Goal: Information Seeking & Learning: Check status

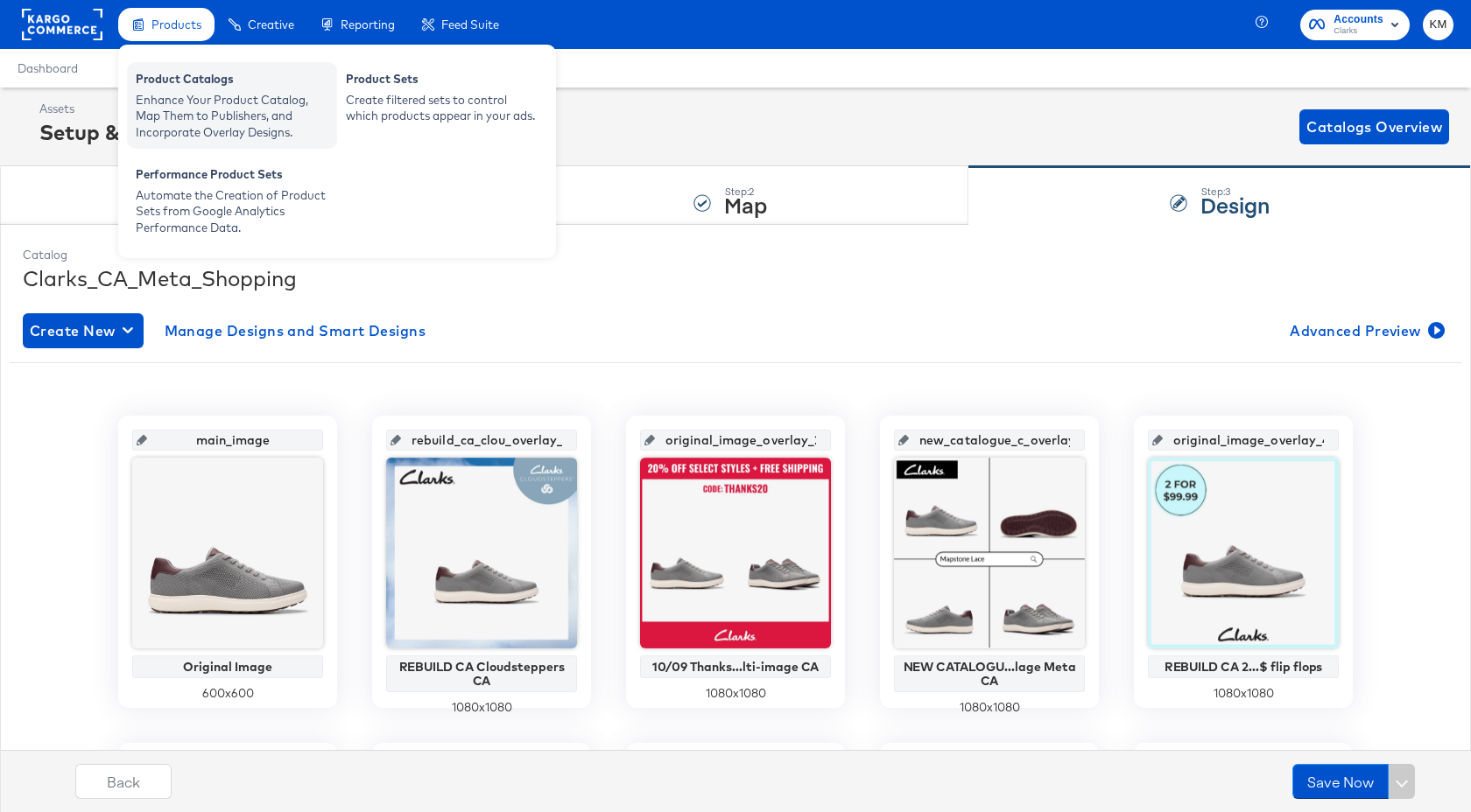
click at [191, 106] on div "Enhance Your Product Catalog, Map Them to Publishers, and Incorporate Overlay D…" at bounding box center [231, 117] width 193 height 49
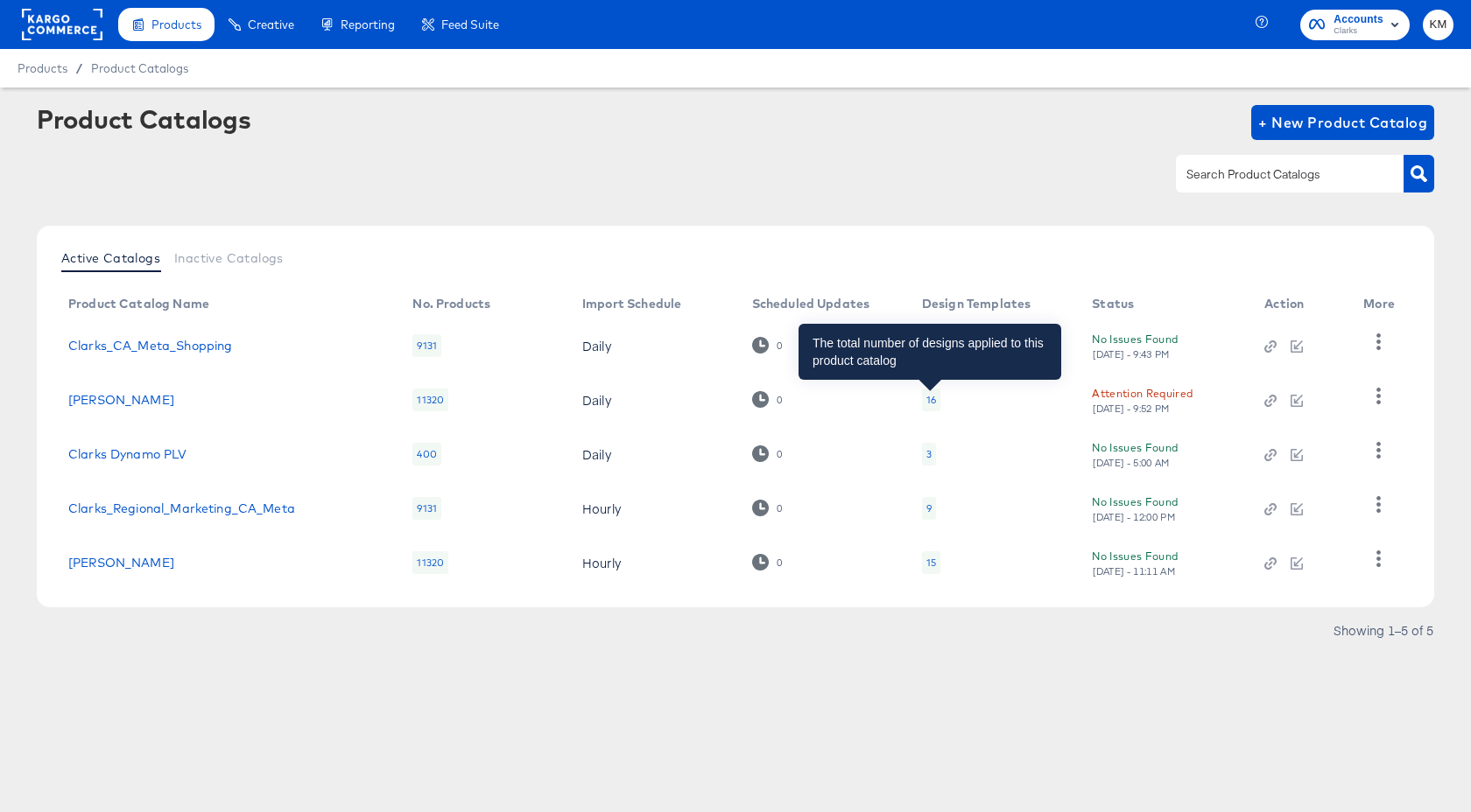
click at [934, 400] on div "16" at bounding box center [930, 400] width 10 height 14
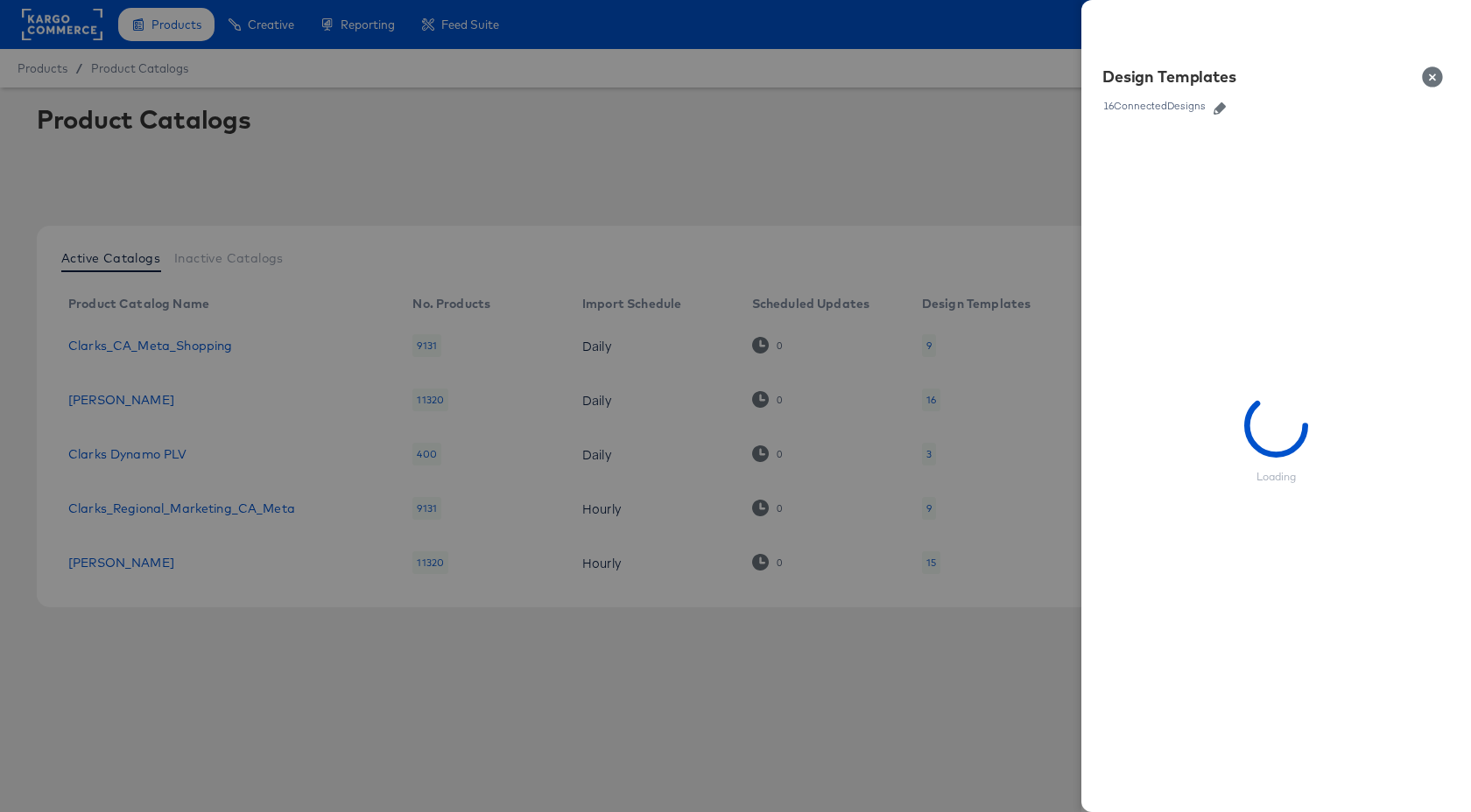
click at [1220, 102] on icon "button" at bounding box center [1219, 108] width 13 height 13
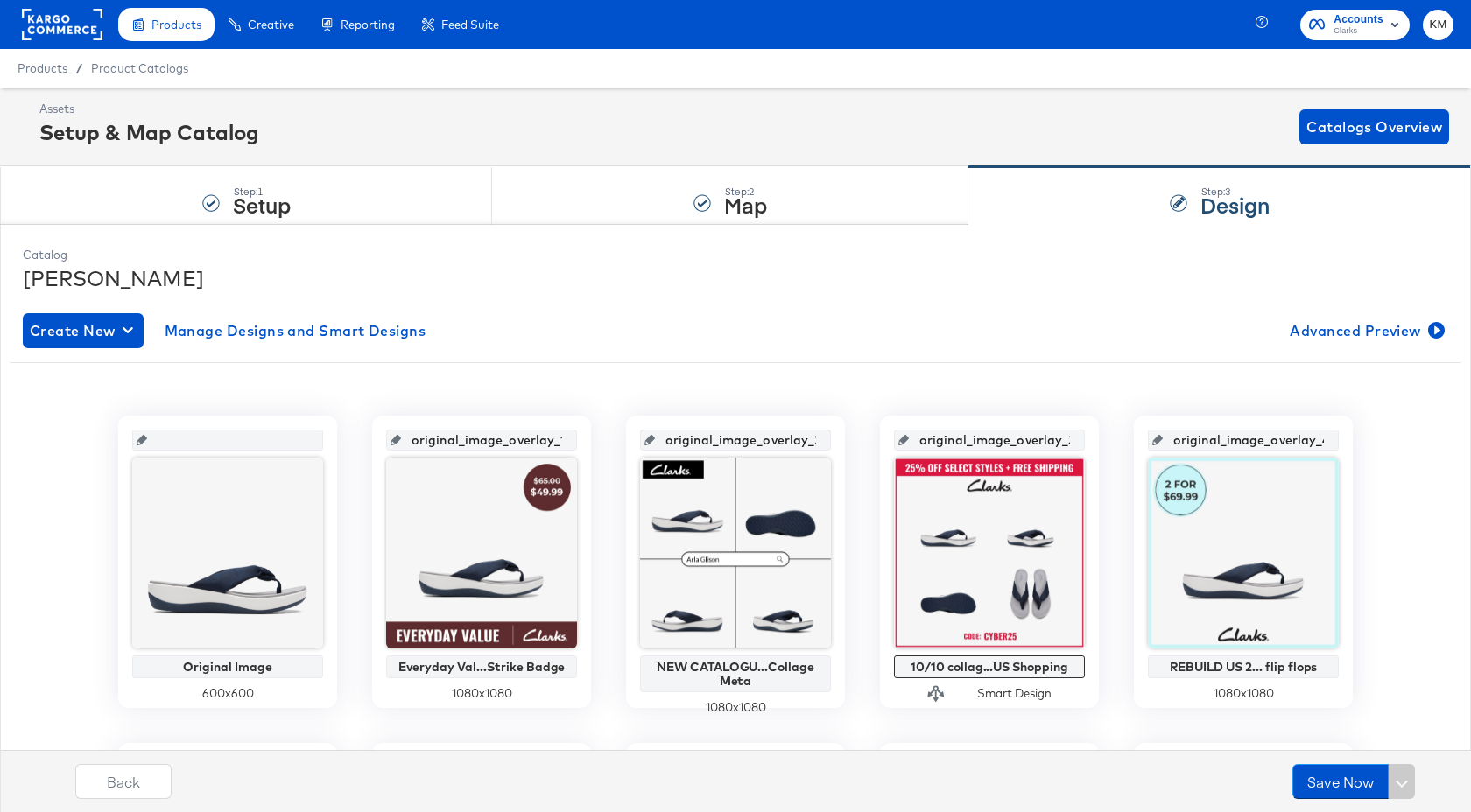
click at [40, 27] on rect at bounding box center [62, 24] width 81 height 31
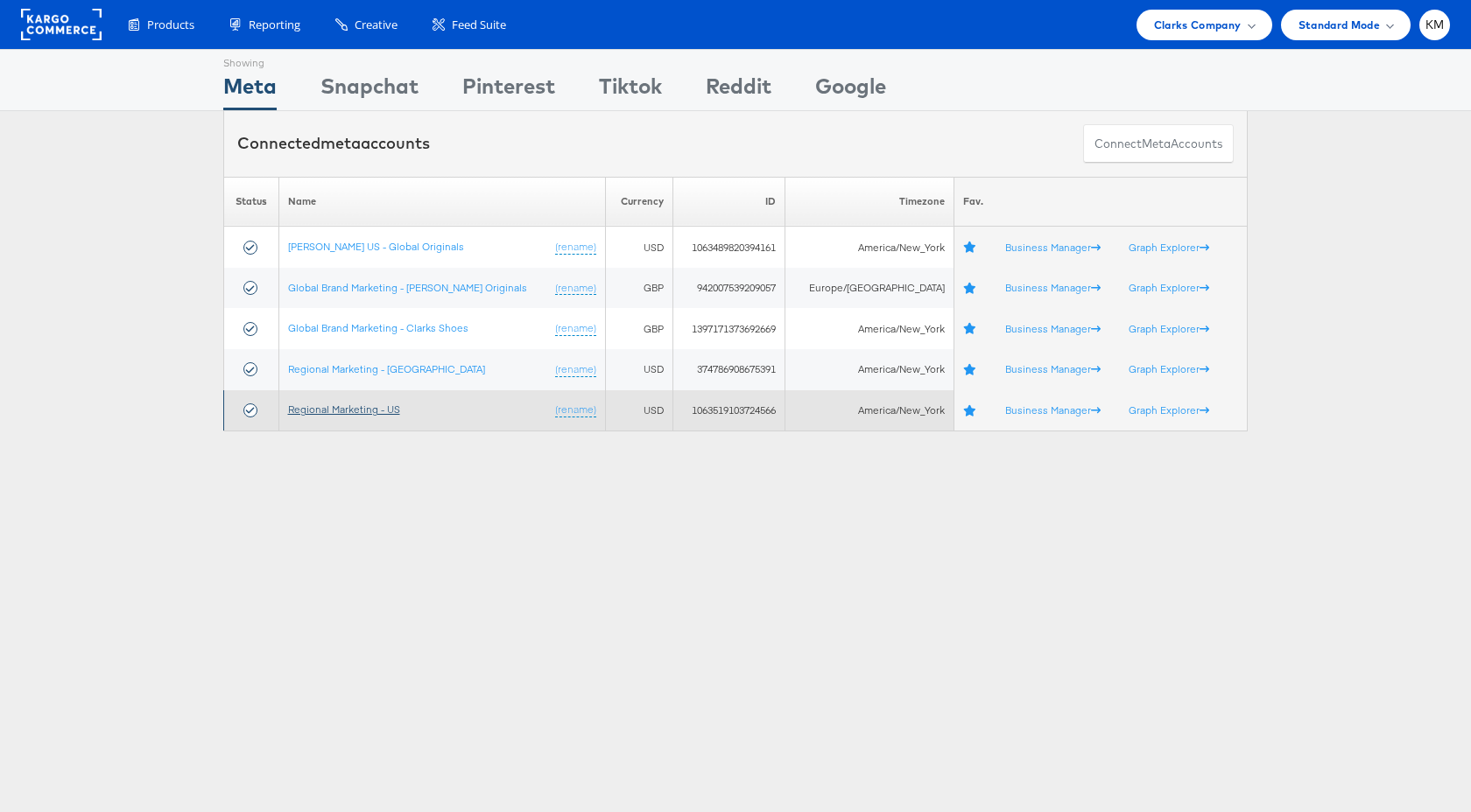
click at [385, 413] on link "Regional Marketing - US" at bounding box center [343, 409] width 112 height 13
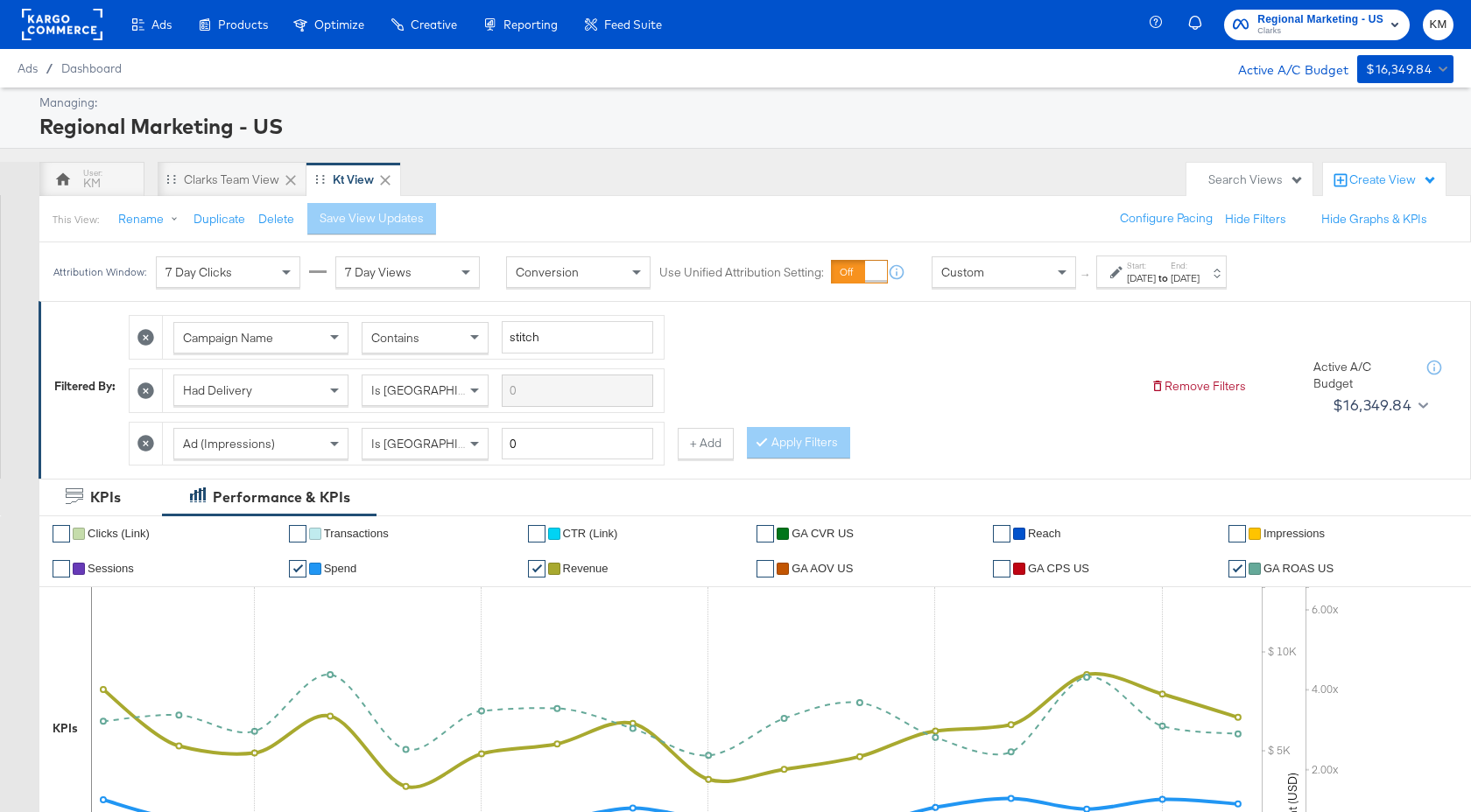
click at [1171, 272] on strong "to" at bounding box center [1163, 278] width 15 height 13
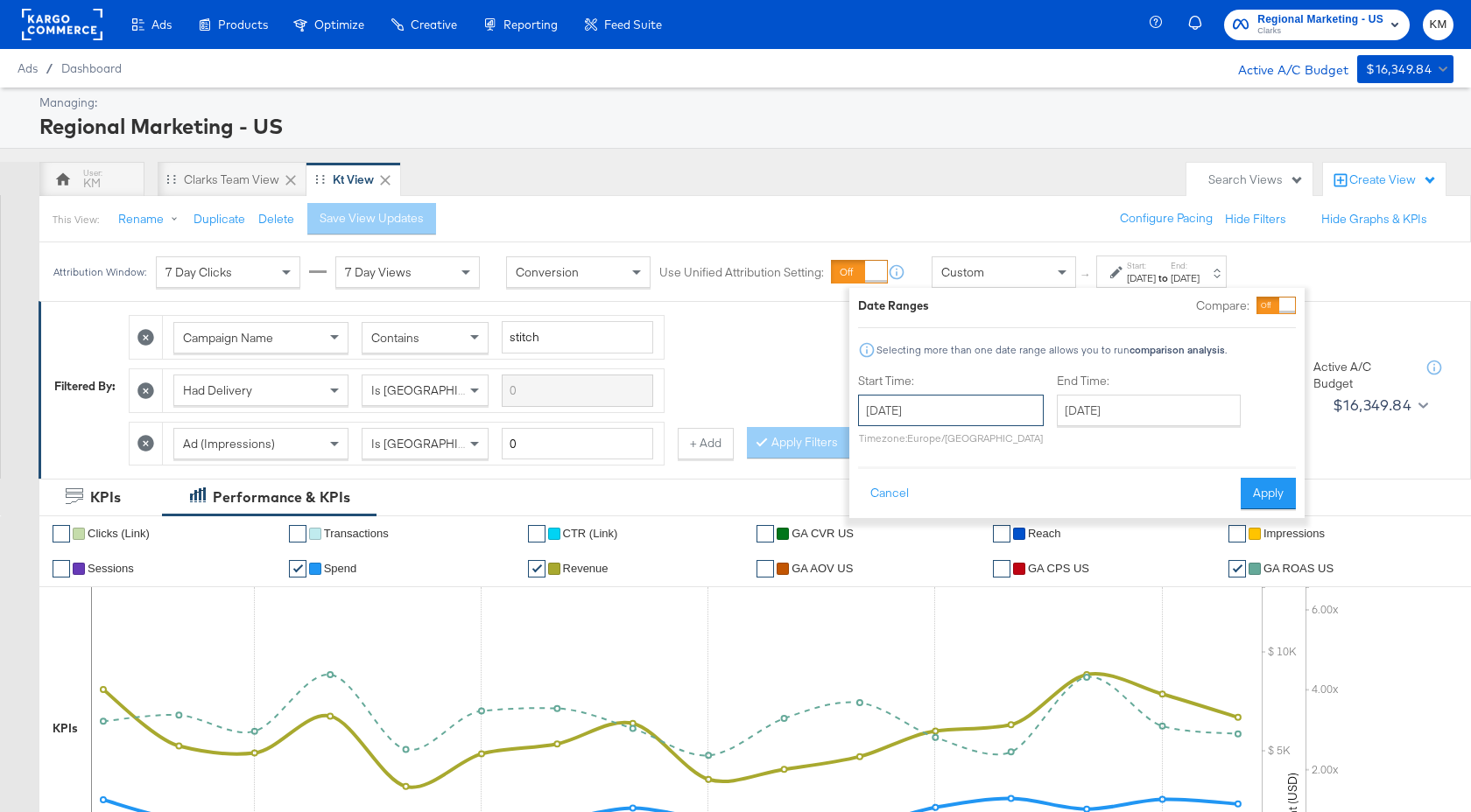
click at [982, 409] on input "[DATE]" at bounding box center [950, 410] width 186 height 31
click at [978, 450] on th "[DATE]" at bounding box center [967, 446] width 150 height 30
click at [982, 454] on th "2024" at bounding box center [966, 446] width 174 height 30
click at [999, 525] on td "2025" at bounding box center [993, 528] width 53 height 44
click at [938, 575] on td "Oct" at bounding box center [940, 572] width 53 height 44
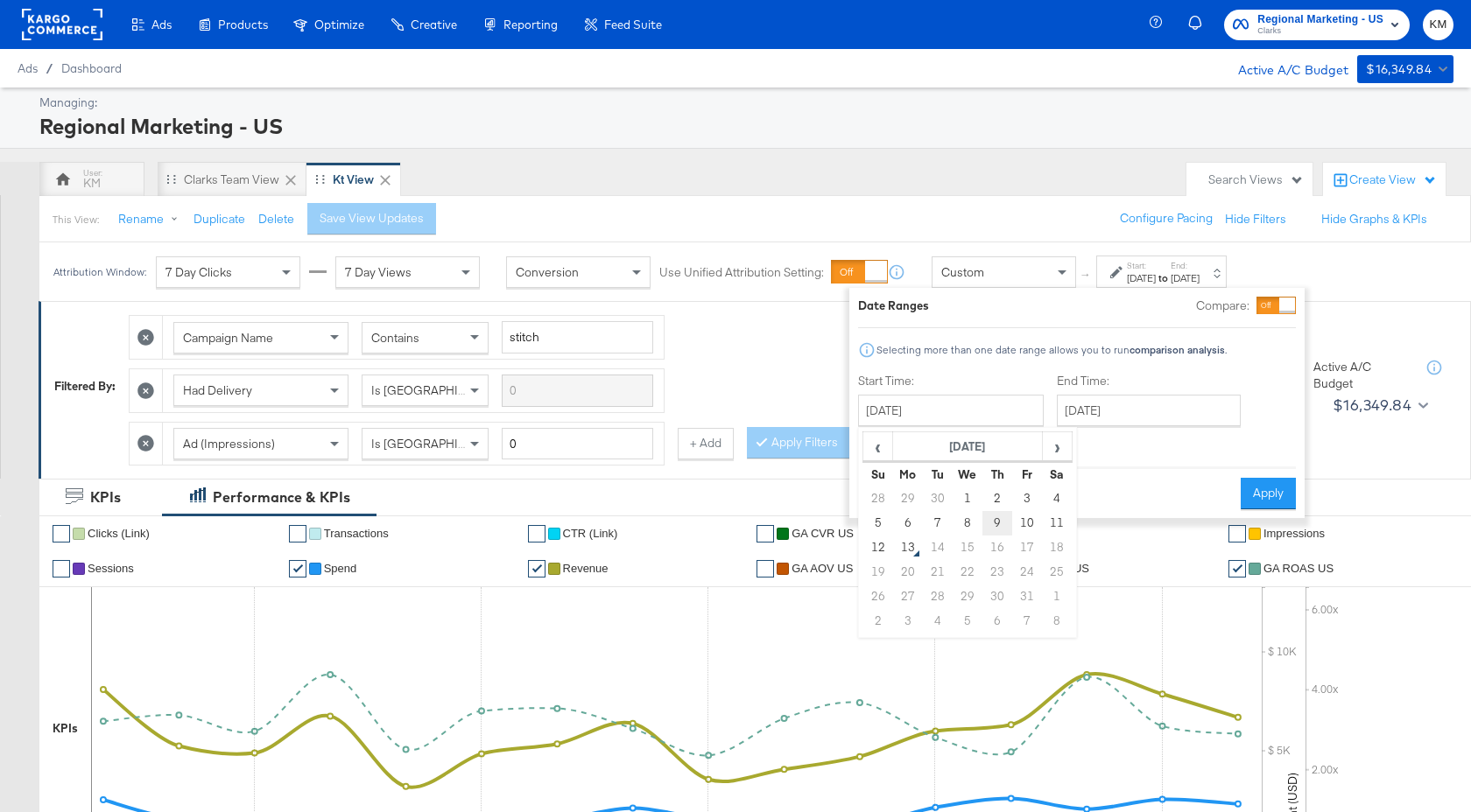
click at [986, 521] on td "9" at bounding box center [997, 523] width 30 height 24
type input "October 9th 2025"
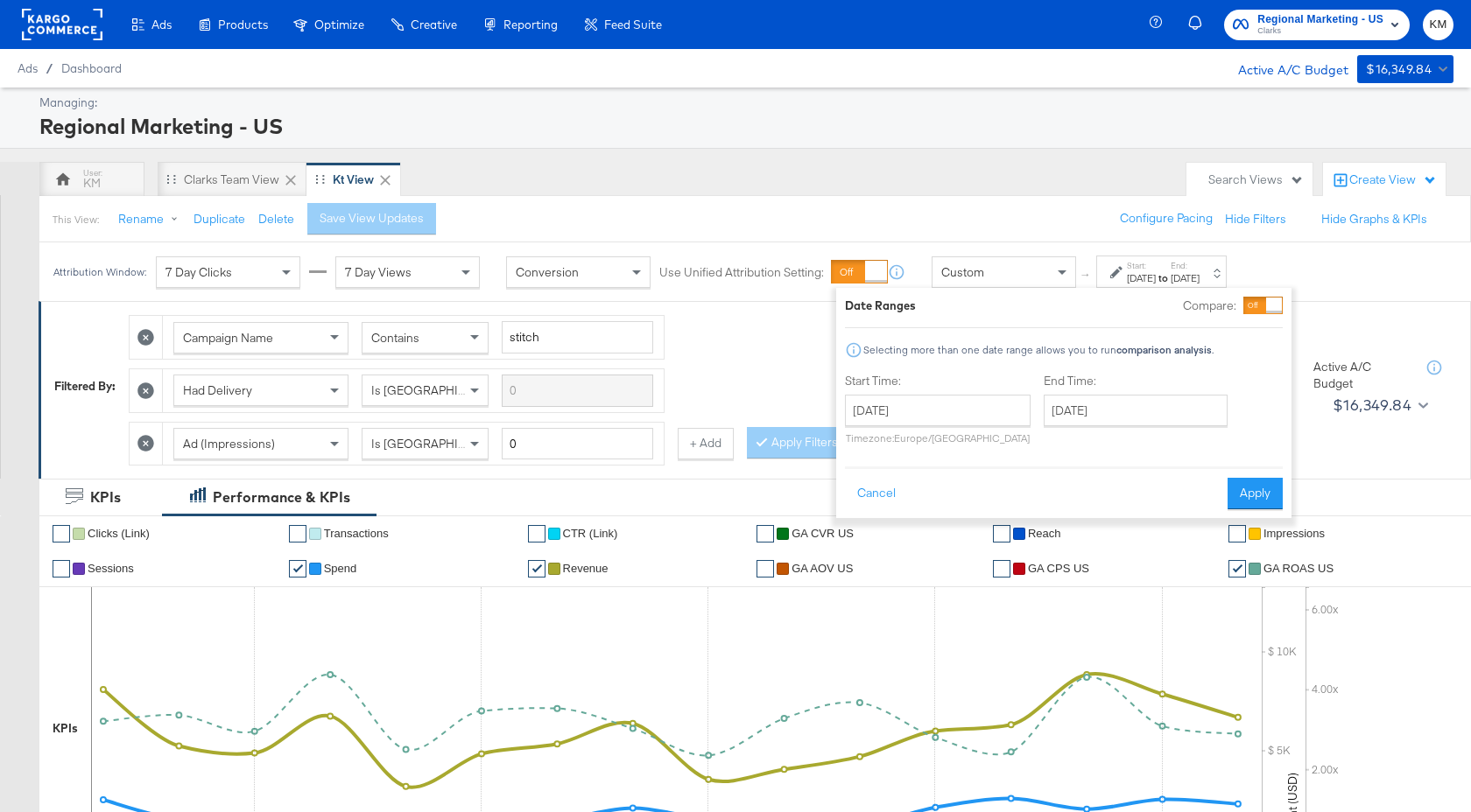
click at [1230, 488] on button "Apply" at bounding box center [1255, 493] width 56 height 31
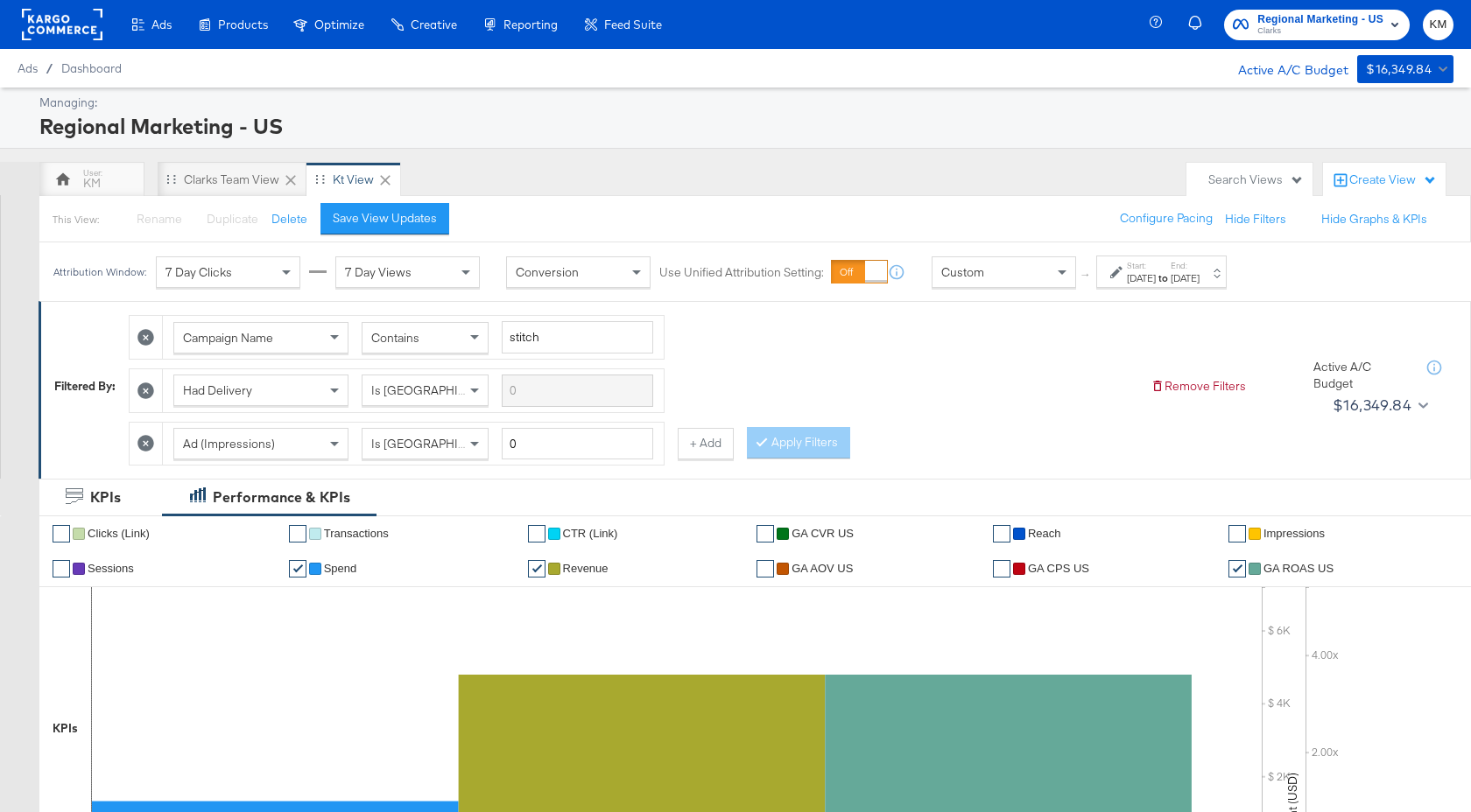
scroll to position [750, 0]
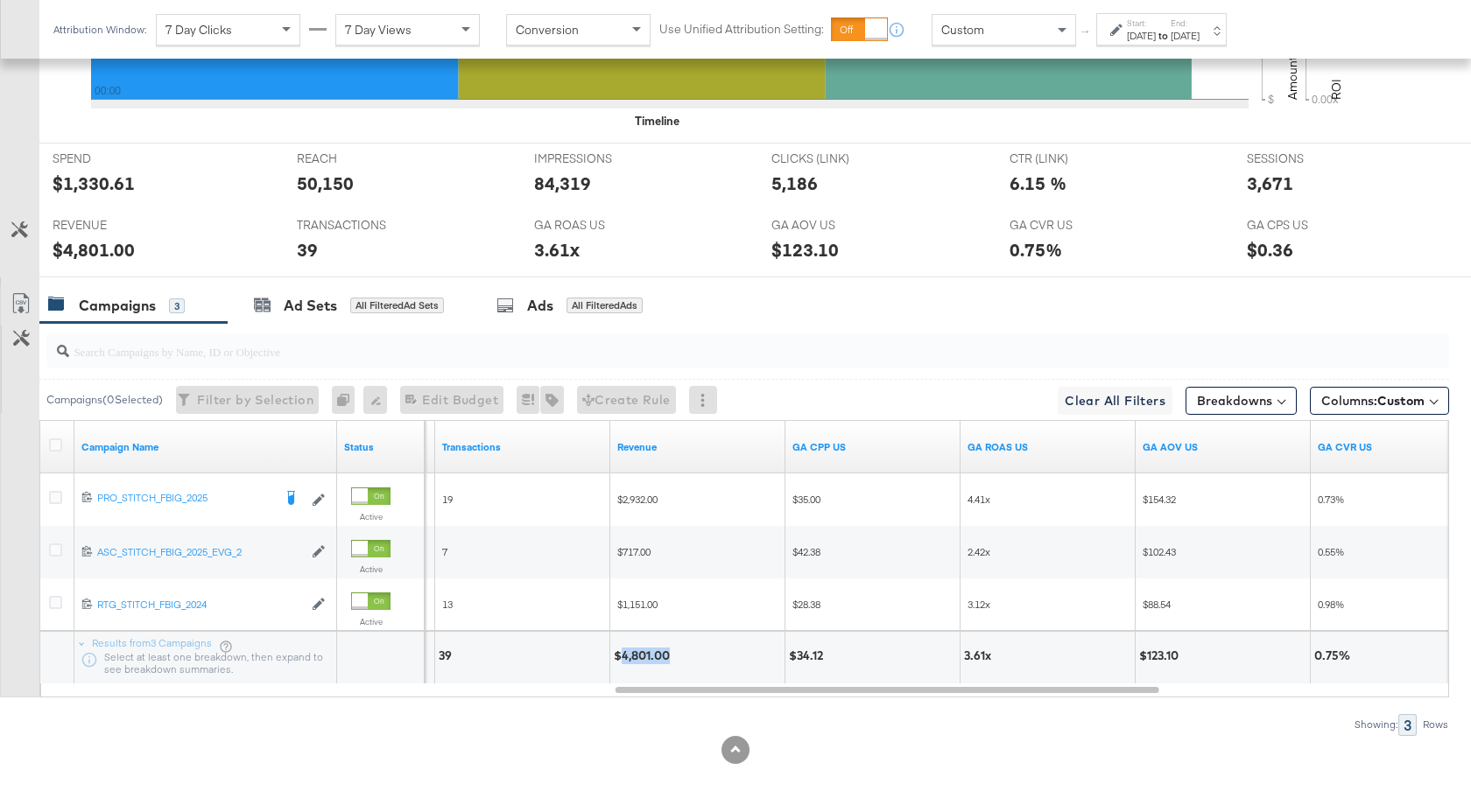
drag, startPoint x: 669, startPoint y: 658, endPoint x: 620, endPoint y: 660, distance: 49.0
click at [620, 660] on div "$4,801.00" at bounding box center [645, 656] width 61 height 17
copy div "4,801.00"
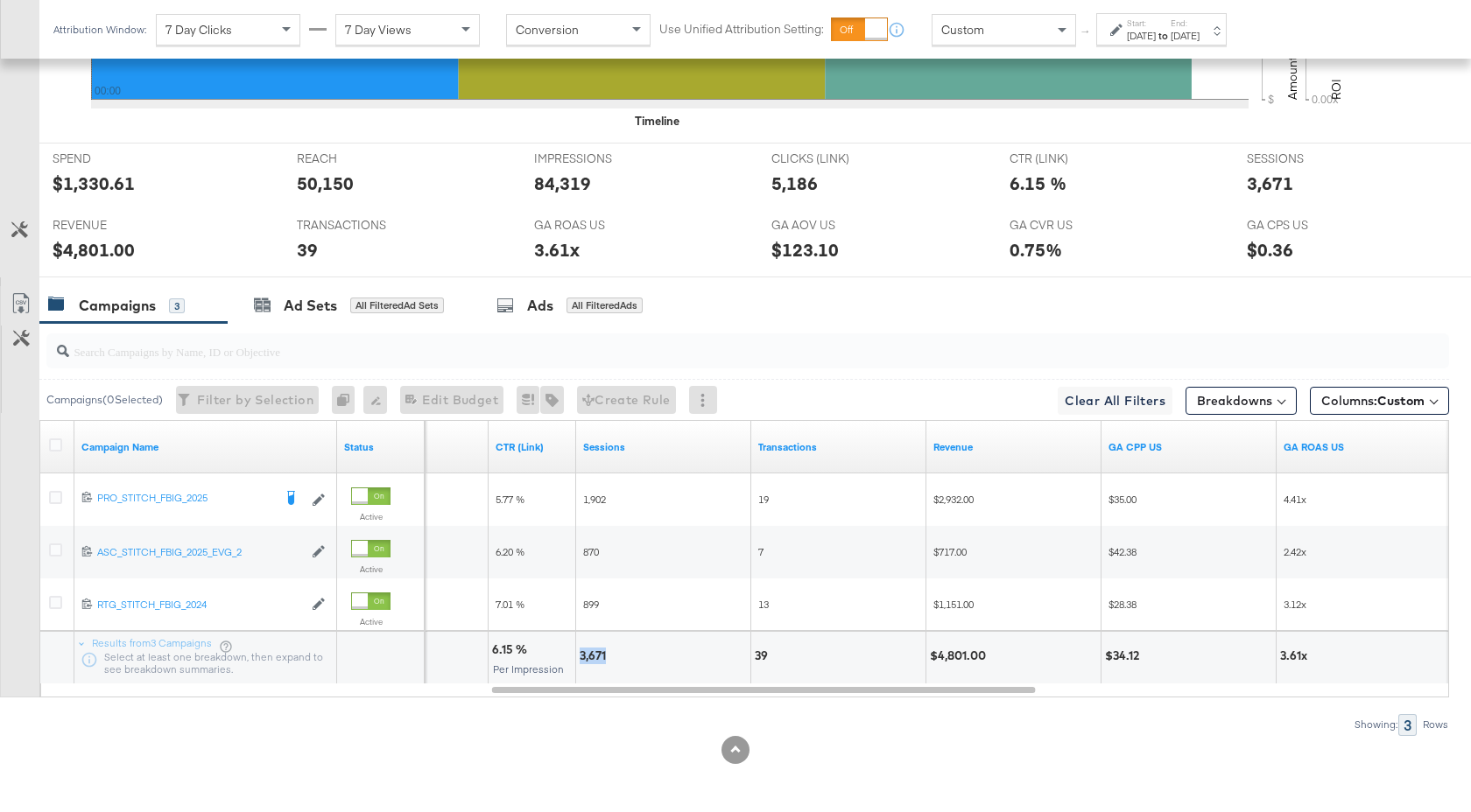
drag, startPoint x: 607, startPoint y: 657, endPoint x: 579, endPoint y: 658, distance: 28.0
click at [579, 658] on div "3,671" at bounding box center [594, 656] width 31 height 17
copy div "3,671"
click at [1194, 27] on div "Start: Oct 9th 2025 to End: Oct 9th 2025" at bounding box center [1163, 30] width 73 height 25
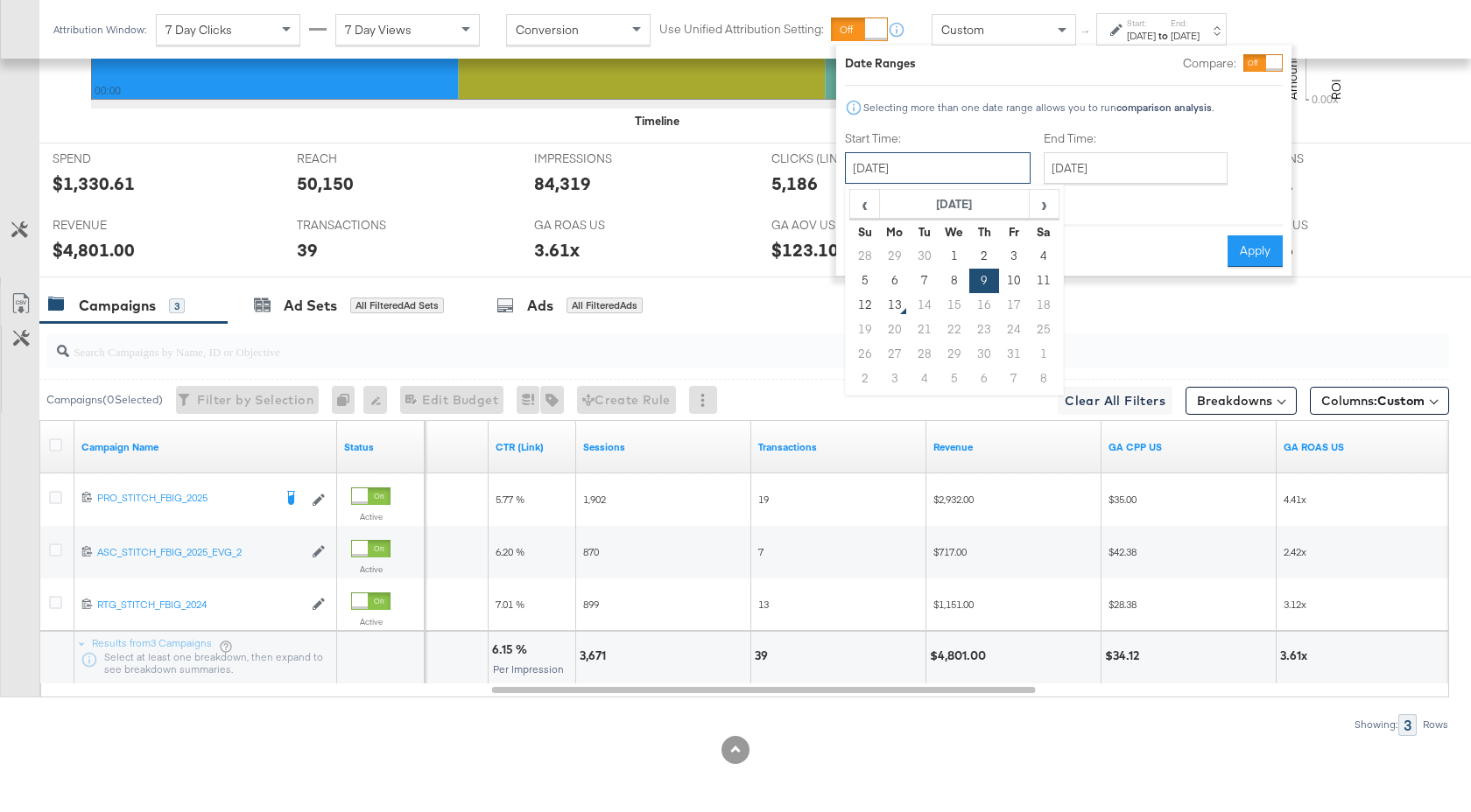
click at [1009, 157] on input "October 9th 2025" at bounding box center [937, 168] width 186 height 31
click at [957, 275] on td "8" at bounding box center [954, 281] width 30 height 24
type input "October 8th 2025"
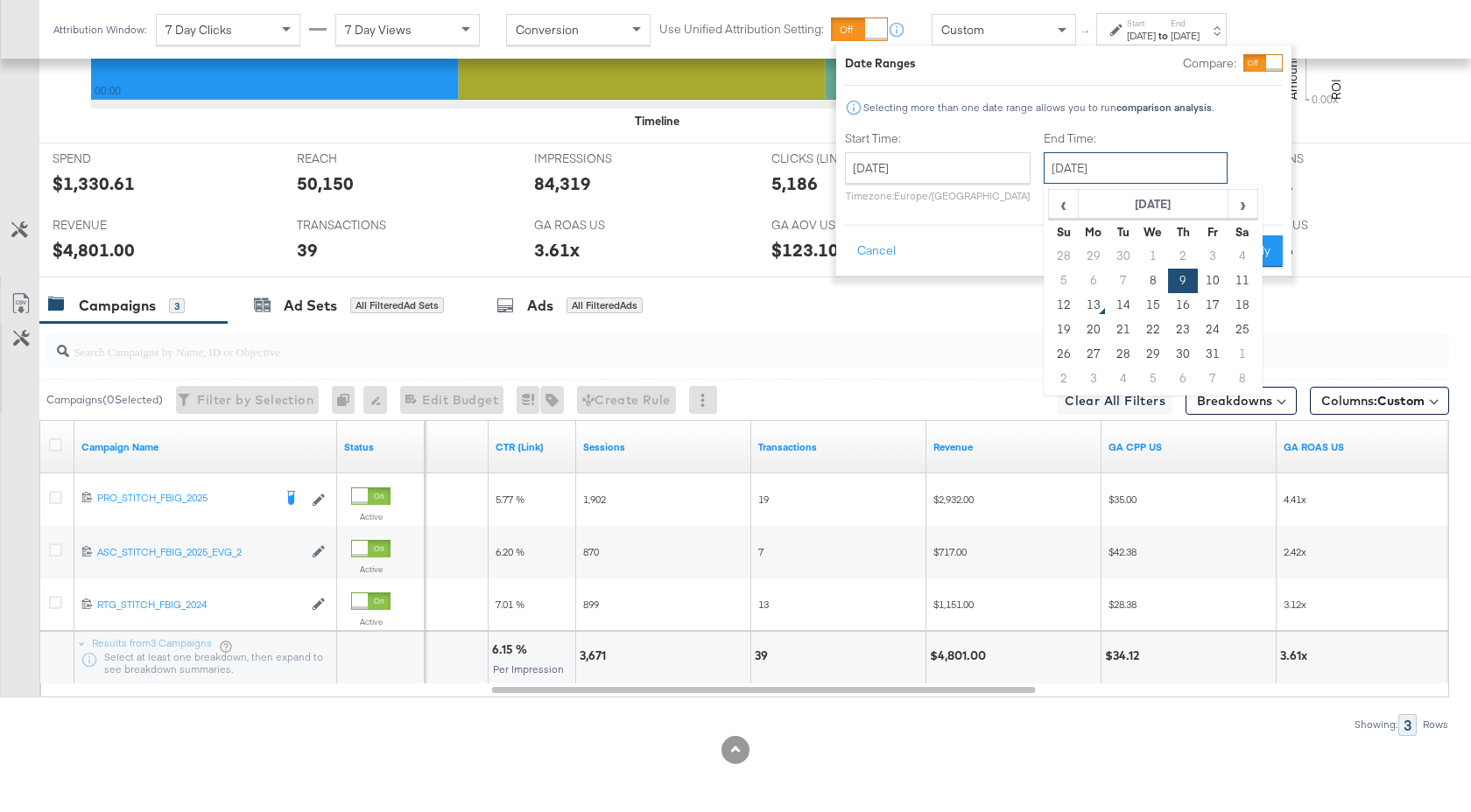
click at [1095, 180] on input "October 9th 2025" at bounding box center [1135, 168] width 184 height 31
click at [1147, 283] on td "8" at bounding box center [1152, 281] width 30 height 24
type input "October 8th 2025"
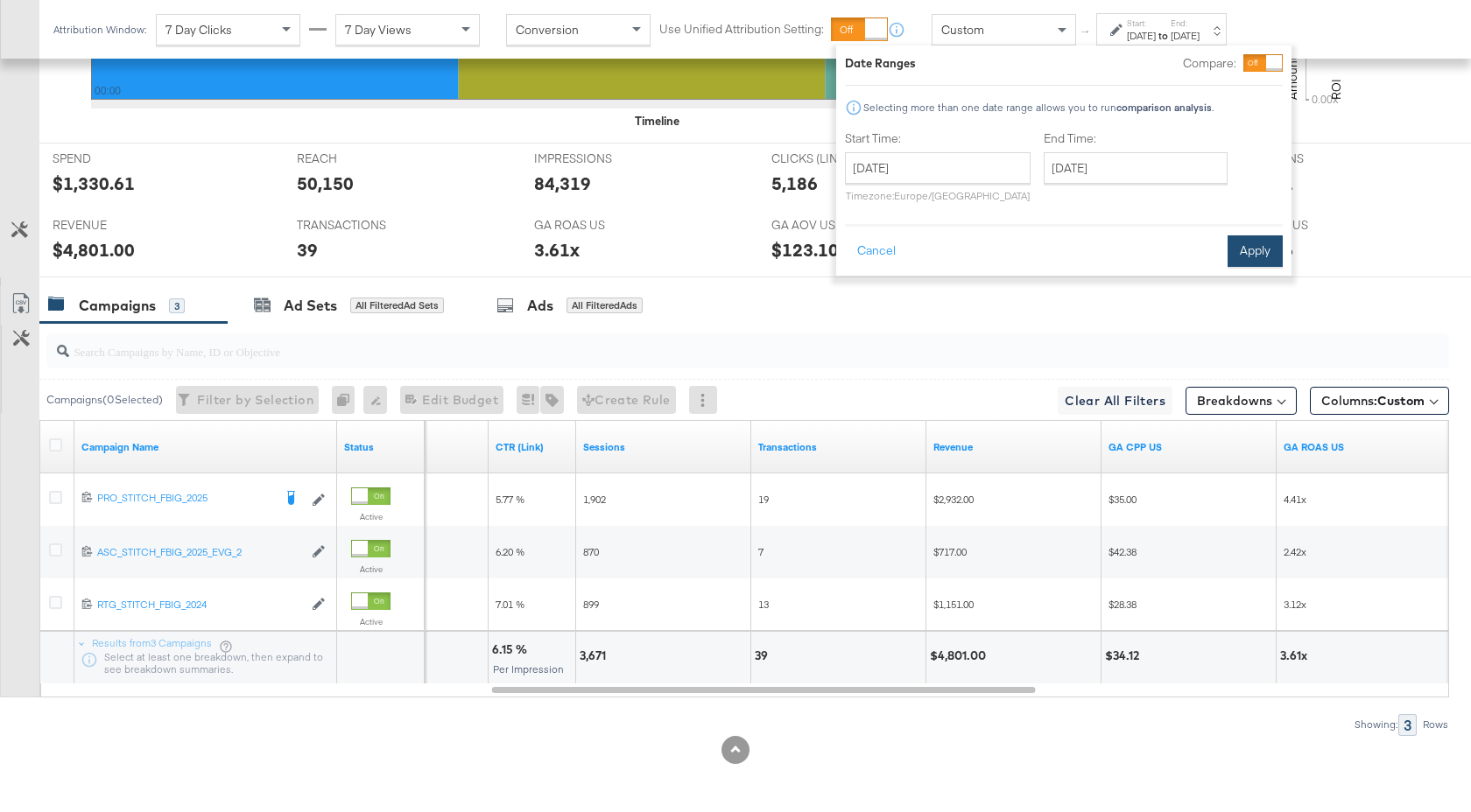
click at [1248, 246] on button "Apply" at bounding box center [1255, 251] width 56 height 31
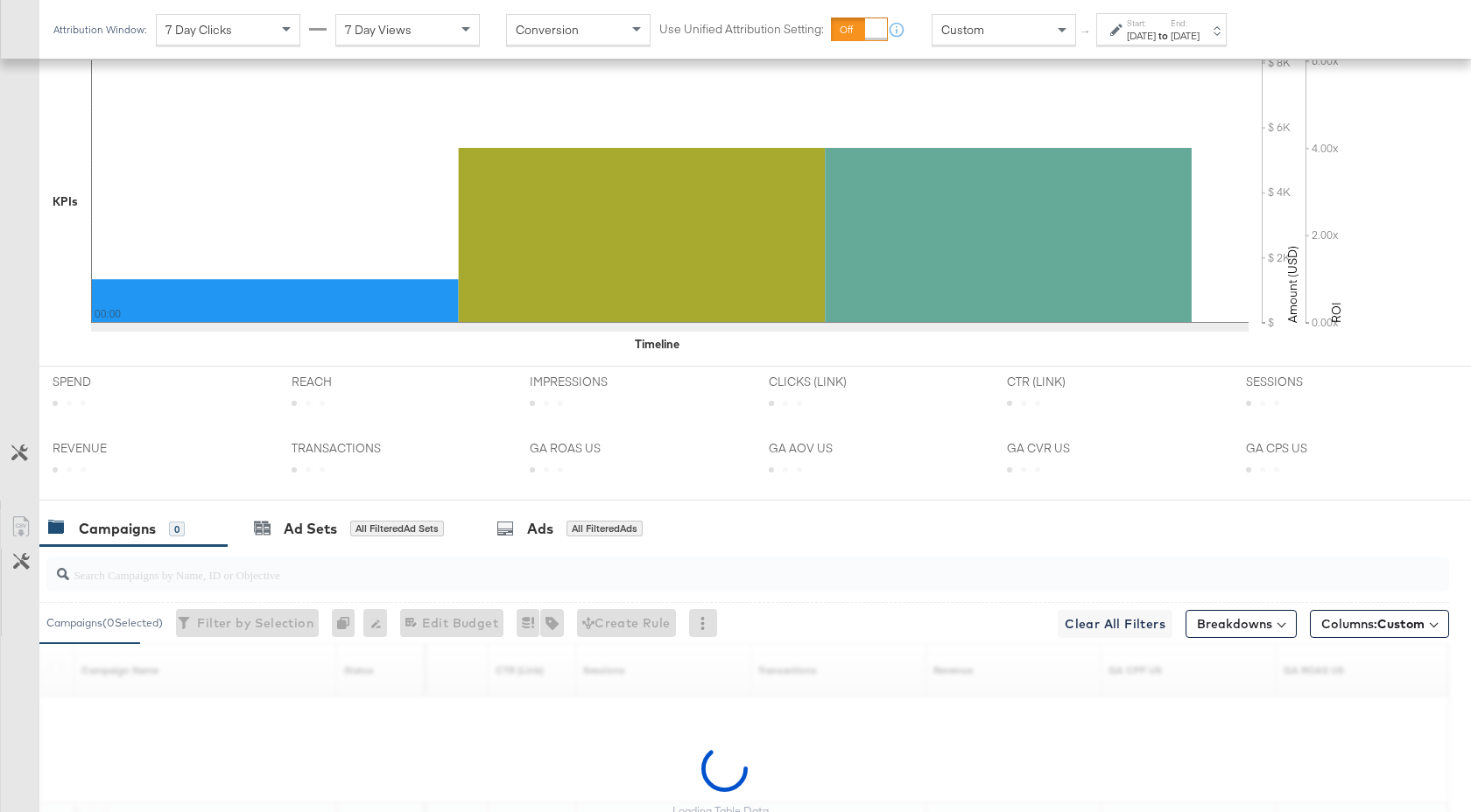
scroll to position [697, 0]
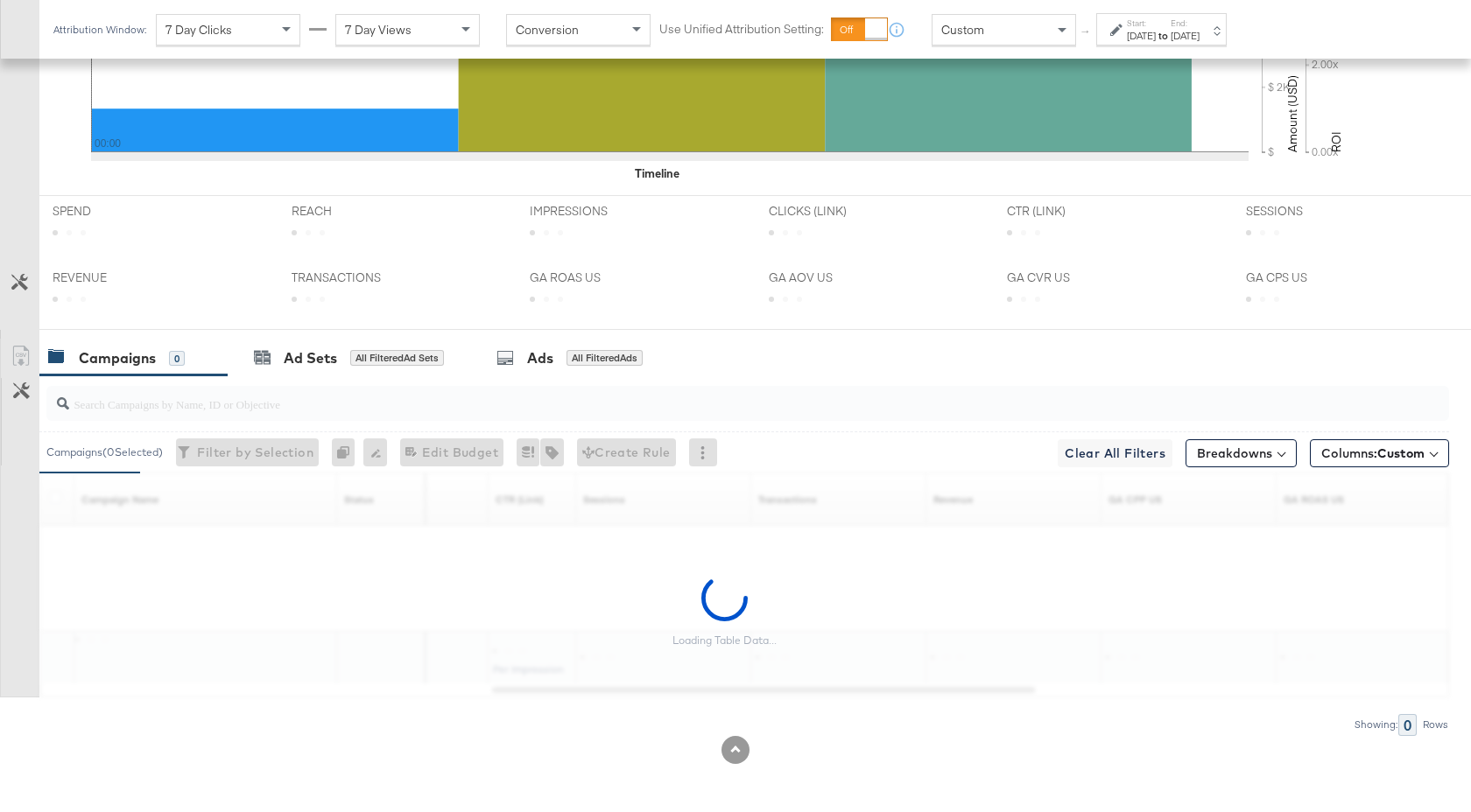
click at [1155, 23] on label "Start:" at bounding box center [1141, 23] width 29 height 12
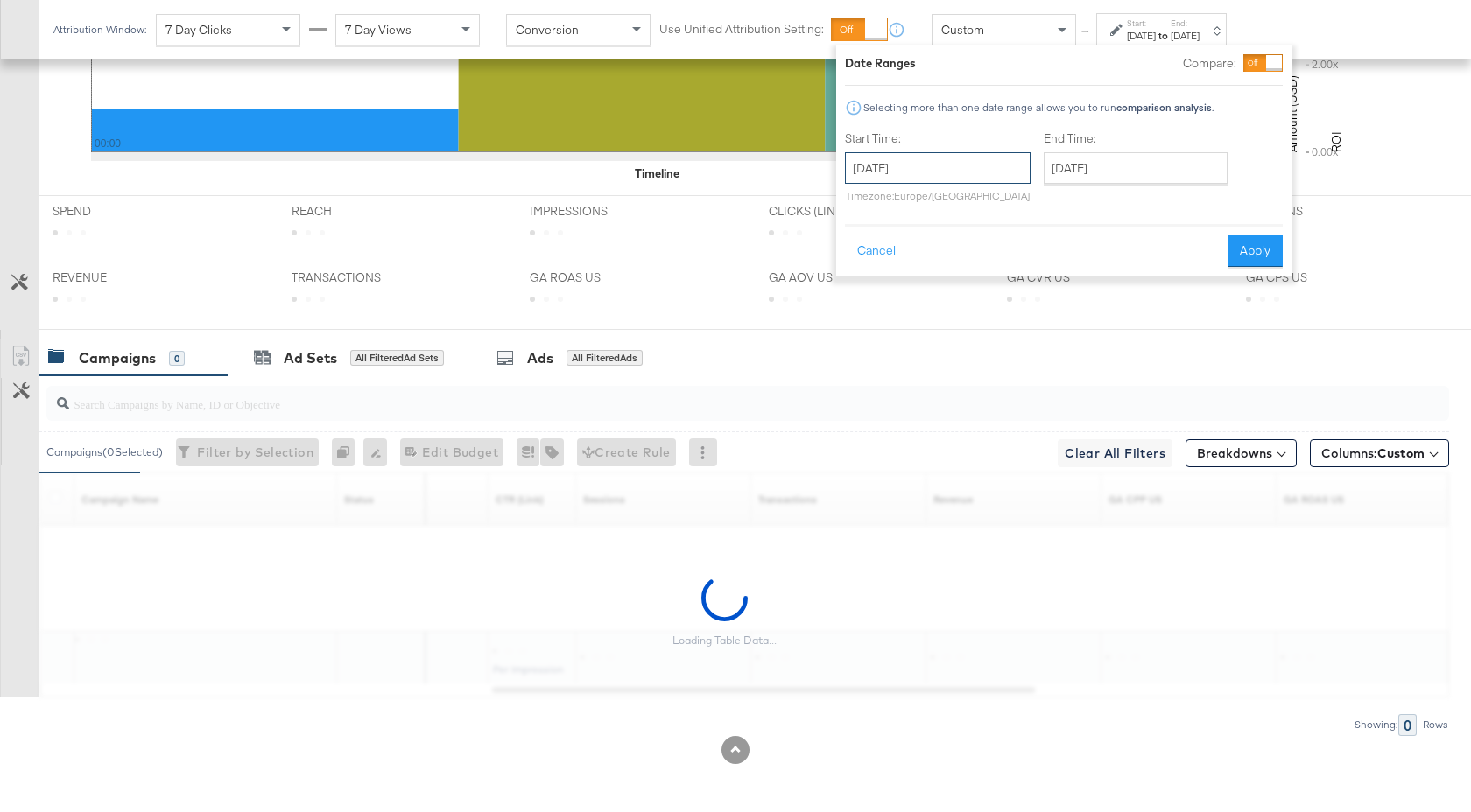
click at [978, 168] on input "October 8th 2025" at bounding box center [937, 168] width 186 height 31
click at [923, 273] on td "7" at bounding box center [924, 281] width 30 height 24
type input "October 7th 2025"
click at [1104, 184] on div "End Time: October 8th 2025 ‹ October 2025 › Su Mo Tu We Th Fr Sa 28 29 30 1 2 3…" at bounding box center [1138, 169] width 191 height 80
click at [1118, 168] on input "October 8th 2025" at bounding box center [1135, 168] width 184 height 31
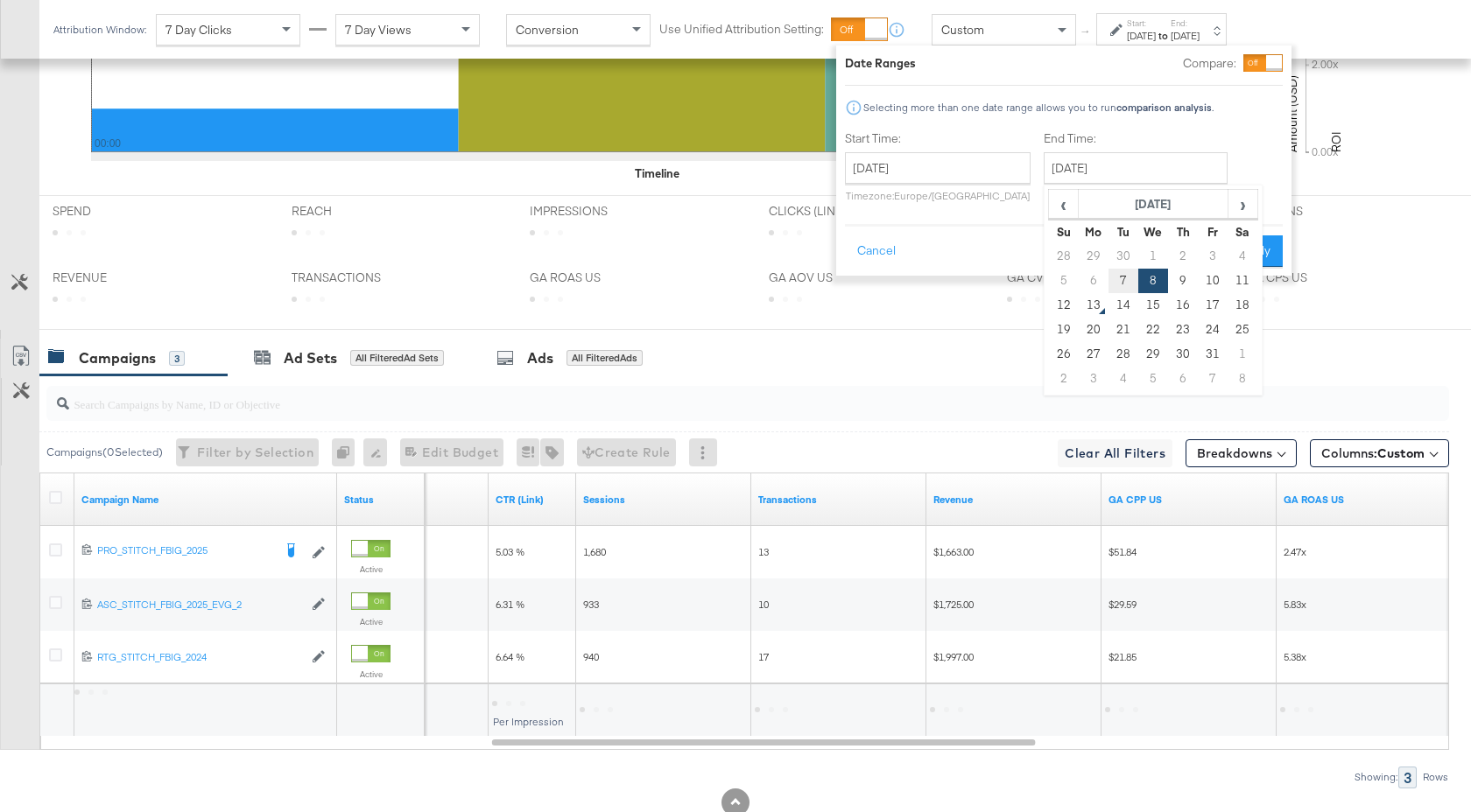
click at [1120, 284] on td "7" at bounding box center [1122, 281] width 30 height 24
type input "October 7th 2025"
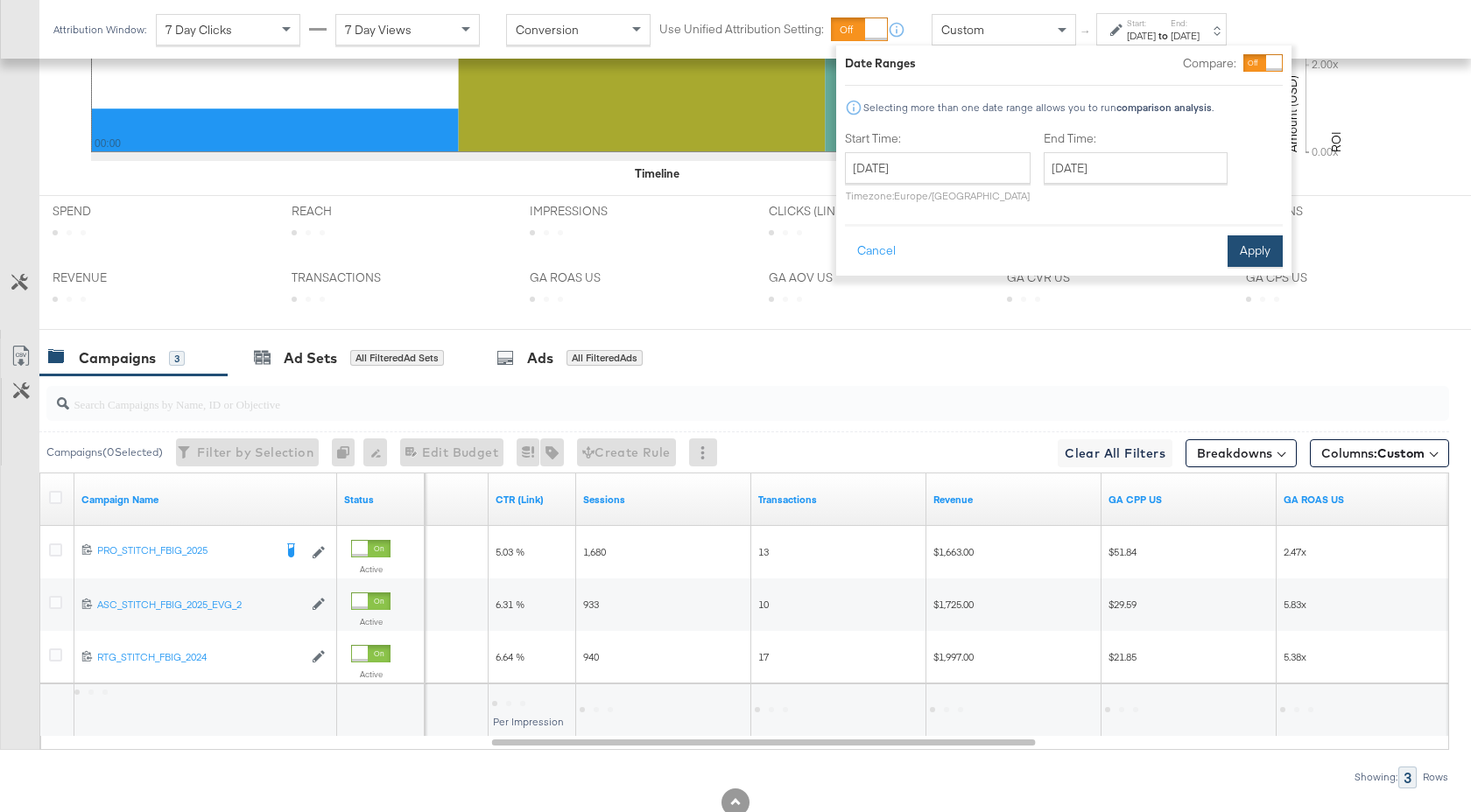
click at [1243, 242] on button "Apply" at bounding box center [1255, 251] width 56 height 31
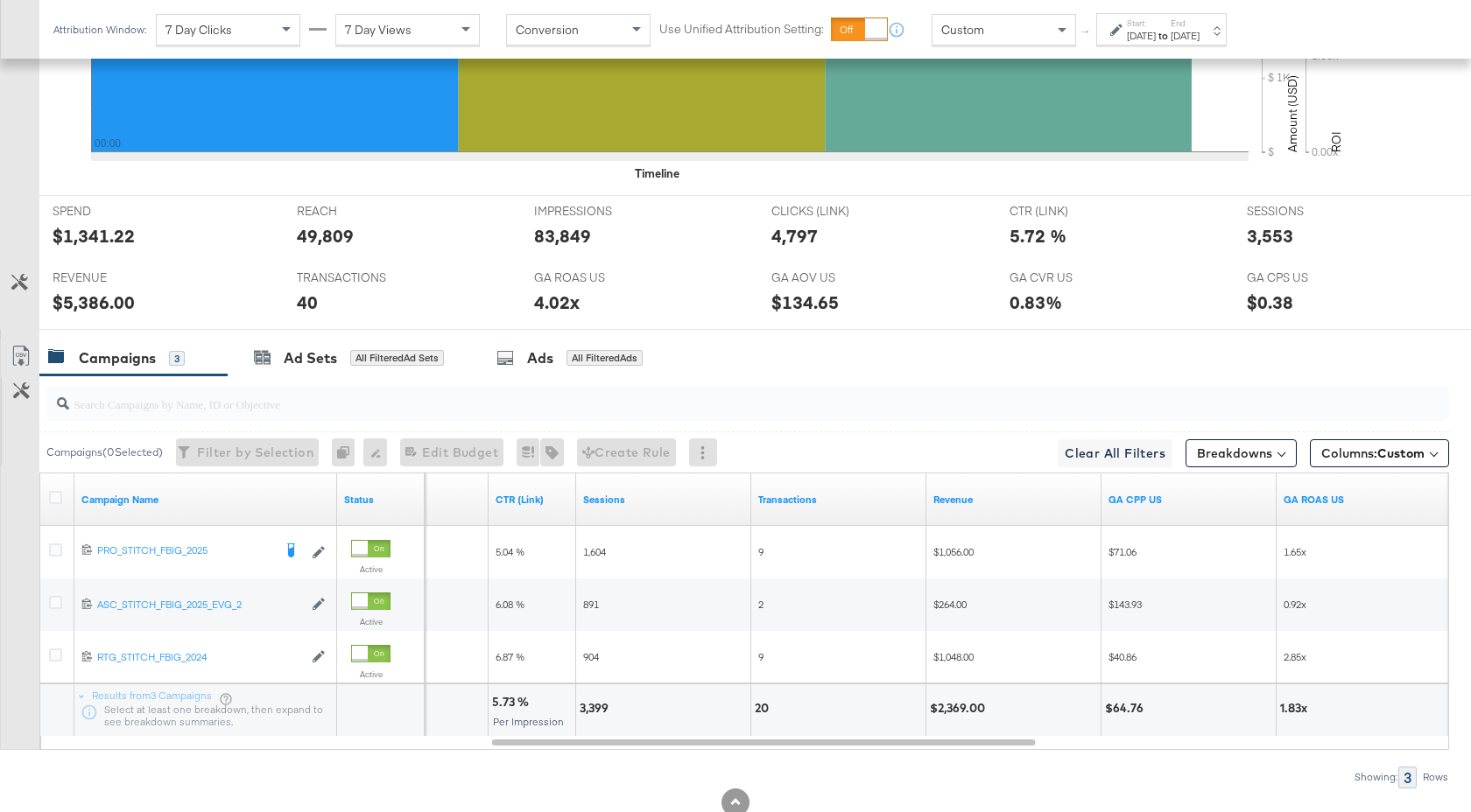
click at [1155, 30] on div "Oct 7th 2025" at bounding box center [1141, 36] width 29 height 14
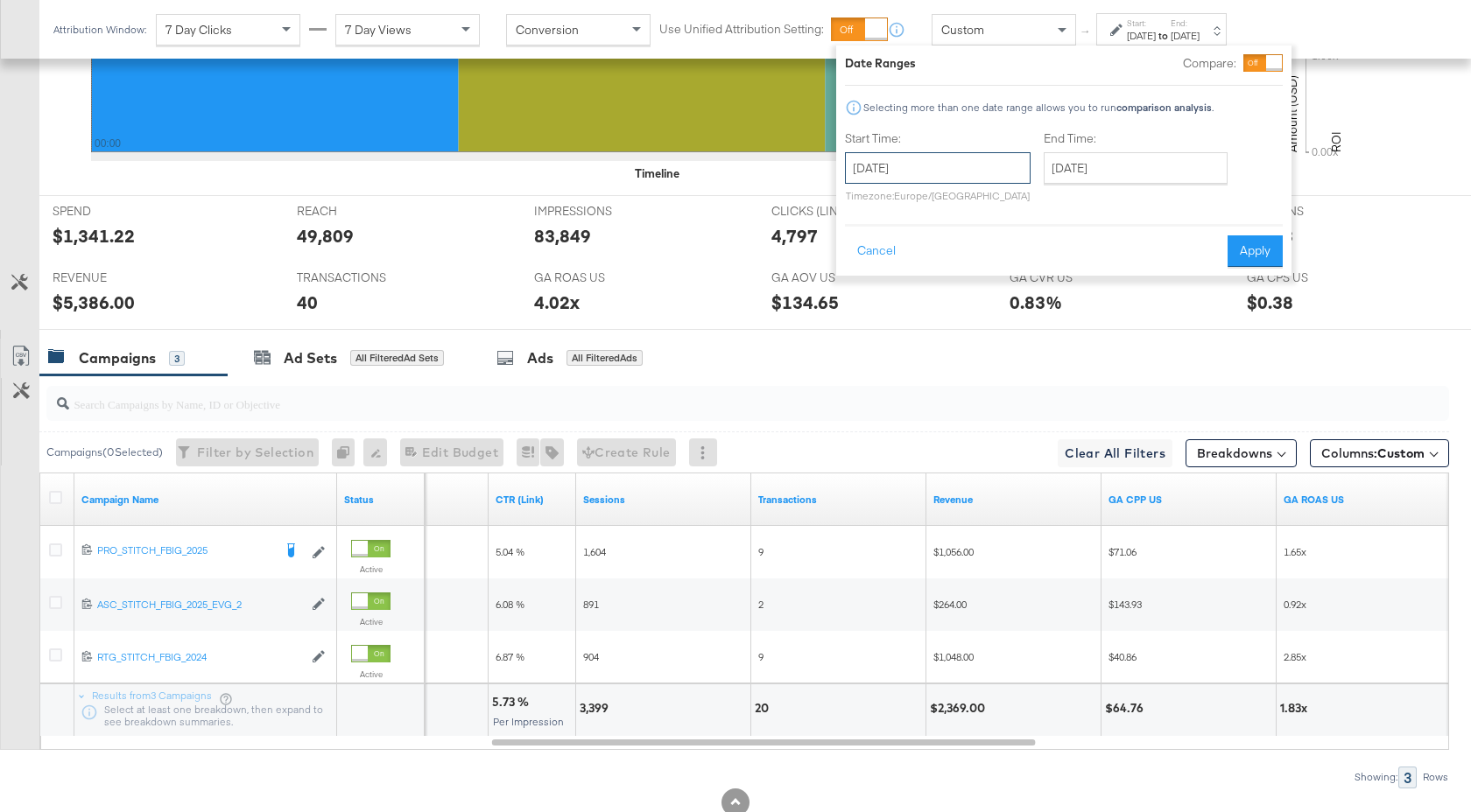
click at [1001, 157] on input "October 7th 2025" at bounding box center [937, 168] width 186 height 31
click at [1013, 286] on td "10" at bounding box center [1013, 281] width 30 height 24
type input "October 10th 2025"
click at [1247, 250] on button "Apply" at bounding box center [1267, 251] width 56 height 31
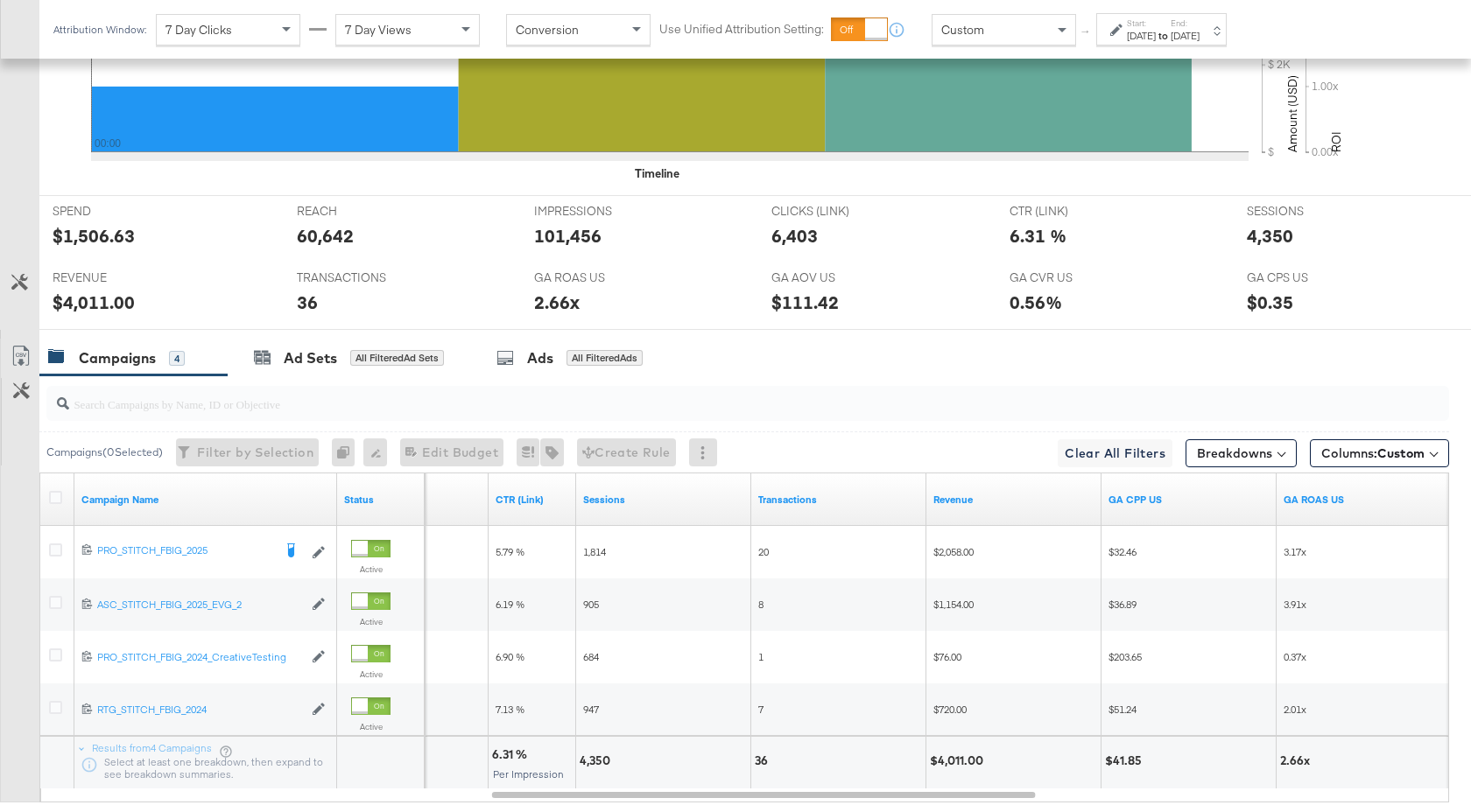
scroll to position [802, 0]
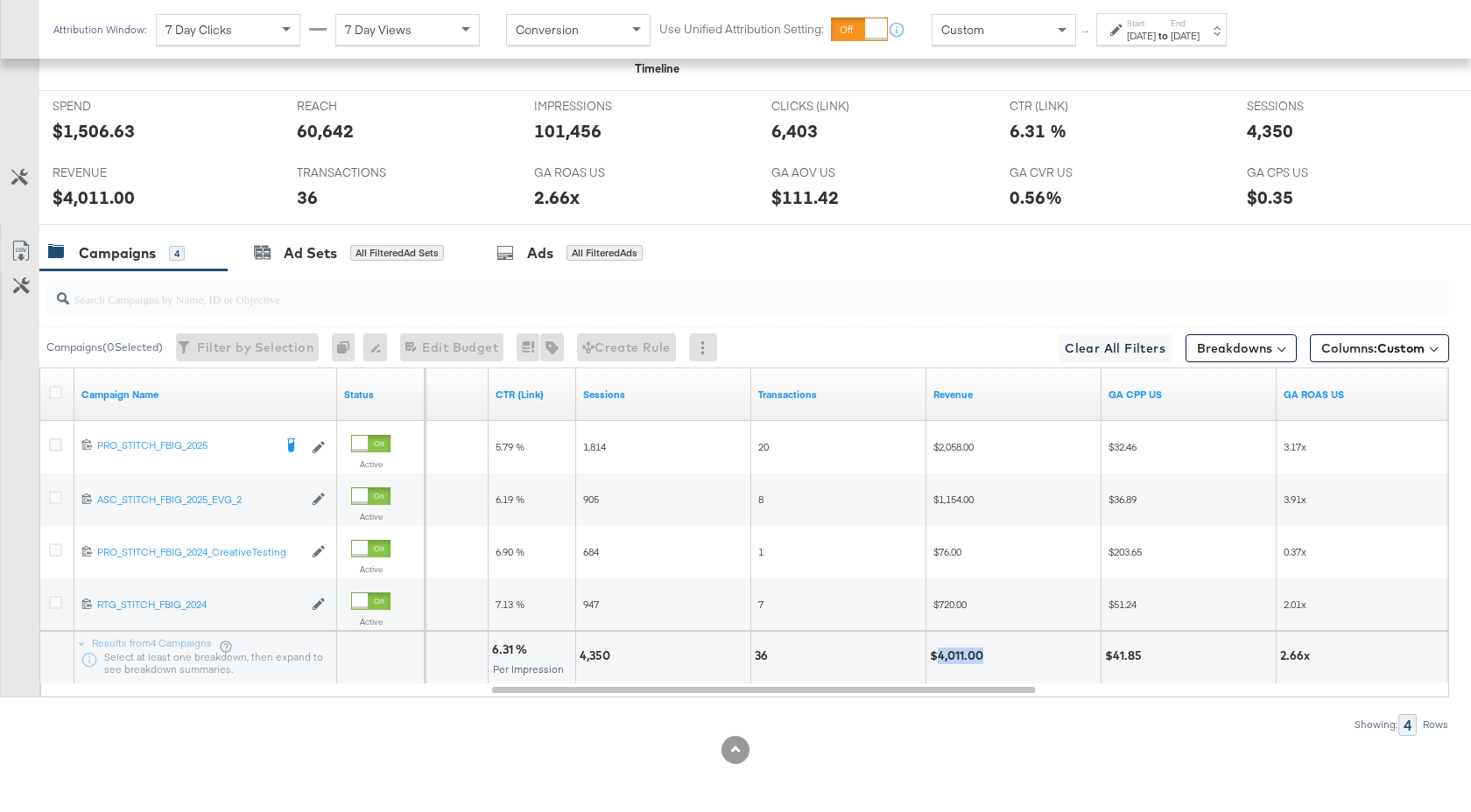
drag, startPoint x: 983, startPoint y: 656, endPoint x: 937, endPoint y: 659, distance: 46.1
click at [937, 659] on div "$4,011.00" at bounding box center [958, 656] width 58 height 17
copy div "4,011.00"
drag, startPoint x: 613, startPoint y: 654, endPoint x: 581, endPoint y: 654, distance: 32.0
click at [581, 654] on div "4,350" at bounding box center [597, 656] width 36 height 17
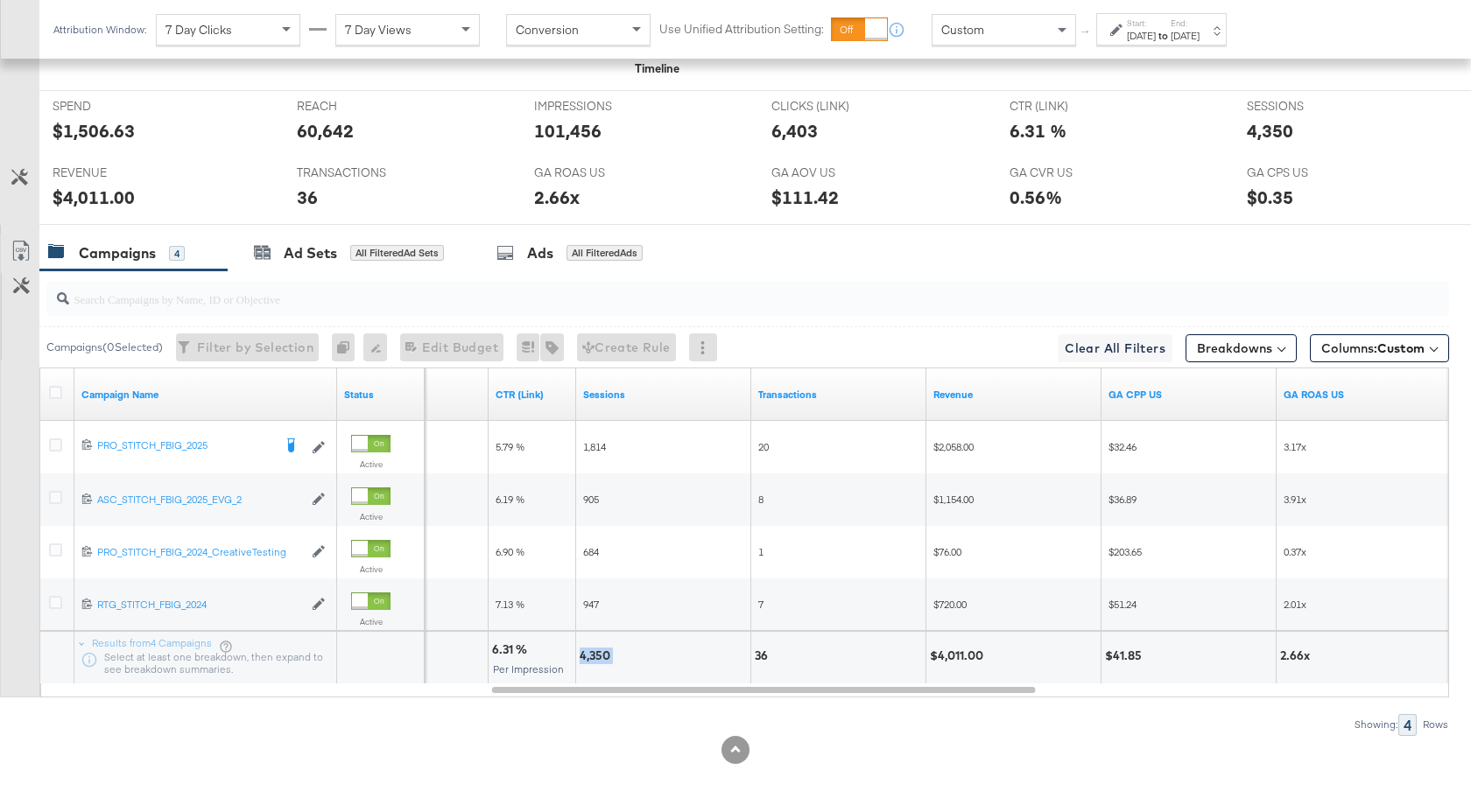
copy div "4,350"
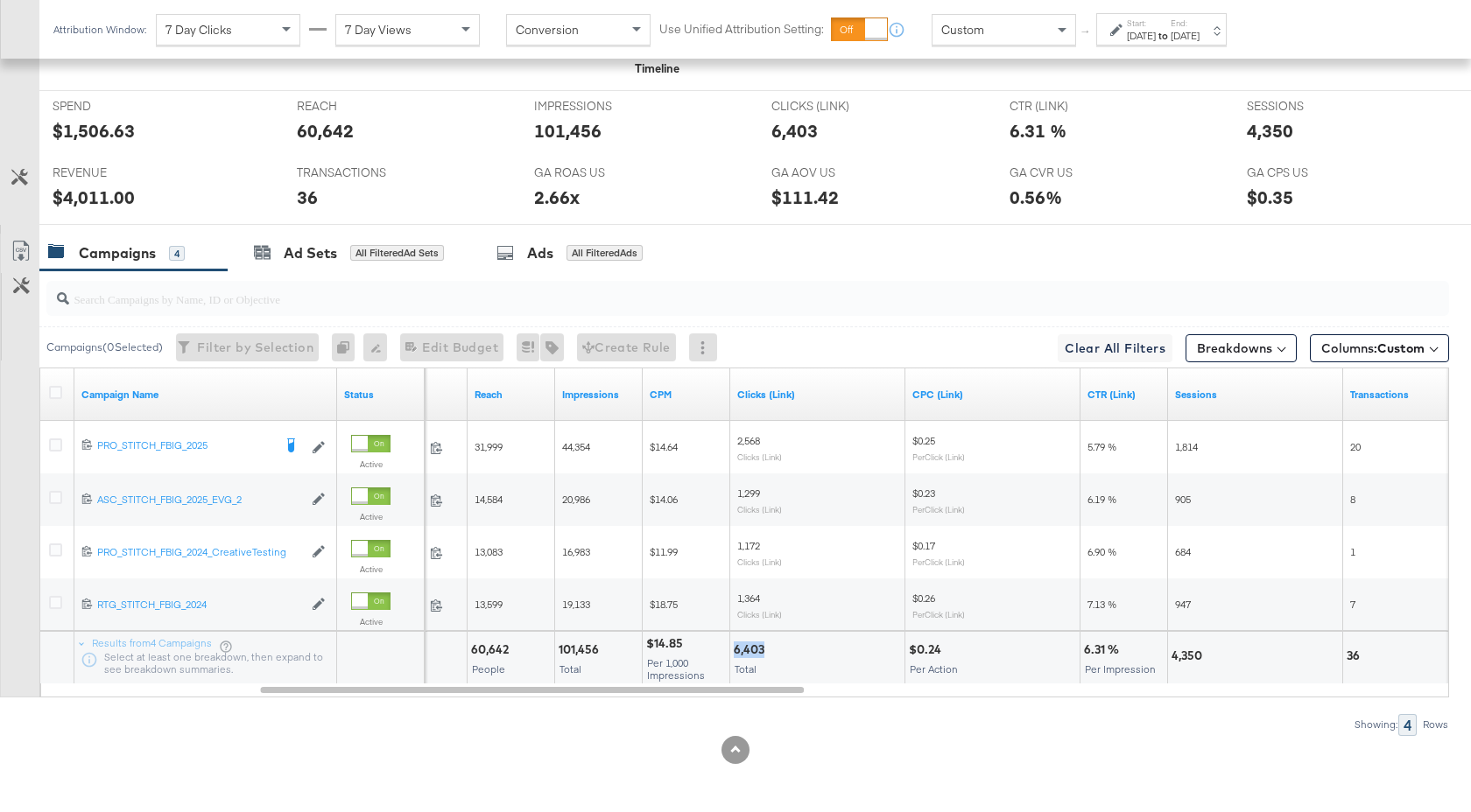
drag, startPoint x: 763, startPoint y: 652, endPoint x: 732, endPoint y: 654, distance: 31.1
click at [733, 654] on div "6,403" at bounding box center [751, 650] width 36 height 17
copy div "6,403"
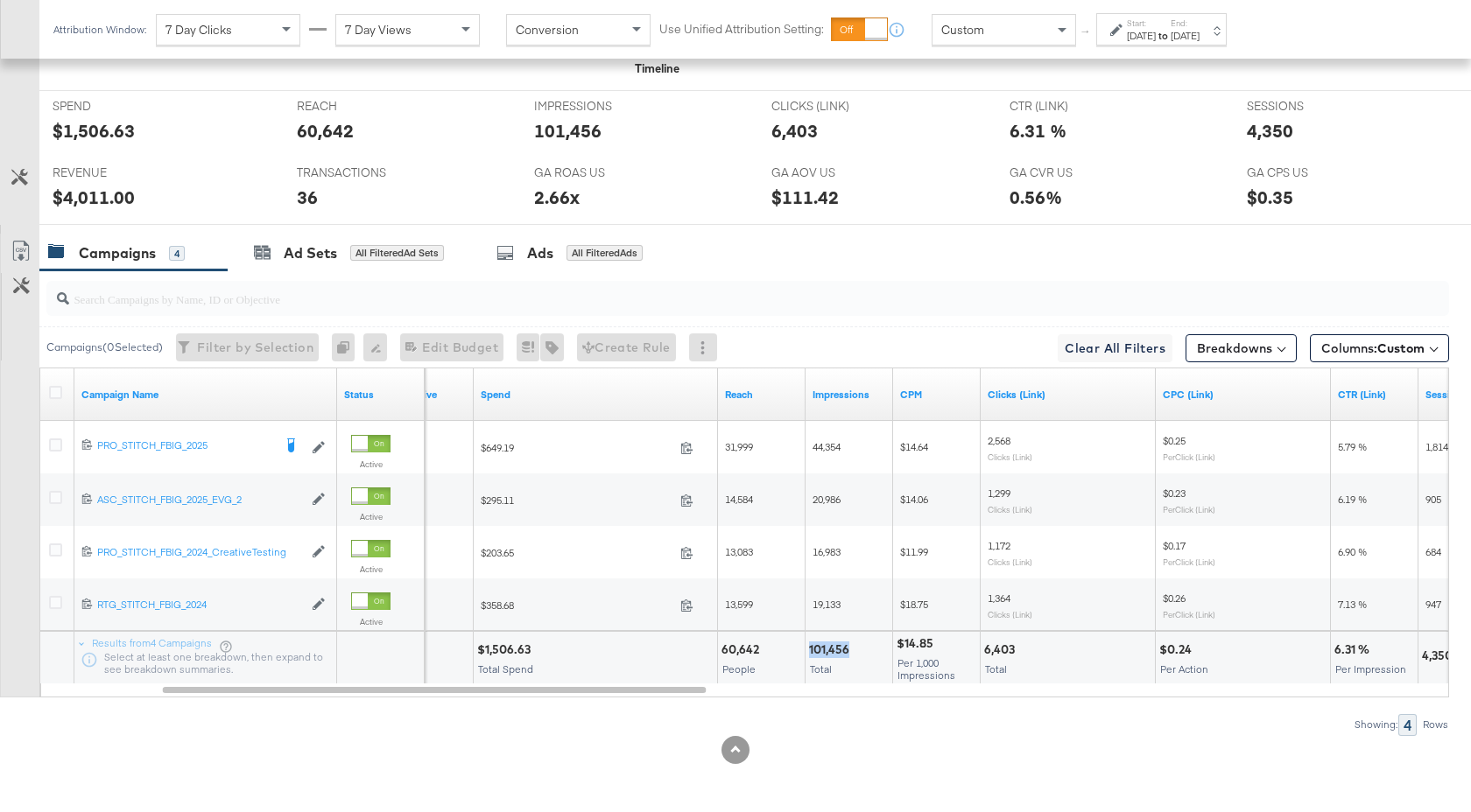
drag, startPoint x: 848, startPoint y: 650, endPoint x: 808, endPoint y: 650, distance: 40.0
click at [809, 650] on div "101,456" at bounding box center [831, 650] width 46 height 17
copy div "101,456"
drag, startPoint x: 528, startPoint y: 650, endPoint x: 486, endPoint y: 651, distance: 42.0
click at [486, 651] on div "$1,506.63" at bounding box center [506, 650] width 58 height 17
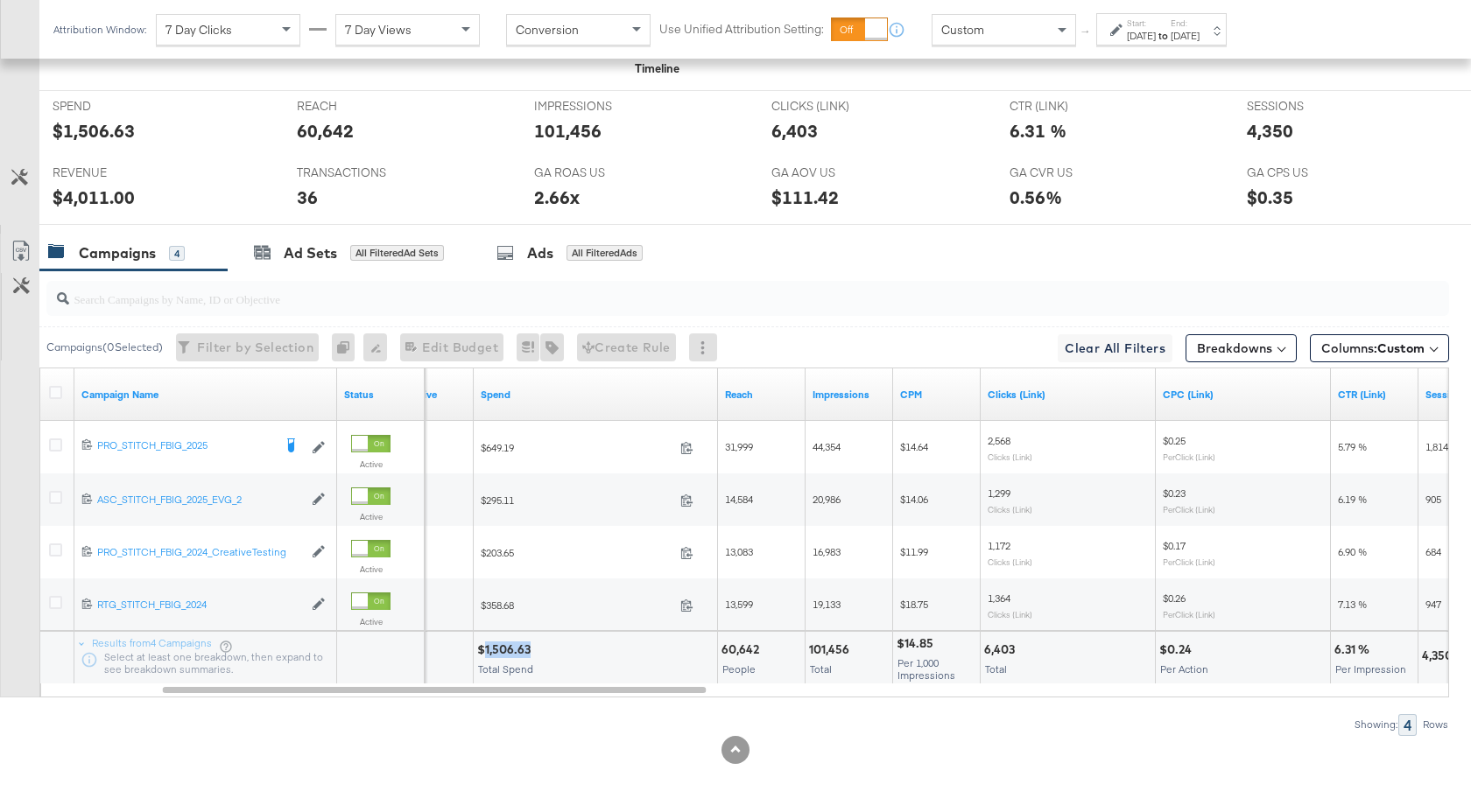
copy div "1,506.63"
click at [1171, 35] on strong "to" at bounding box center [1163, 35] width 15 height 13
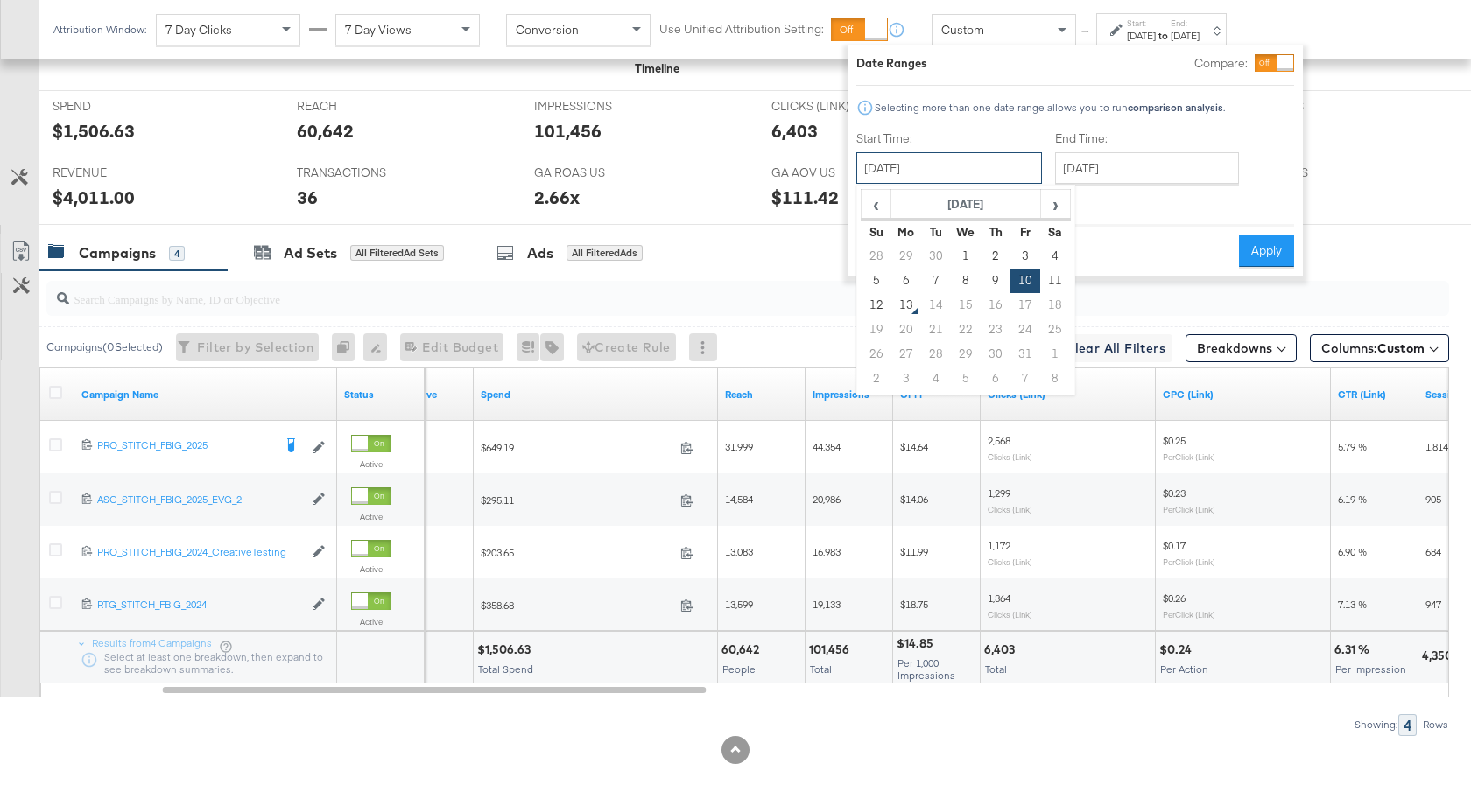
click at [1026, 153] on input "October 10th 2025" at bounding box center [948, 168] width 186 height 31
click at [1049, 283] on td "11" at bounding box center [1054, 281] width 30 height 24
type input "[DATE]"
click at [1276, 257] on button "Apply" at bounding box center [1267, 251] width 56 height 31
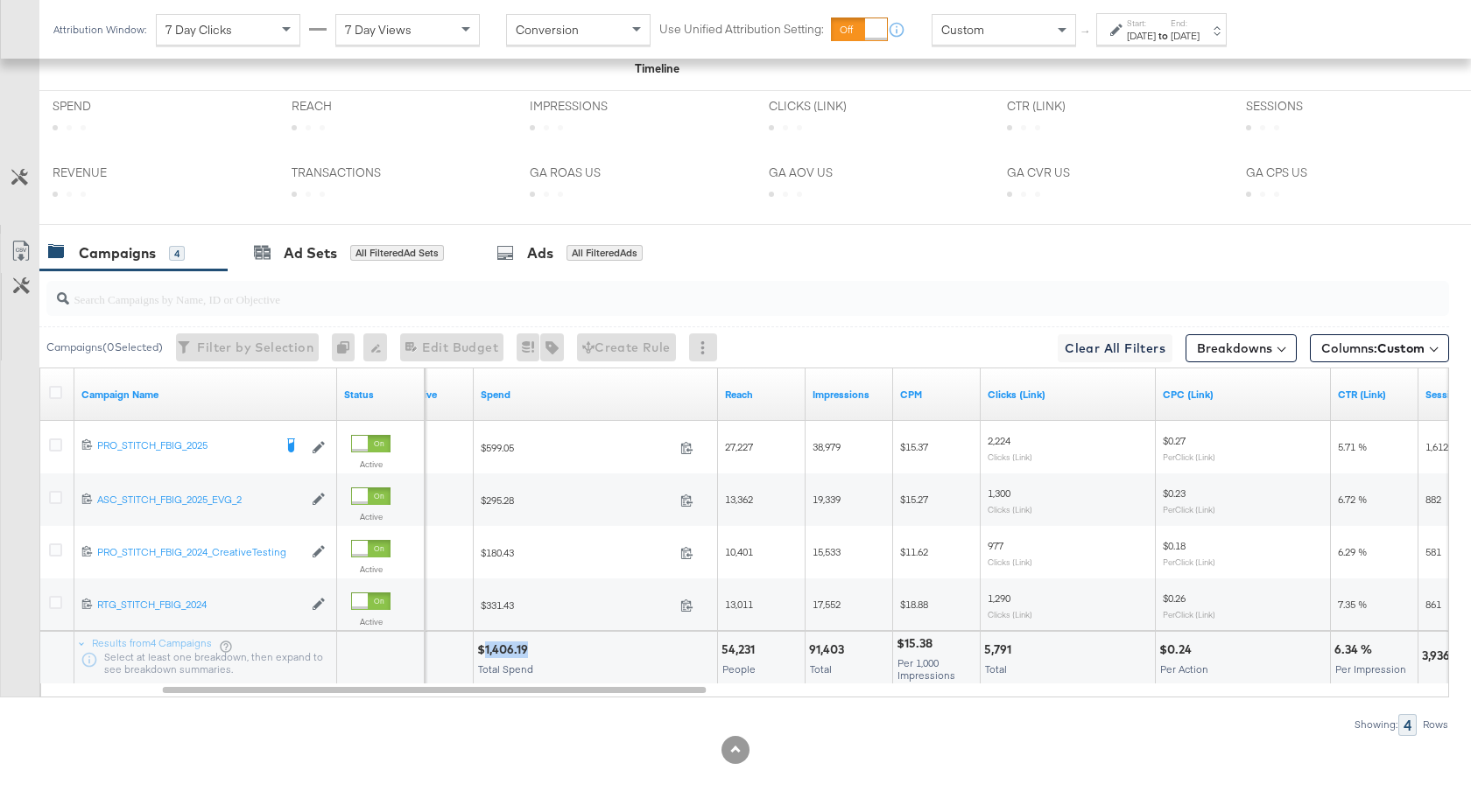
drag, startPoint x: 530, startPoint y: 650, endPoint x: 483, endPoint y: 653, distance: 47.1
click at [483, 653] on div "$1,406.19" at bounding box center [505, 650] width 56 height 17
copy div "1,406.19"
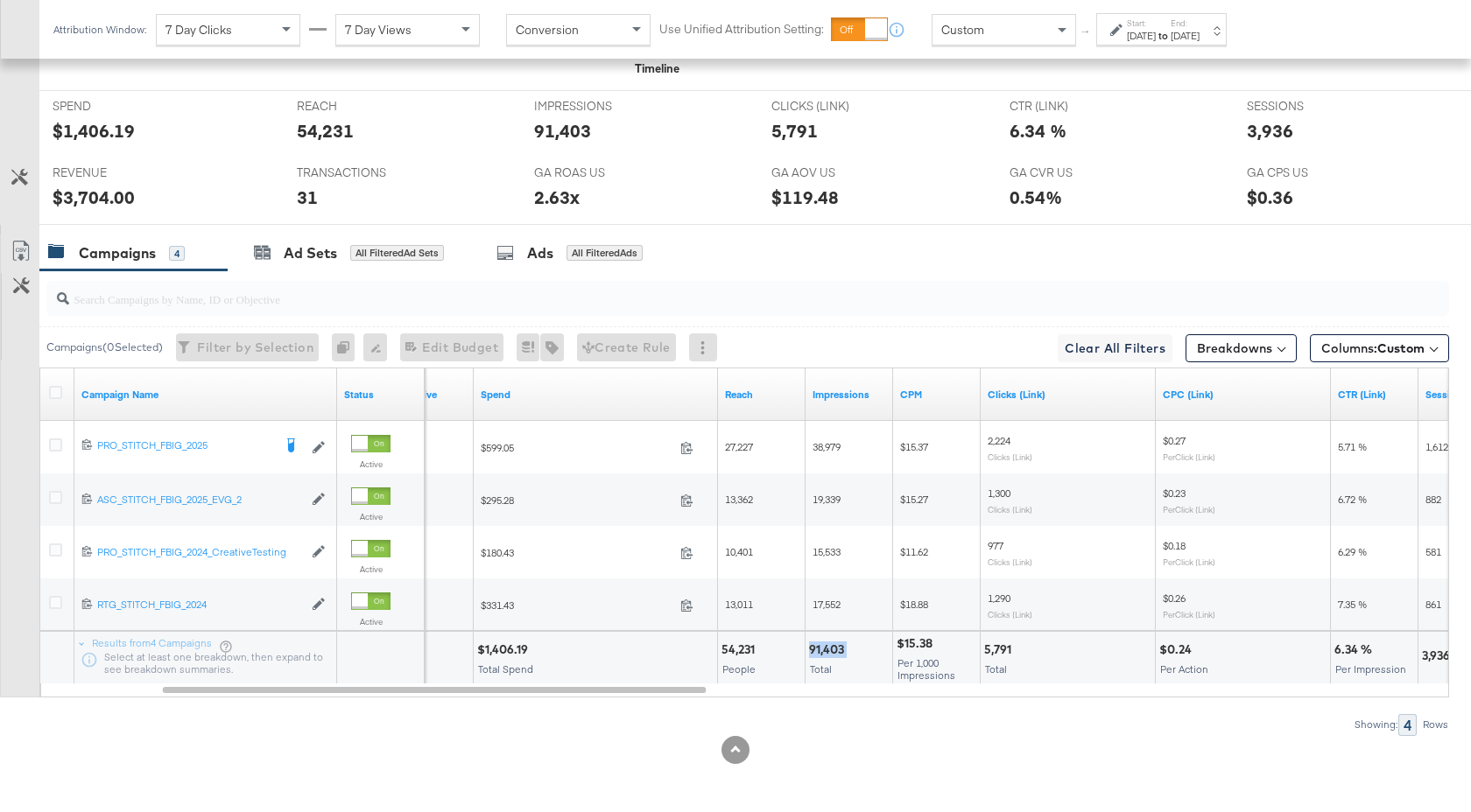
drag, startPoint x: 847, startPoint y: 650, endPoint x: 808, endPoint y: 651, distance: 39.0
click at [809, 651] on div "91,403" at bounding box center [828, 650] width 40 height 17
copy div "91,403"
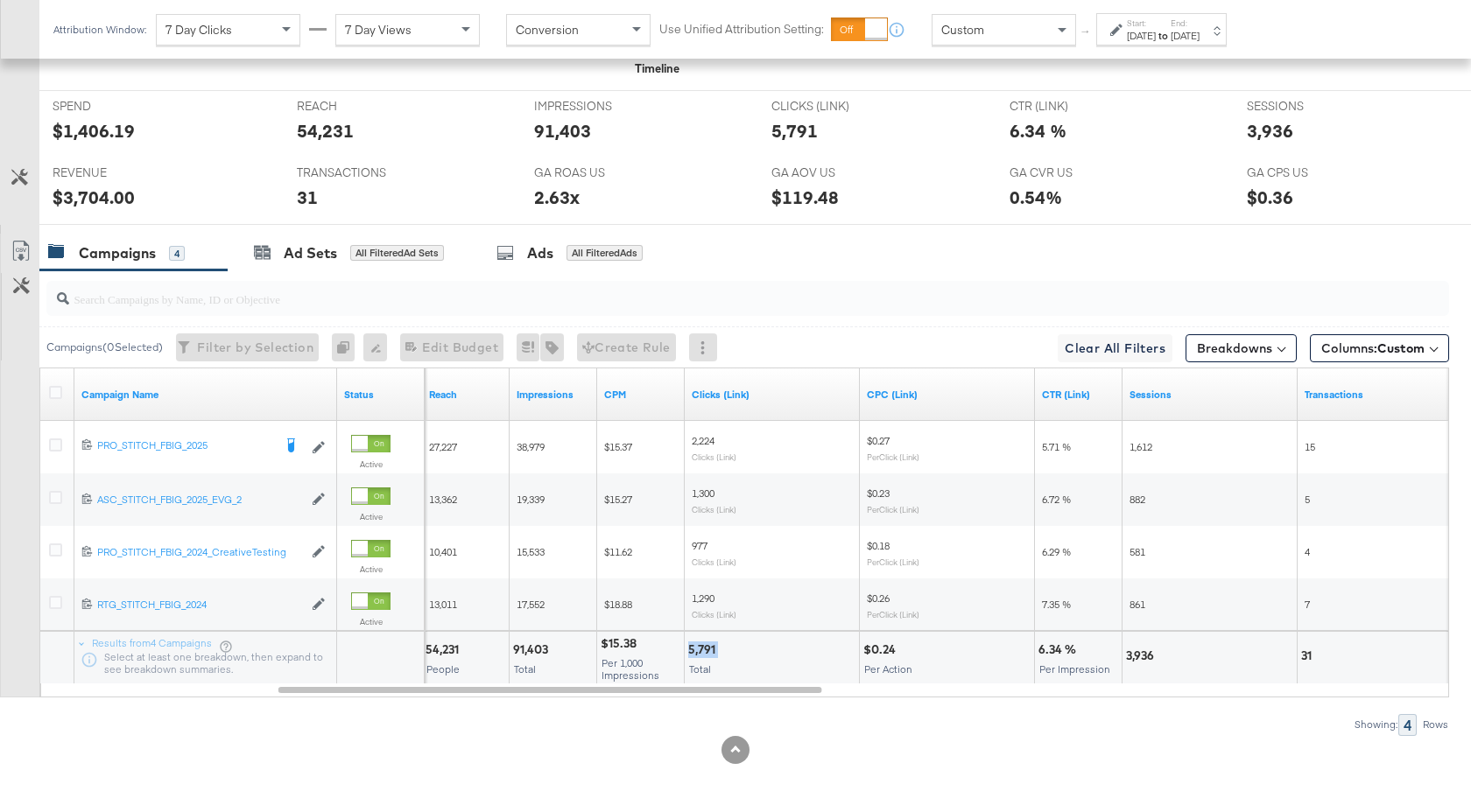
drag, startPoint x: 718, startPoint y: 652, endPoint x: 688, endPoint y: 653, distance: 30.0
click at [688, 653] on div "5,791" at bounding box center [705, 650] width 32 height 17
copy div "5,791"
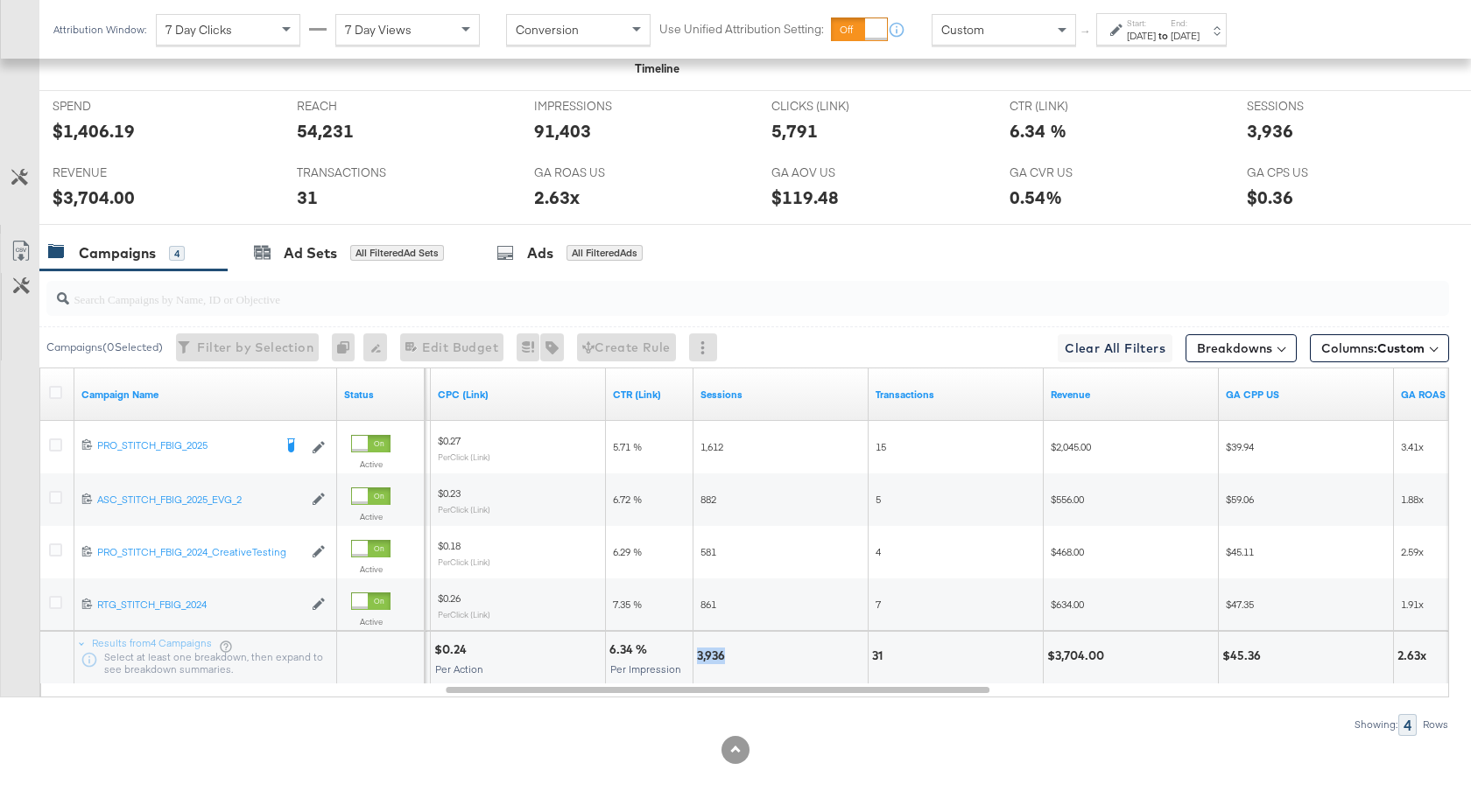
drag, startPoint x: 724, startPoint y: 655, endPoint x: 697, endPoint y: 655, distance: 27.0
click at [697, 655] on div "3,936" at bounding box center [713, 656] width 33 height 17
drag, startPoint x: 1103, startPoint y: 654, endPoint x: 1054, endPoint y: 657, distance: 49.1
click at [1054, 657] on div "$3,704.00" at bounding box center [1077, 656] width 62 height 17
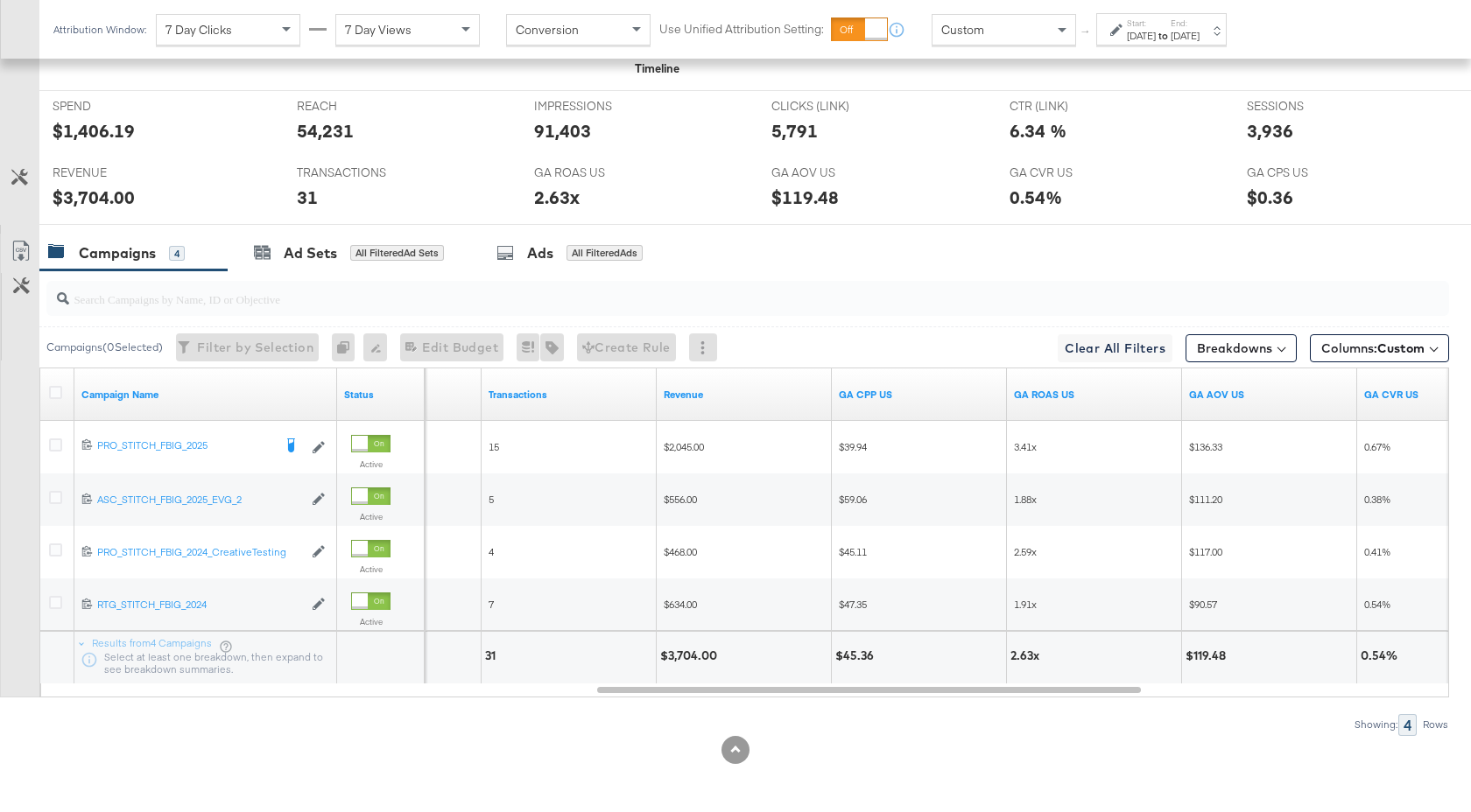
click at [1006, 747] on div at bounding box center [735, 749] width 1471 height 28
click at [1155, 38] on div "[DATE]" at bounding box center [1141, 36] width 29 height 14
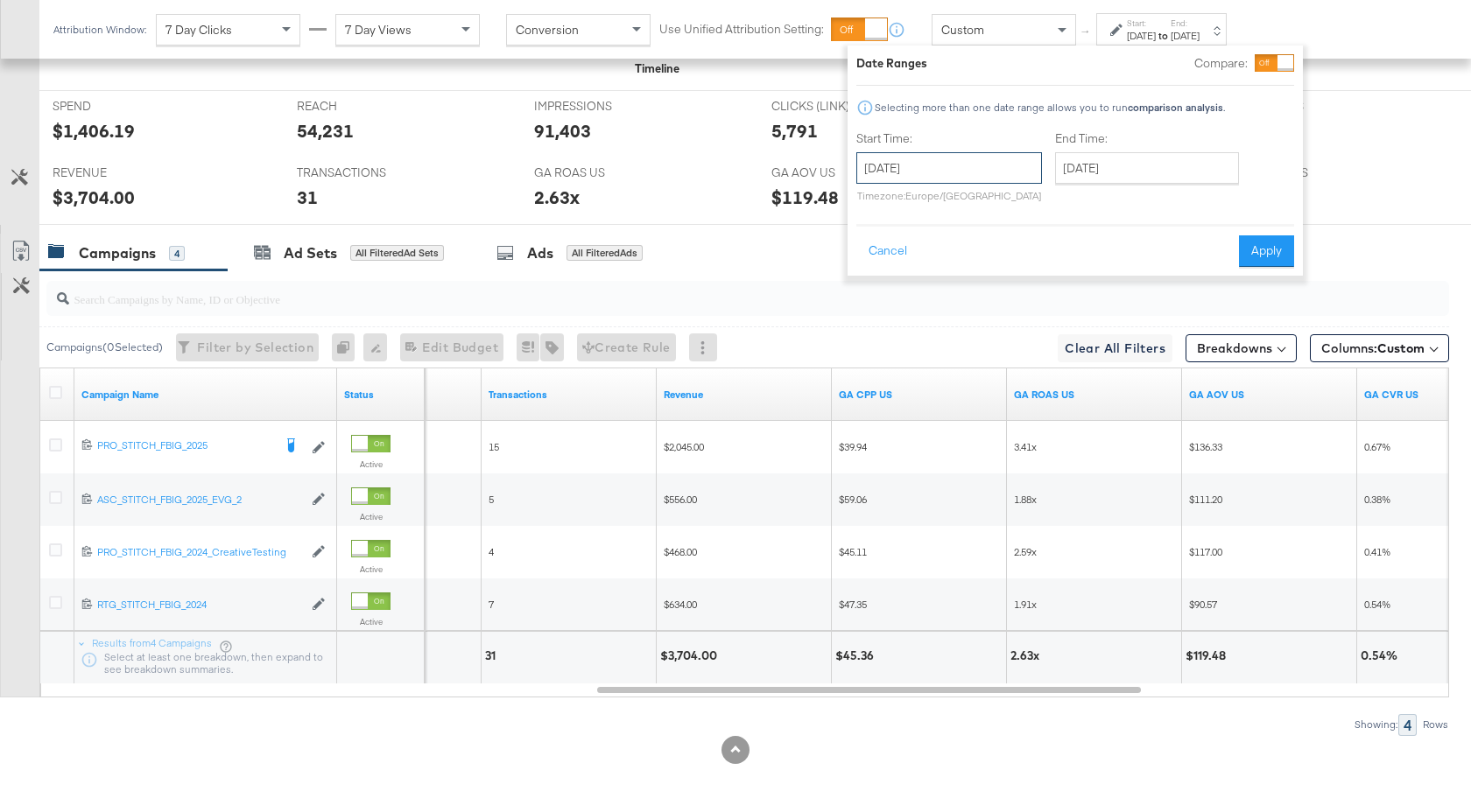
click at [974, 166] on input "[DATE]" at bounding box center [948, 168] width 186 height 31
click at [872, 281] on td "5" at bounding box center [876, 281] width 30 height 24
type input "[DATE]"
click at [1259, 256] on button "Apply" at bounding box center [1261, 251] width 56 height 31
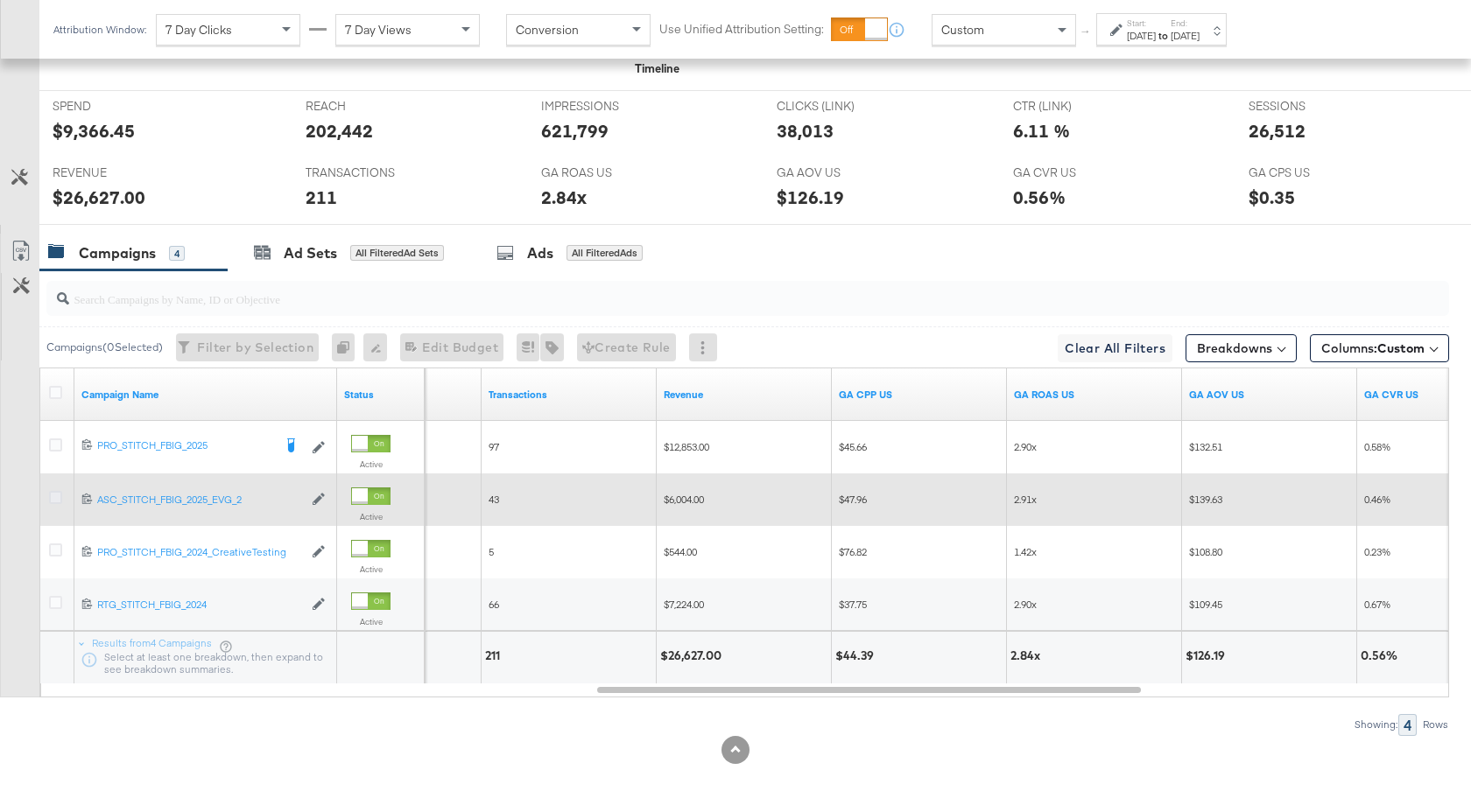
click at [56, 496] on icon at bounding box center [56, 497] width 13 height 13
click at [0, 0] on input "checkbox" at bounding box center [0, 0] width 0 height 0
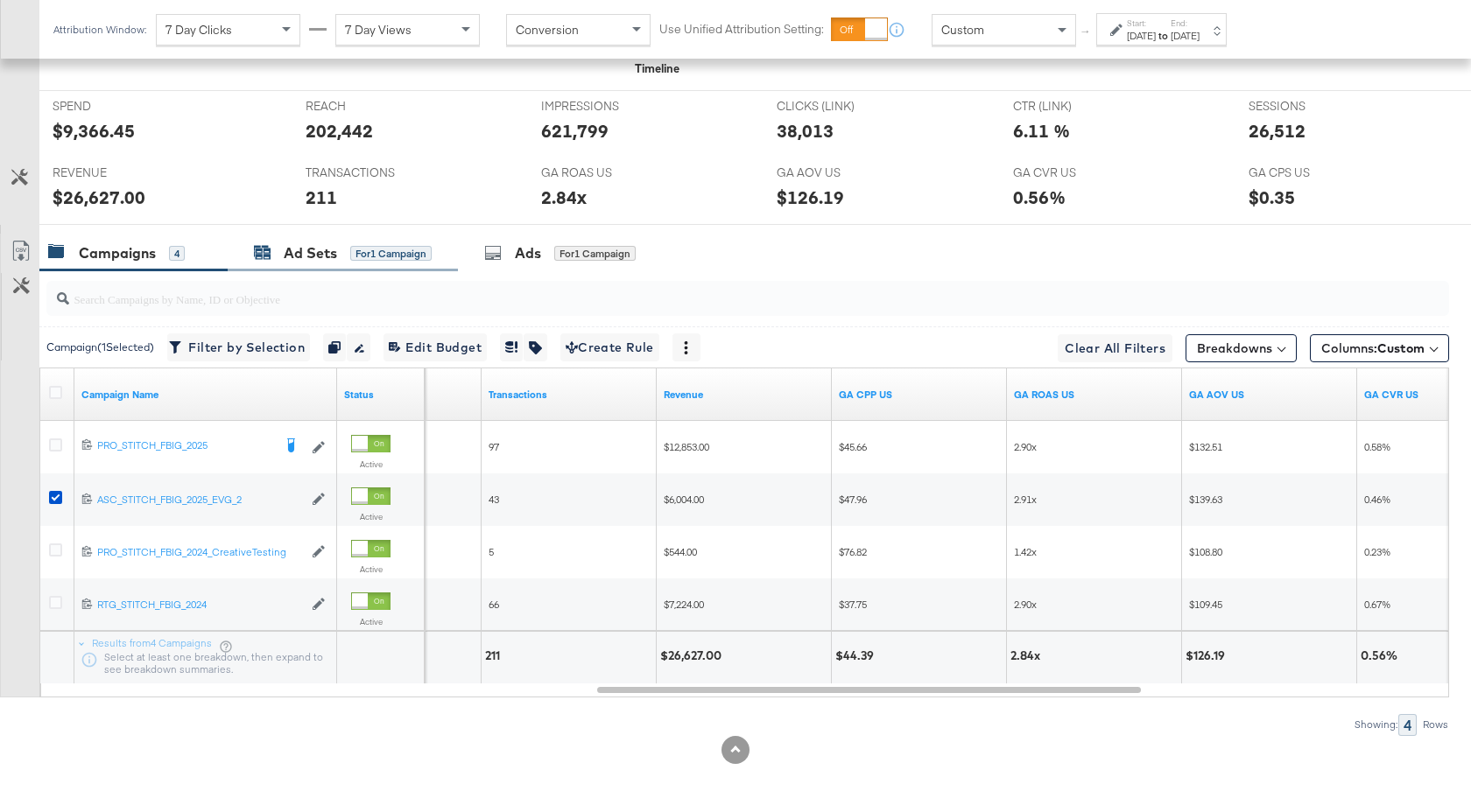
click at [323, 252] on div "Ad Sets" at bounding box center [310, 253] width 54 height 20
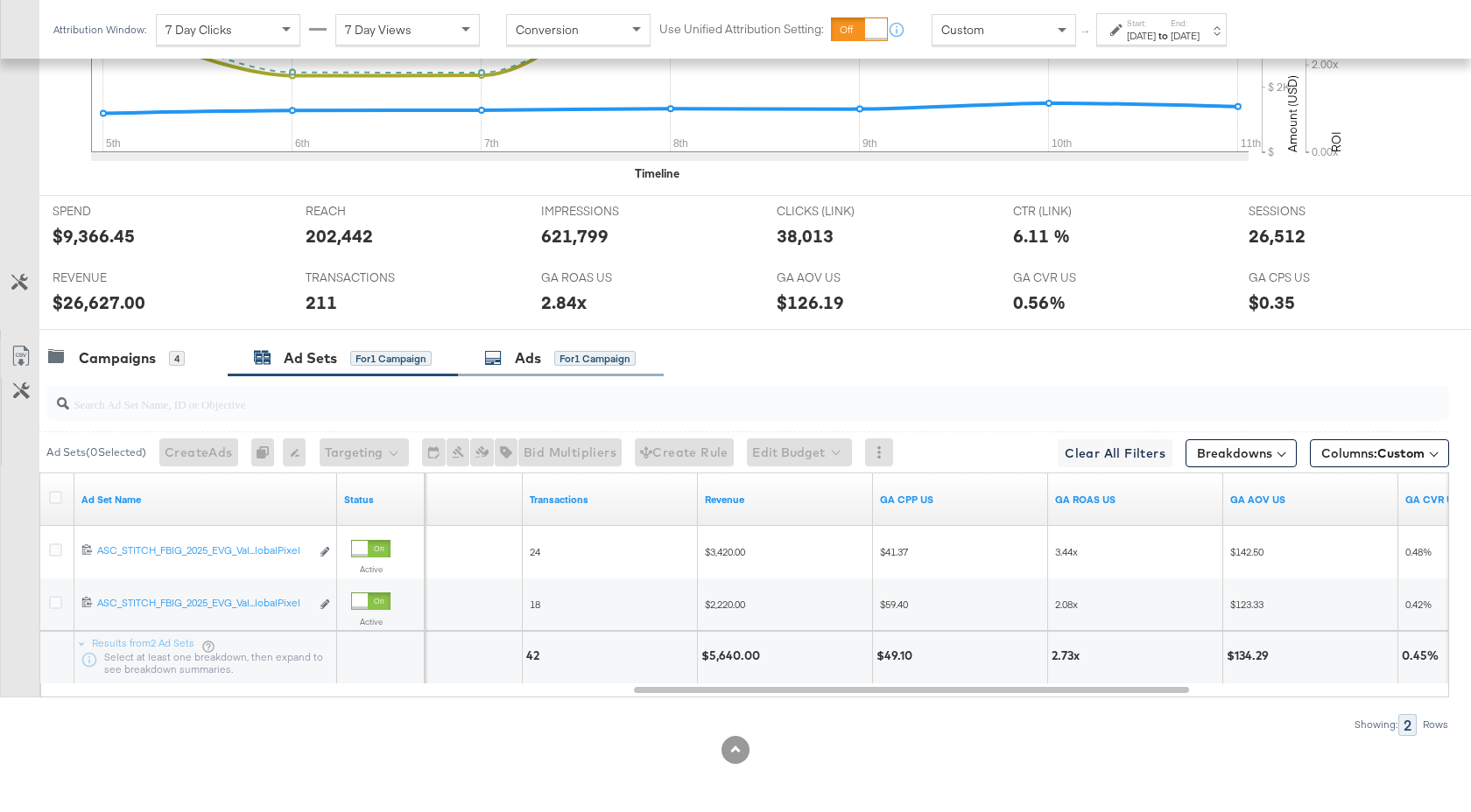
click at [531, 354] on div "Ads" at bounding box center [527, 358] width 26 height 20
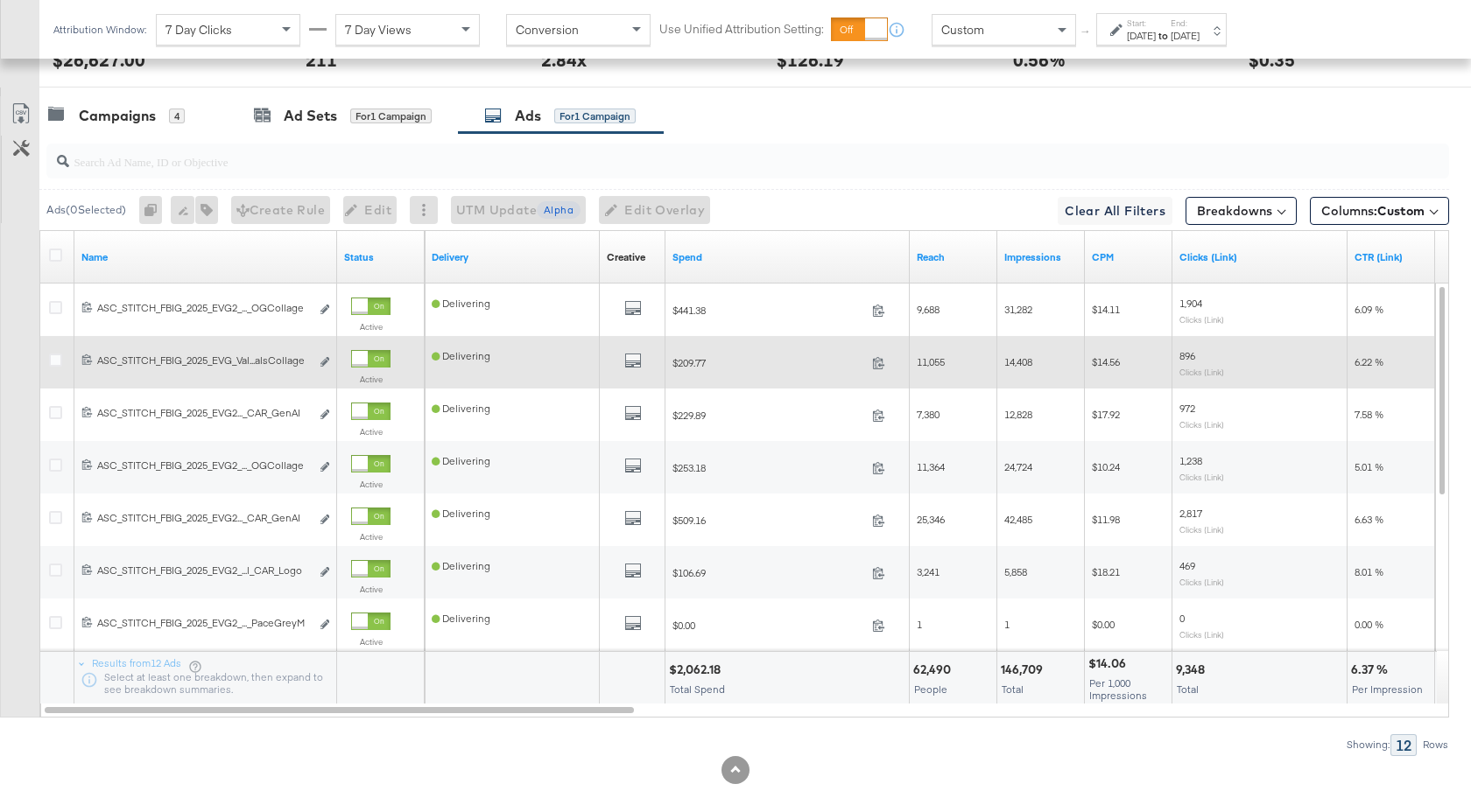
scroll to position [958, 0]
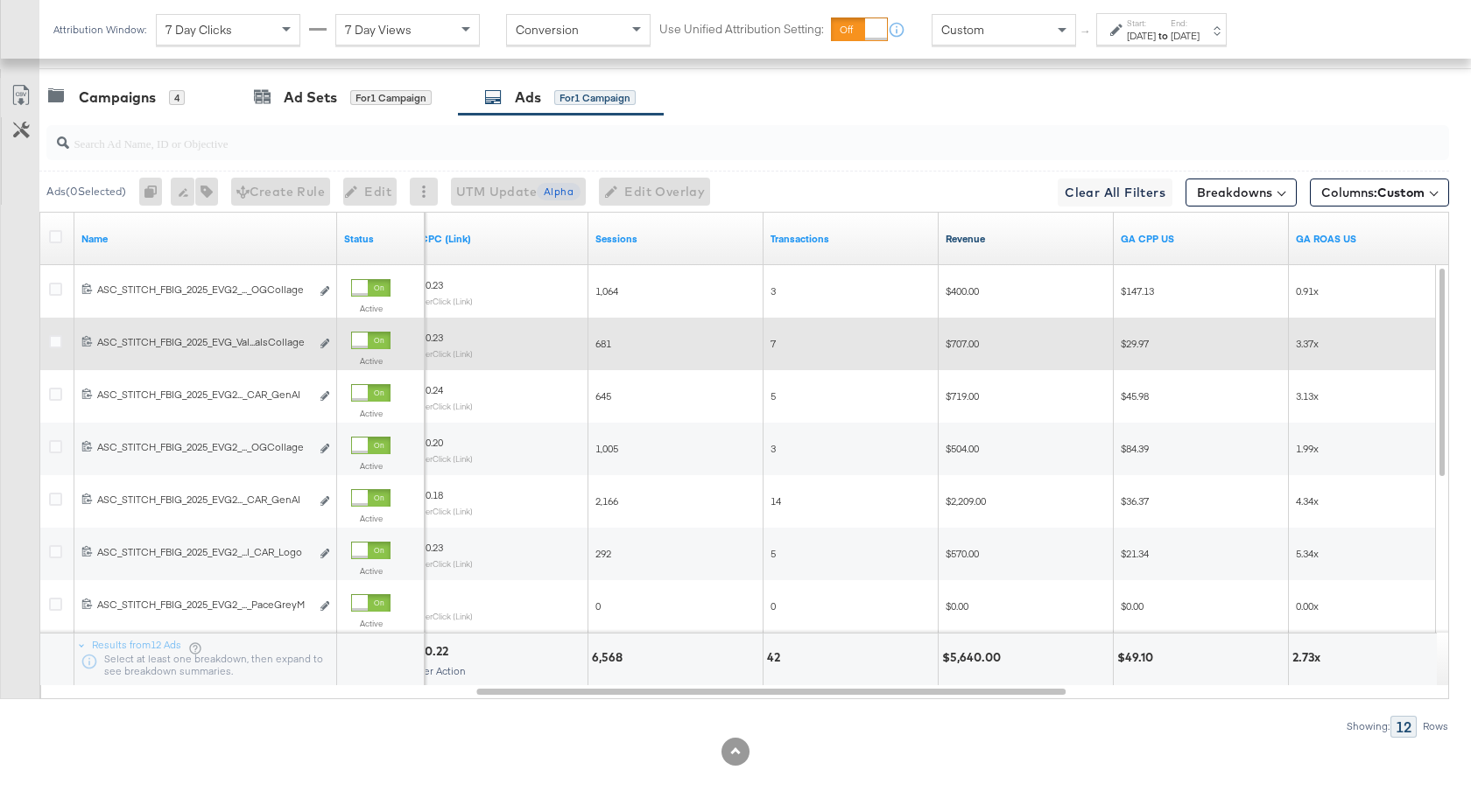
click at [1008, 238] on link "Revenue" at bounding box center [1026, 239] width 161 height 14
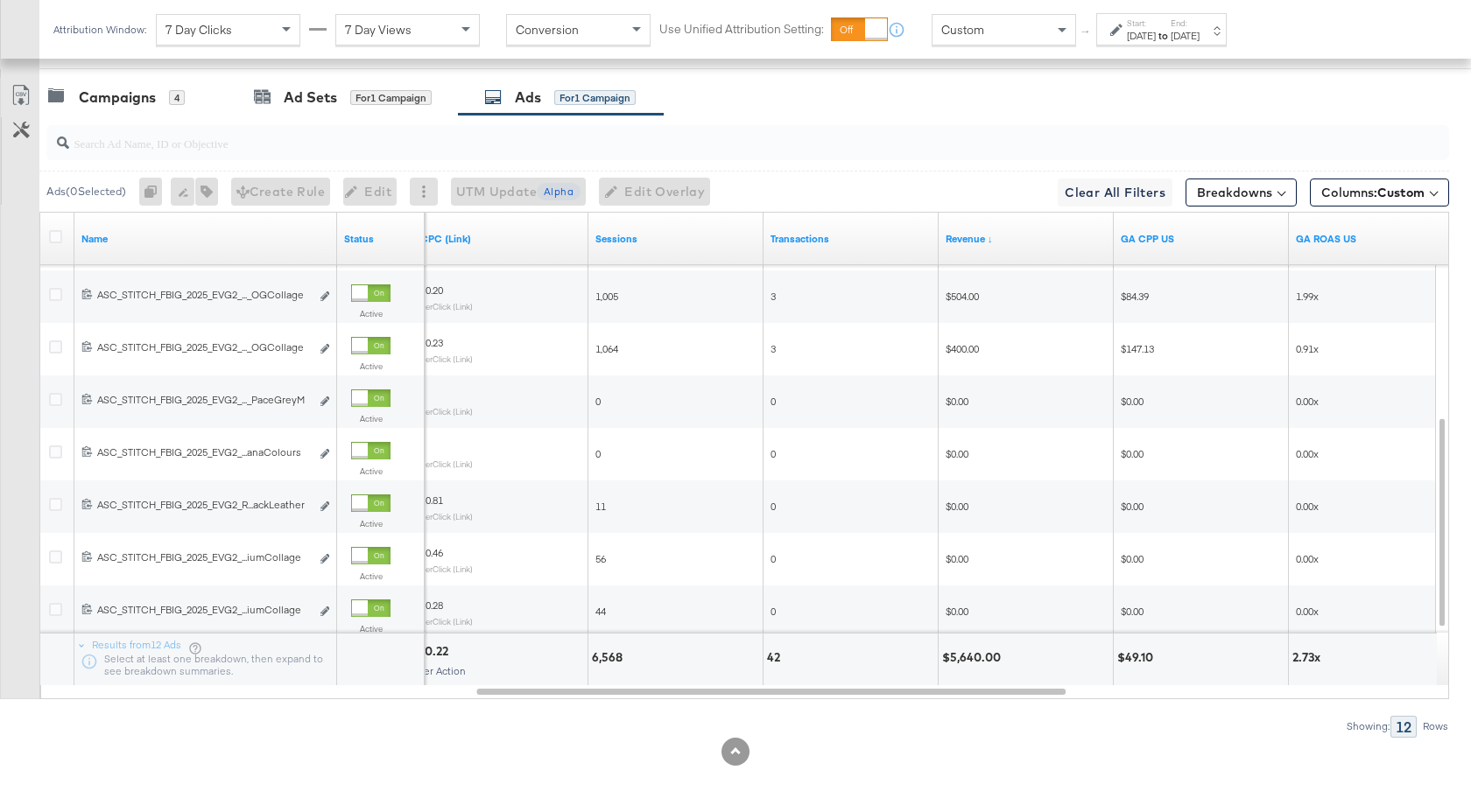
scroll to position [960, 0]
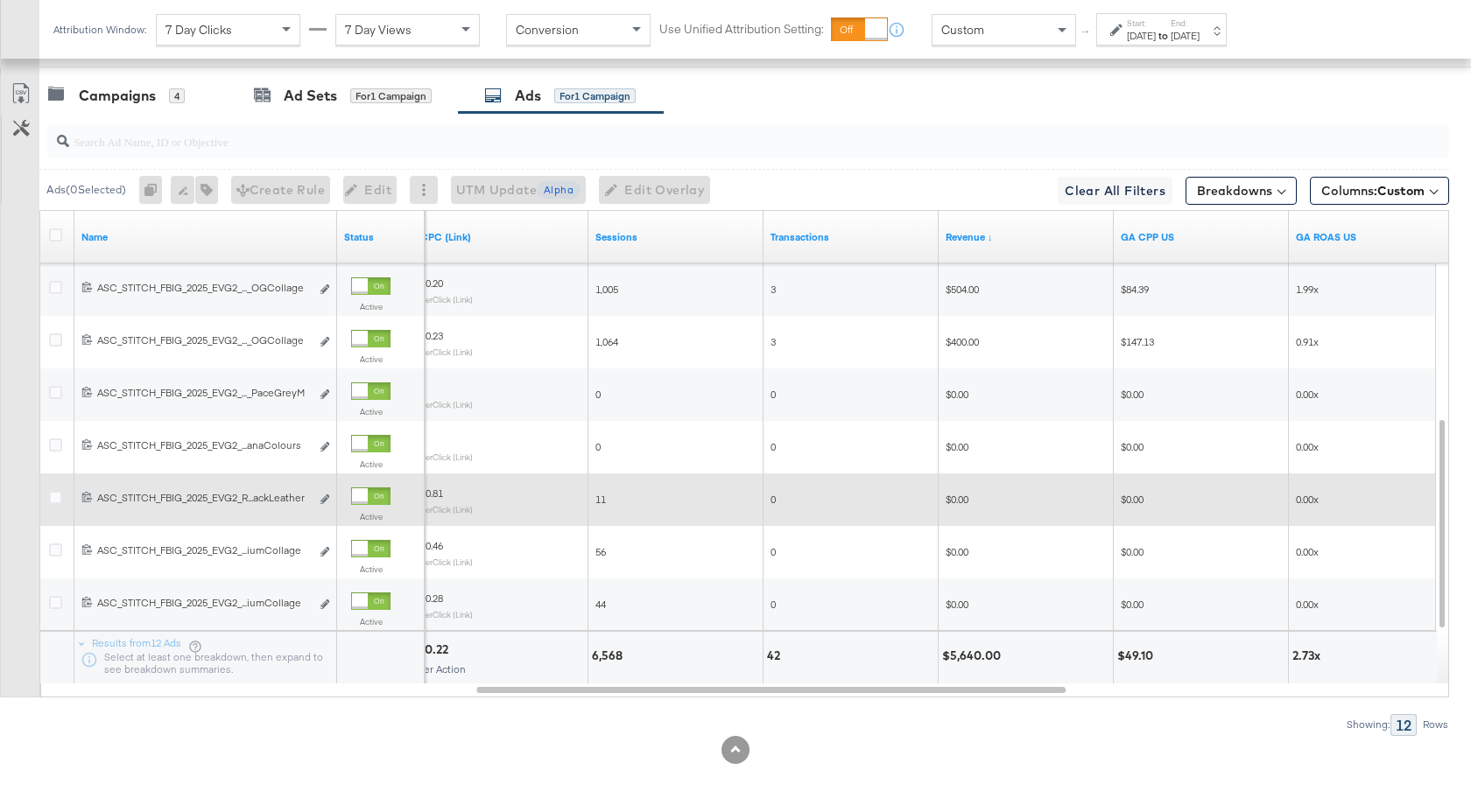
click at [363, 492] on div at bounding box center [360, 497] width 16 height 16
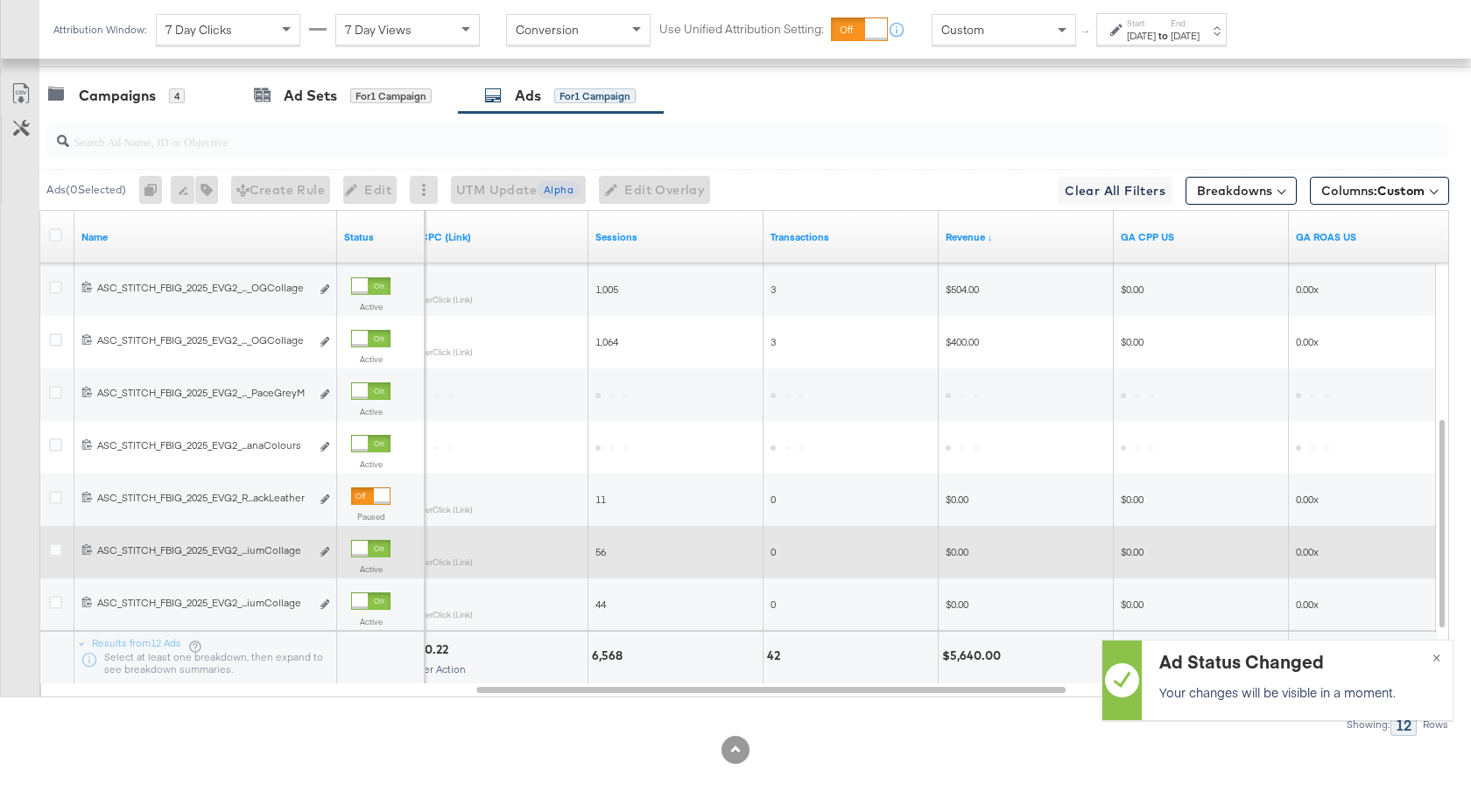
click at [367, 545] on div at bounding box center [360, 549] width 16 height 16
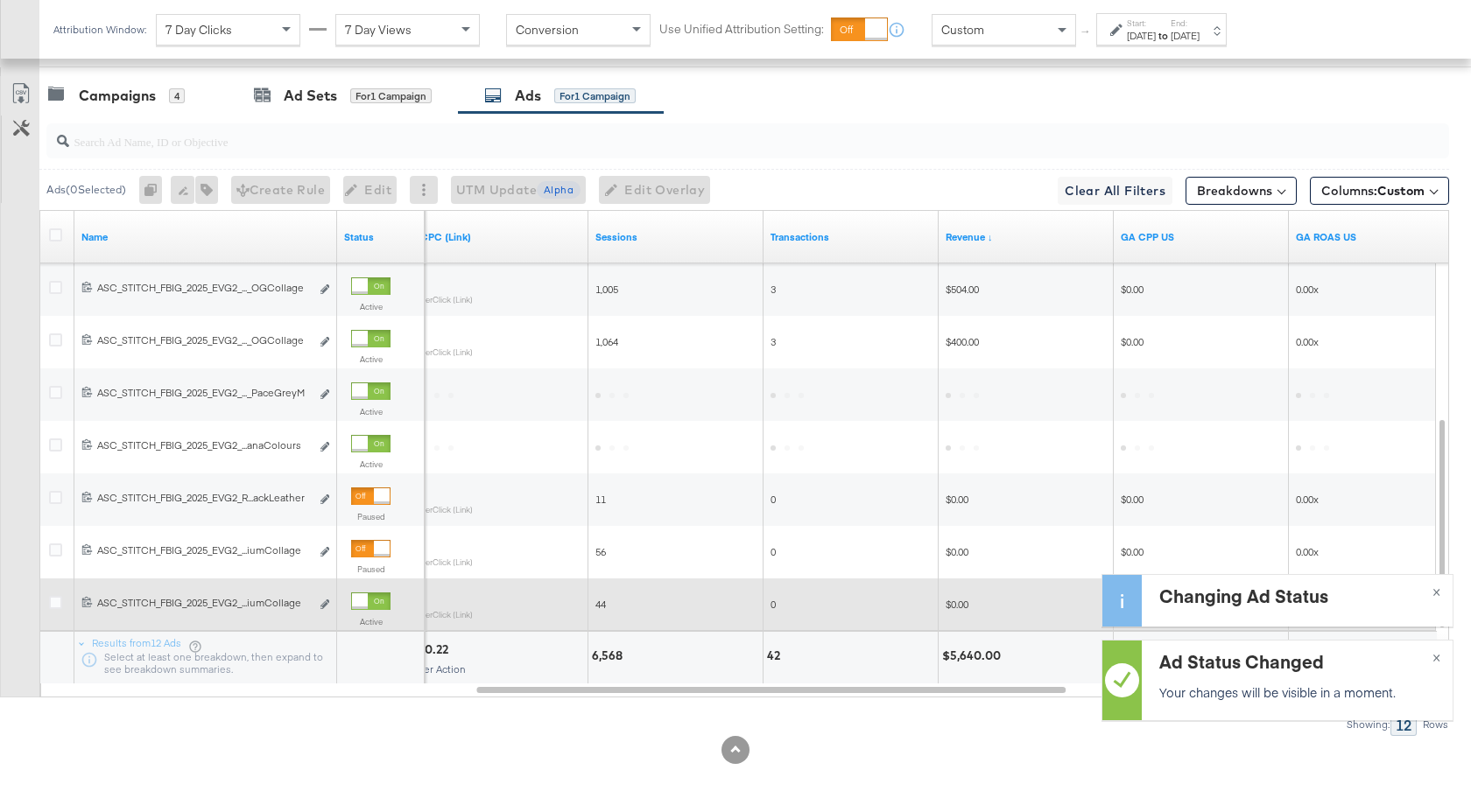
click at [365, 606] on div at bounding box center [360, 601] width 16 height 16
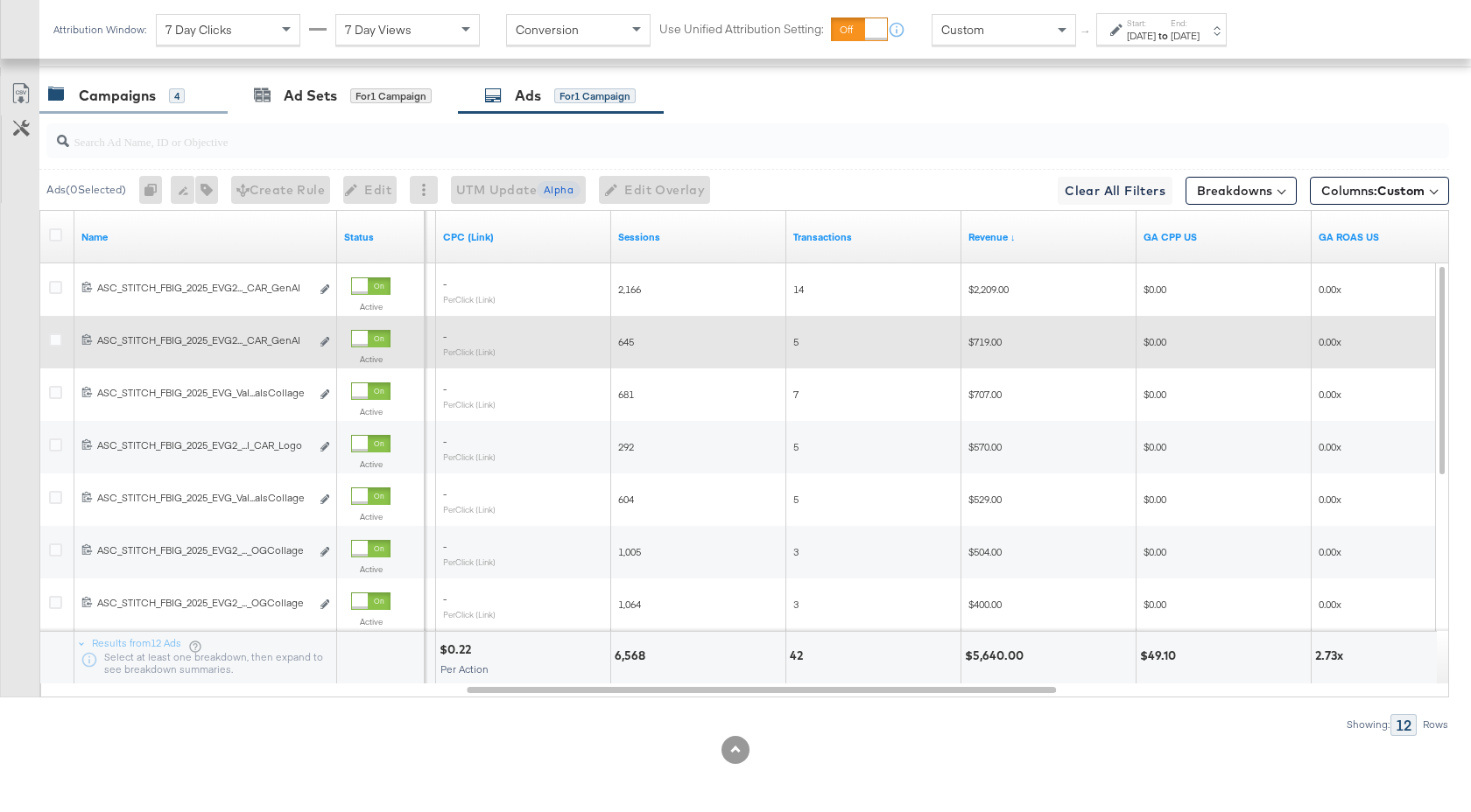
click at [136, 98] on div "Campaigns" at bounding box center [117, 96] width 77 height 20
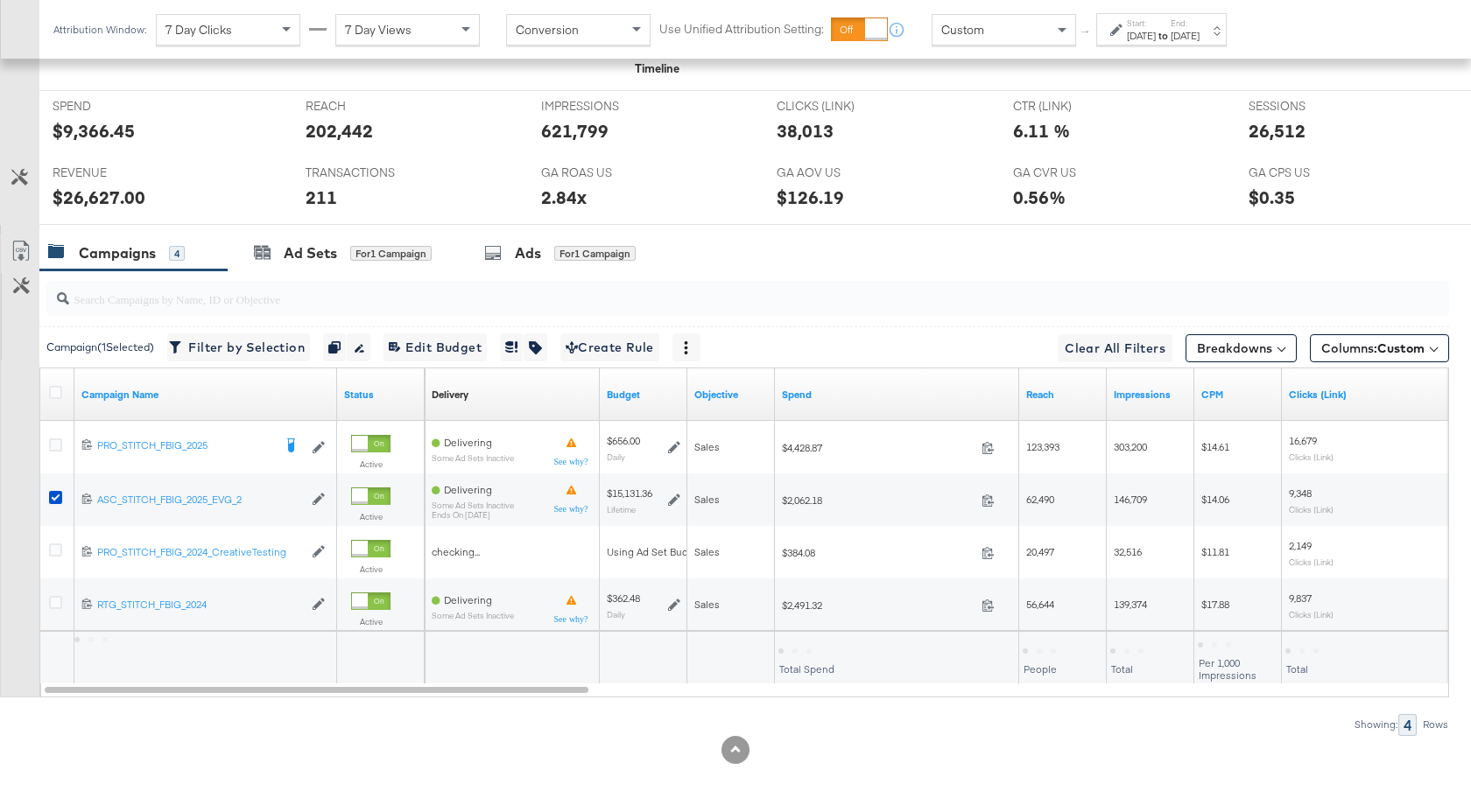
scroll to position [802, 0]
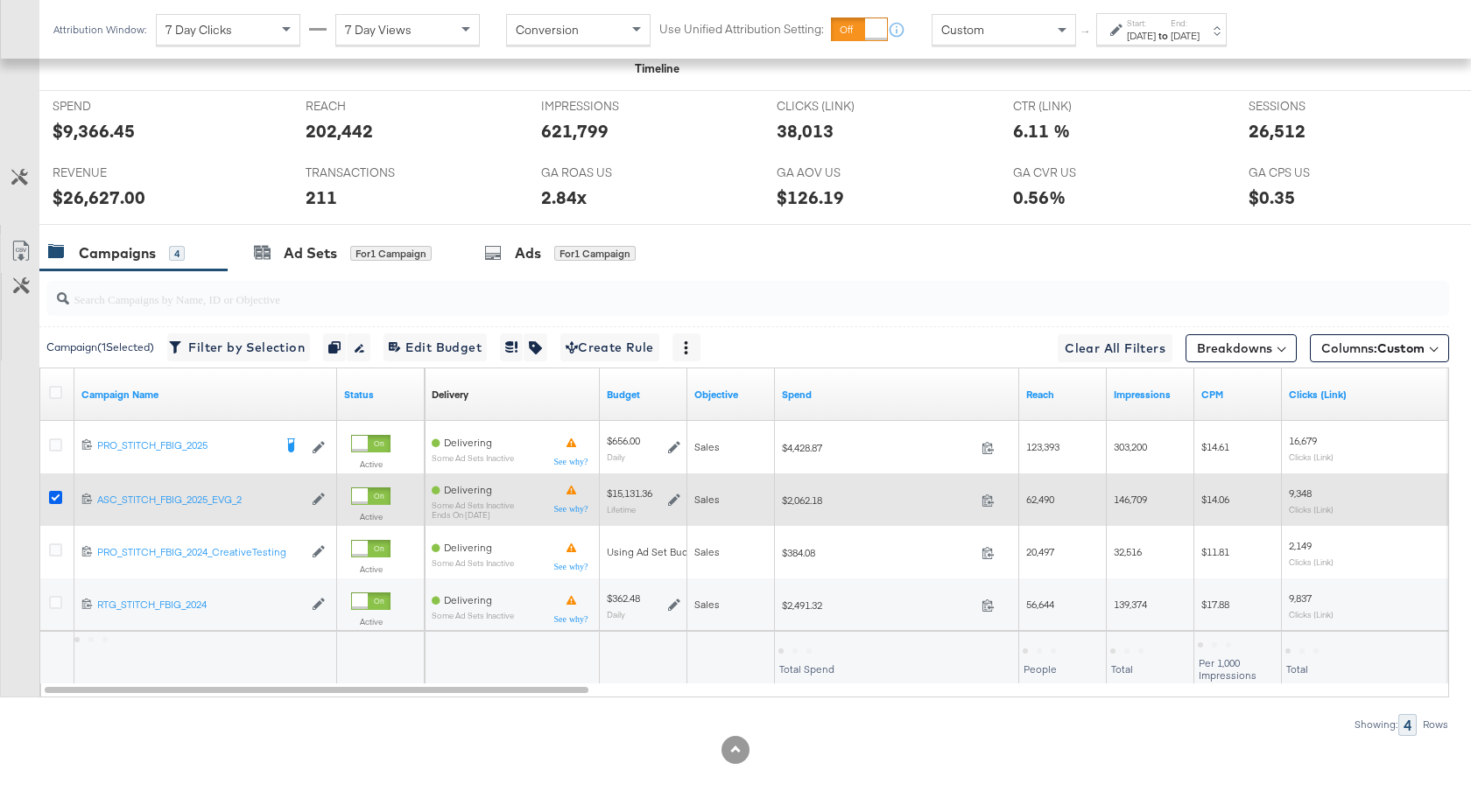
click at [54, 497] on icon at bounding box center [56, 497] width 13 height 13
click at [0, 0] on input "checkbox" at bounding box center [0, 0] width 0 height 0
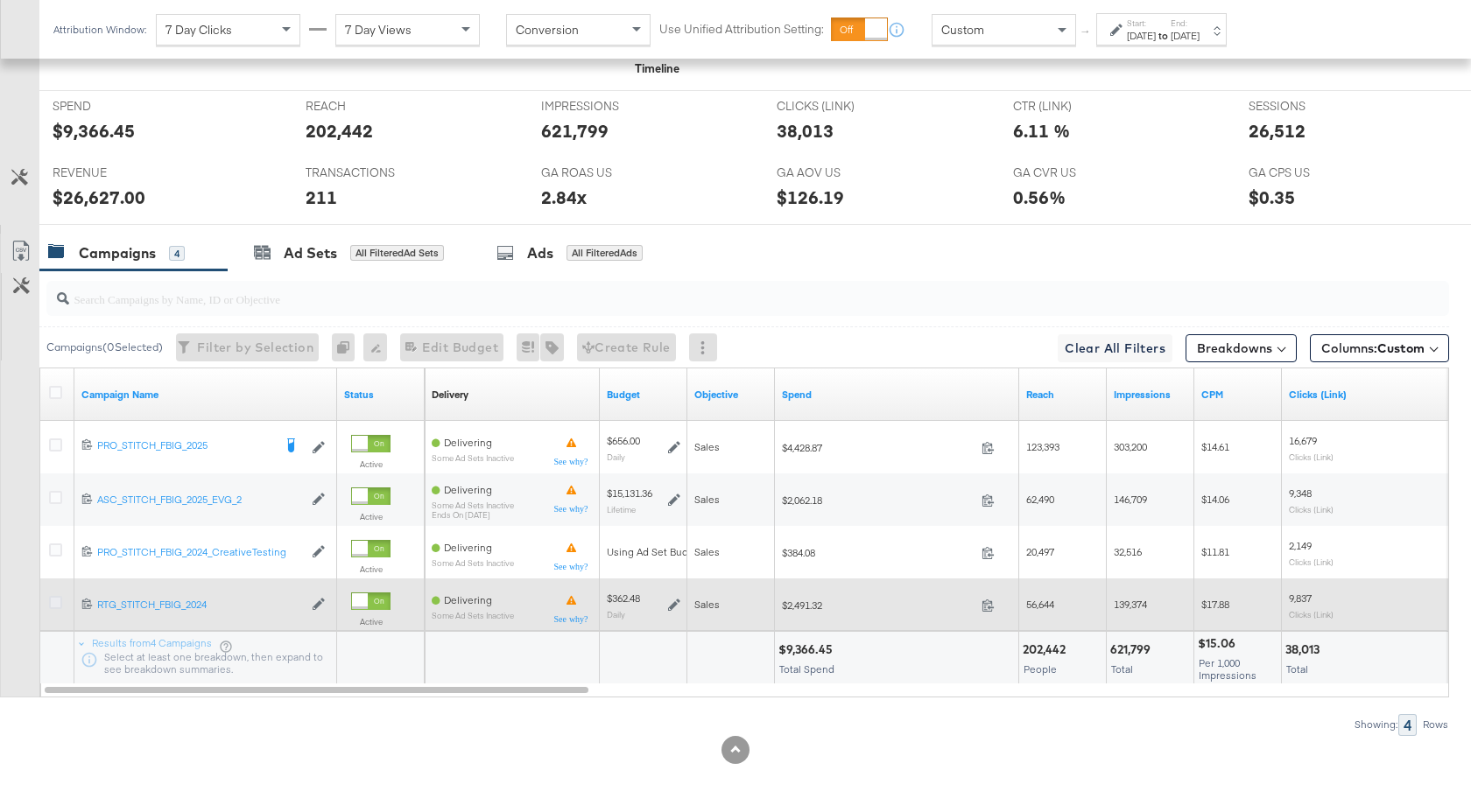
click at [58, 607] on icon at bounding box center [56, 602] width 13 height 13
click at [0, 0] on input "checkbox" at bounding box center [0, 0] width 0 height 0
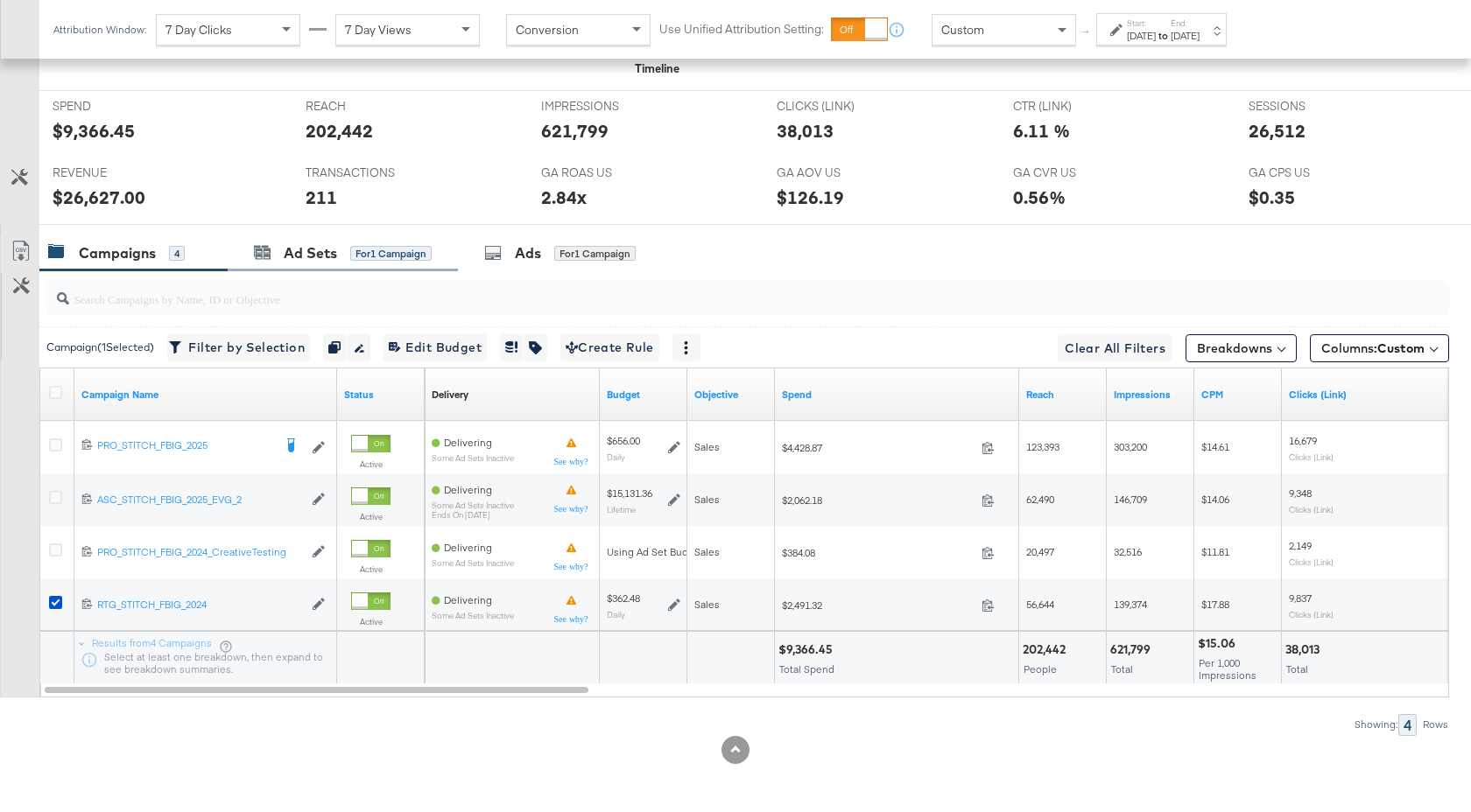
click at [309, 263] on div "Ad Sets for 1 Campaign" at bounding box center [342, 254] width 230 height 38
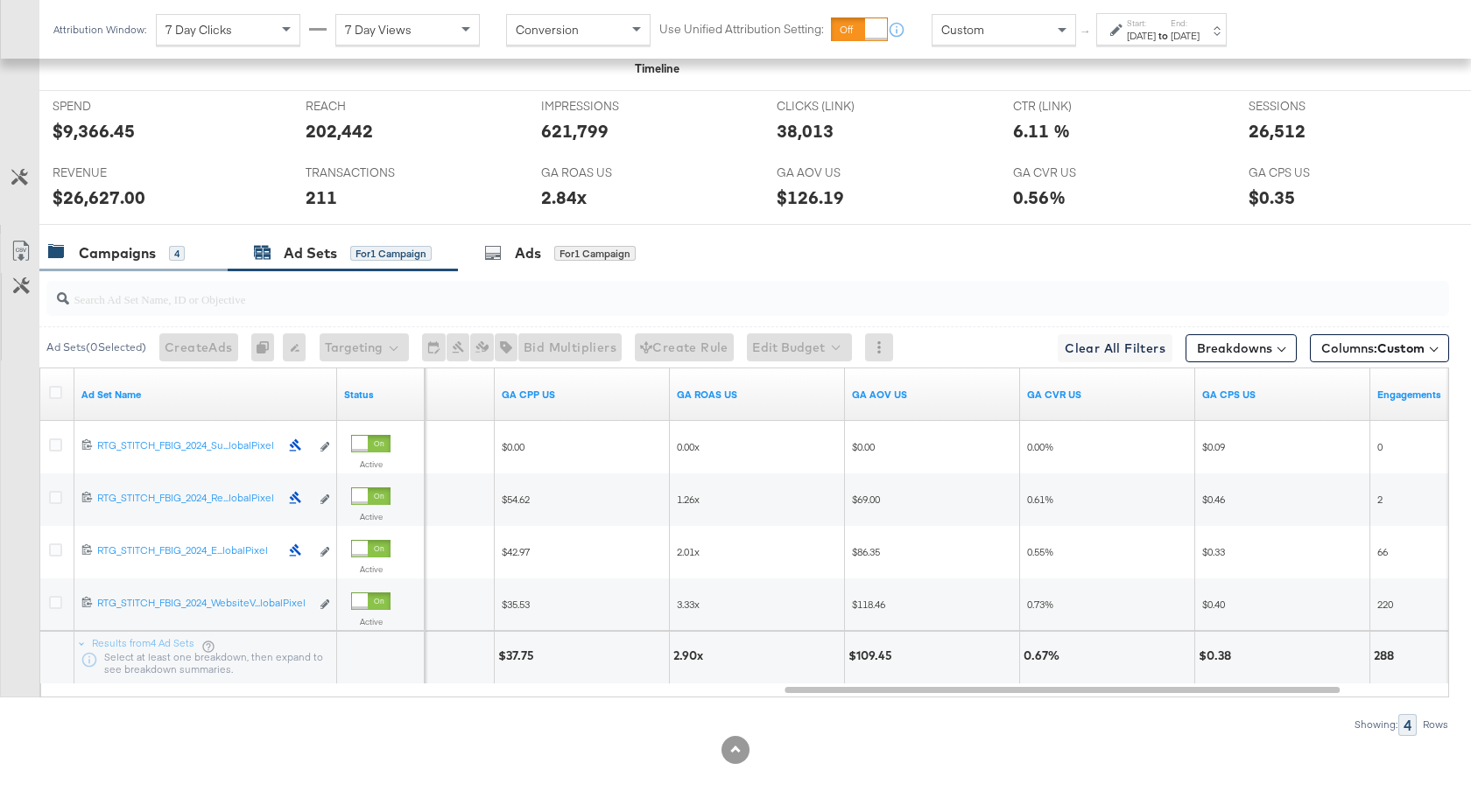
click at [136, 243] on div "Campaigns" at bounding box center [117, 253] width 77 height 20
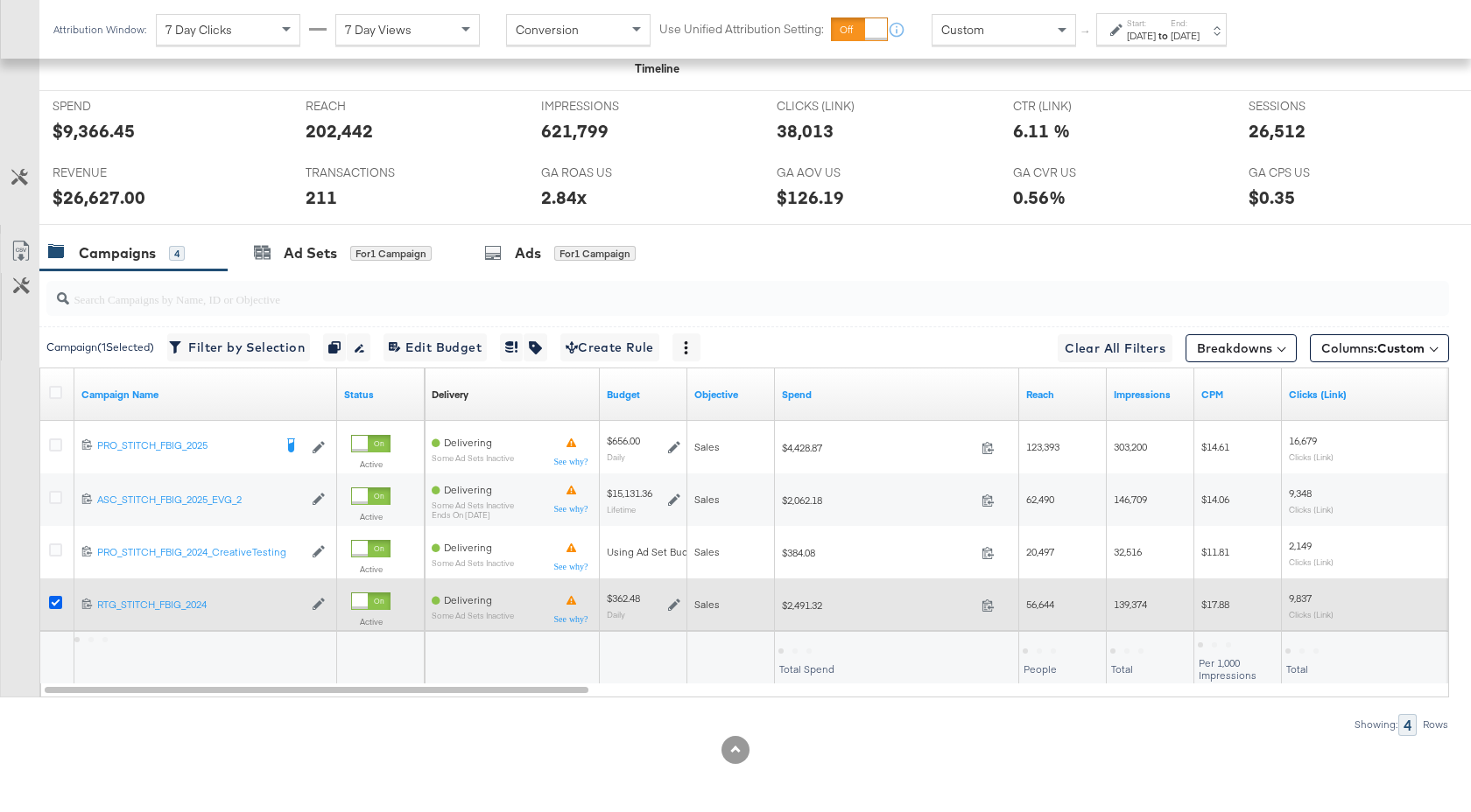
click at [56, 606] on icon at bounding box center [56, 602] width 13 height 13
click at [0, 0] on input "checkbox" at bounding box center [0, 0] width 0 height 0
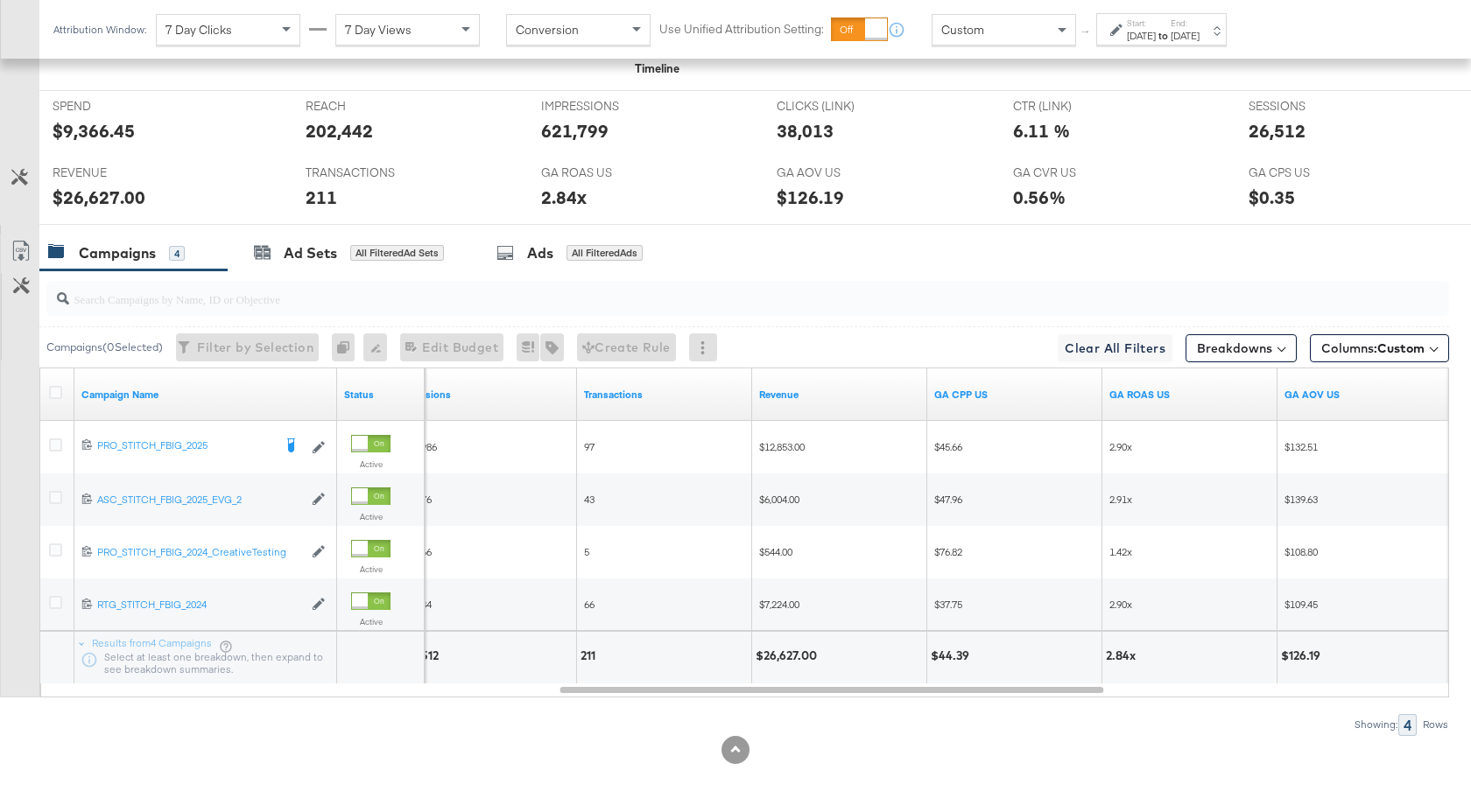
click at [1199, 30] on div "[DATE]" at bounding box center [1185, 36] width 29 height 14
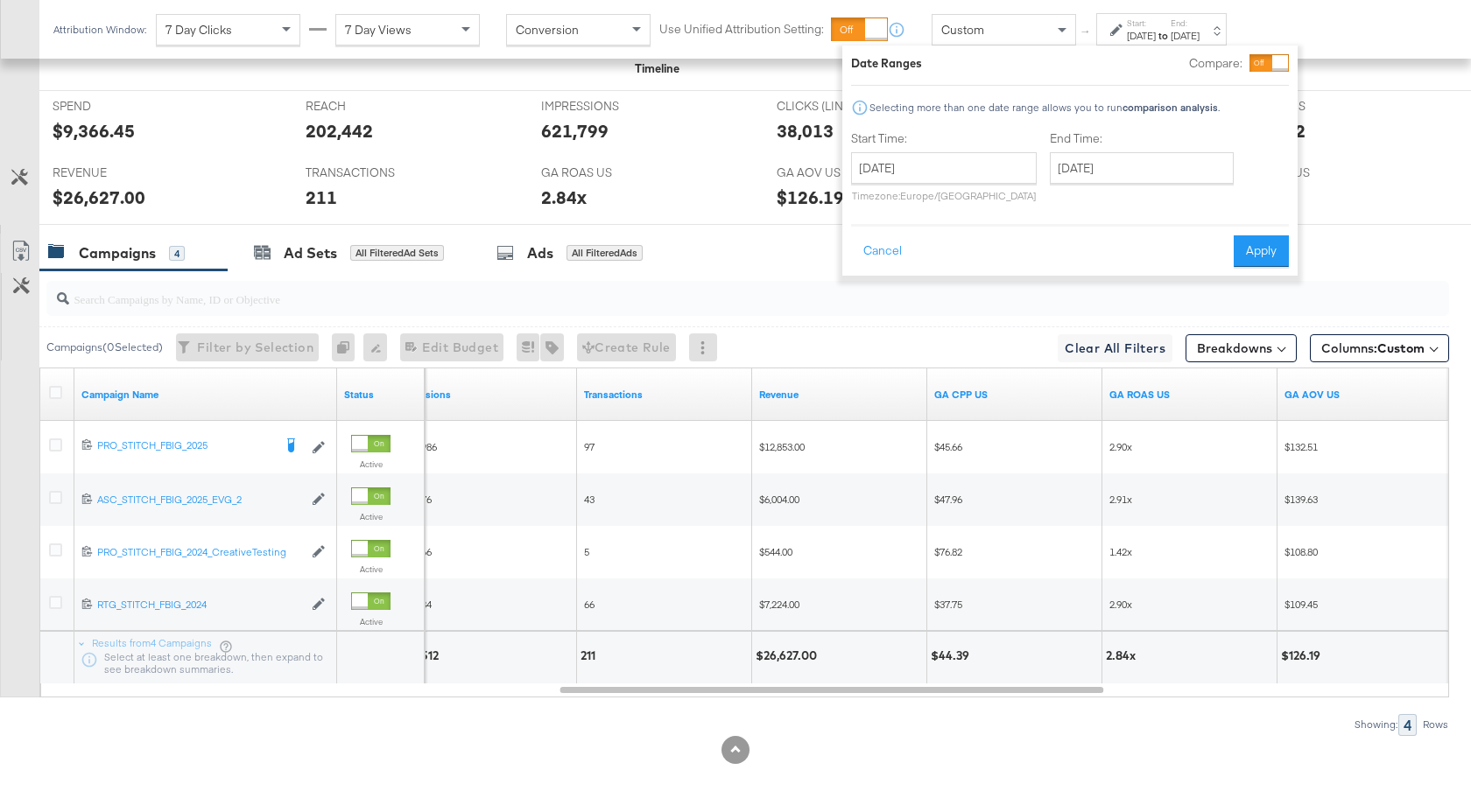
click at [1199, 30] on div "[DATE]" at bounding box center [1185, 36] width 29 height 14
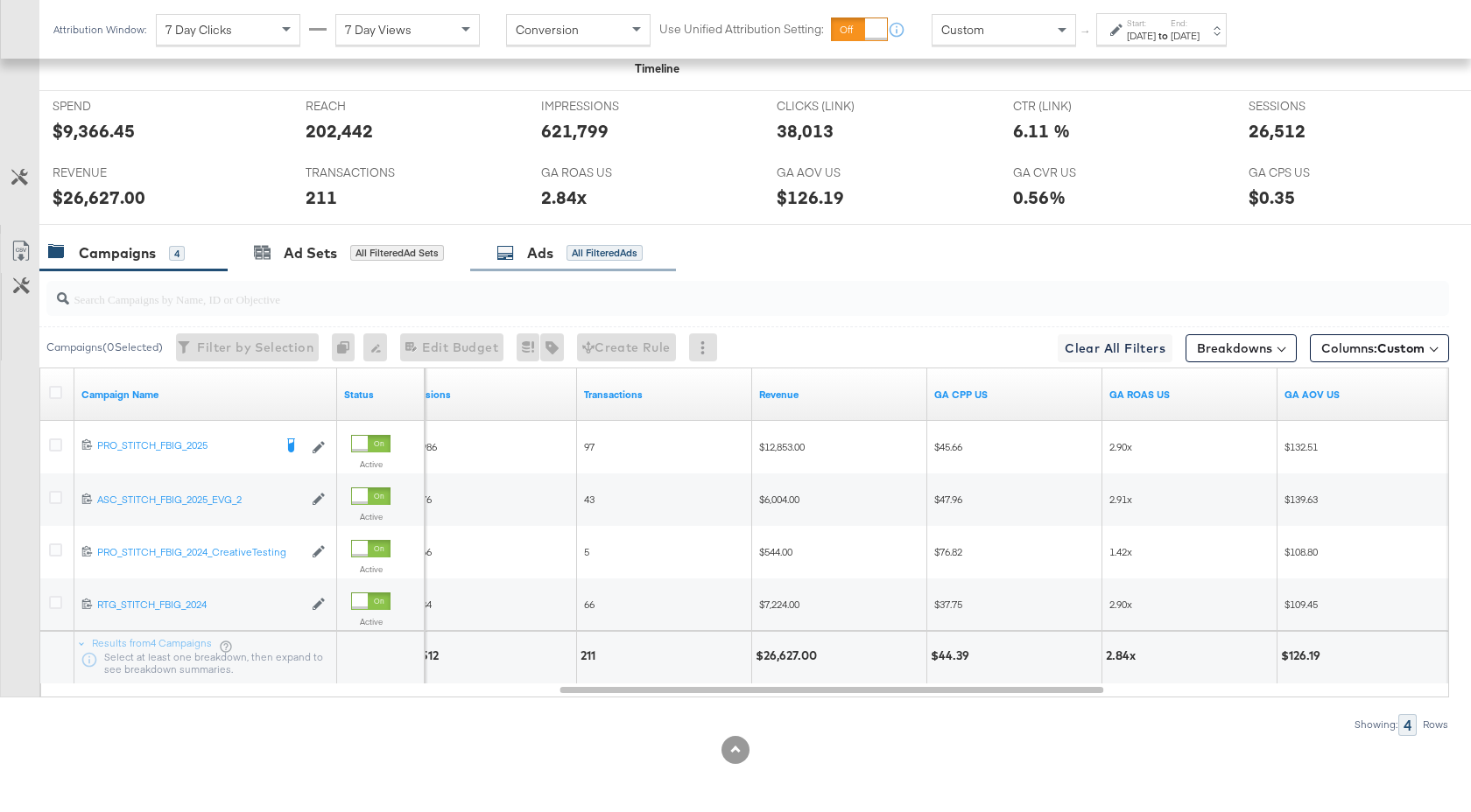
click at [548, 258] on div "Ads" at bounding box center [540, 253] width 26 height 20
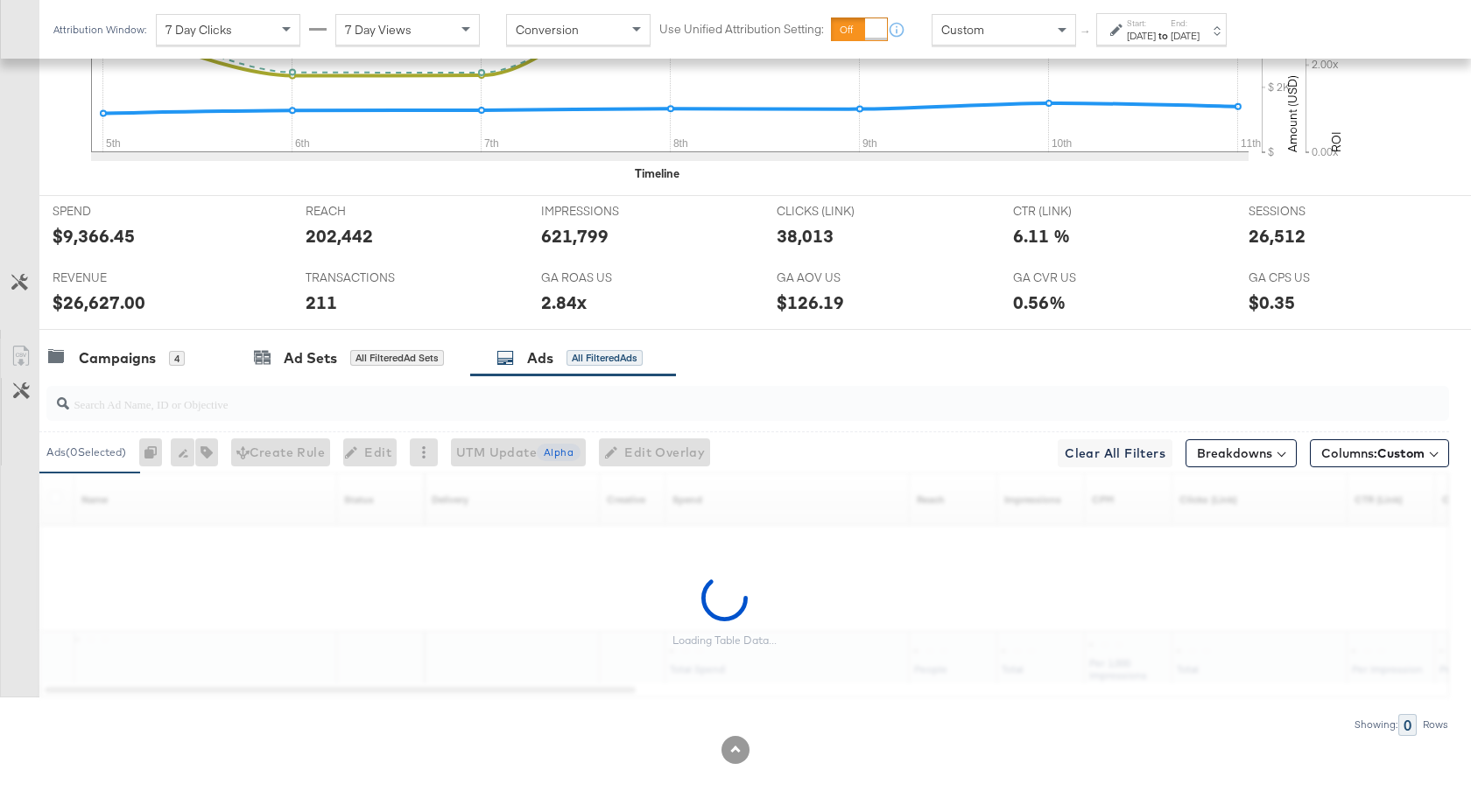
scroll to position [960, 0]
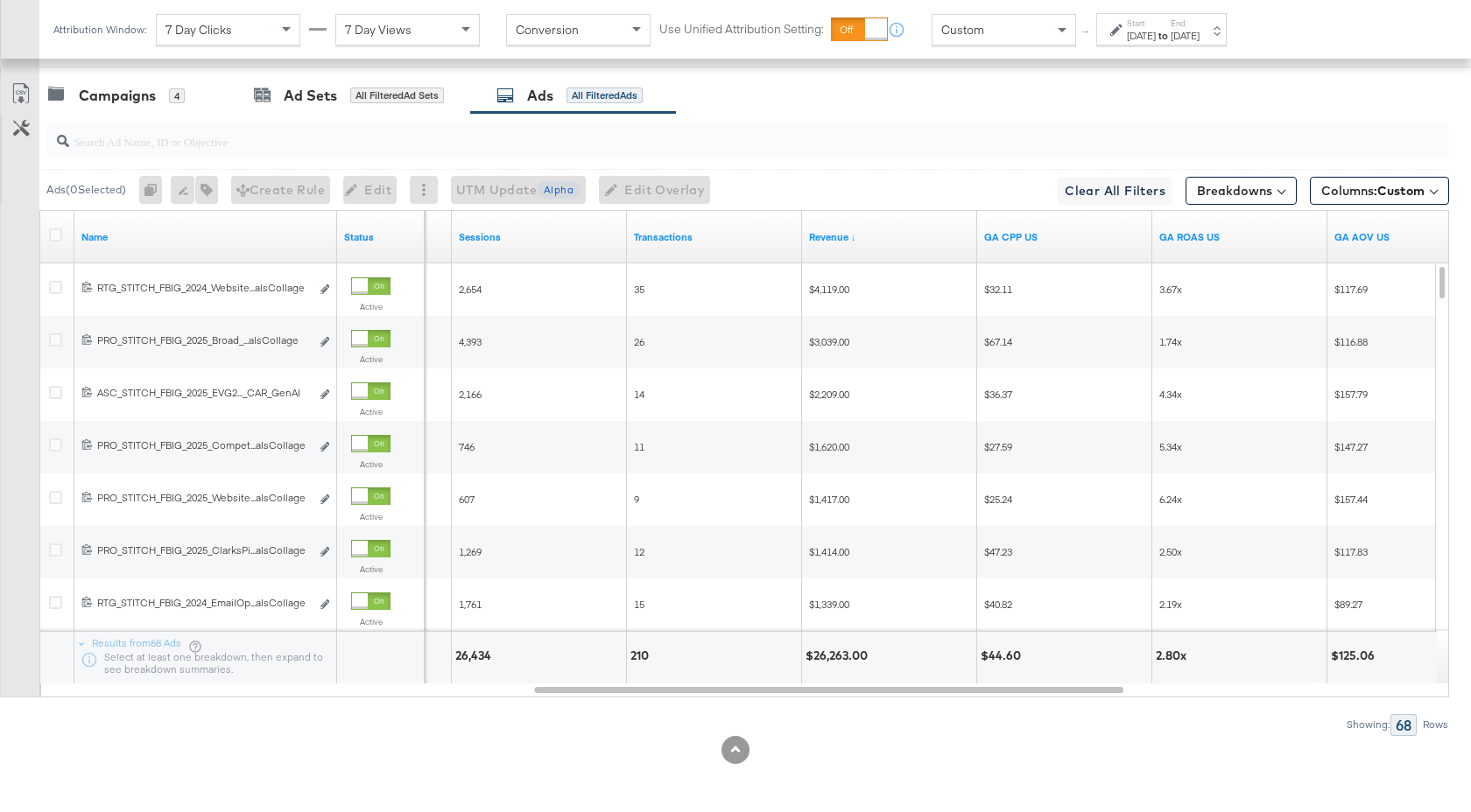
click at [397, 135] on input "search" at bounding box center [695, 134] width 1252 height 34
type input "f"
click at [144, 99] on div "Campaigns" at bounding box center [117, 96] width 77 height 20
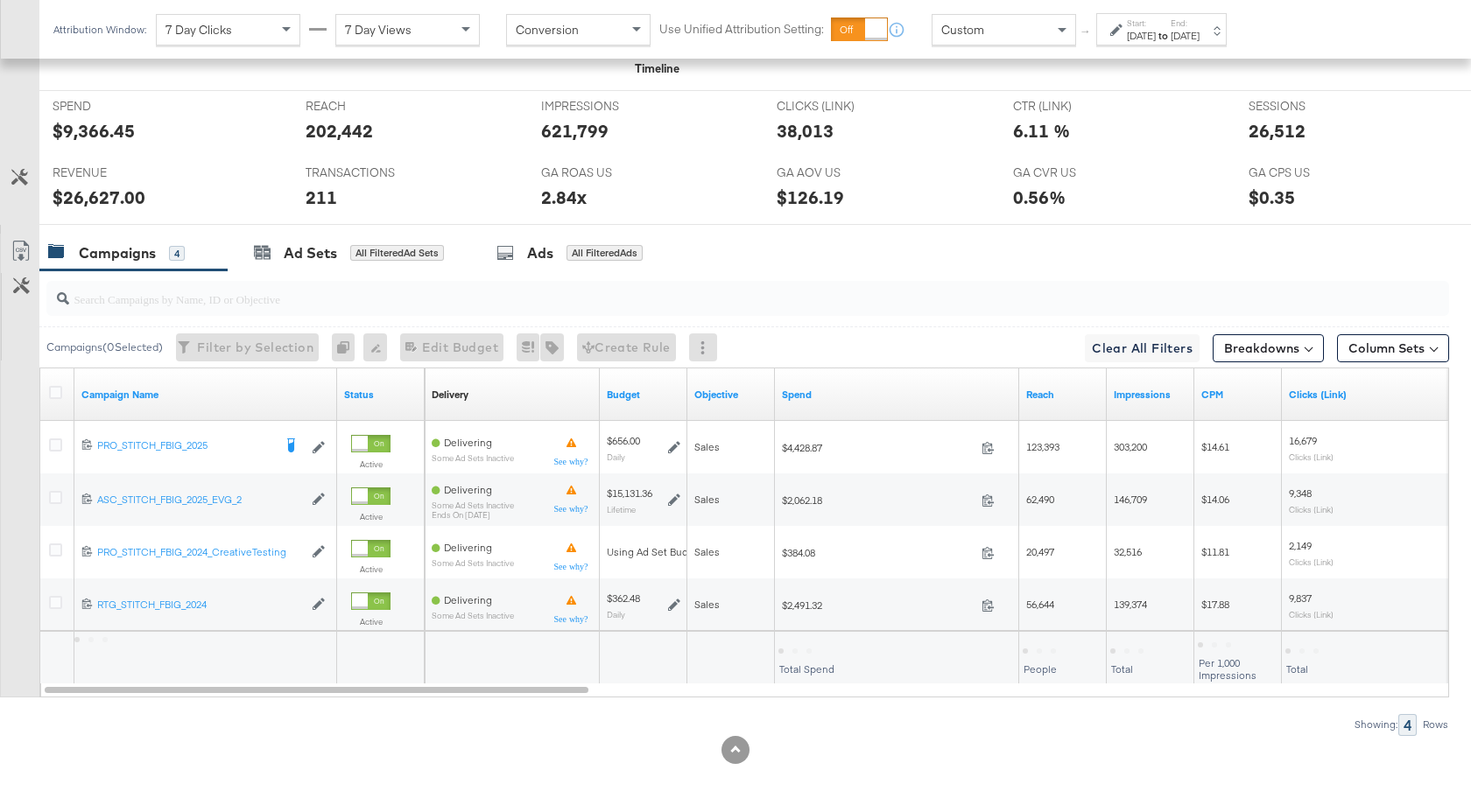
scroll to position [802, 0]
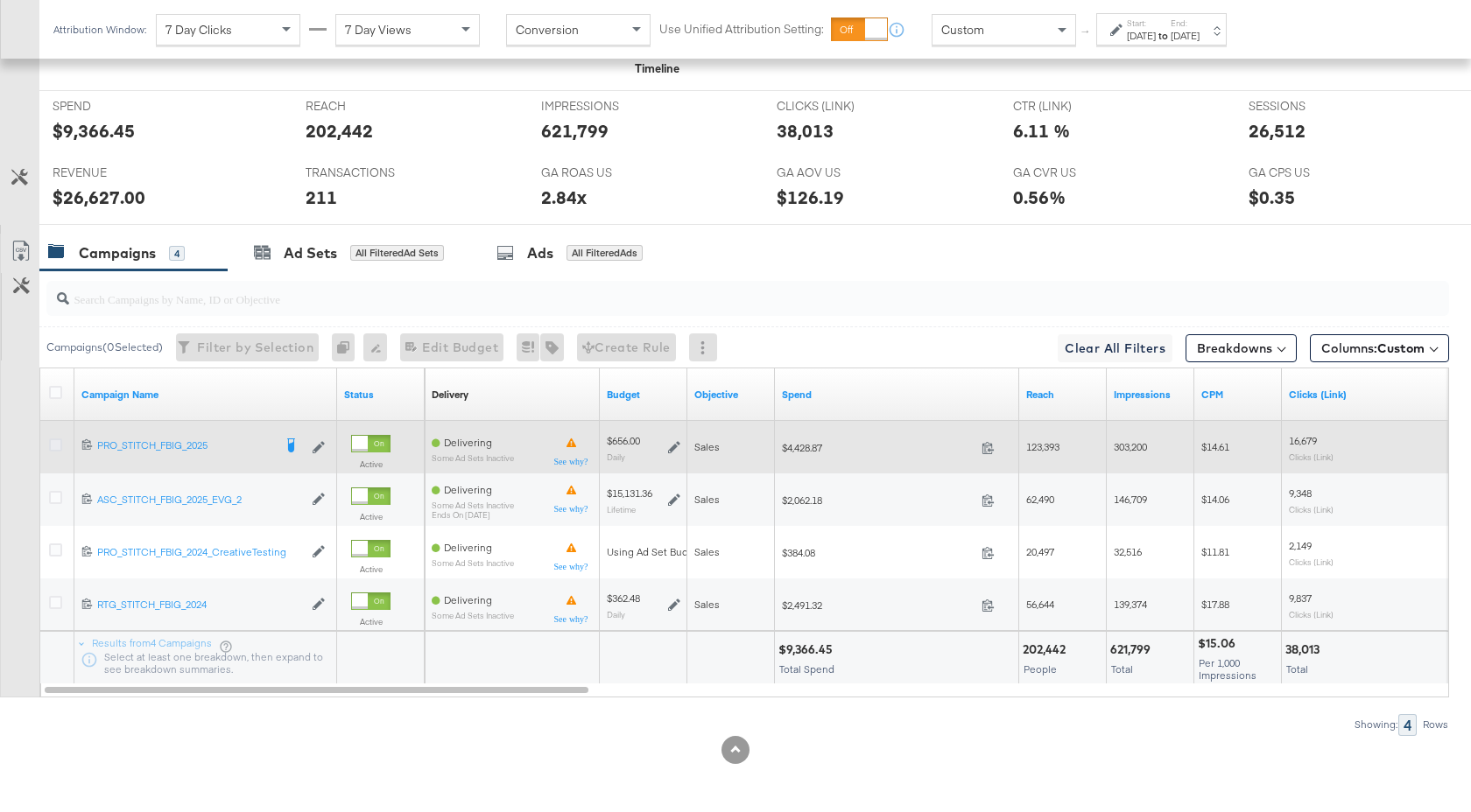
click at [60, 442] on icon at bounding box center [56, 445] width 13 height 13
click at [0, 0] on input "checkbox" at bounding box center [0, 0] width 0 height 0
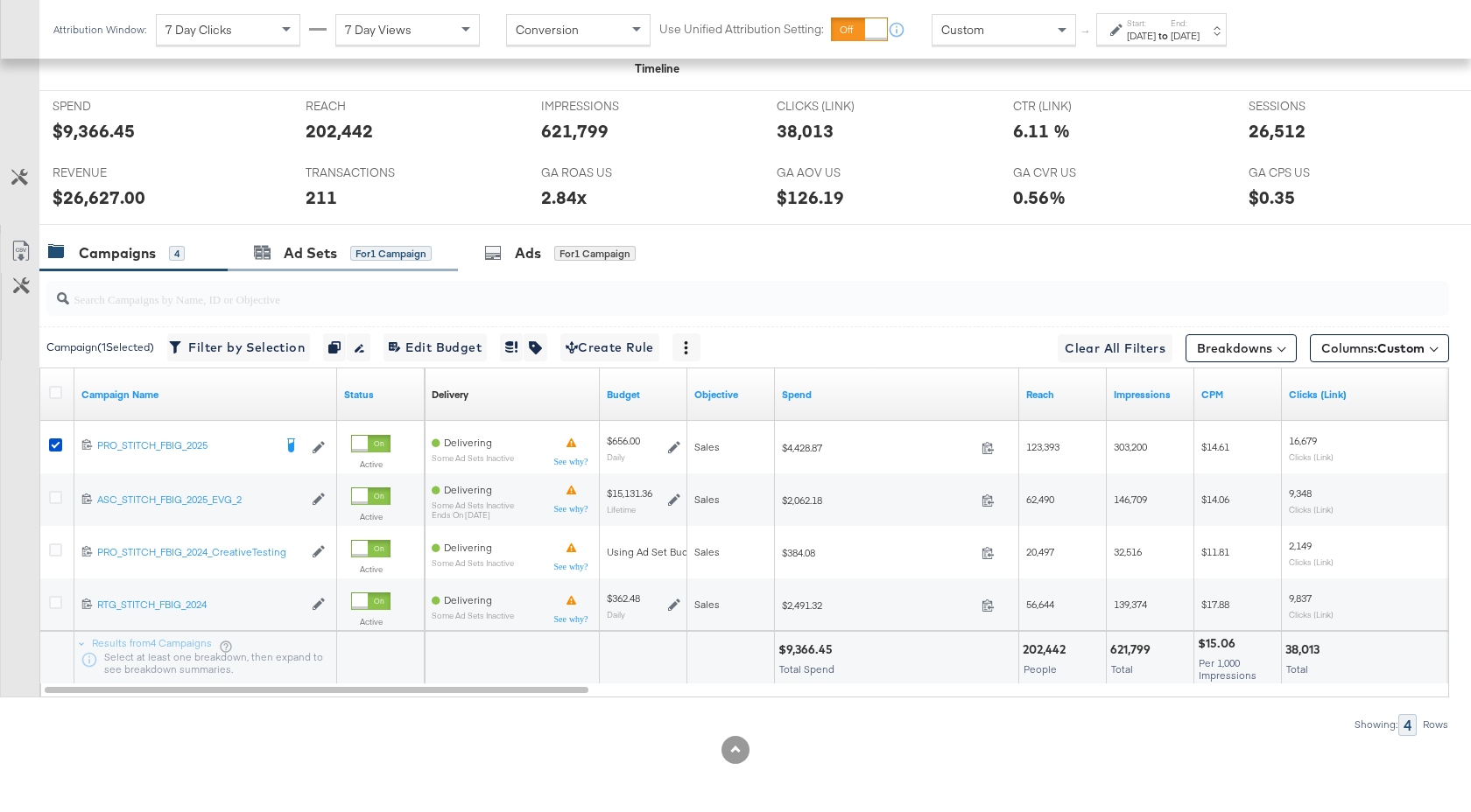
click at [316, 270] on div "Ad Sets for 1 Campaign" at bounding box center [342, 254] width 230 height 38
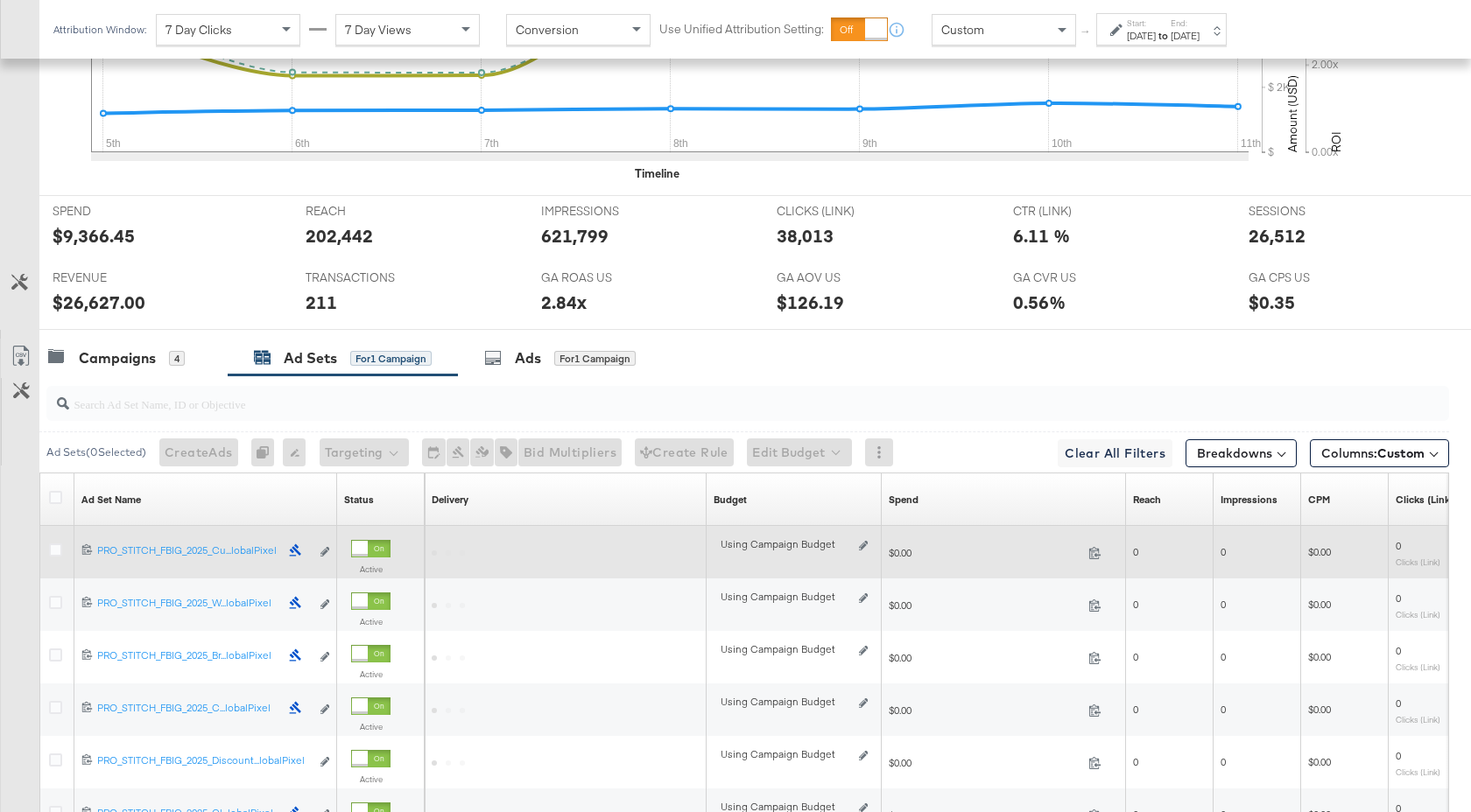
scroll to position [908, 0]
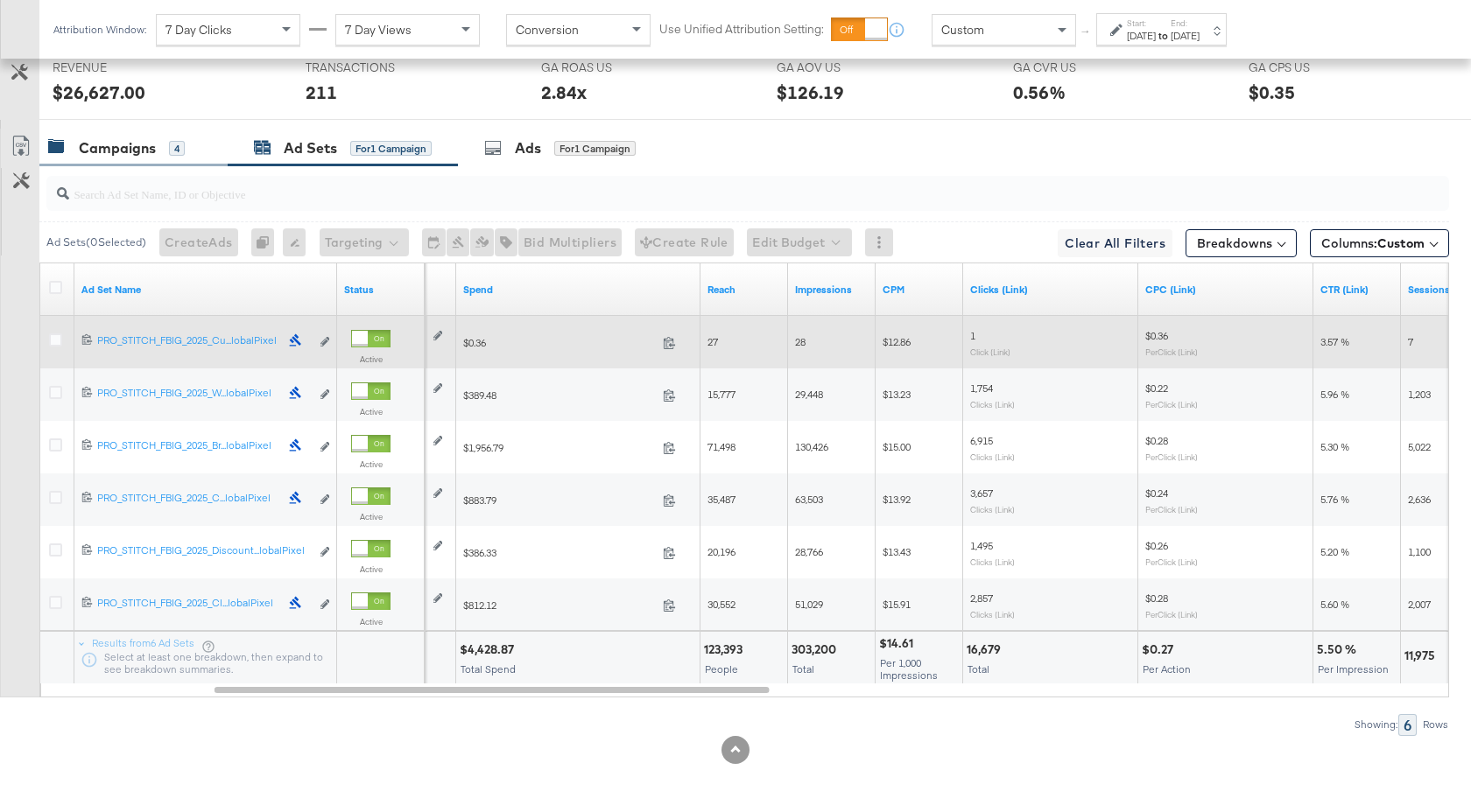
click at [159, 152] on div "Campaigns 4" at bounding box center [117, 148] width 136 height 20
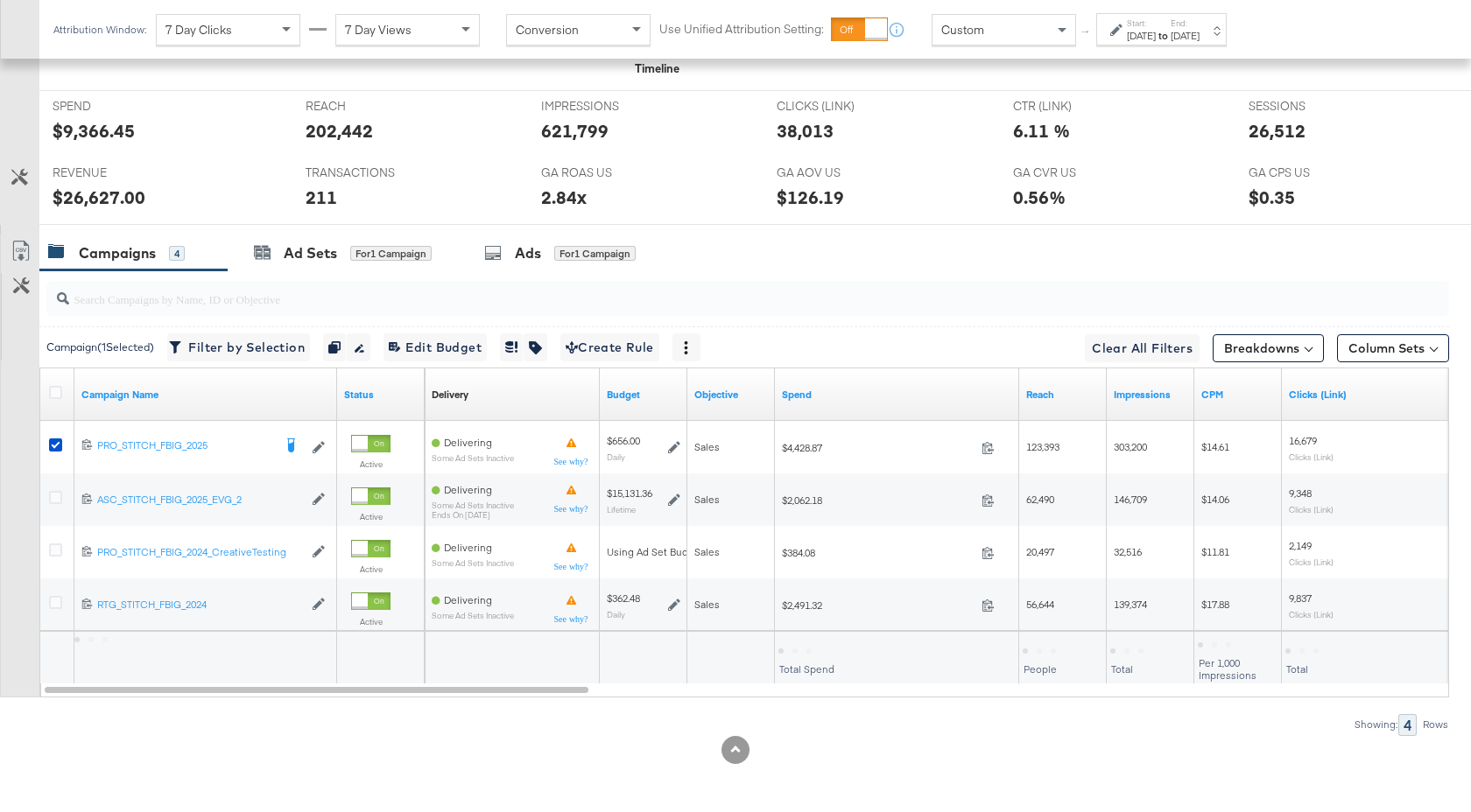
scroll to position [802, 0]
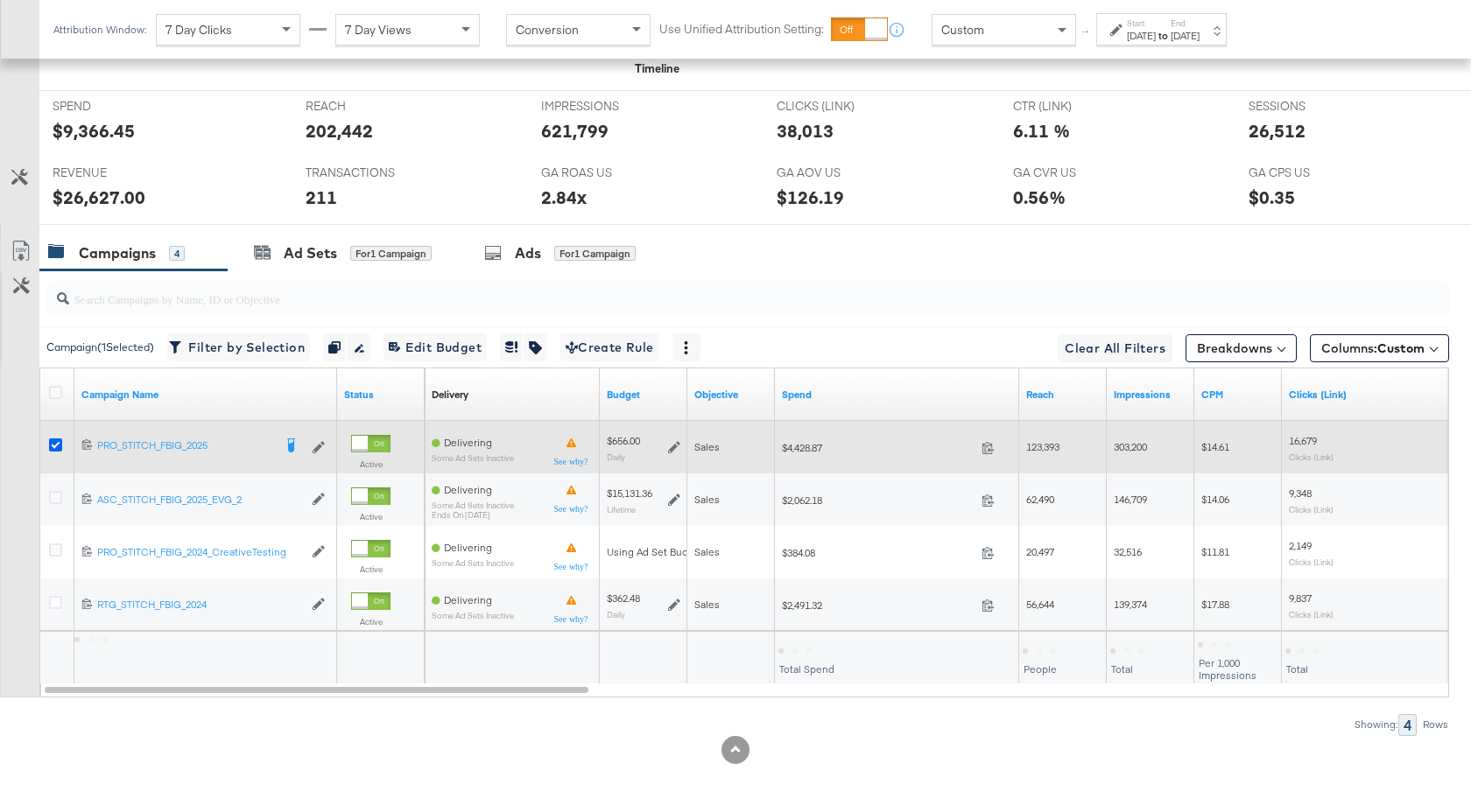
click at [57, 442] on icon at bounding box center [56, 445] width 13 height 13
click at [0, 0] on input "checkbox" at bounding box center [0, 0] width 0 height 0
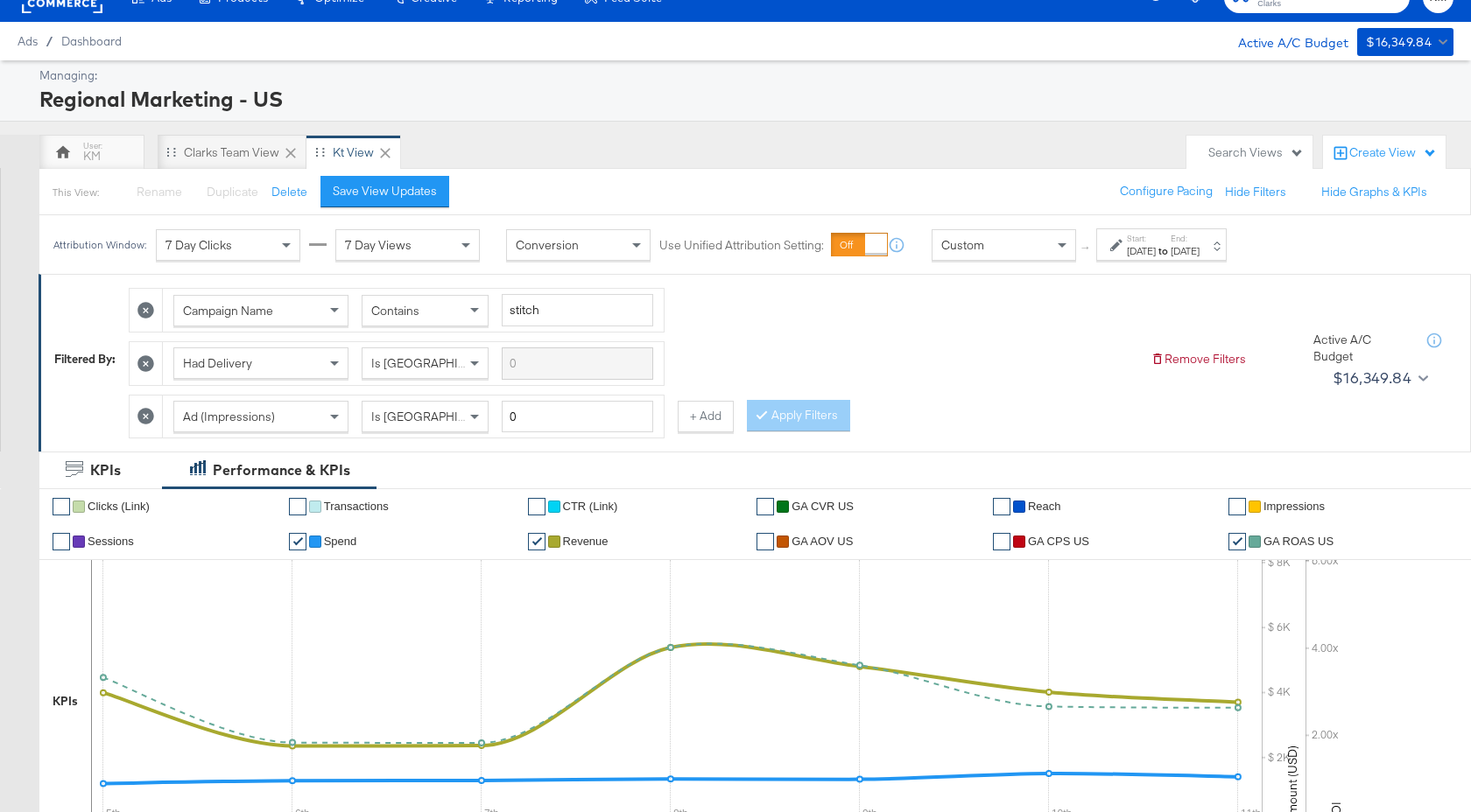
scroll to position [0, 0]
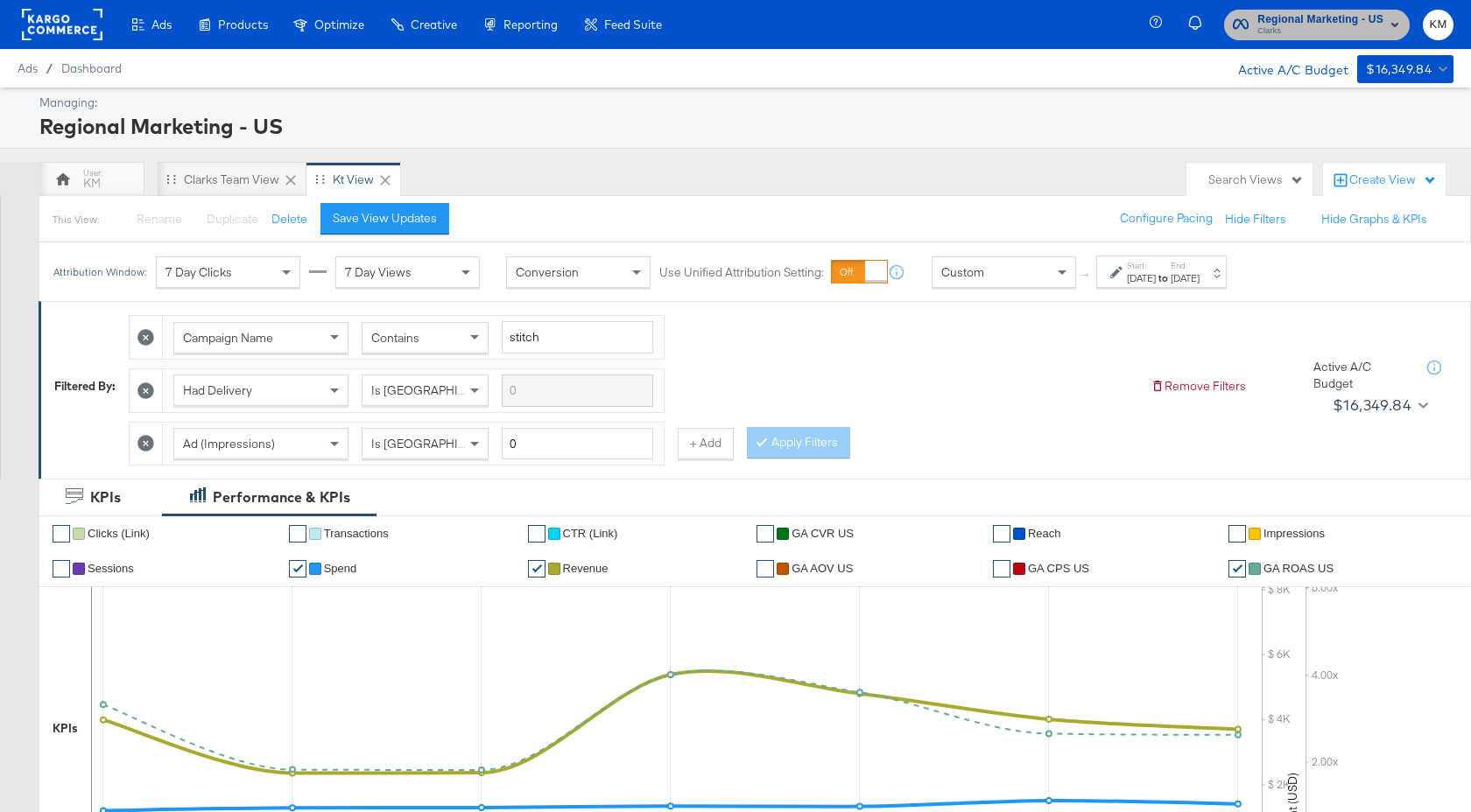
click at [1280, 16] on span "Regional Marketing - US" at bounding box center [1320, 20] width 126 height 19
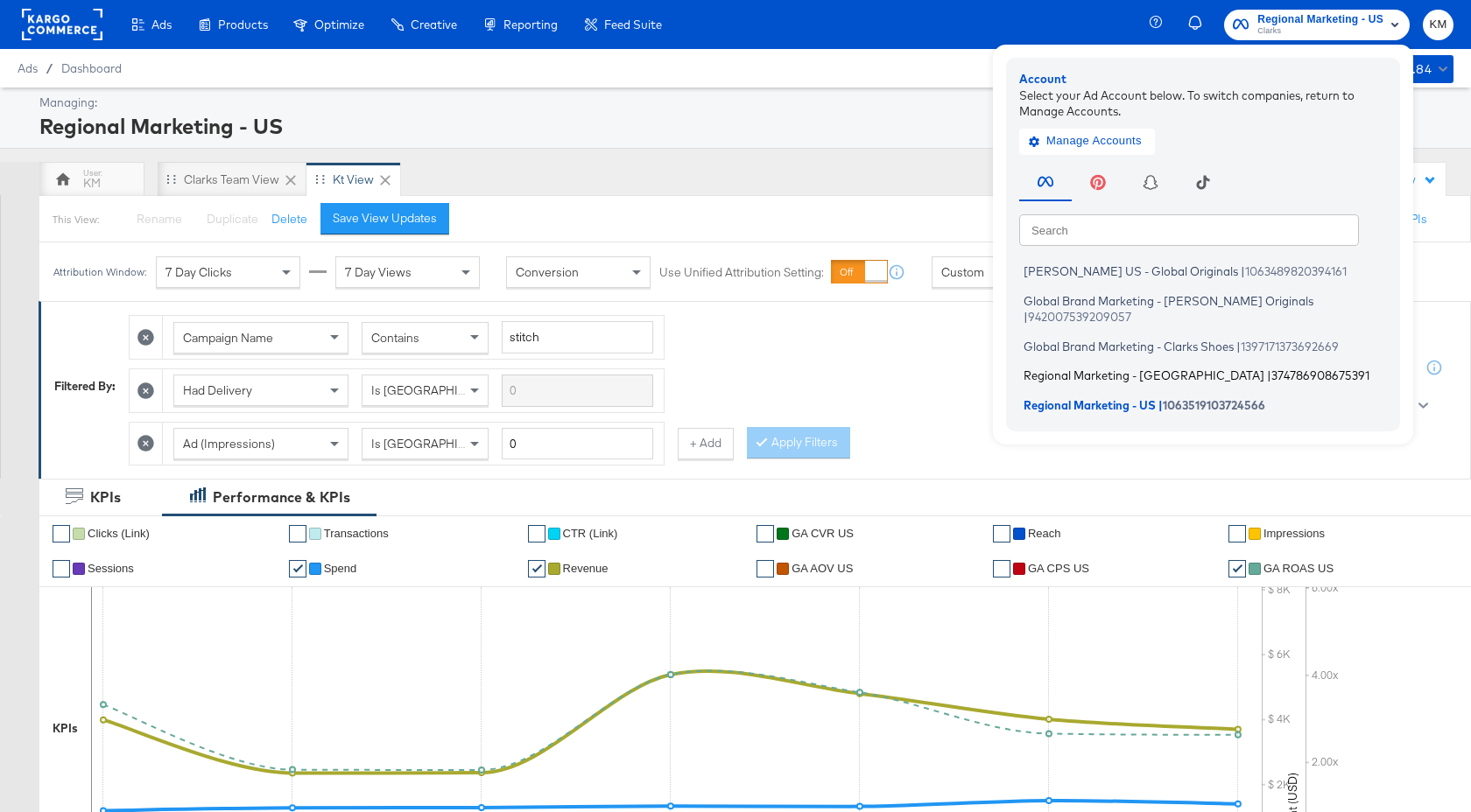
click at [1155, 368] on span "Regional Marketing - CA" at bounding box center [1144, 376] width 241 height 14
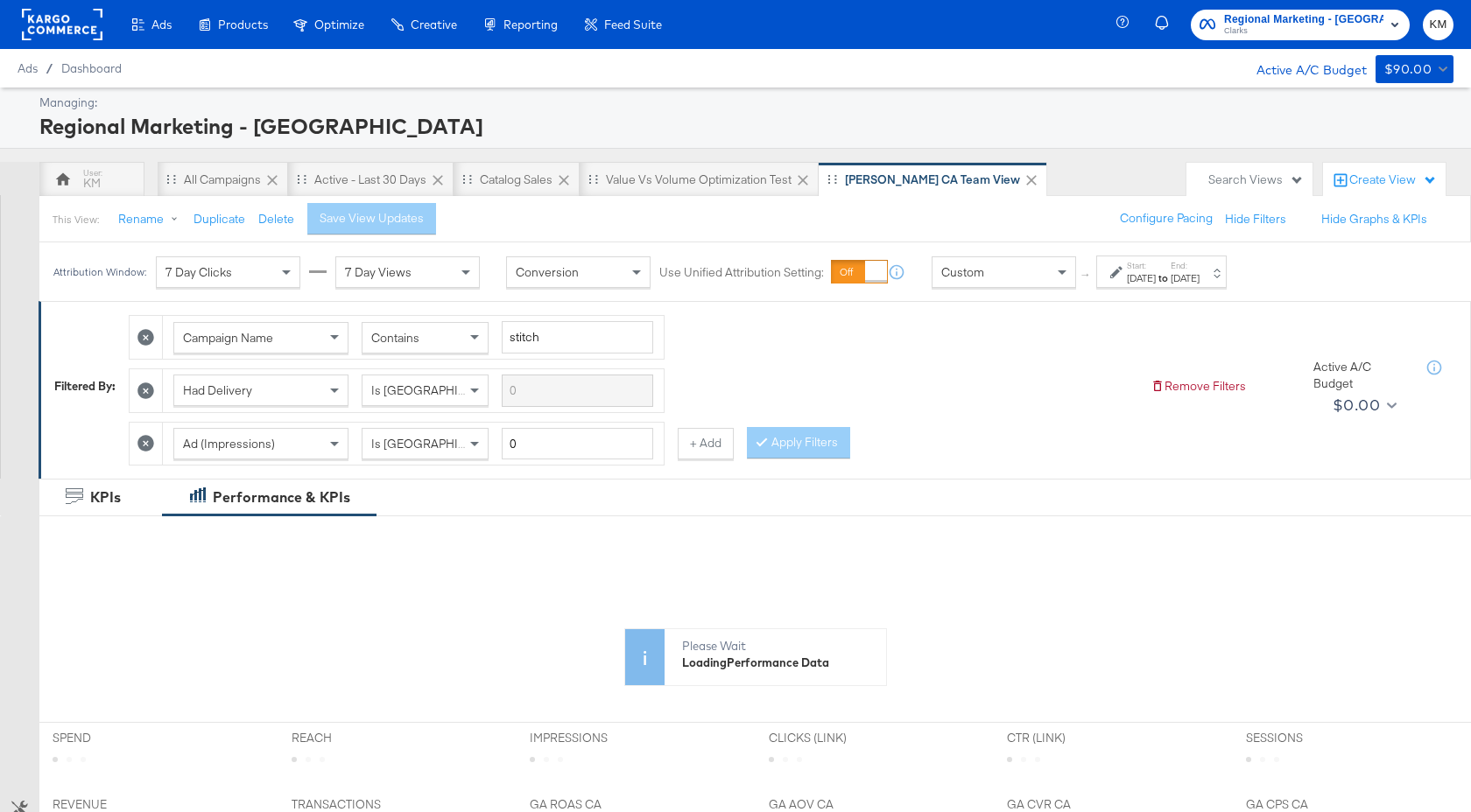
click at [1155, 272] on div "Sep 28th 2025" at bounding box center [1141, 279] width 29 height 14
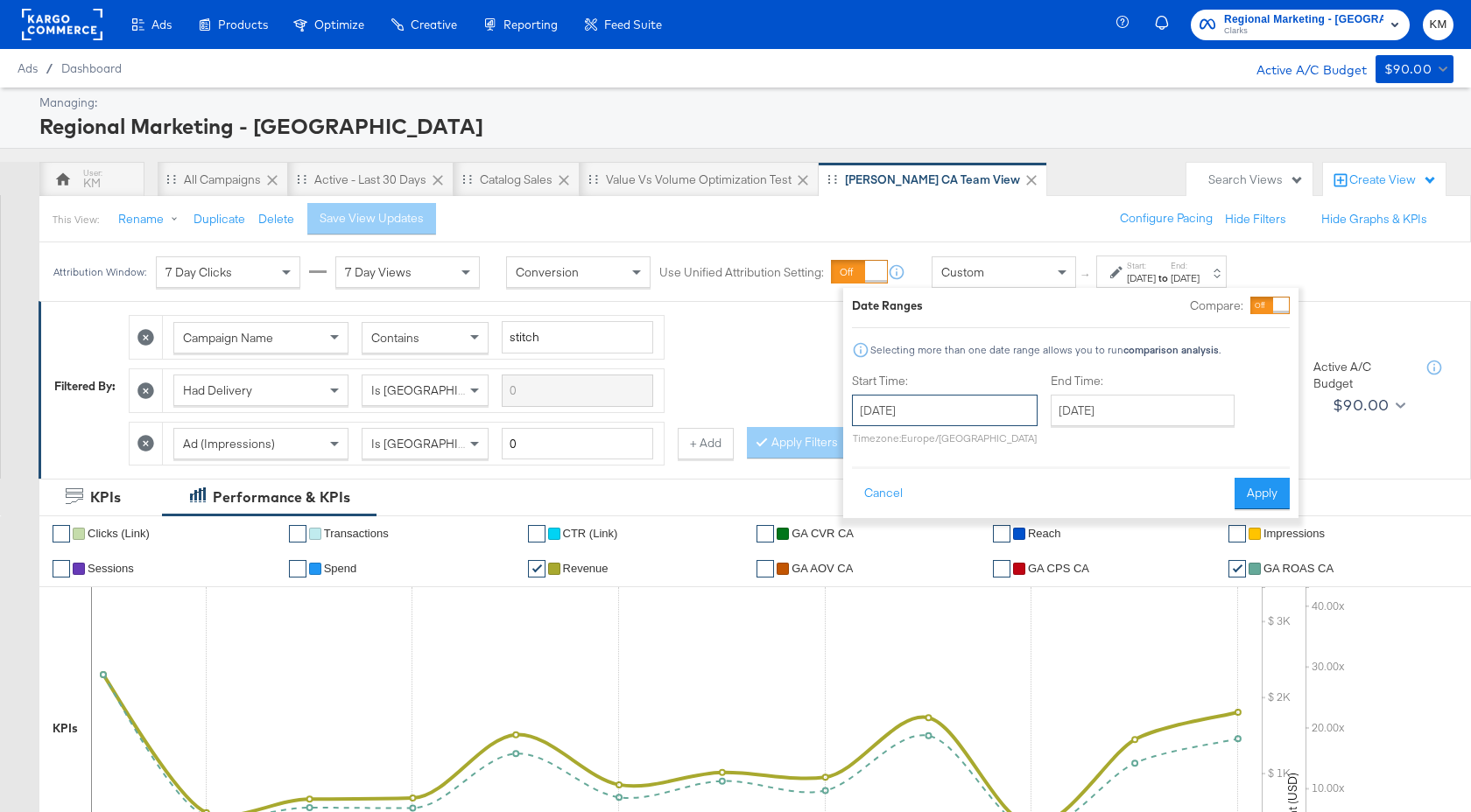
click at [1003, 412] on input "[DATE]" at bounding box center [944, 410] width 186 height 31
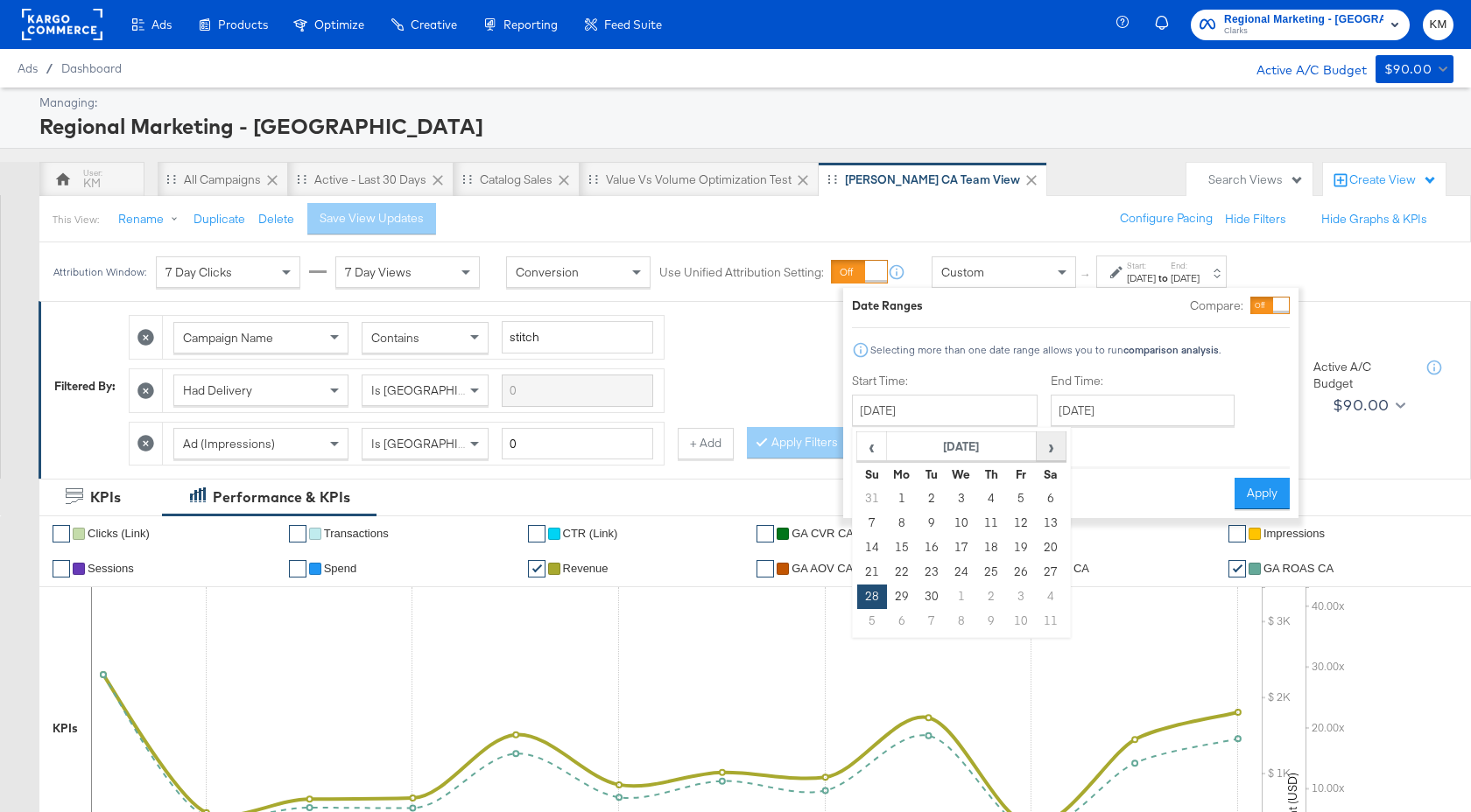
click at [1042, 448] on span "›" at bounding box center [1051, 445] width 27 height 26
click at [998, 526] on td "9" at bounding box center [991, 523] width 30 height 24
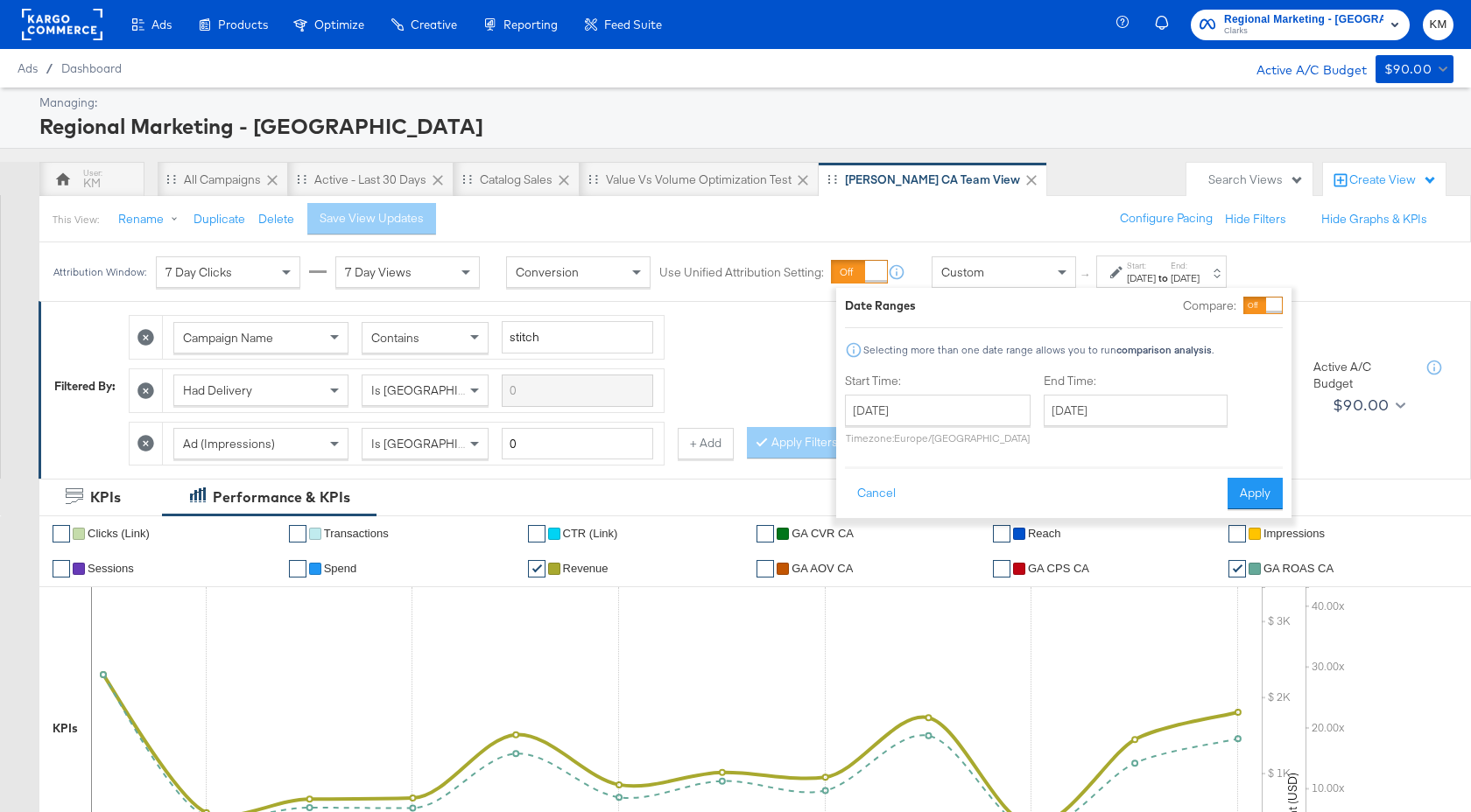
click at [979, 428] on div "October 9th 2025 ‹ October 2025 › Su Mo Tu We Th Fr Sa 28 29 30 1 2 3 4 5 6 7 8…" at bounding box center [937, 419] width 186 height 50
click at [978, 410] on input "October 9th 2025" at bounding box center [937, 410] width 186 height 31
click at [1017, 523] on td "10" at bounding box center [1013, 523] width 30 height 24
type input "October 10th 2025"
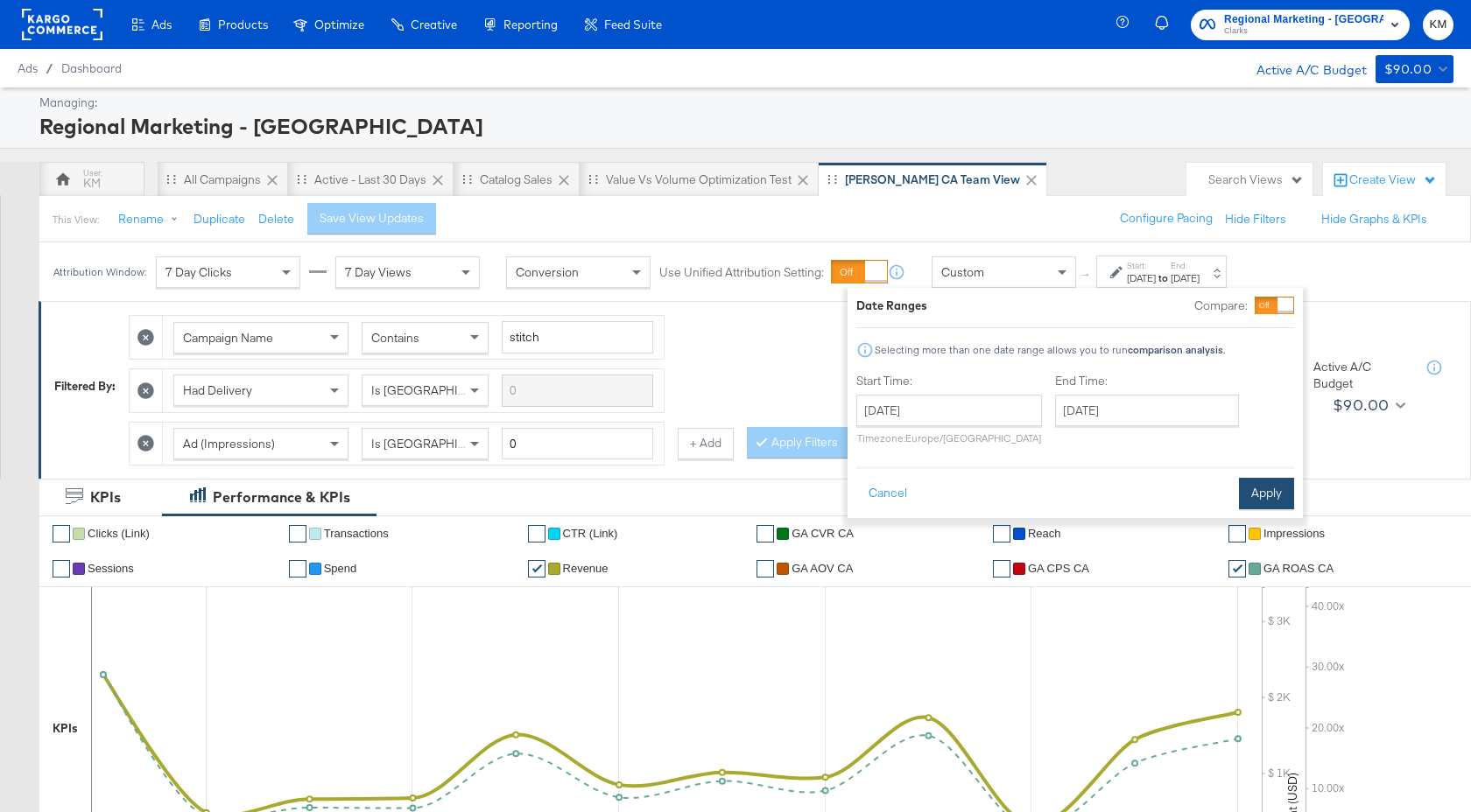
click at [1258, 484] on button "Apply" at bounding box center [1267, 493] width 56 height 31
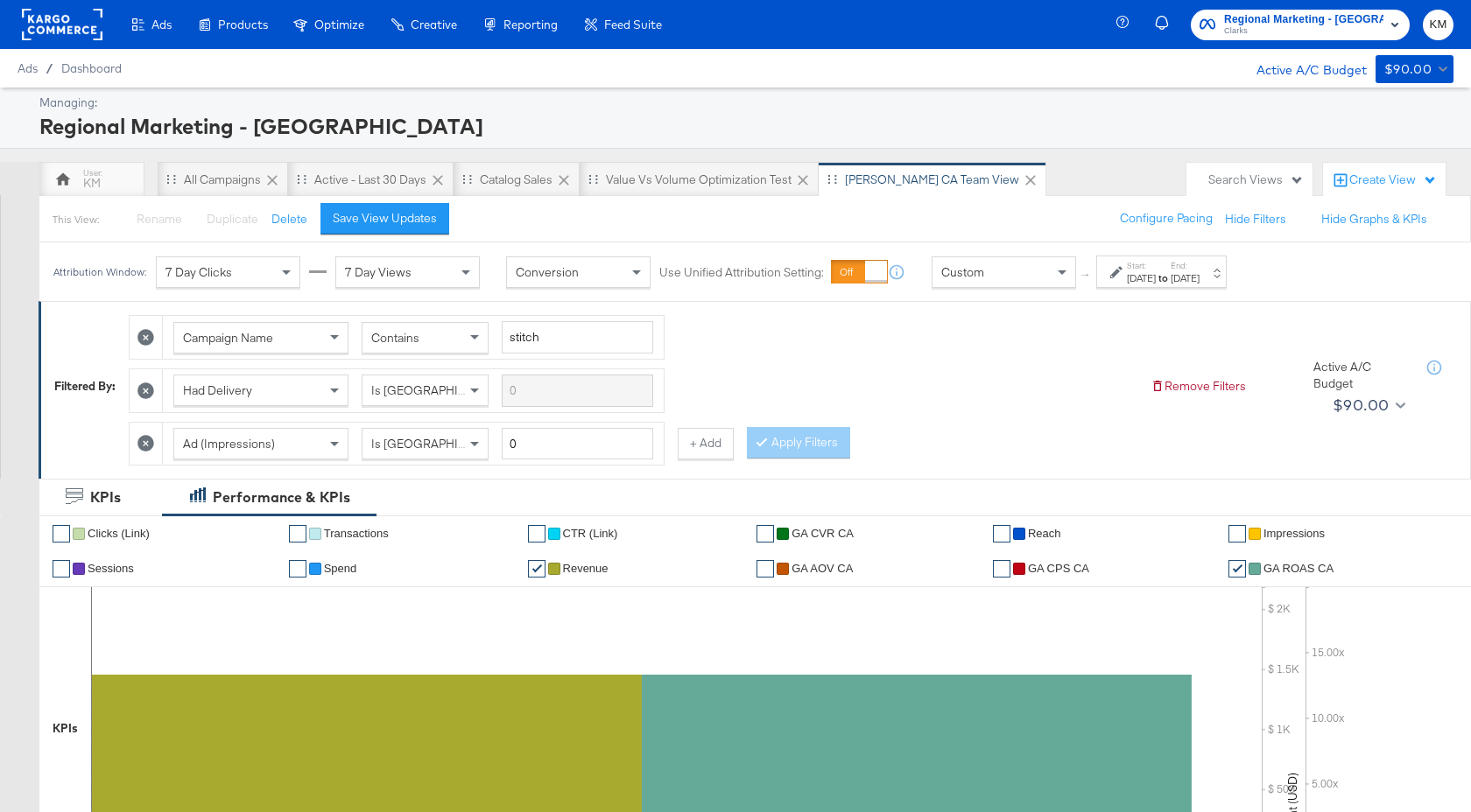
scroll to position [697, 0]
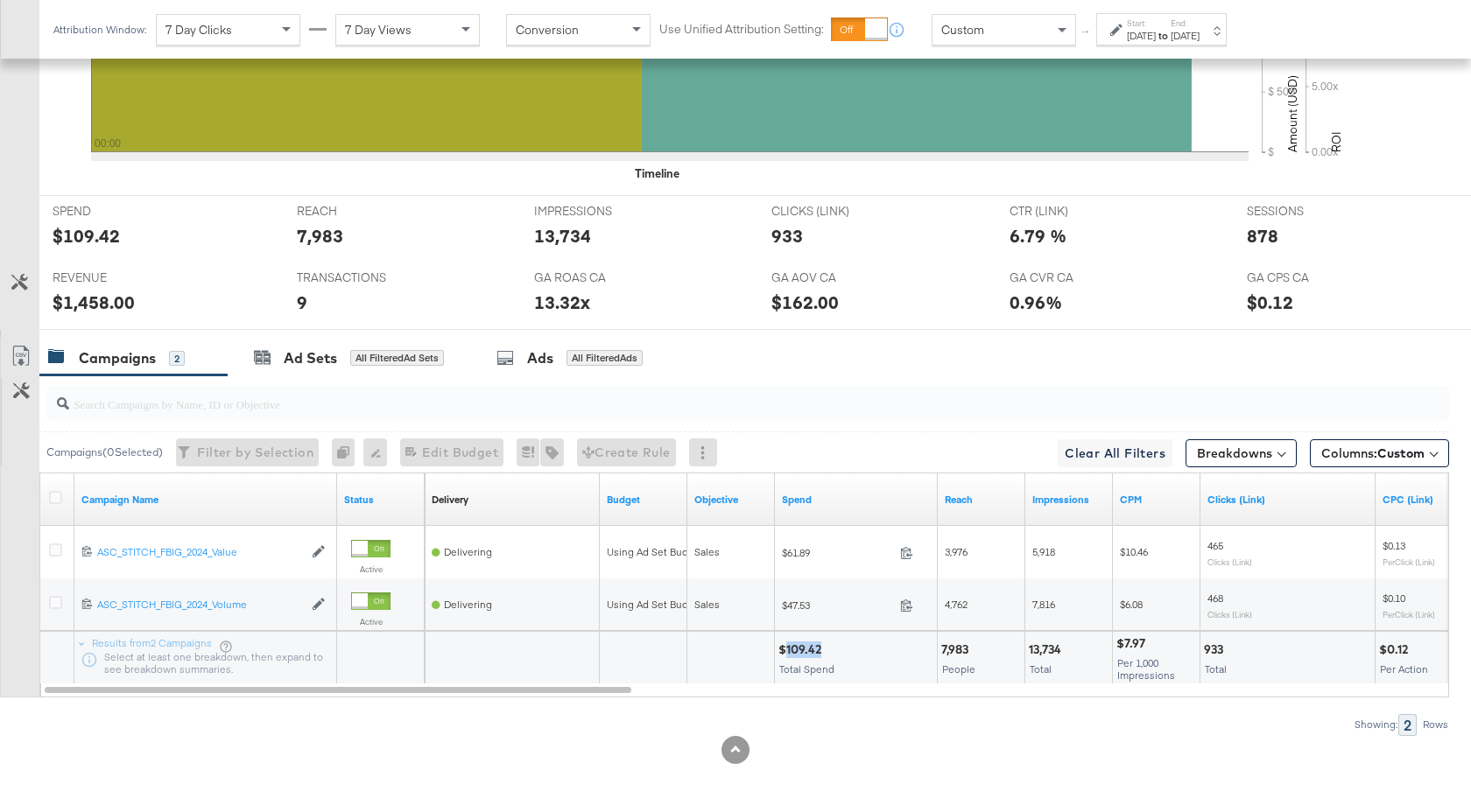
drag, startPoint x: 821, startPoint y: 653, endPoint x: 786, endPoint y: 651, distance: 35.1
click at [786, 651] on div "$109.42" at bounding box center [802, 650] width 48 height 17
copy div "109.42"
drag, startPoint x: 1064, startPoint y: 653, endPoint x: 1025, endPoint y: 653, distance: 39.0
click at [1025, 653] on div "13,734 Total" at bounding box center [1068, 658] width 87 height 53
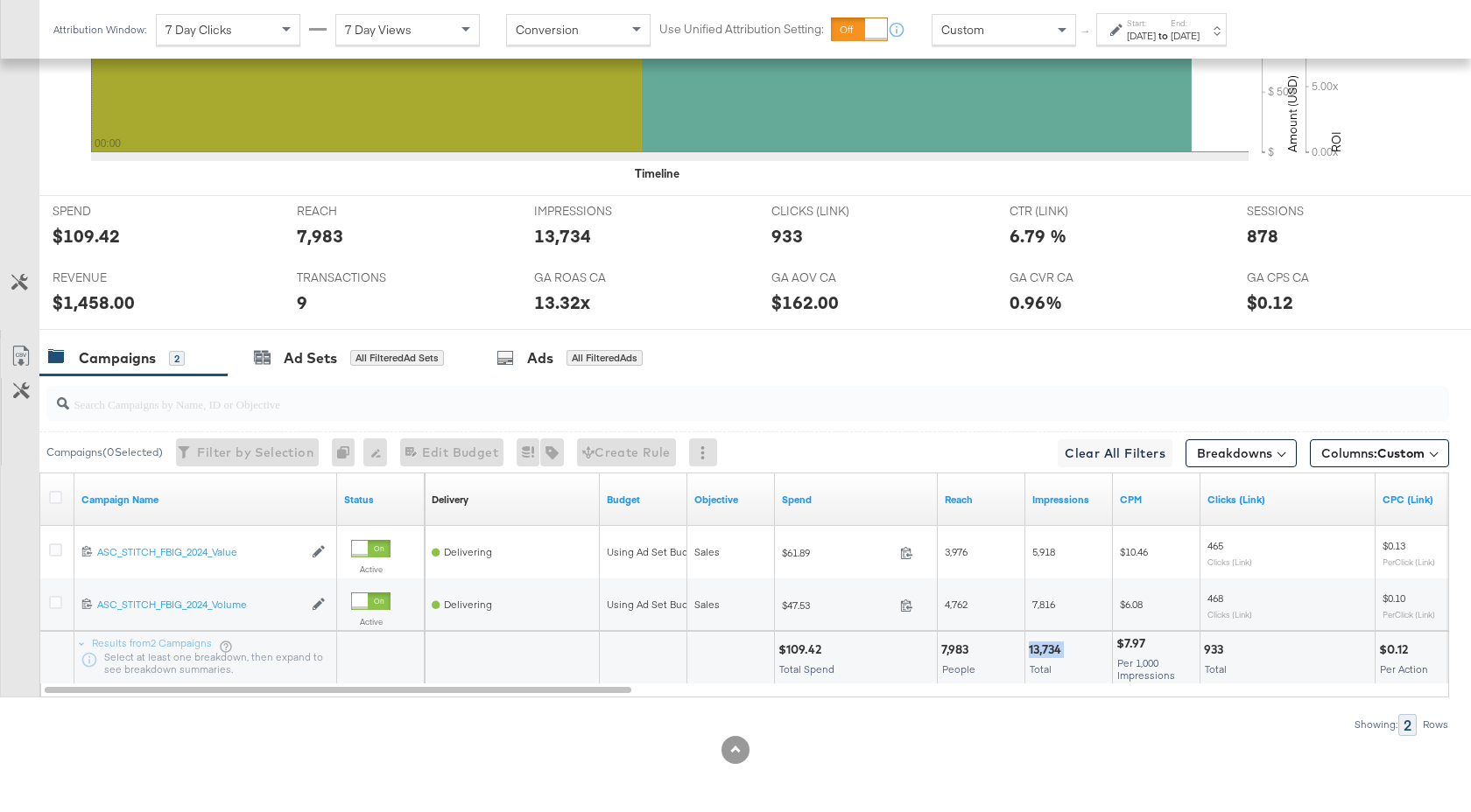
copy div "13,734"
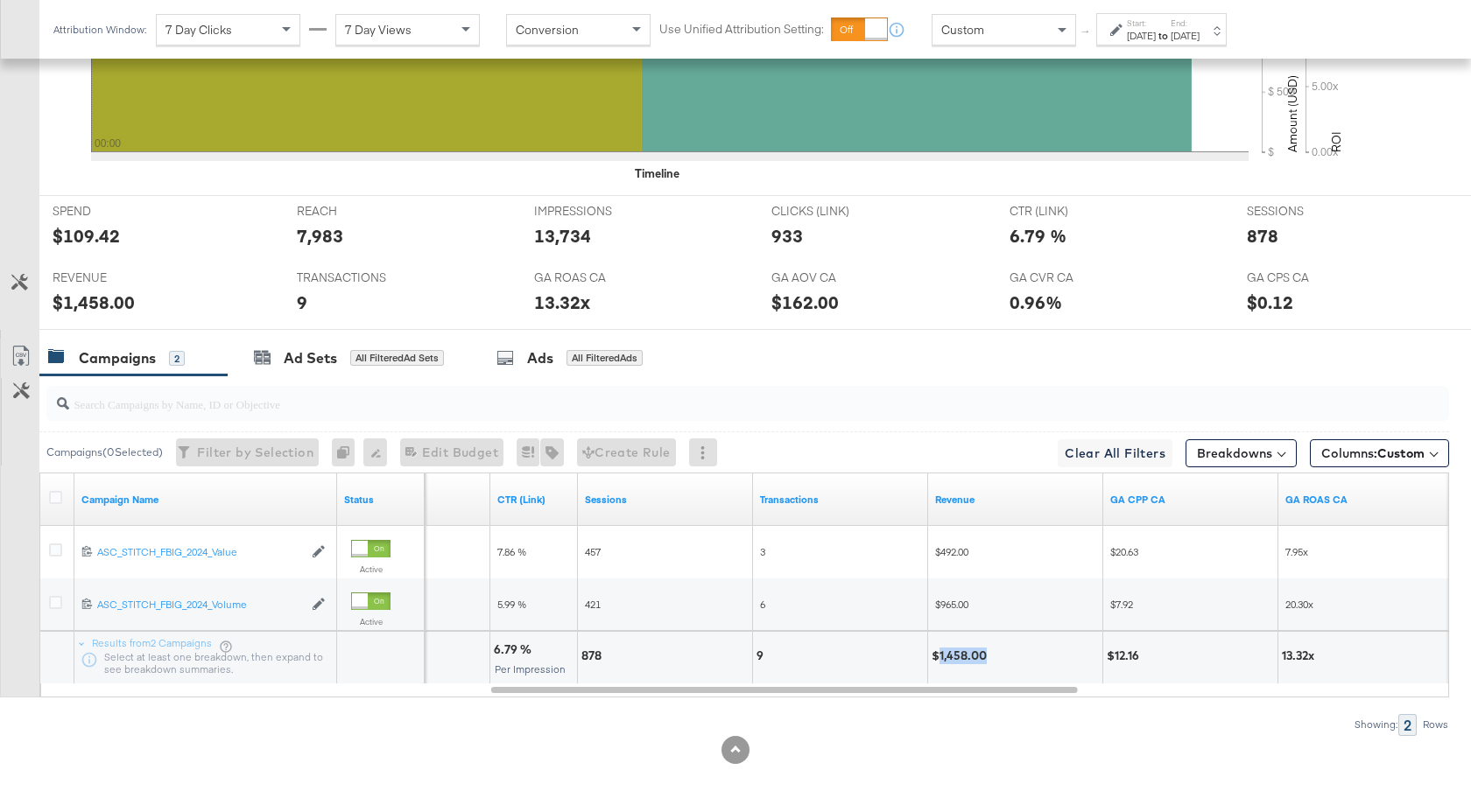
drag, startPoint x: 986, startPoint y: 657, endPoint x: 939, endPoint y: 658, distance: 47.0
click at [939, 658] on div "$1,458.00" at bounding box center [961, 656] width 60 height 17
copy div "1,458.00"
click at [1171, 36] on strong "to" at bounding box center [1163, 35] width 15 height 13
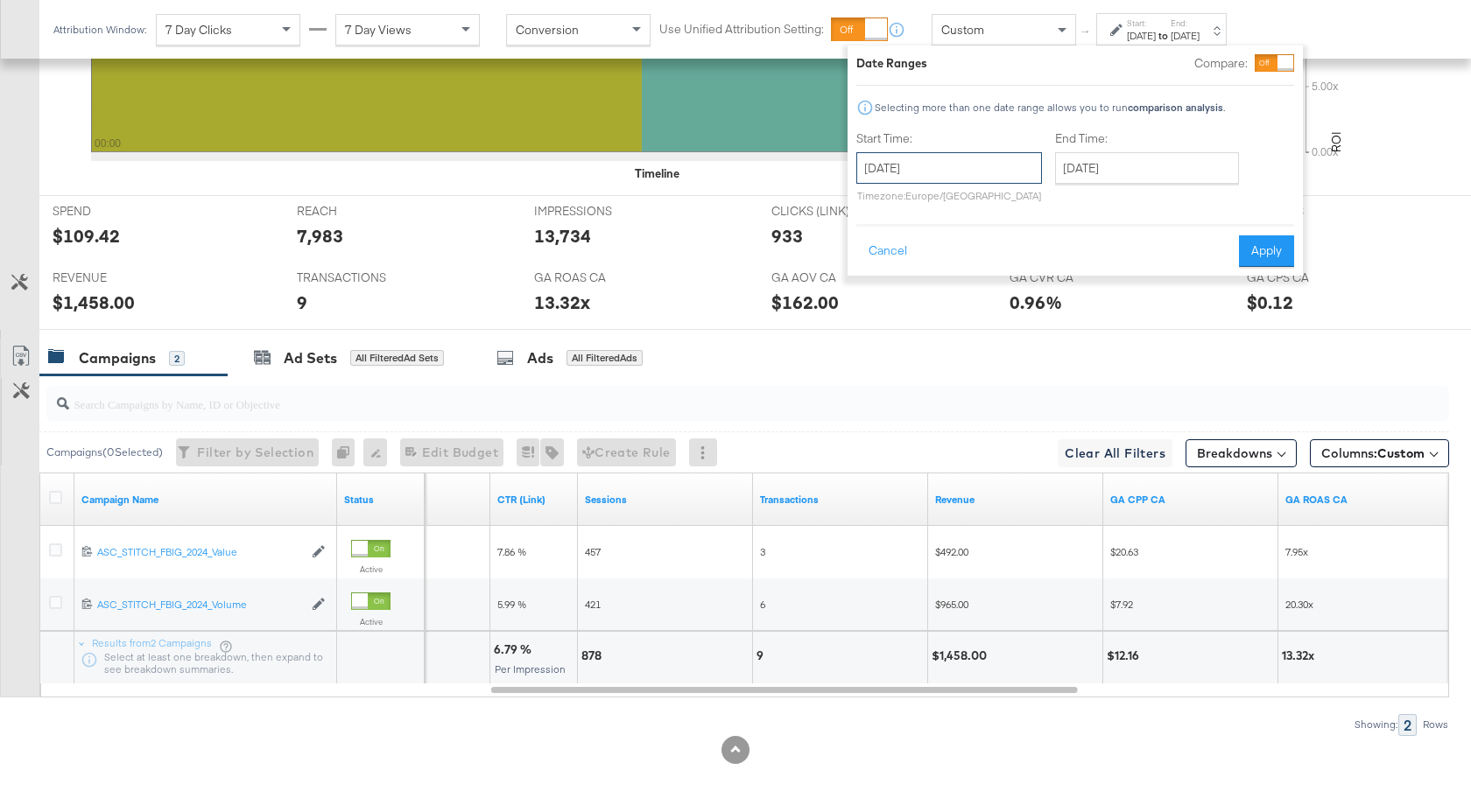
click at [1013, 168] on input "October 10th 2025" at bounding box center [948, 168] width 186 height 31
click at [1054, 288] on td "11" at bounding box center [1054, 281] width 30 height 24
type input "[DATE]"
click at [1259, 252] on button "Apply" at bounding box center [1267, 251] width 56 height 31
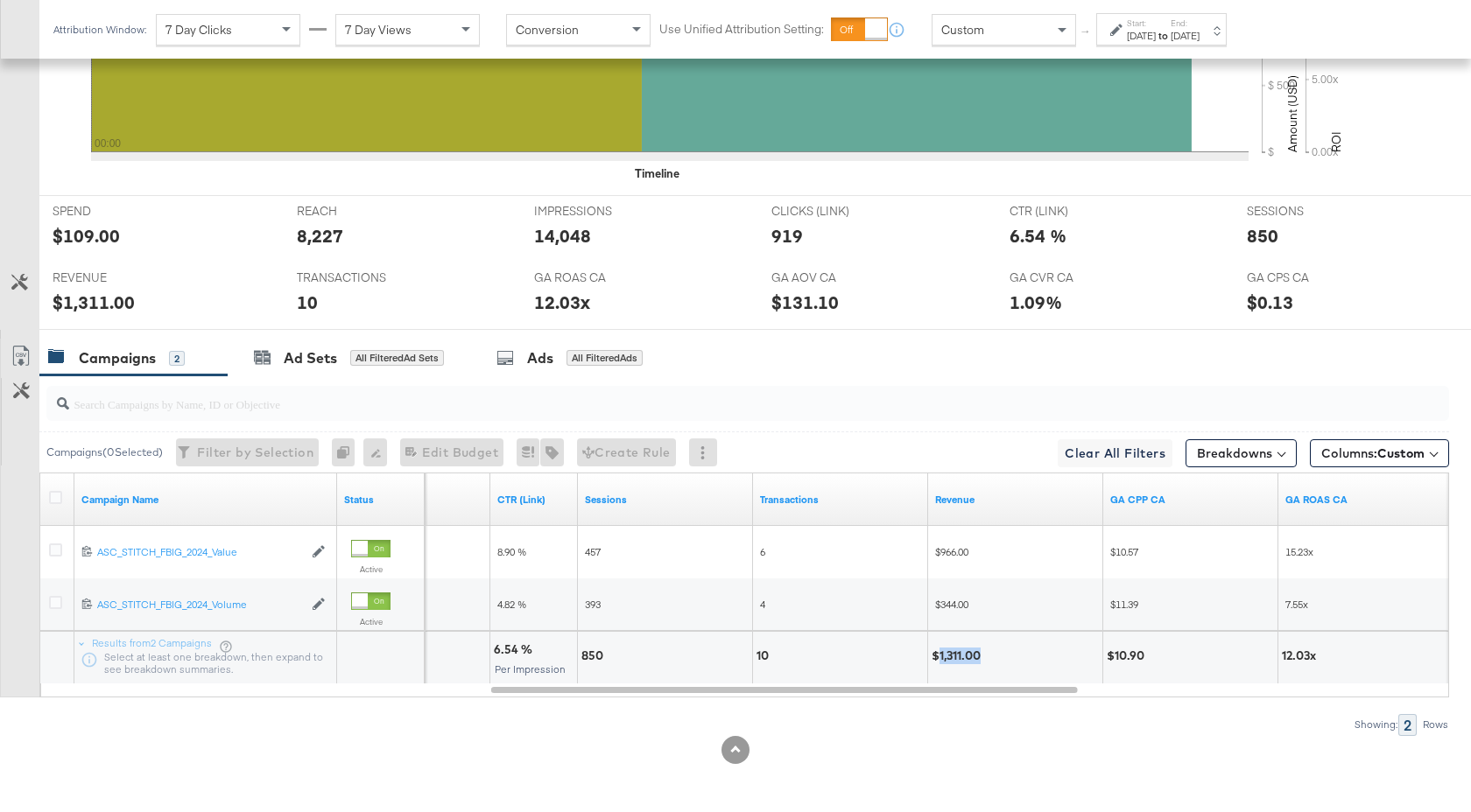
drag, startPoint x: 982, startPoint y: 655, endPoint x: 938, endPoint y: 655, distance: 44.0
click at [938, 655] on div "$1,311.00" at bounding box center [958, 656] width 55 height 17
copy div "1,311.00"
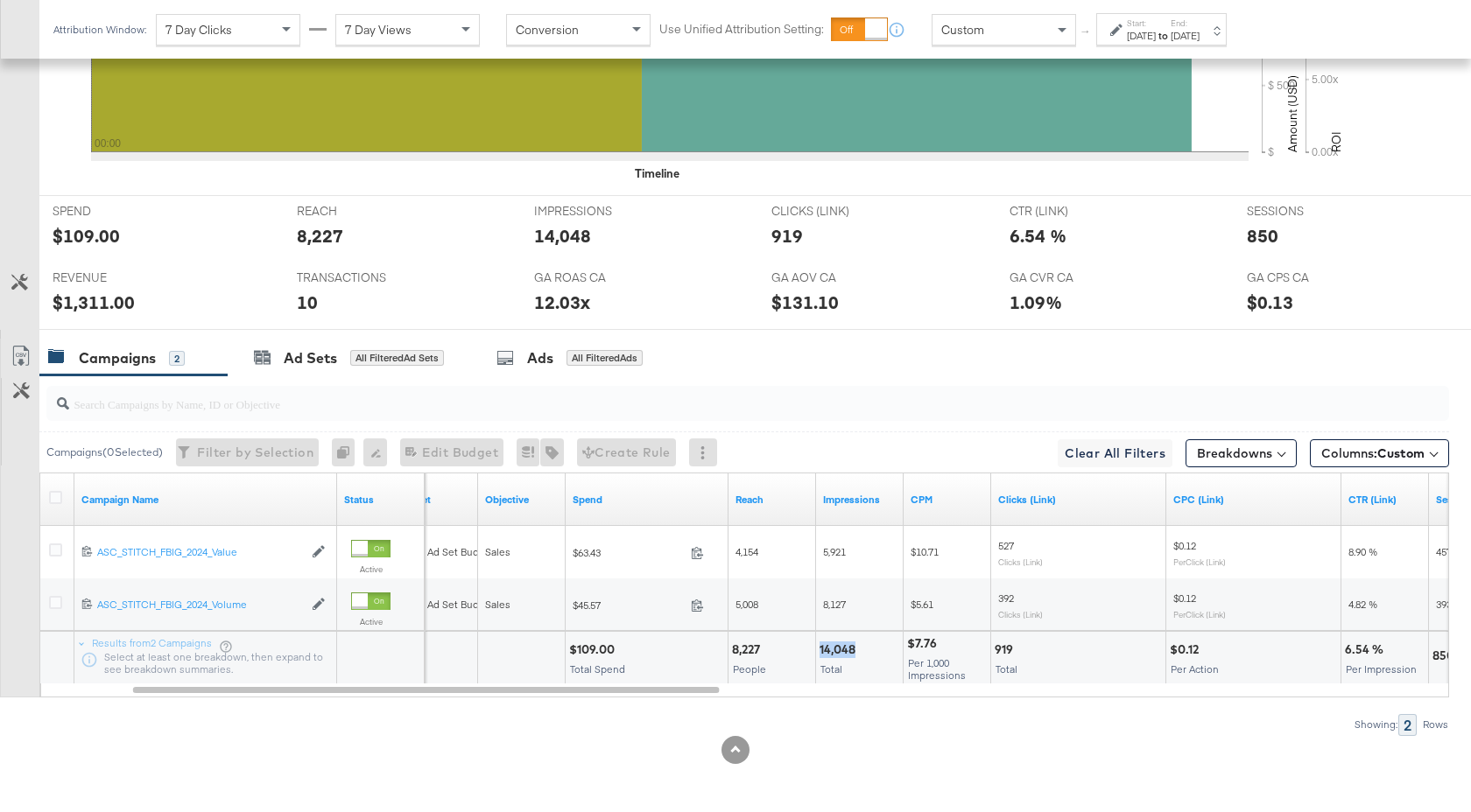
drag, startPoint x: 853, startPoint y: 651, endPoint x: 821, endPoint y: 652, distance: 32.0
click at [821, 652] on div "14,048" at bounding box center [840, 650] width 41 height 17
drag, startPoint x: 818, startPoint y: 651, endPoint x: 854, endPoint y: 652, distance: 36.0
click at [854, 652] on div "14,048 Total" at bounding box center [859, 658] width 87 height 53
copy div "14,048"
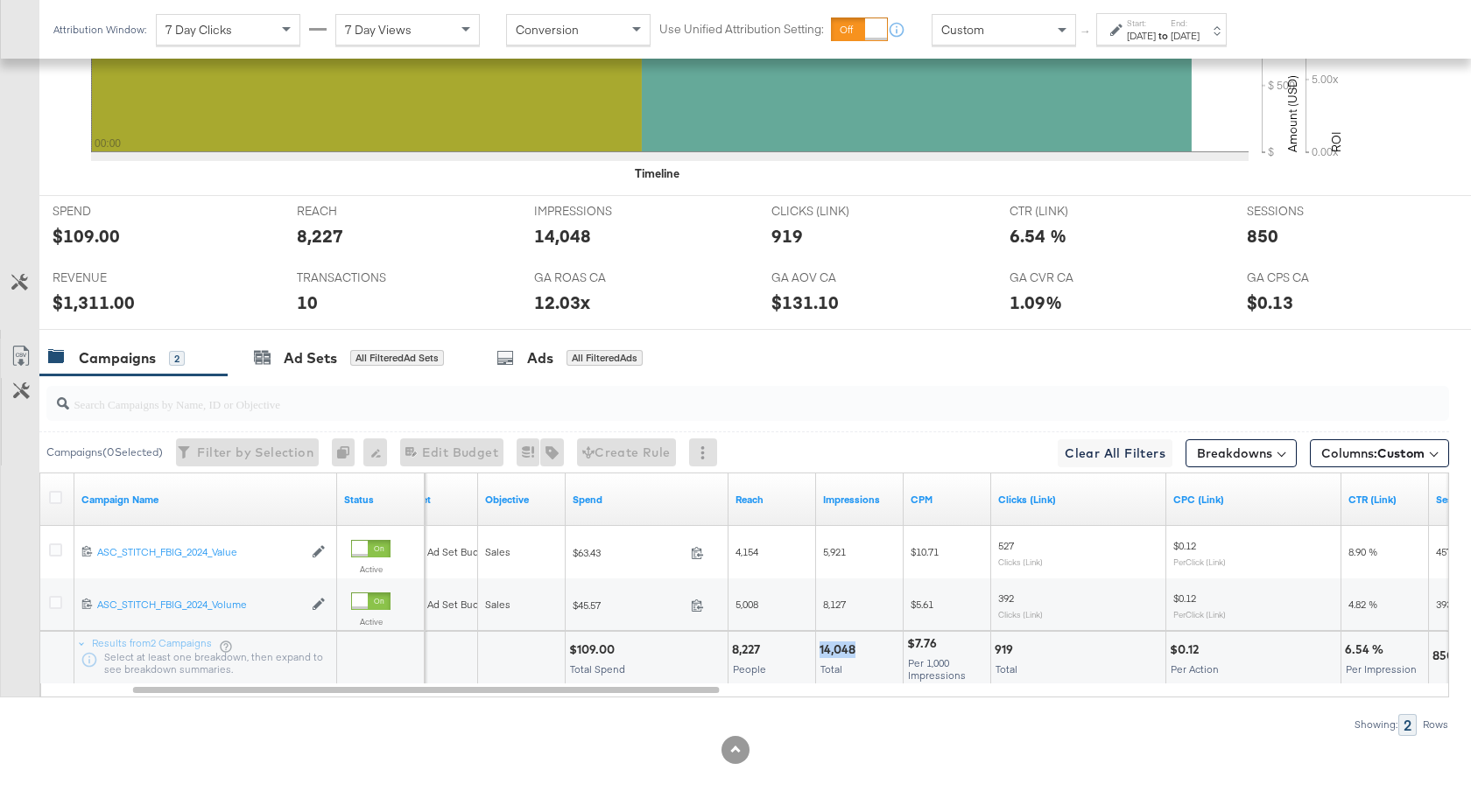
copy div "14,048"
drag, startPoint x: 615, startPoint y: 652, endPoint x: 577, endPoint y: 654, distance: 38.1
click at [577, 654] on div "$109.00" at bounding box center [594, 650] width 51 height 17
copy div "109.00"
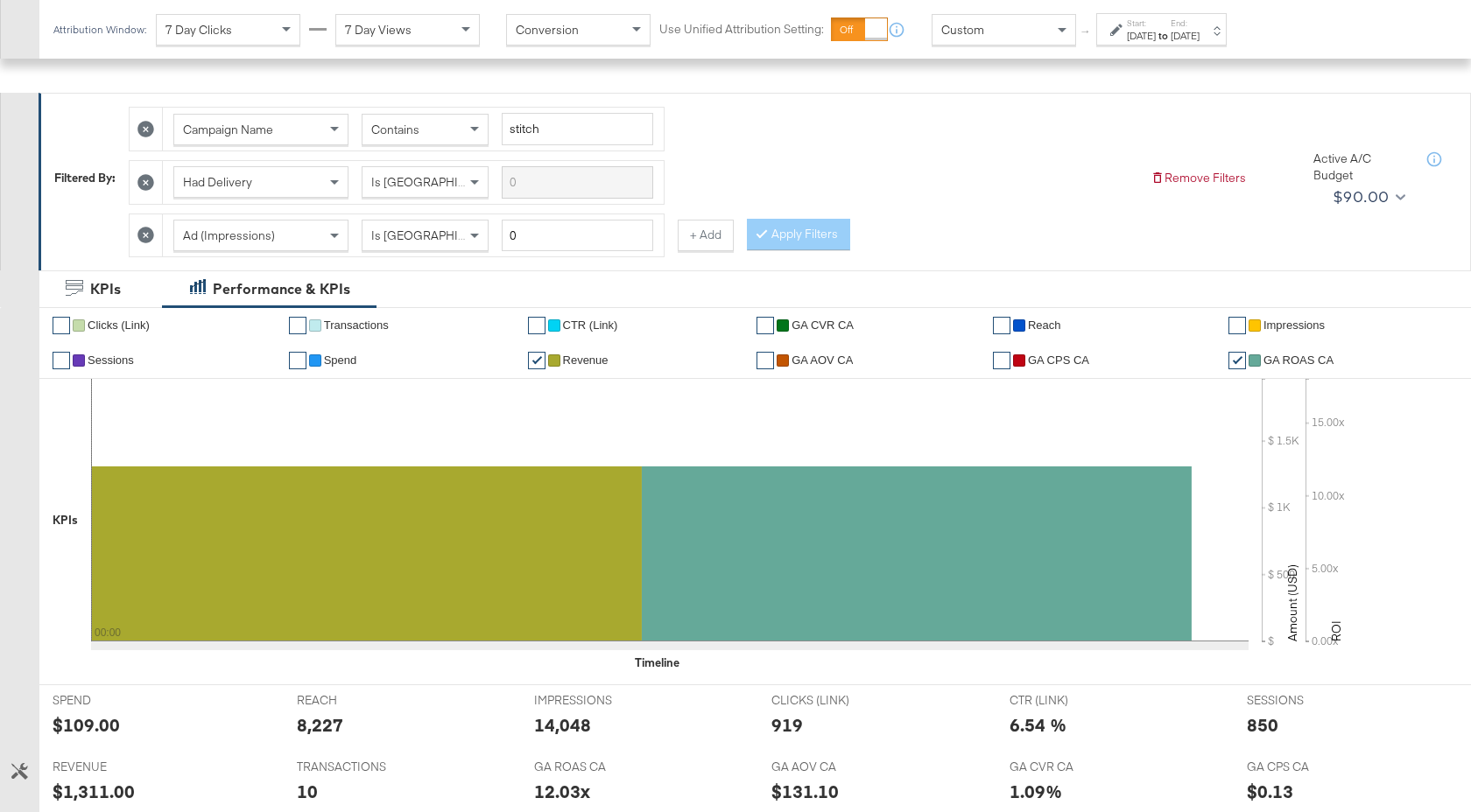
scroll to position [0, 0]
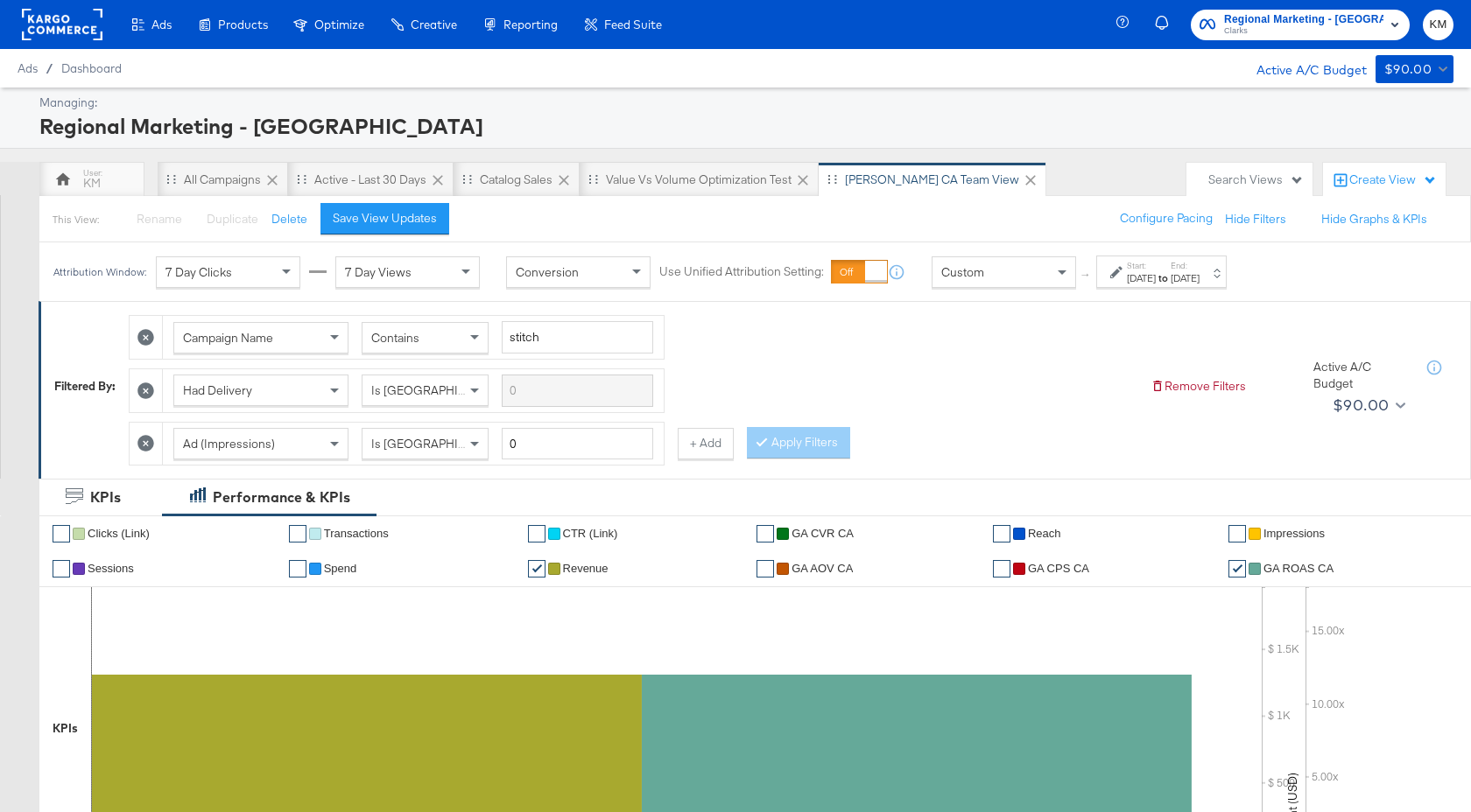
click at [1296, 21] on span "Regional Marketing - CA" at bounding box center [1303, 20] width 160 height 19
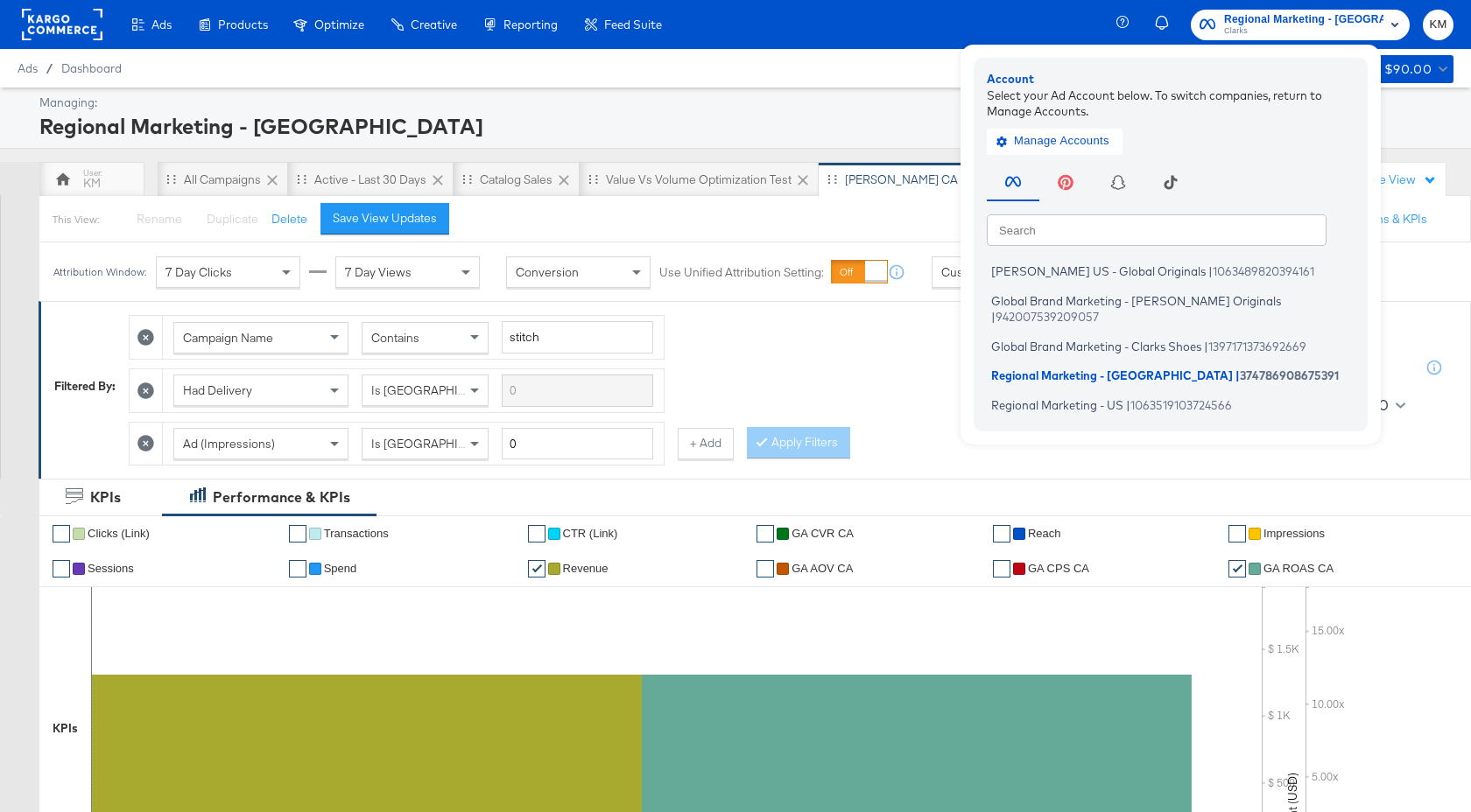
click at [979, 372] on div "Campaign Name Contains stitch Had Delivery Is Greater Than Ad (Impressions) Is …" at bounding box center [633, 386] width 1008 height 160
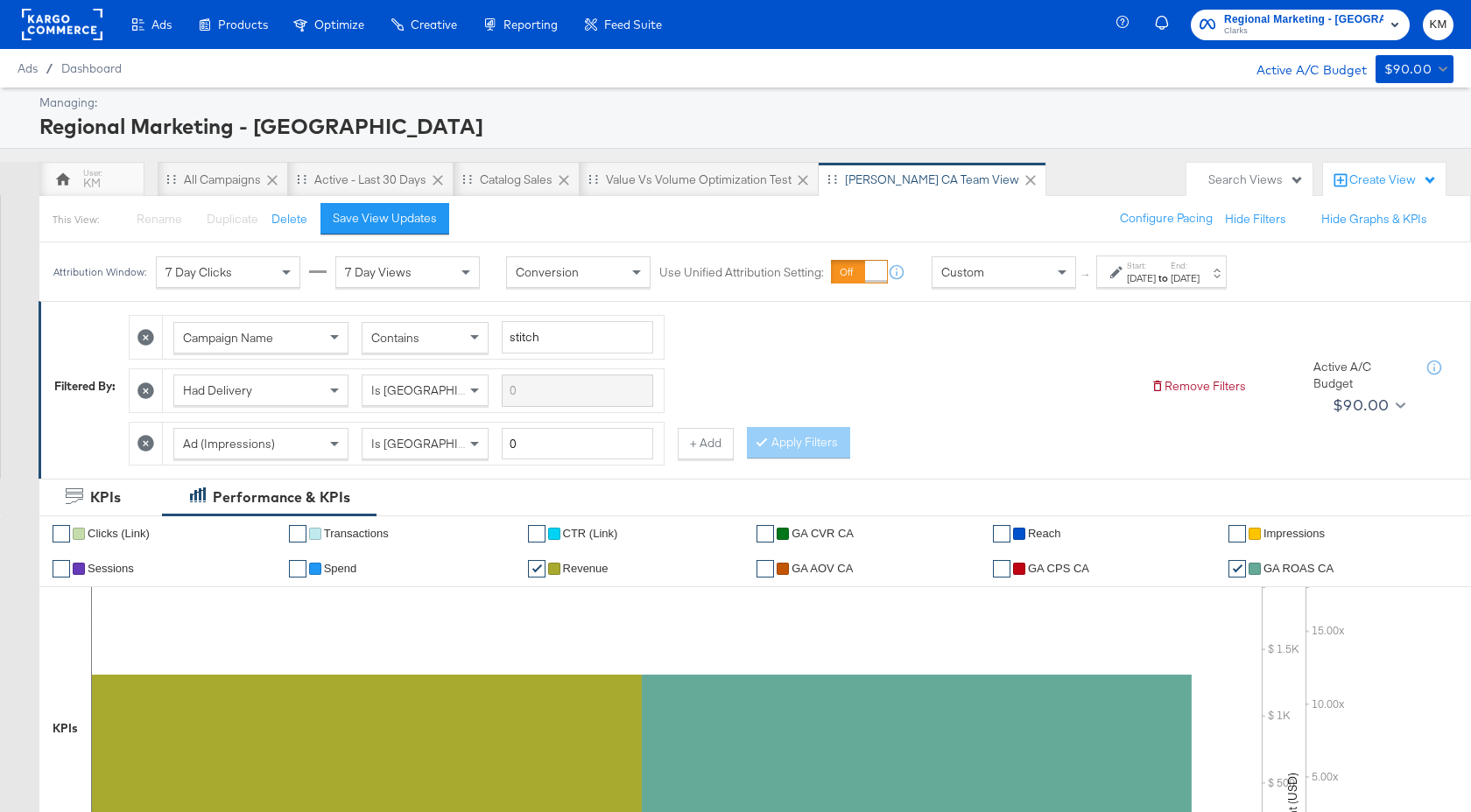
click at [1155, 272] on div "[DATE]" at bounding box center [1141, 279] width 29 height 14
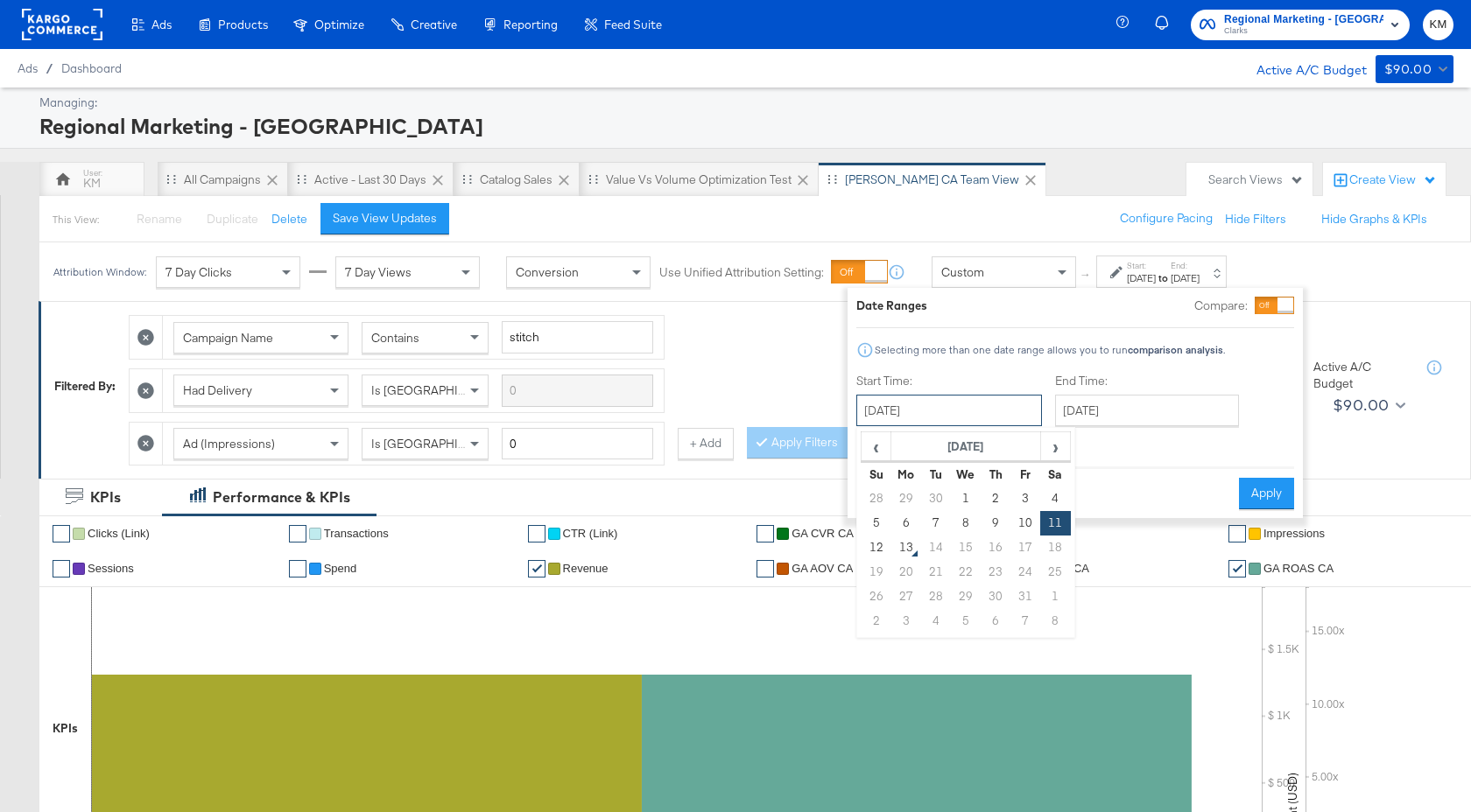
click at [956, 410] on input "[DATE]" at bounding box center [948, 410] width 186 height 31
click at [969, 440] on th "[DATE]" at bounding box center [965, 446] width 150 height 30
click at [965, 449] on th "2025" at bounding box center [965, 446] width 174 height 30
click at [940, 524] on td "2024" at bounding box center [939, 528] width 53 height 44
click at [937, 568] on td "Oct" at bounding box center [939, 572] width 53 height 44
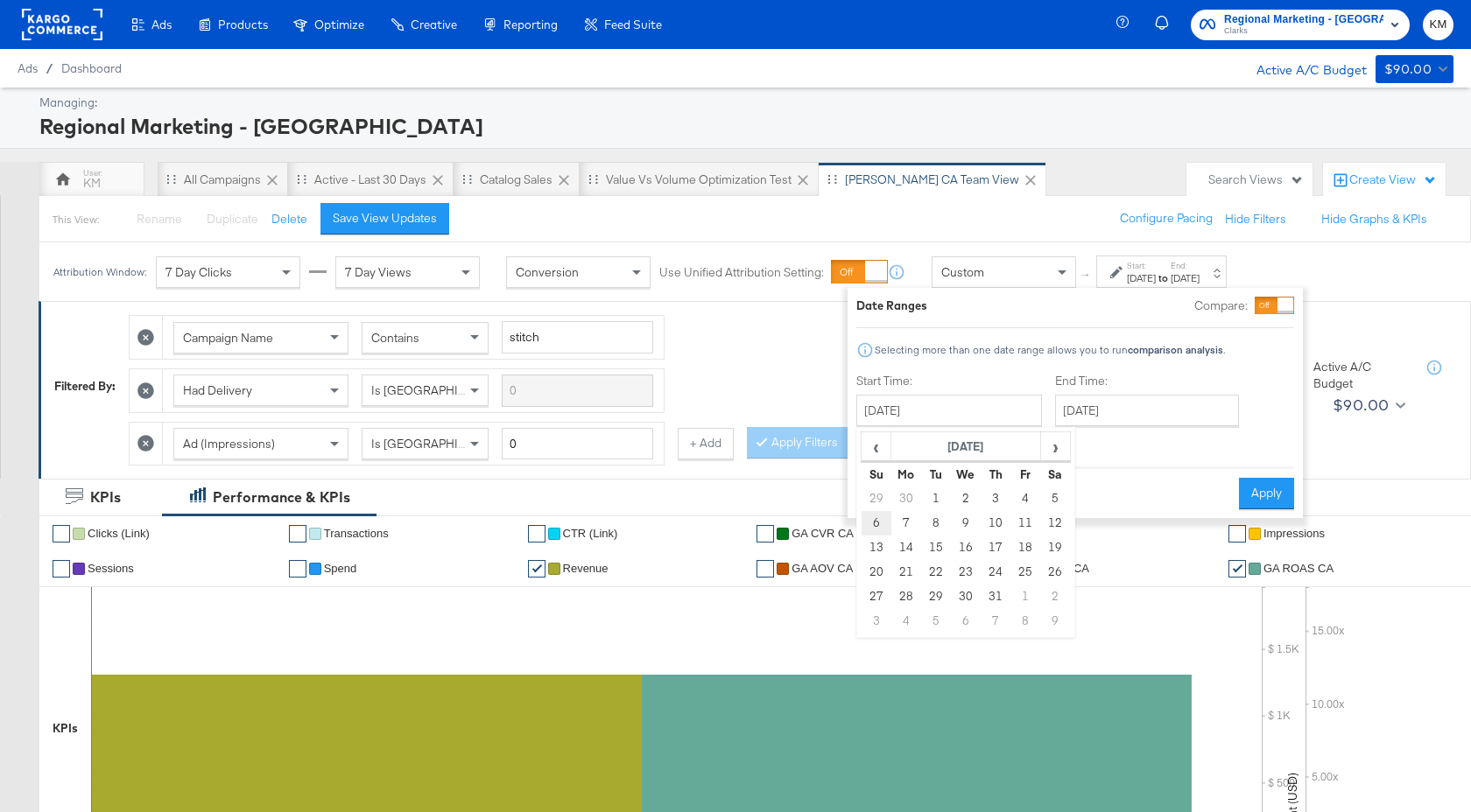
click at [879, 530] on td "6" at bounding box center [876, 523] width 30 height 24
type input "October 6th 2024"
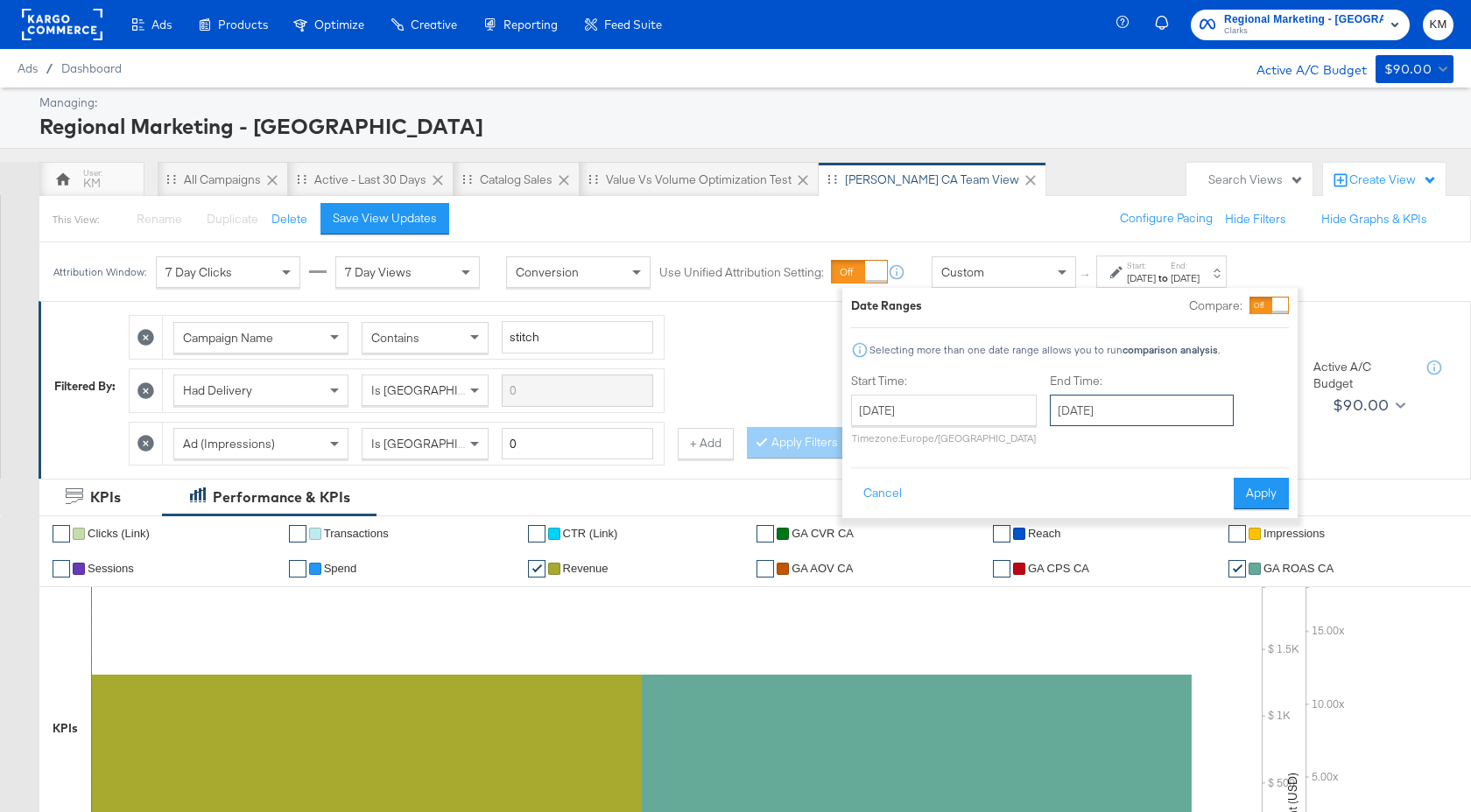
click at [1111, 419] on input "[DATE]" at bounding box center [1141, 410] width 184 height 31
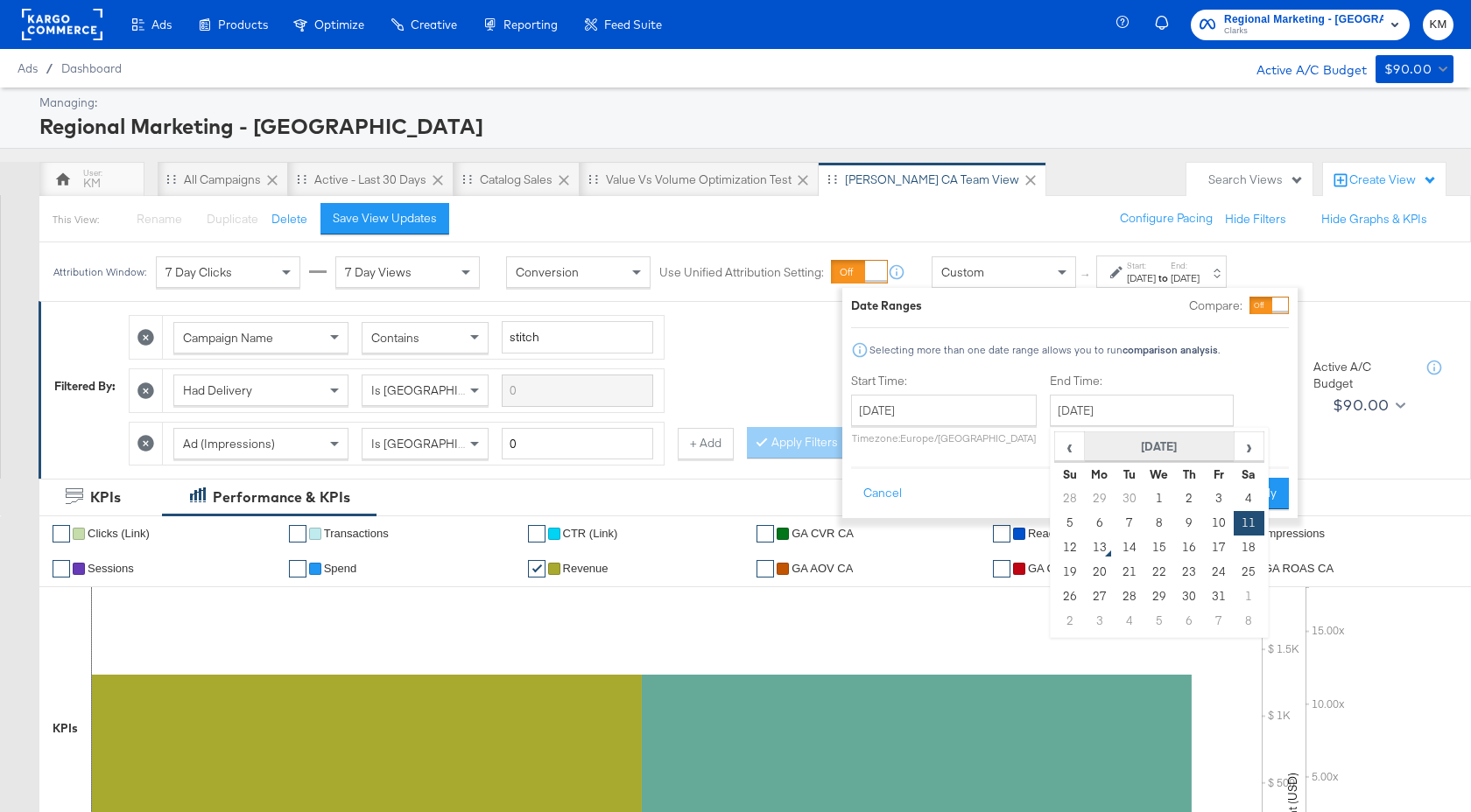
click at [1182, 455] on th "[DATE]" at bounding box center [1159, 446] width 150 height 30
click at [1187, 462] on th "2025" at bounding box center [1158, 446] width 174 height 30
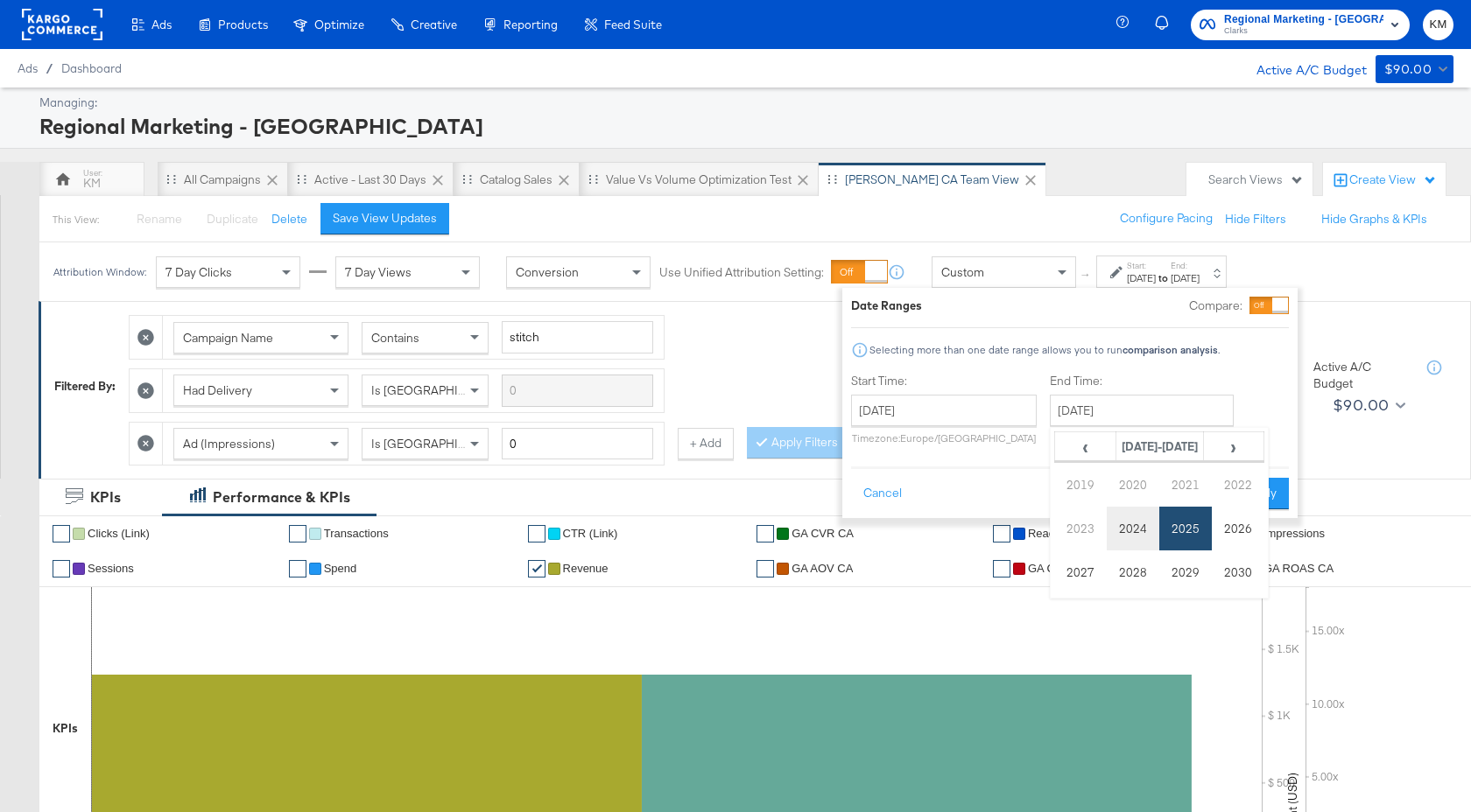
click at [1130, 529] on td "2024" at bounding box center [1132, 528] width 53 height 44
click at [1126, 579] on td "Oct" at bounding box center [1132, 572] width 53 height 44
click at [1249, 531] on td "12" at bounding box center [1248, 523] width 30 height 24
type input "October 12th 2024"
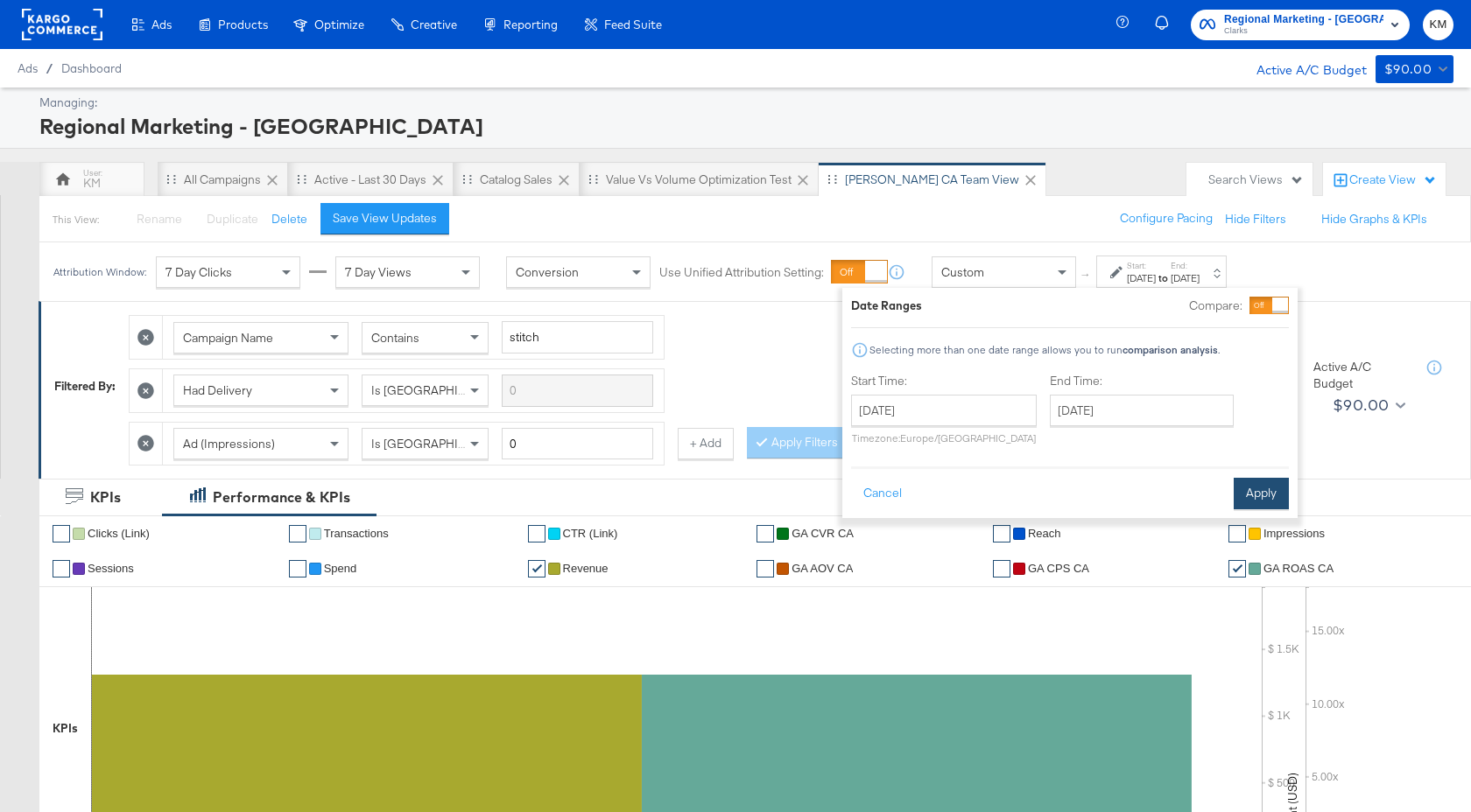
click at [1259, 487] on button "Apply" at bounding box center [1261, 493] width 56 height 31
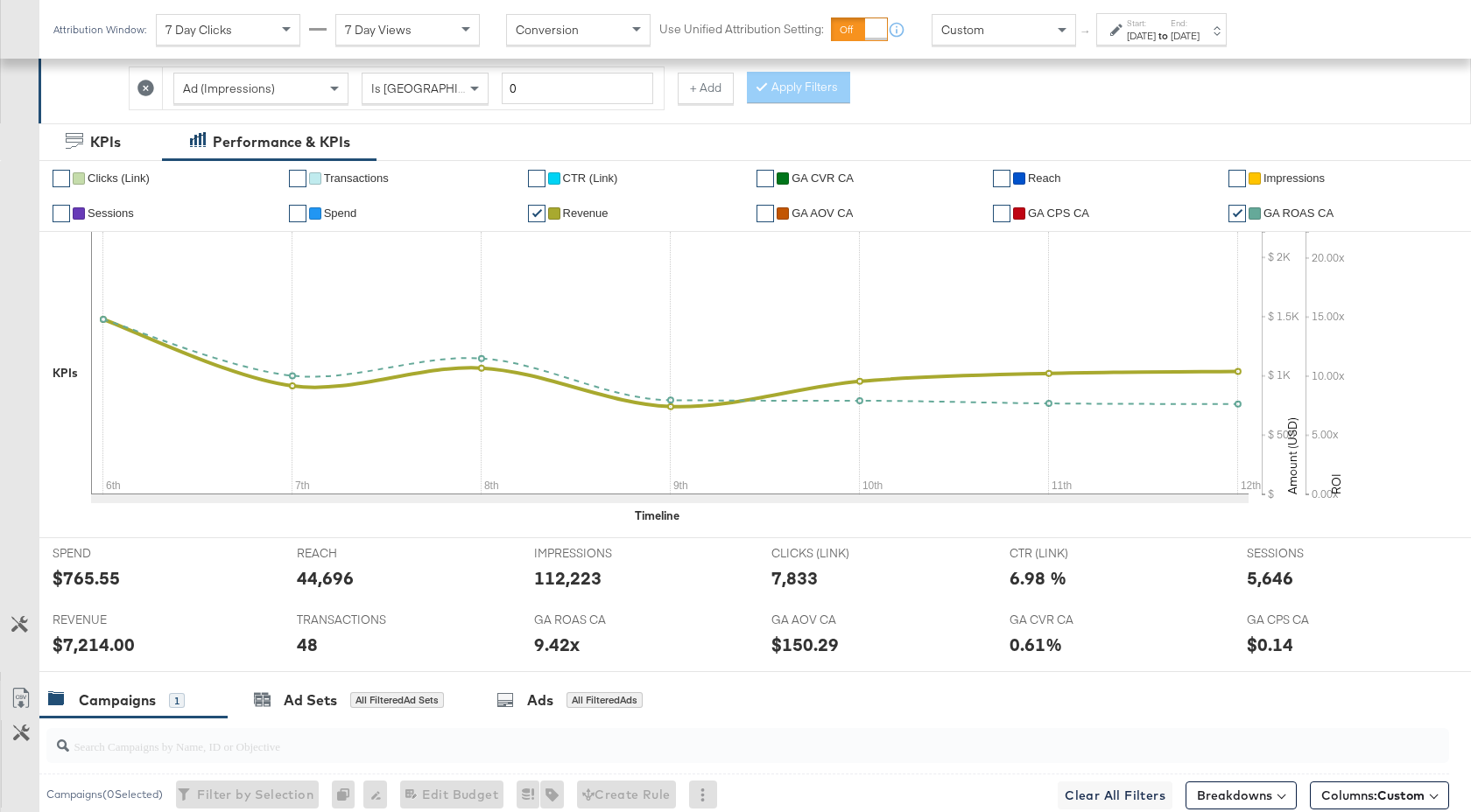
scroll to position [645, 0]
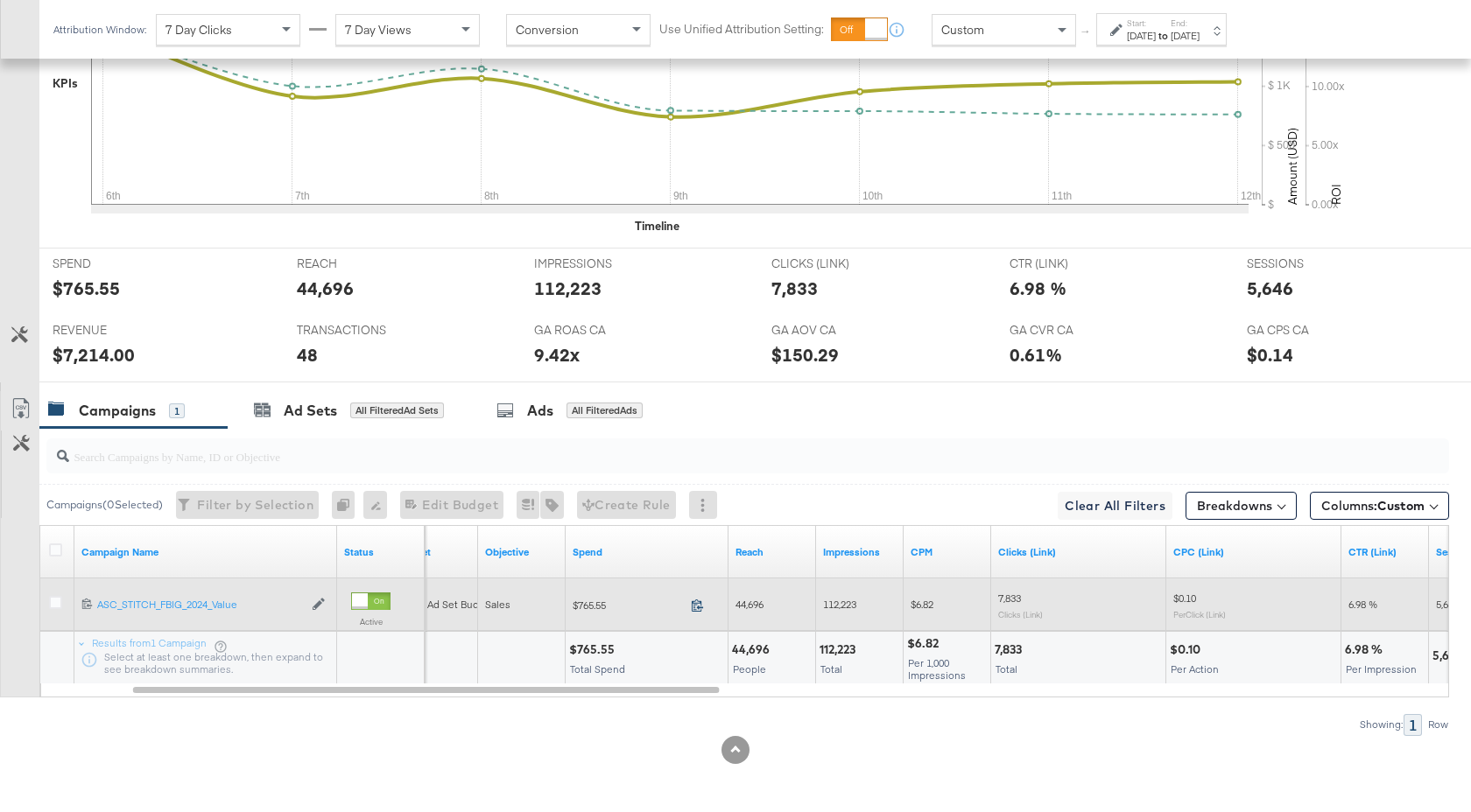
click at [699, 608] on icon at bounding box center [697, 606] width 12 height 13
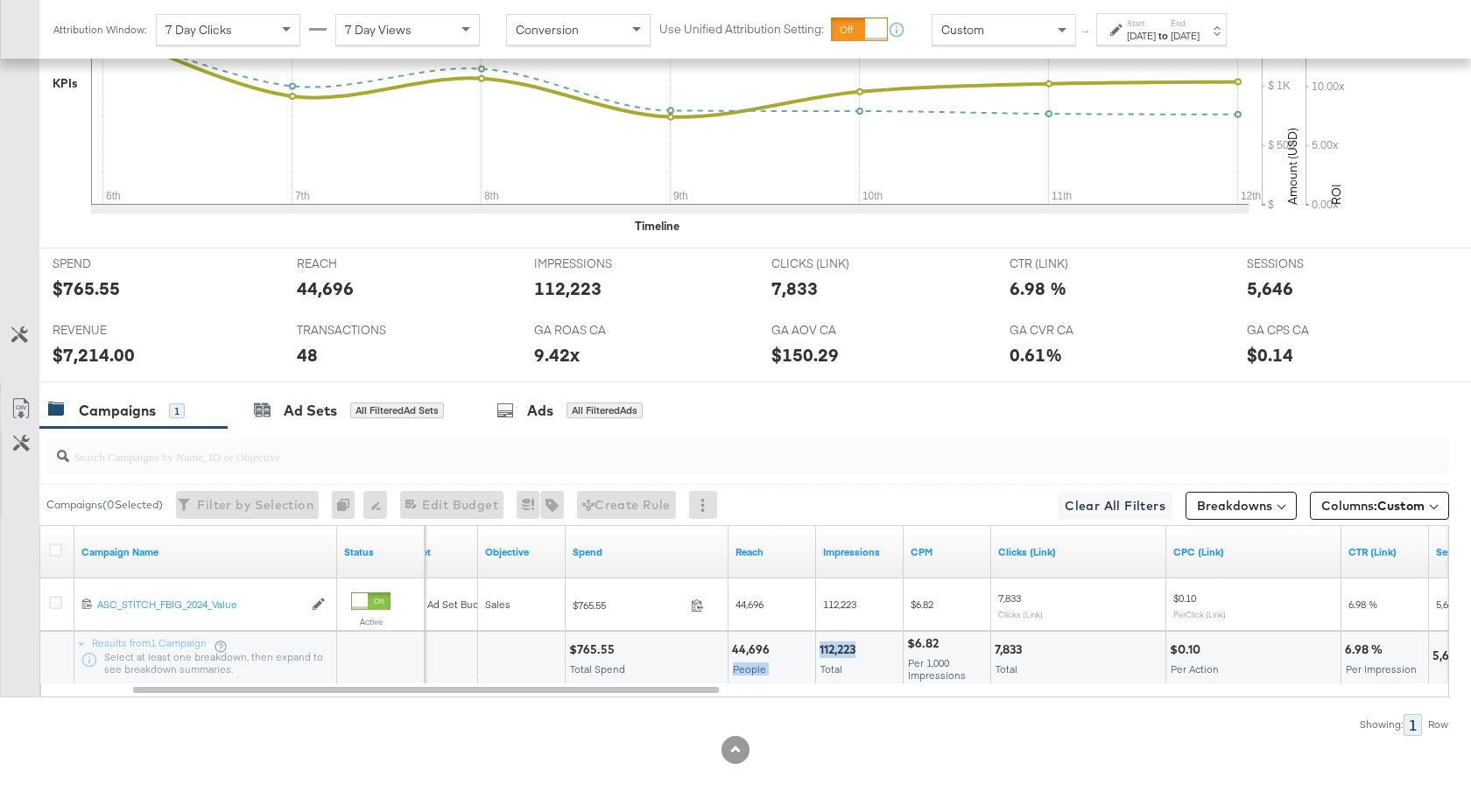
drag, startPoint x: 856, startPoint y: 652, endPoint x: 815, endPoint y: 652, distance: 41.0
click at [843, 652] on div "112,223" at bounding box center [840, 650] width 41 height 17
drag, startPoint x: 859, startPoint y: 652, endPoint x: 818, endPoint y: 652, distance: 41.0
click at [818, 652] on div "112,223 Total" at bounding box center [859, 658] width 87 height 53
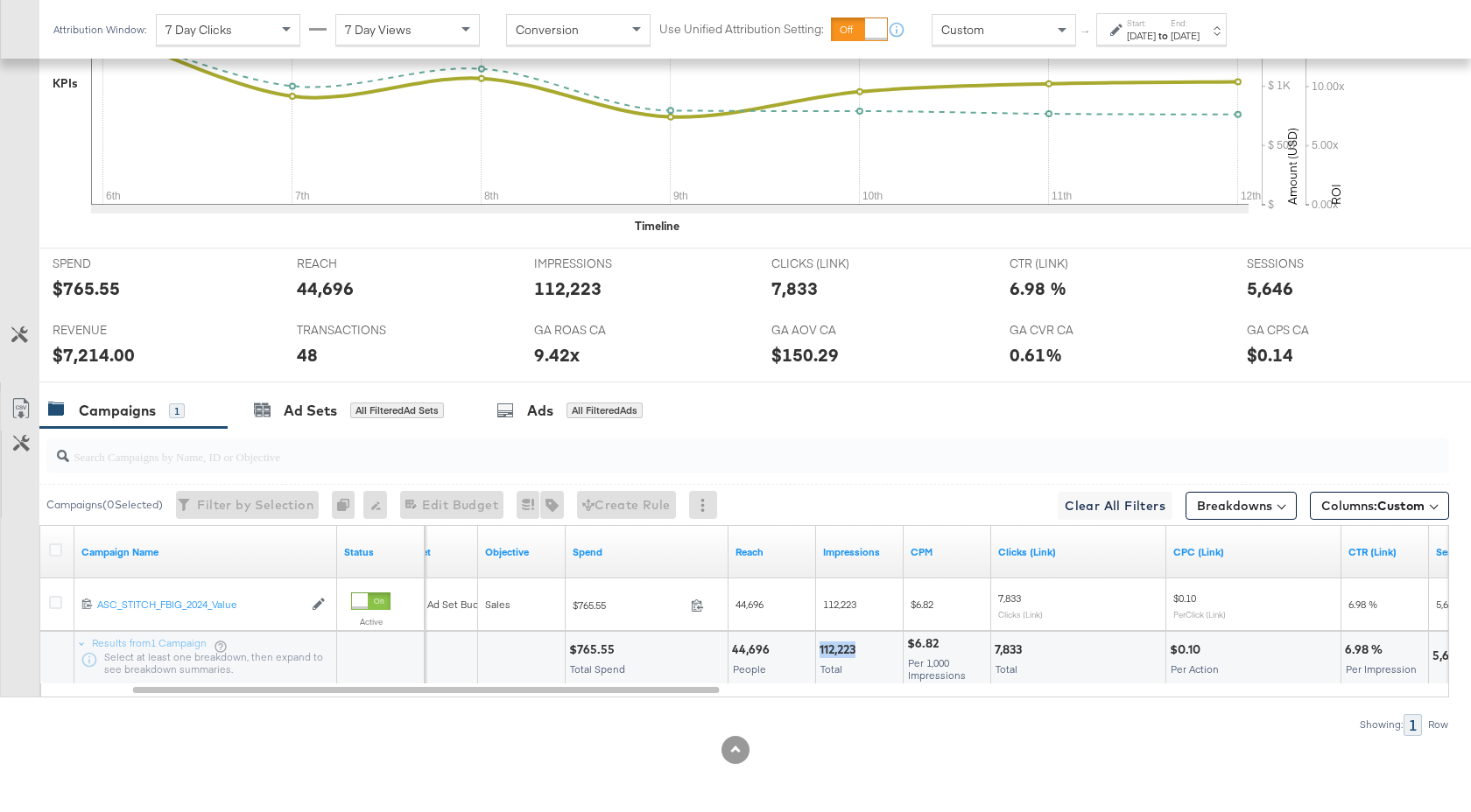
copy div "112,223"
drag, startPoint x: 1024, startPoint y: 652, endPoint x: 991, endPoint y: 652, distance: 33.0
click at [991, 652] on div "7,833 Total" at bounding box center [1077, 658] width 174 height 53
copy div "7,833"
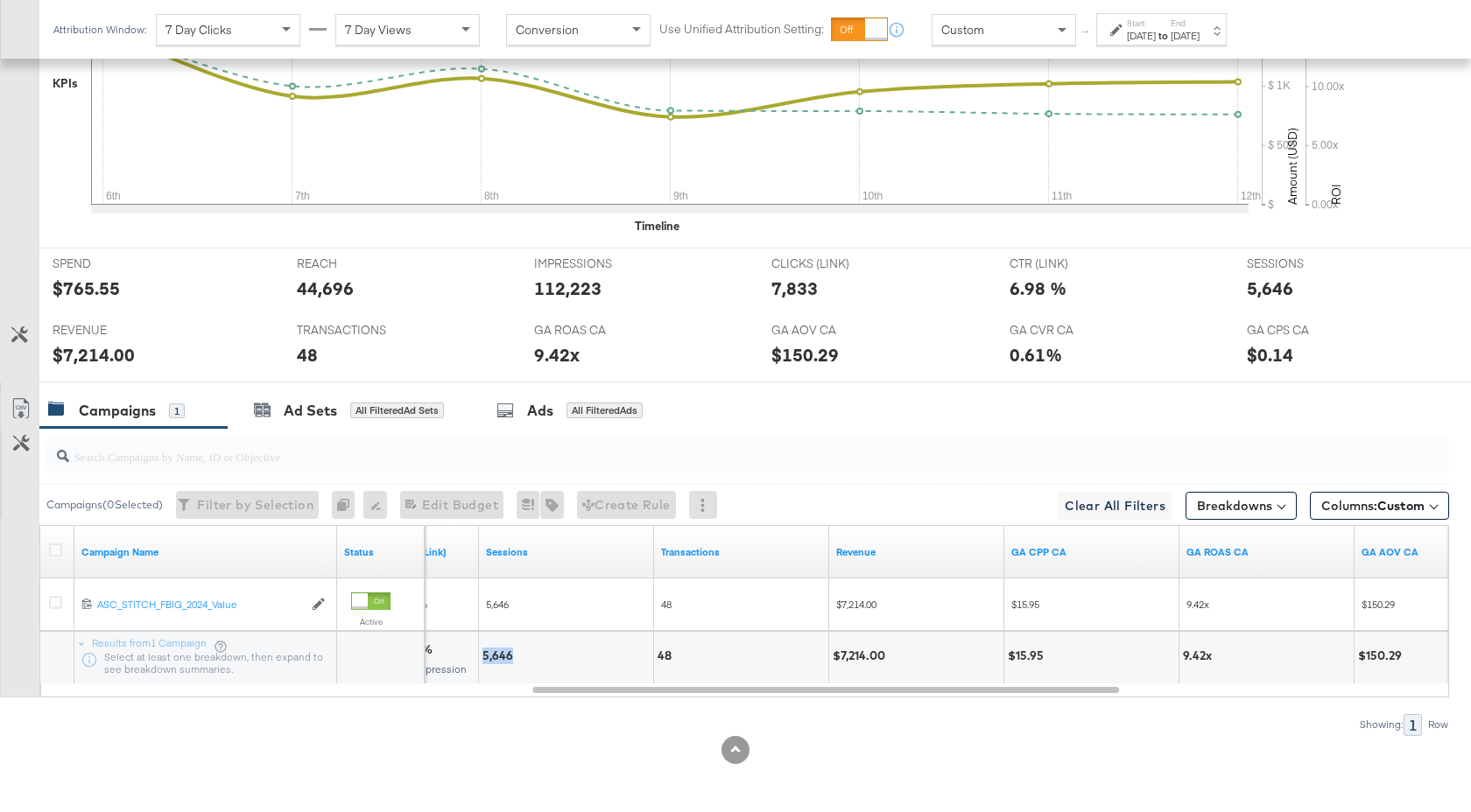
drag, startPoint x: 513, startPoint y: 658, endPoint x: 484, endPoint y: 660, distance: 29.1
click at [484, 660] on div "5,646" at bounding box center [500, 656] width 36 height 17
copy div "5,646"
drag, startPoint x: 885, startPoint y: 658, endPoint x: 840, endPoint y: 660, distance: 45.0
click at [840, 660] on div "$7,214.00" at bounding box center [861, 656] width 57 height 17
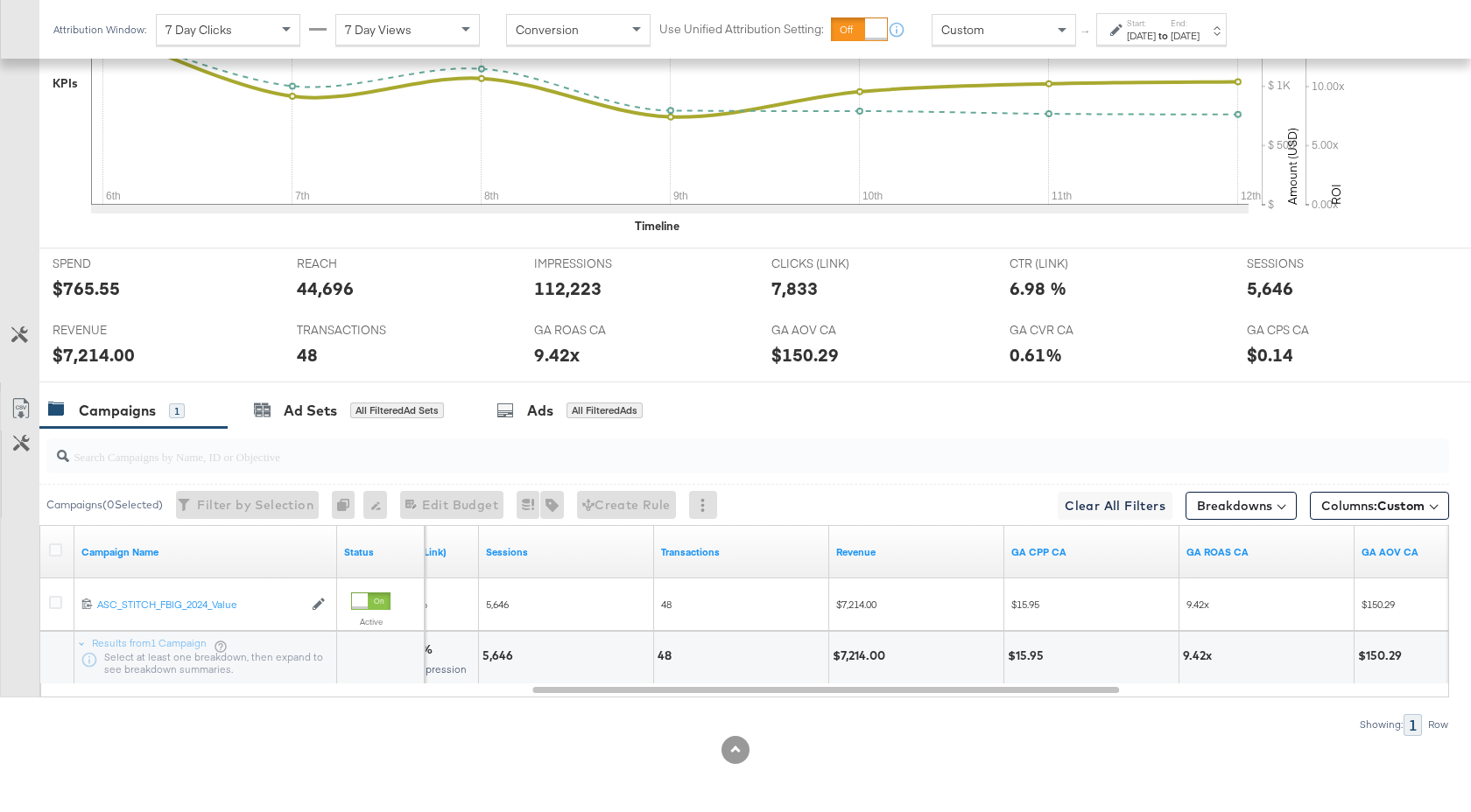
click at [1199, 30] on div "Oct 12th 2024" at bounding box center [1185, 36] width 29 height 14
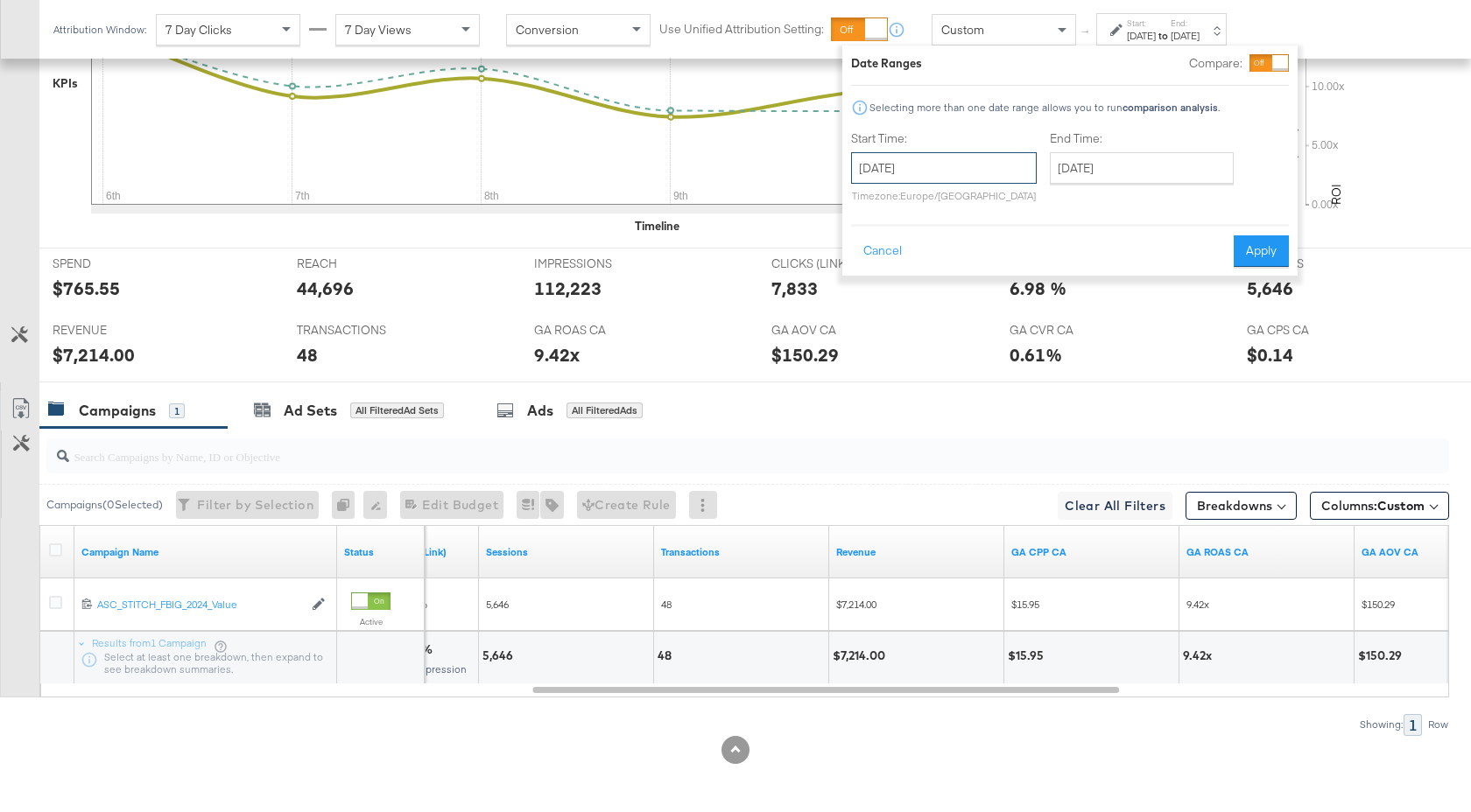
click at [927, 172] on input "October 6th 2024" at bounding box center [943, 168] width 186 height 31
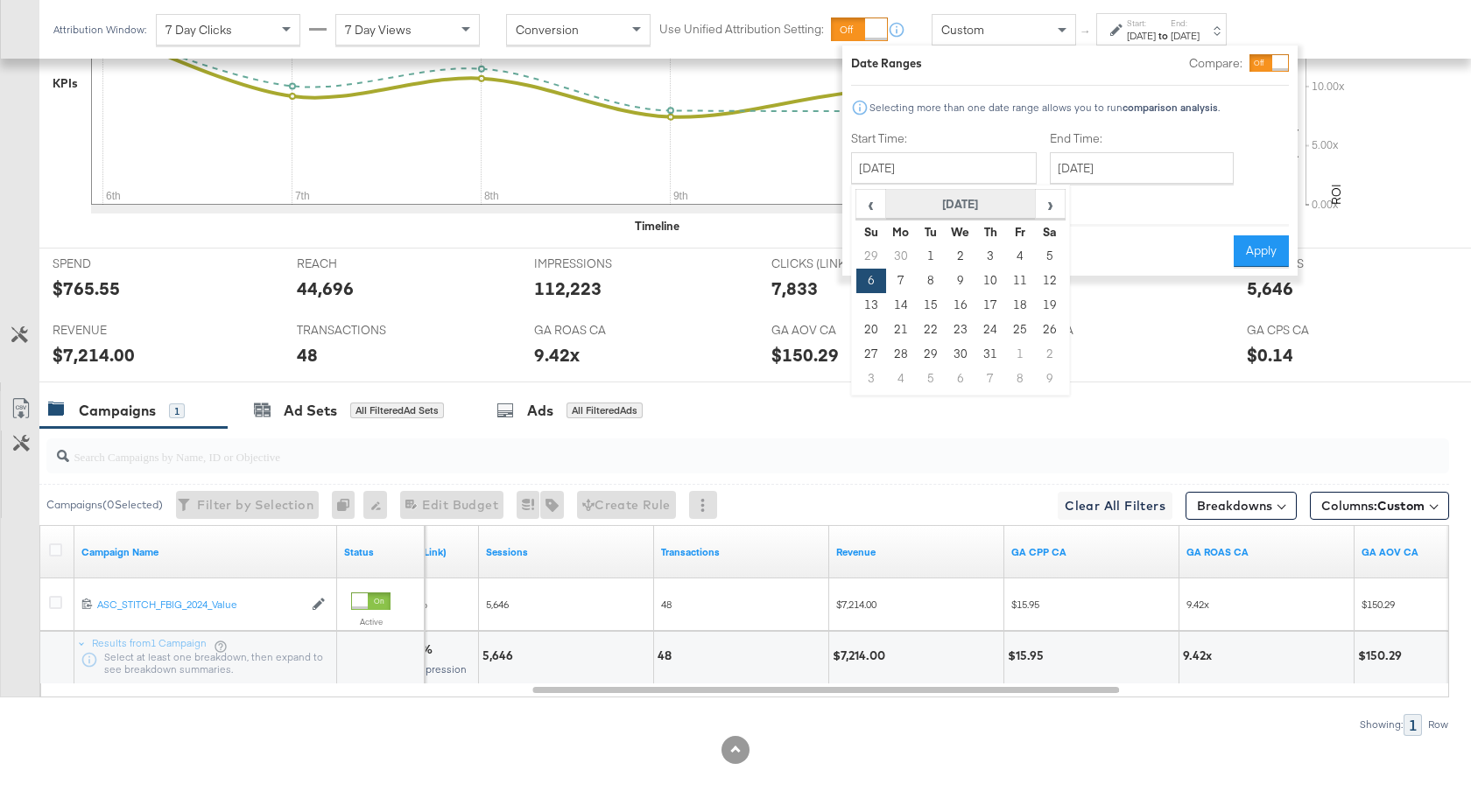
click at [972, 210] on th "[DATE]" at bounding box center [960, 204] width 150 height 30
click at [971, 204] on th "2024" at bounding box center [960, 204] width 174 height 30
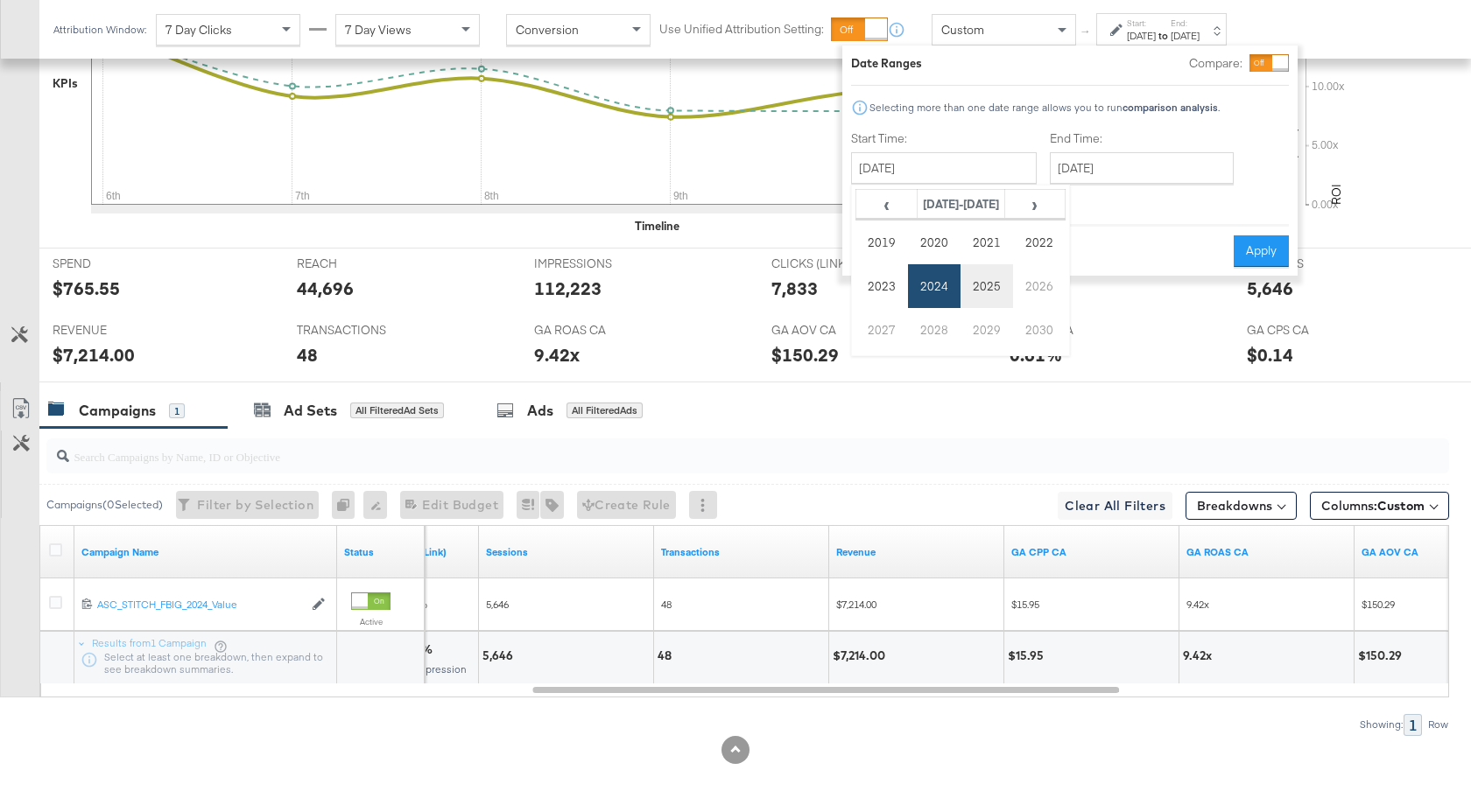
click at [987, 280] on td "2025" at bounding box center [986, 286] width 53 height 44
click at [930, 332] on td "Oct" at bounding box center [934, 330] width 53 height 44
click at [870, 285] on td "5" at bounding box center [870, 281] width 30 height 24
type input "[DATE]"
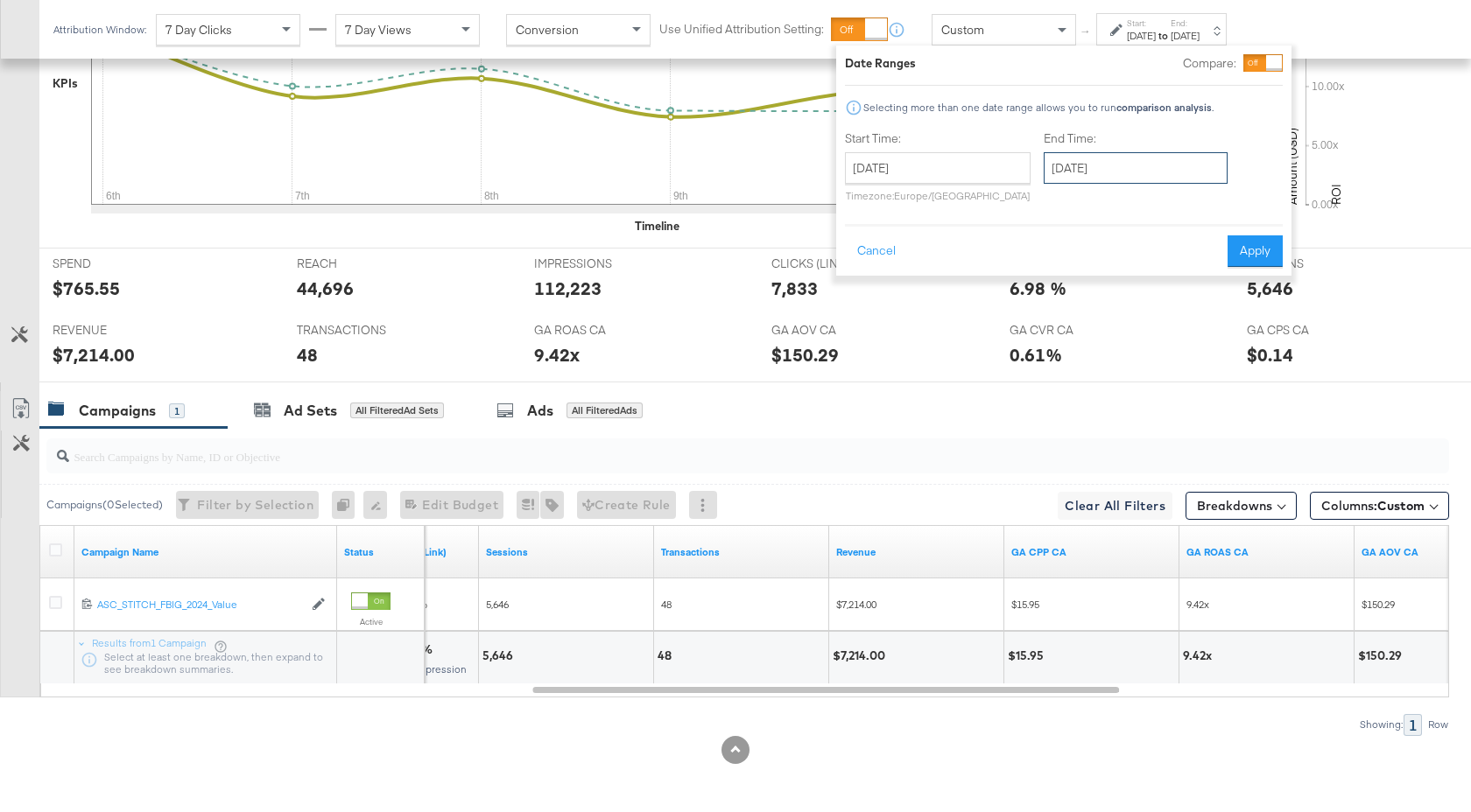
click at [1129, 160] on input "[DATE]" at bounding box center [1135, 168] width 184 height 31
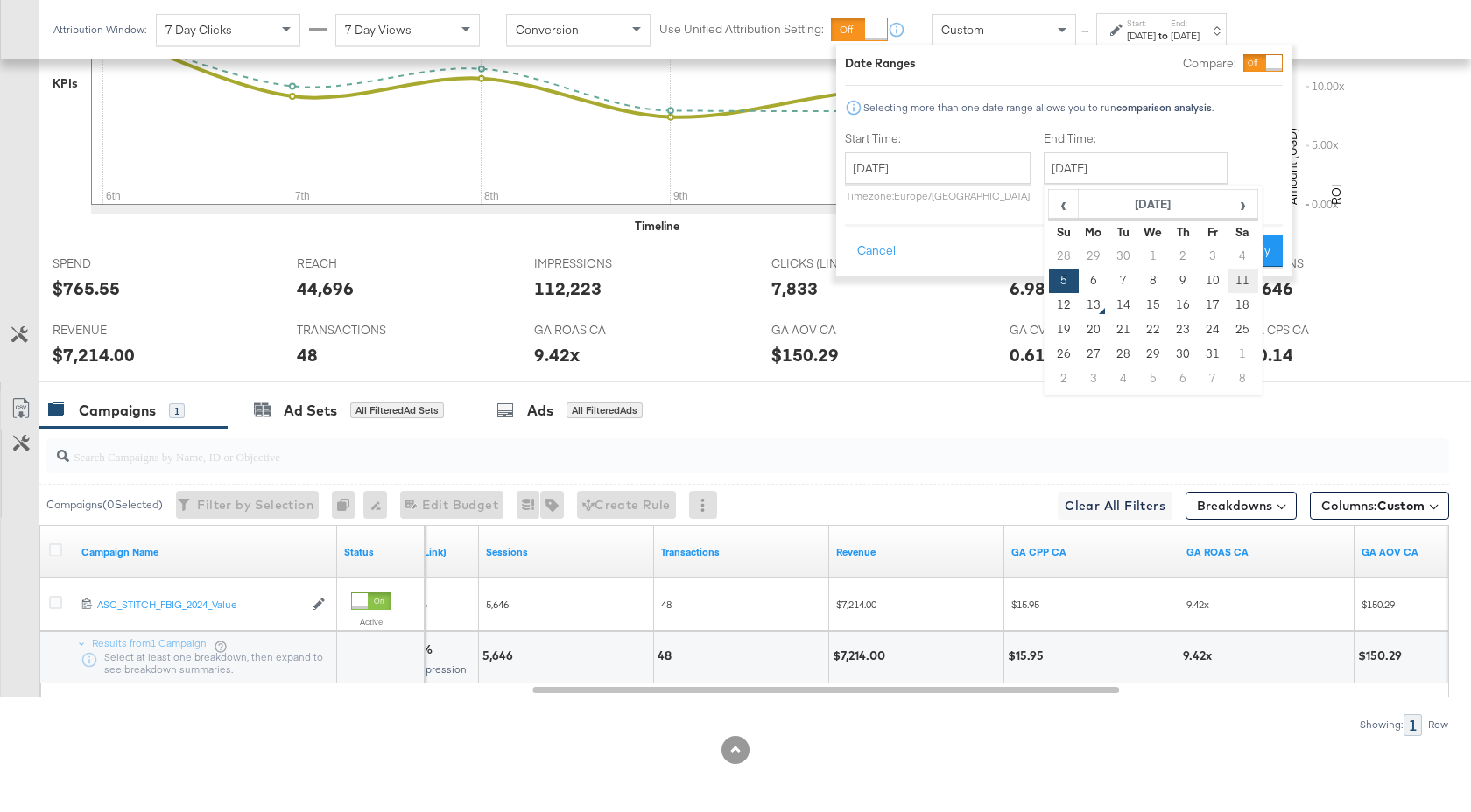
click at [1236, 271] on td "11" at bounding box center [1242, 281] width 30 height 24
type input "[DATE]"
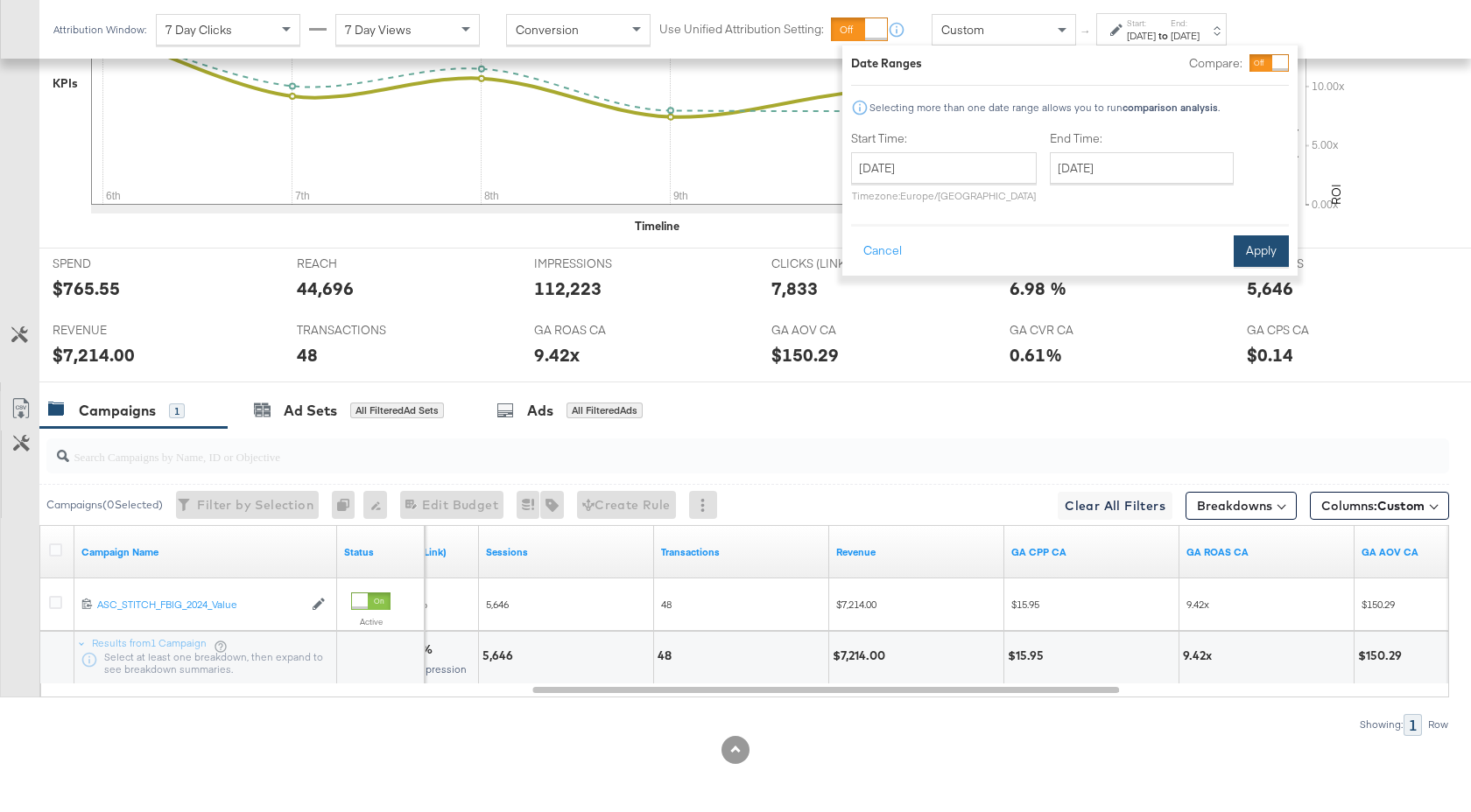
click at [1262, 238] on button "Apply" at bounding box center [1261, 251] width 56 height 31
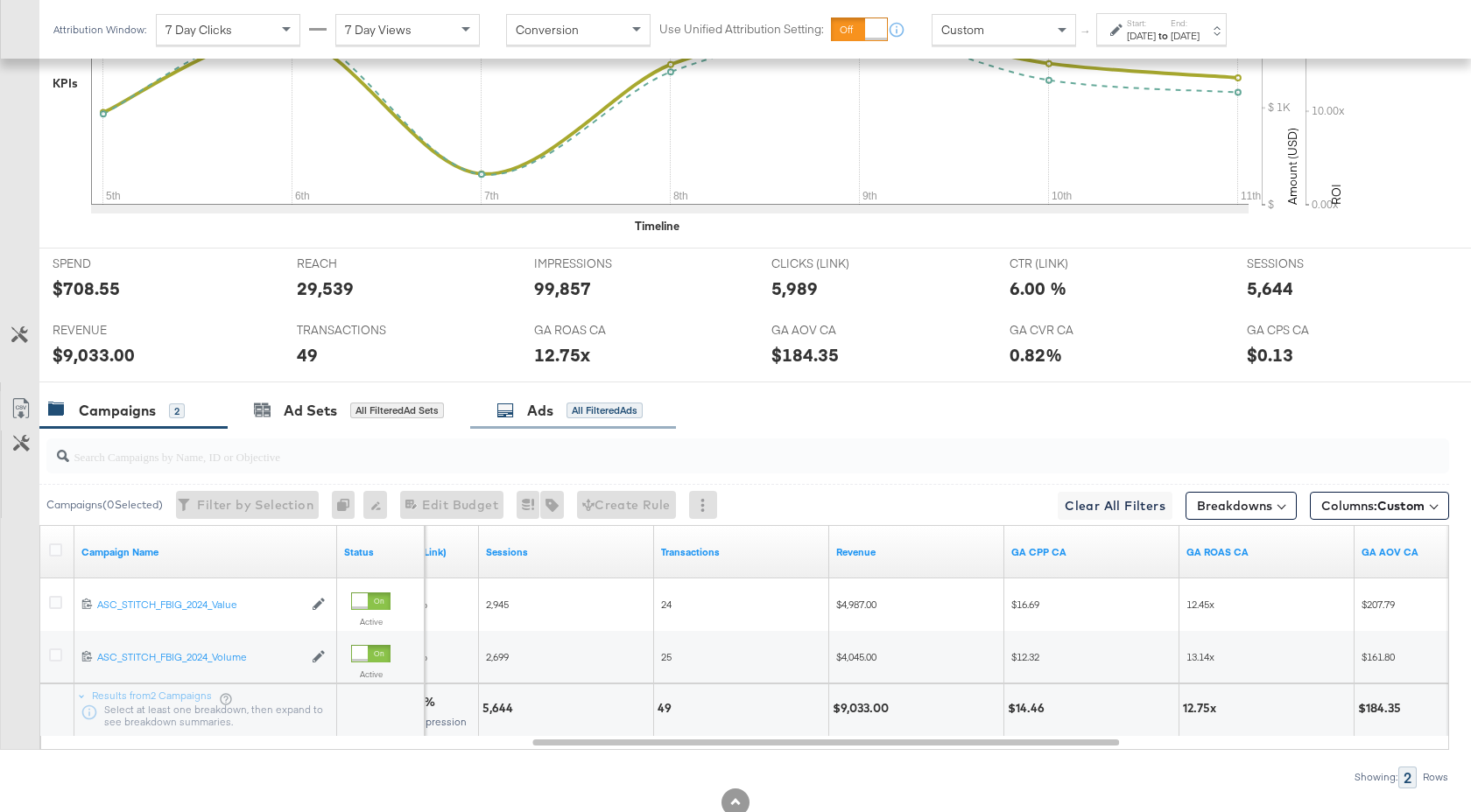
click at [556, 405] on div "Ads All Filtered Ads" at bounding box center [569, 410] width 146 height 20
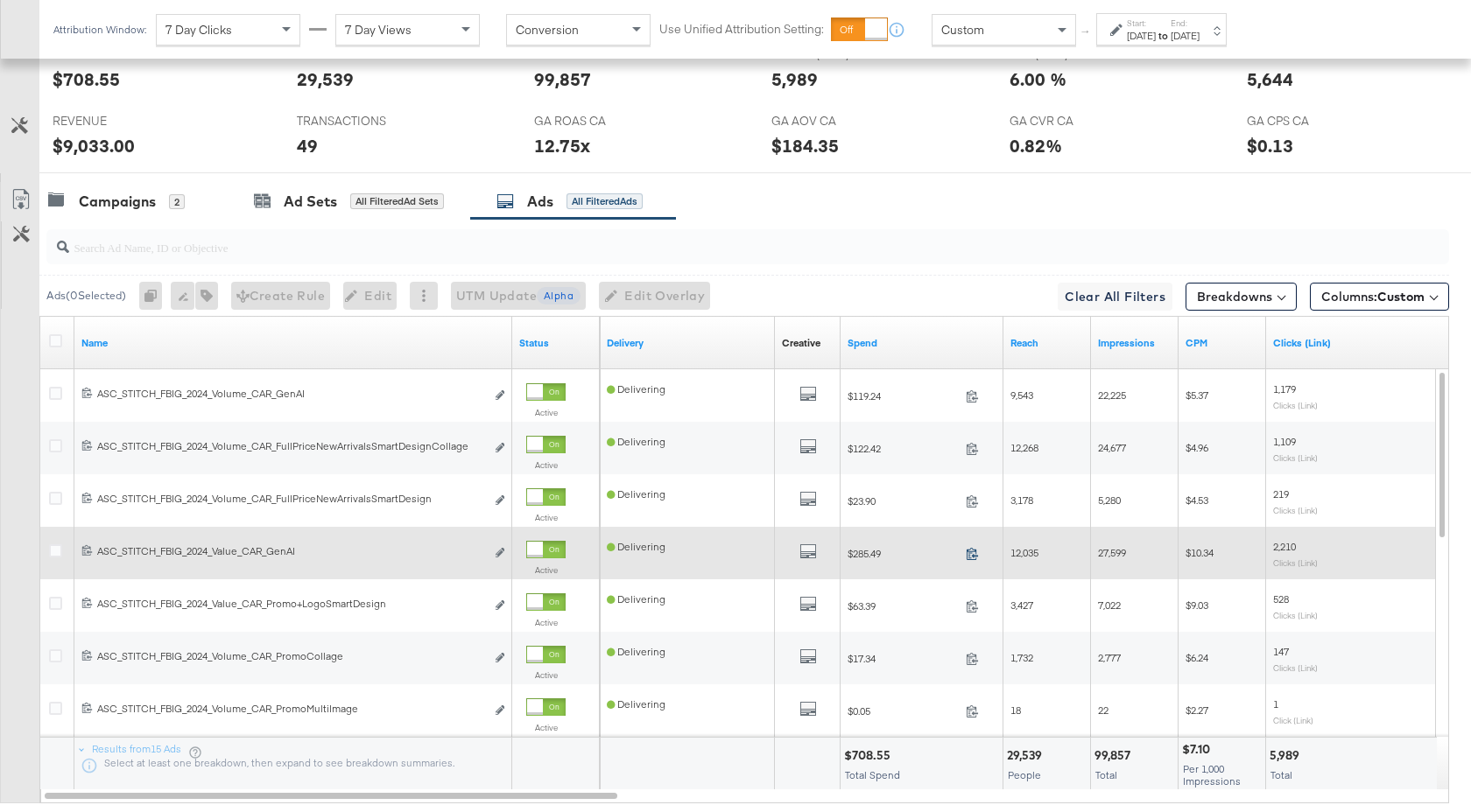
scroll to position [929, 0]
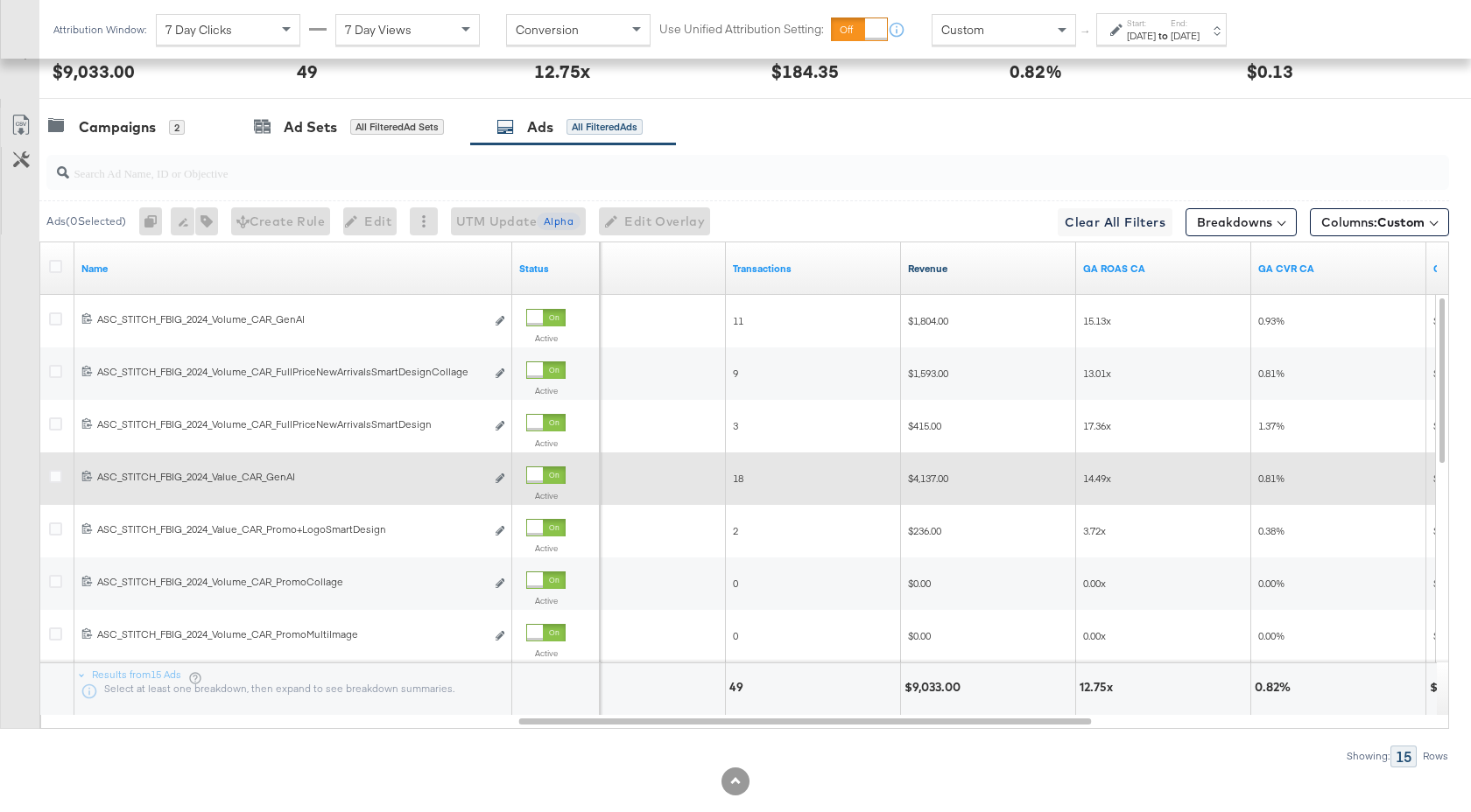
click at [989, 273] on link "Revenue" at bounding box center [989, 269] width 161 height 14
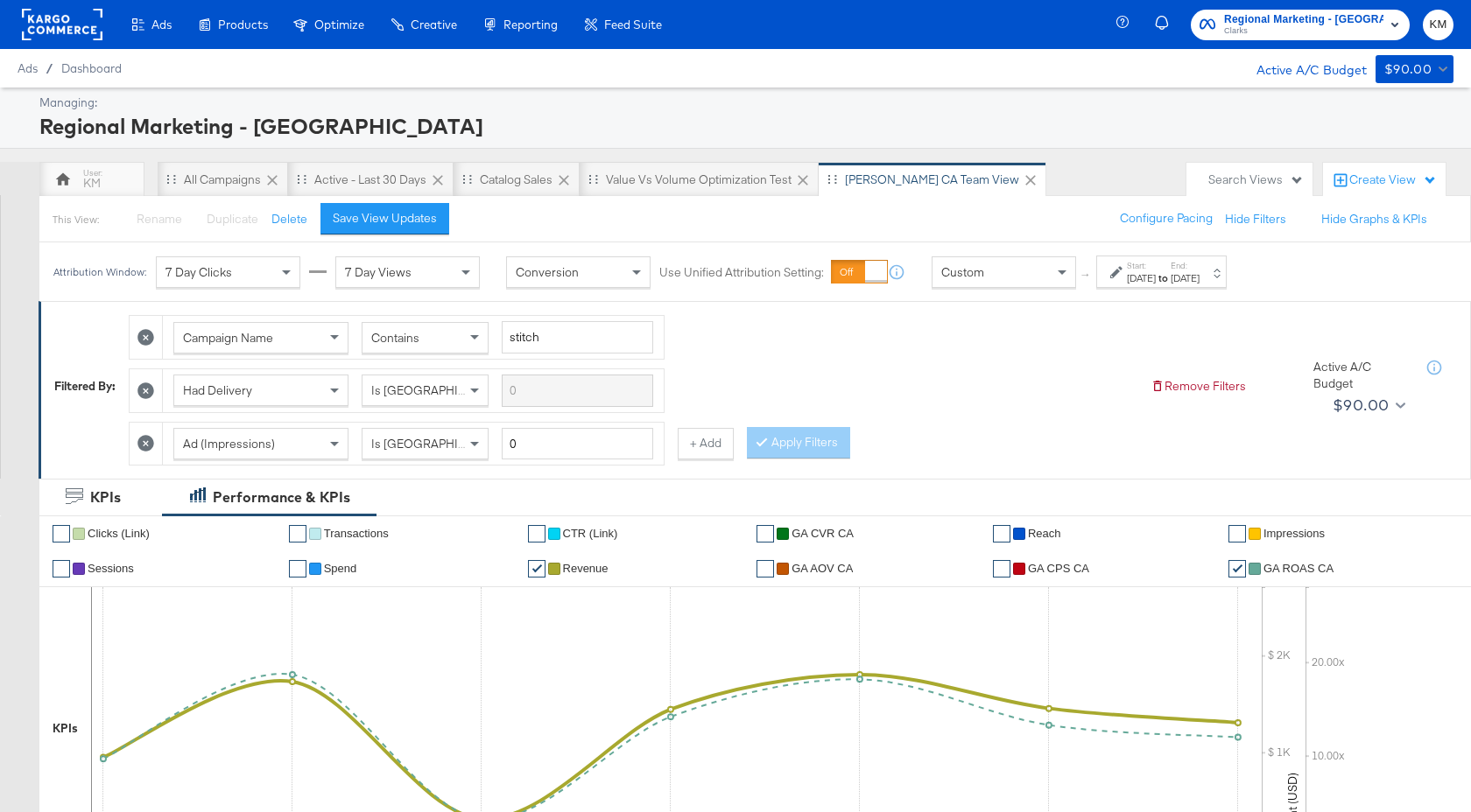
click at [1155, 269] on label "Start:" at bounding box center [1141, 265] width 29 height 12
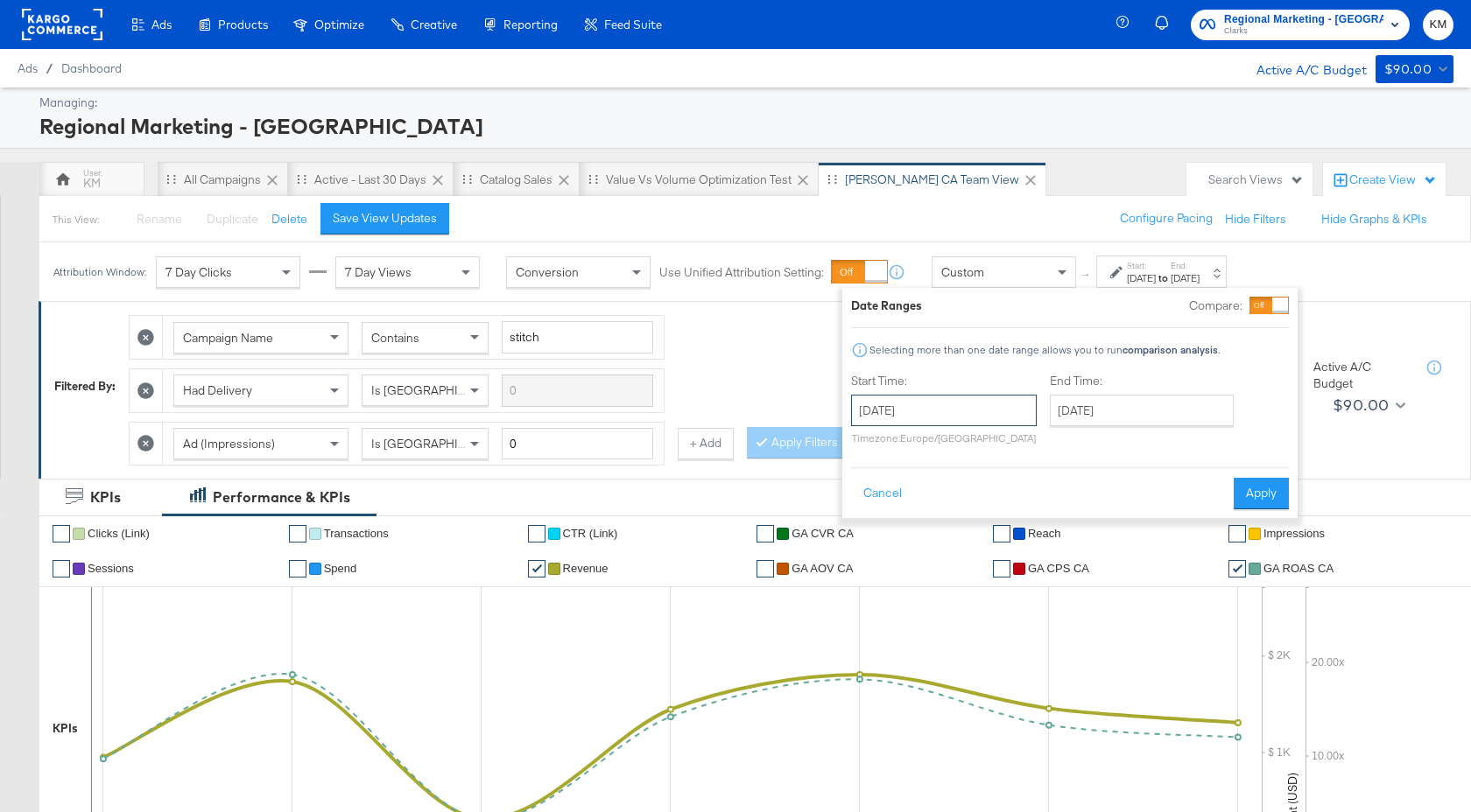
click at [982, 409] on input "[DATE]" at bounding box center [943, 410] width 186 height 31
click at [868, 502] on td "28" at bounding box center [870, 498] width 30 height 24
type input "[DATE]"
click at [1135, 411] on input "[DATE]" at bounding box center [1148, 410] width 184 height 31
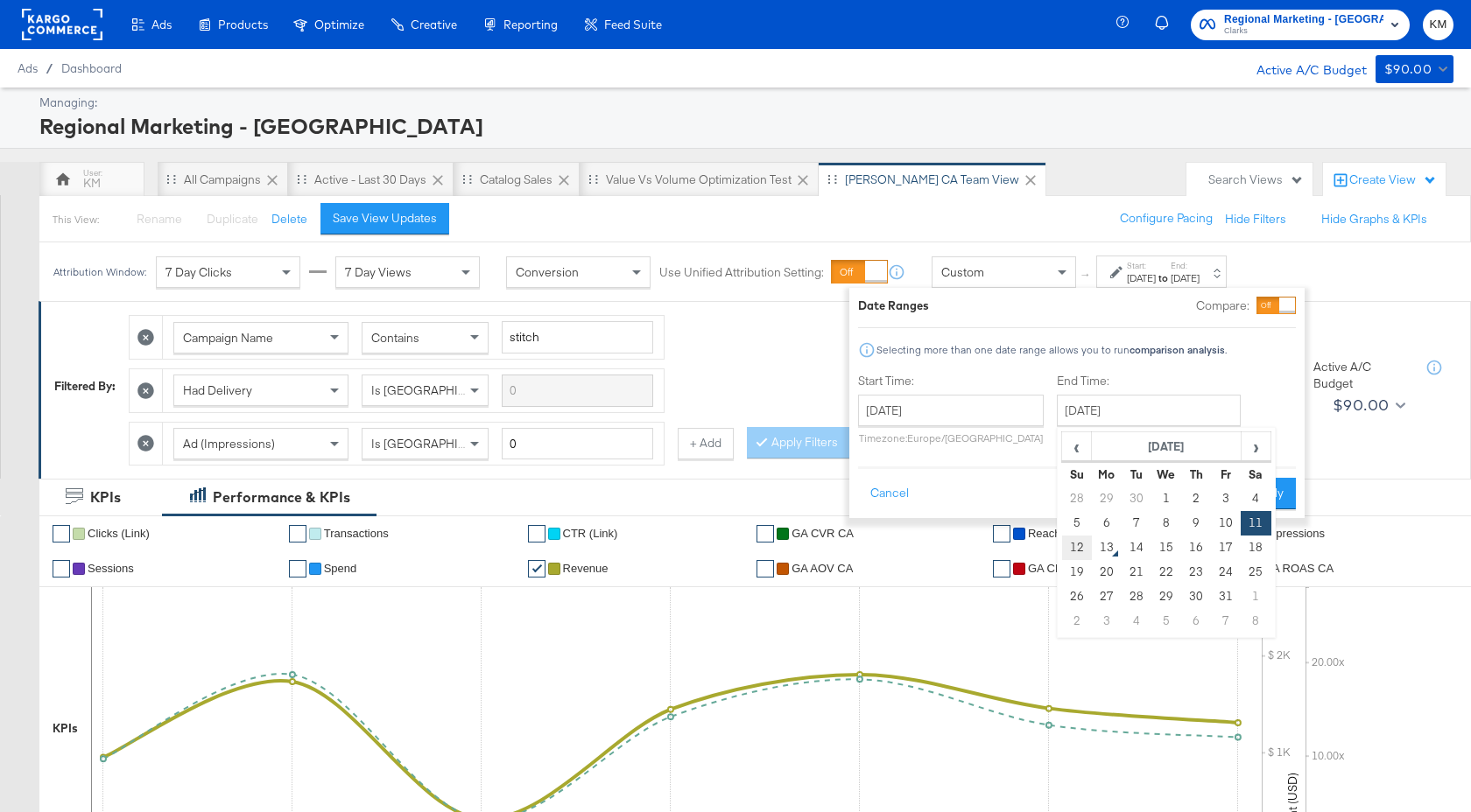
click at [1076, 552] on td "12" at bounding box center [1076, 548] width 30 height 24
type input "[DATE]"
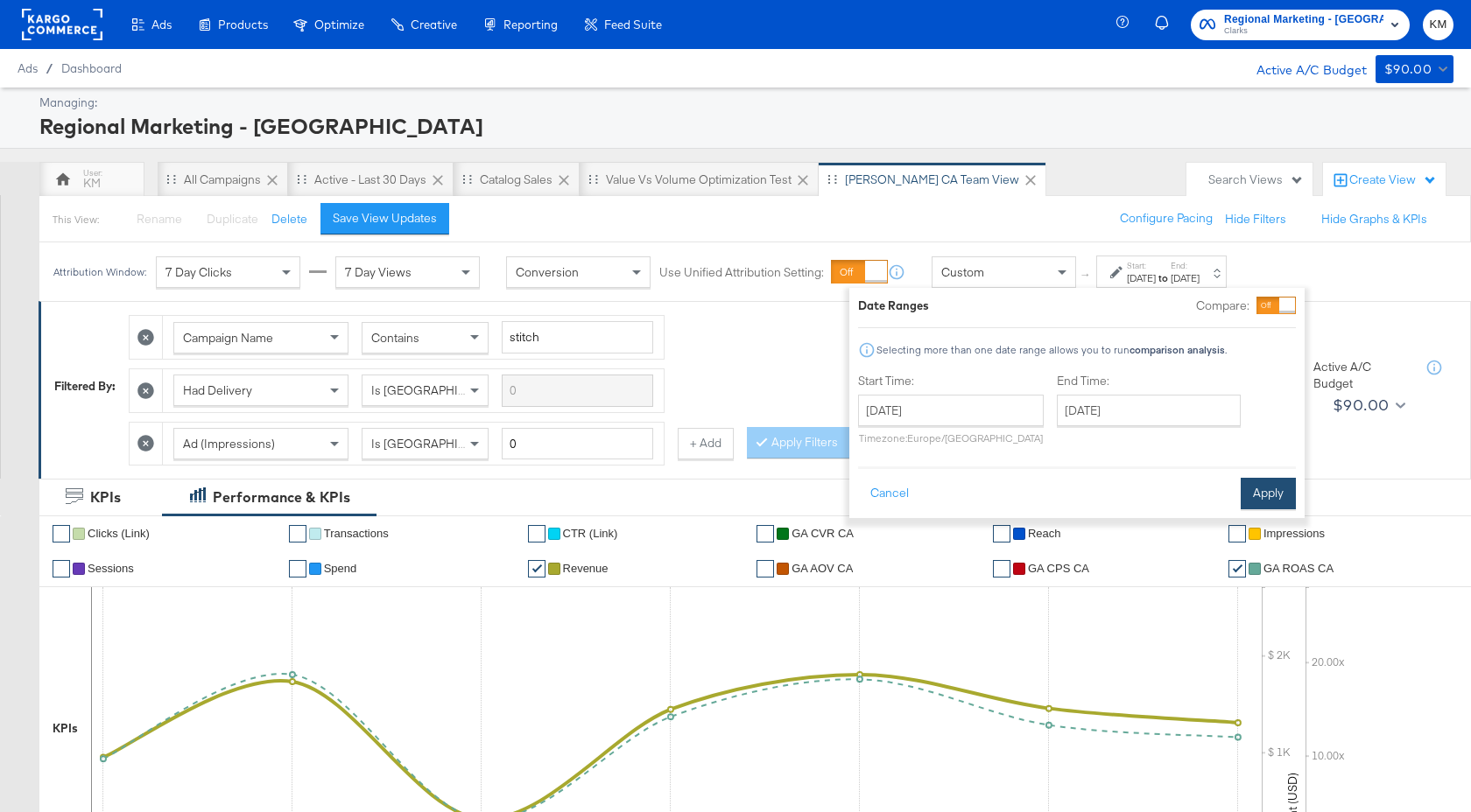
click at [1263, 484] on button "Apply" at bounding box center [1268, 493] width 56 height 31
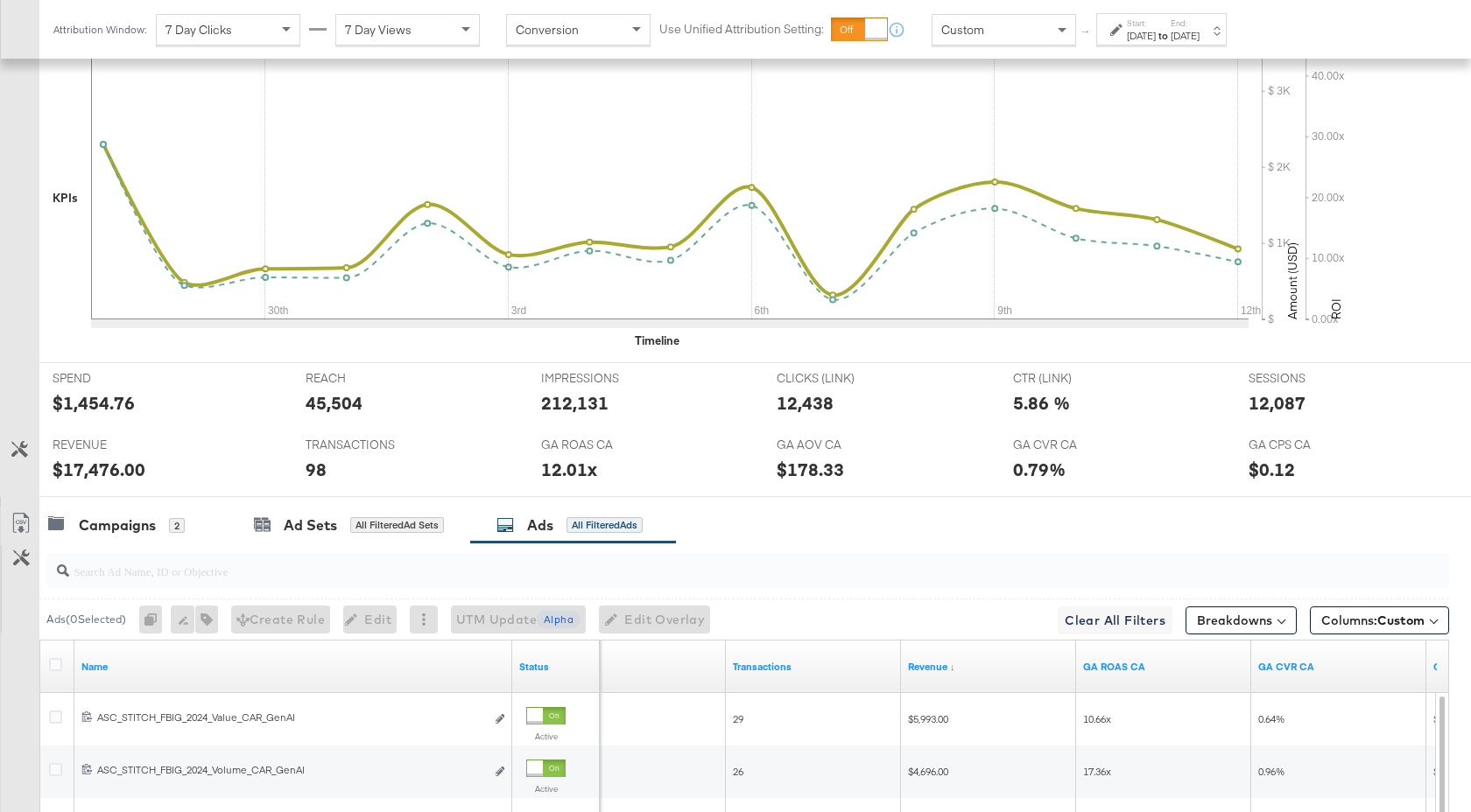
scroll to position [960, 0]
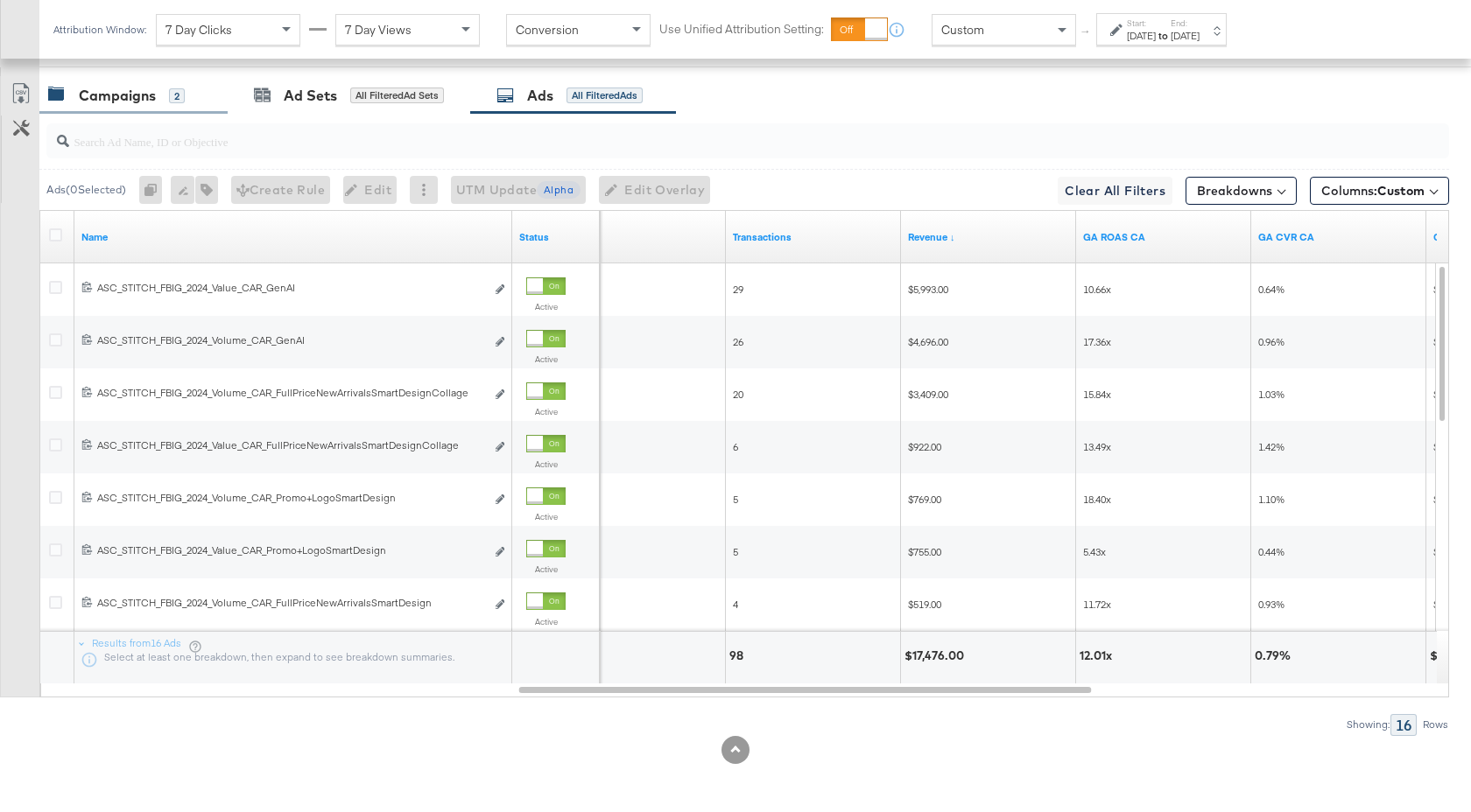
click at [114, 106] on div "Campaigns 2" at bounding box center [134, 96] width 188 height 38
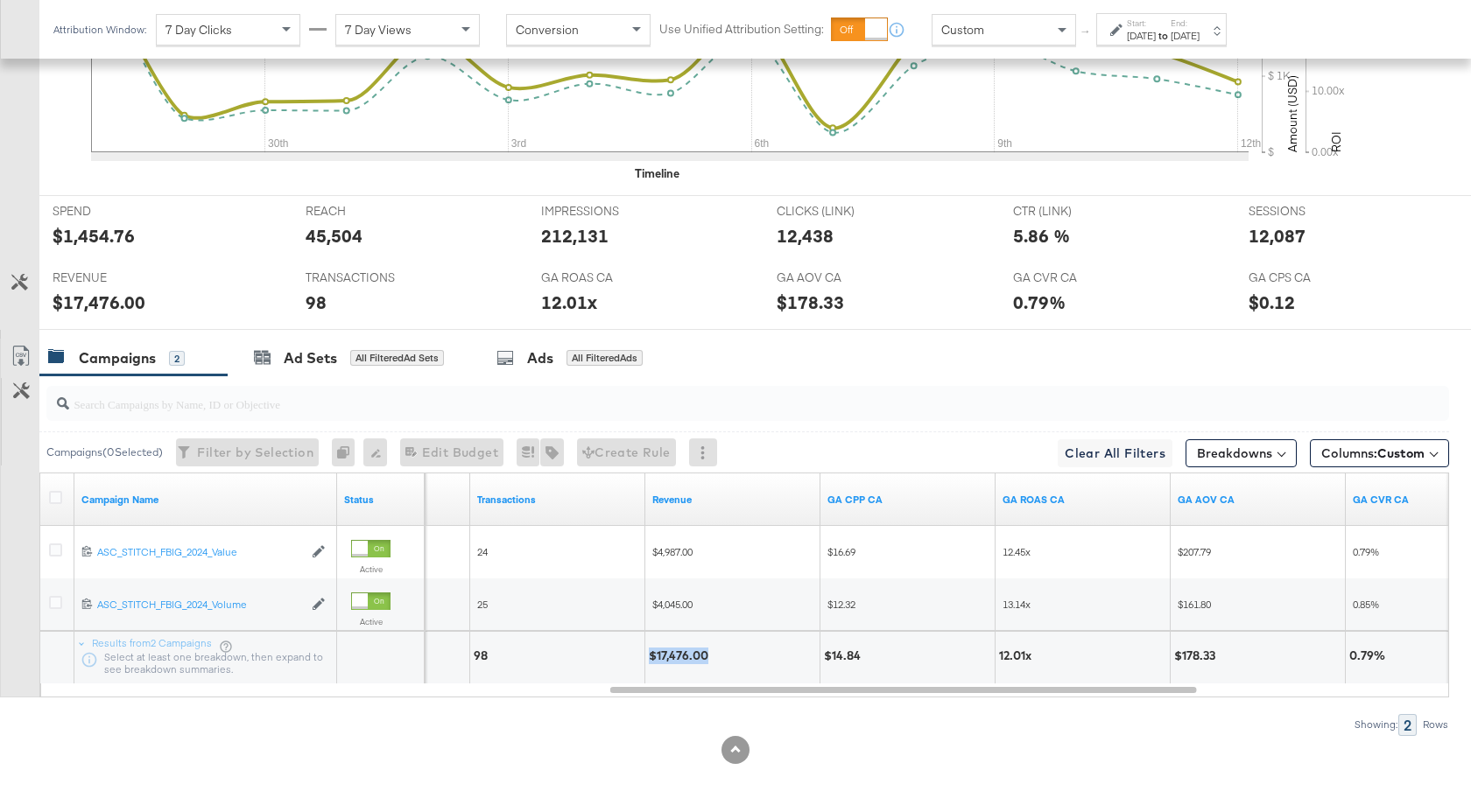
drag, startPoint x: 705, startPoint y: 656, endPoint x: 652, endPoint y: 658, distance: 53.0
click at [652, 658] on div "$17,476.00" at bounding box center [681, 656] width 65 height 17
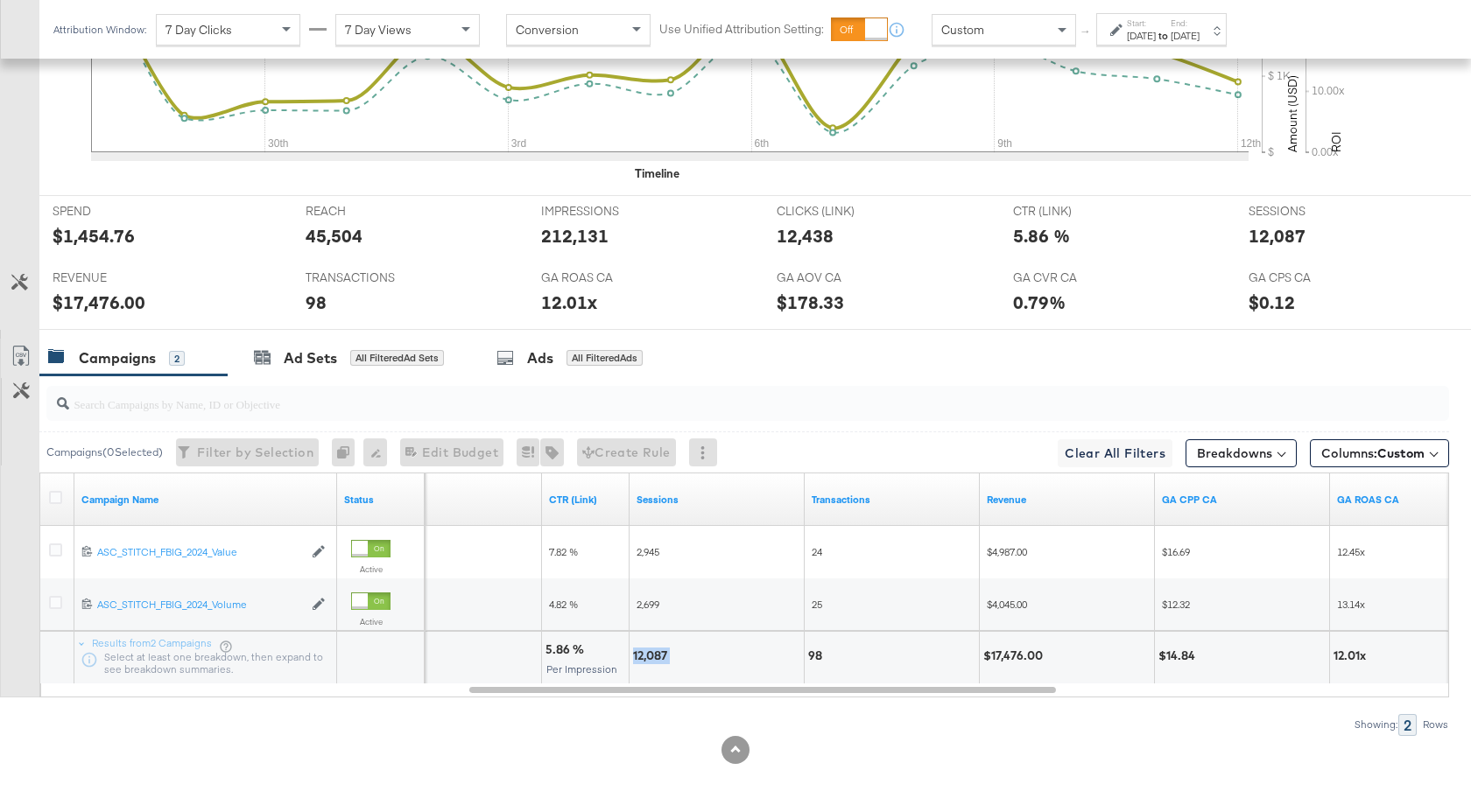
drag, startPoint x: 671, startPoint y: 652, endPoint x: 632, endPoint y: 652, distance: 39.0
click at [632, 652] on div "12,087" at bounding box center [716, 658] width 174 height 53
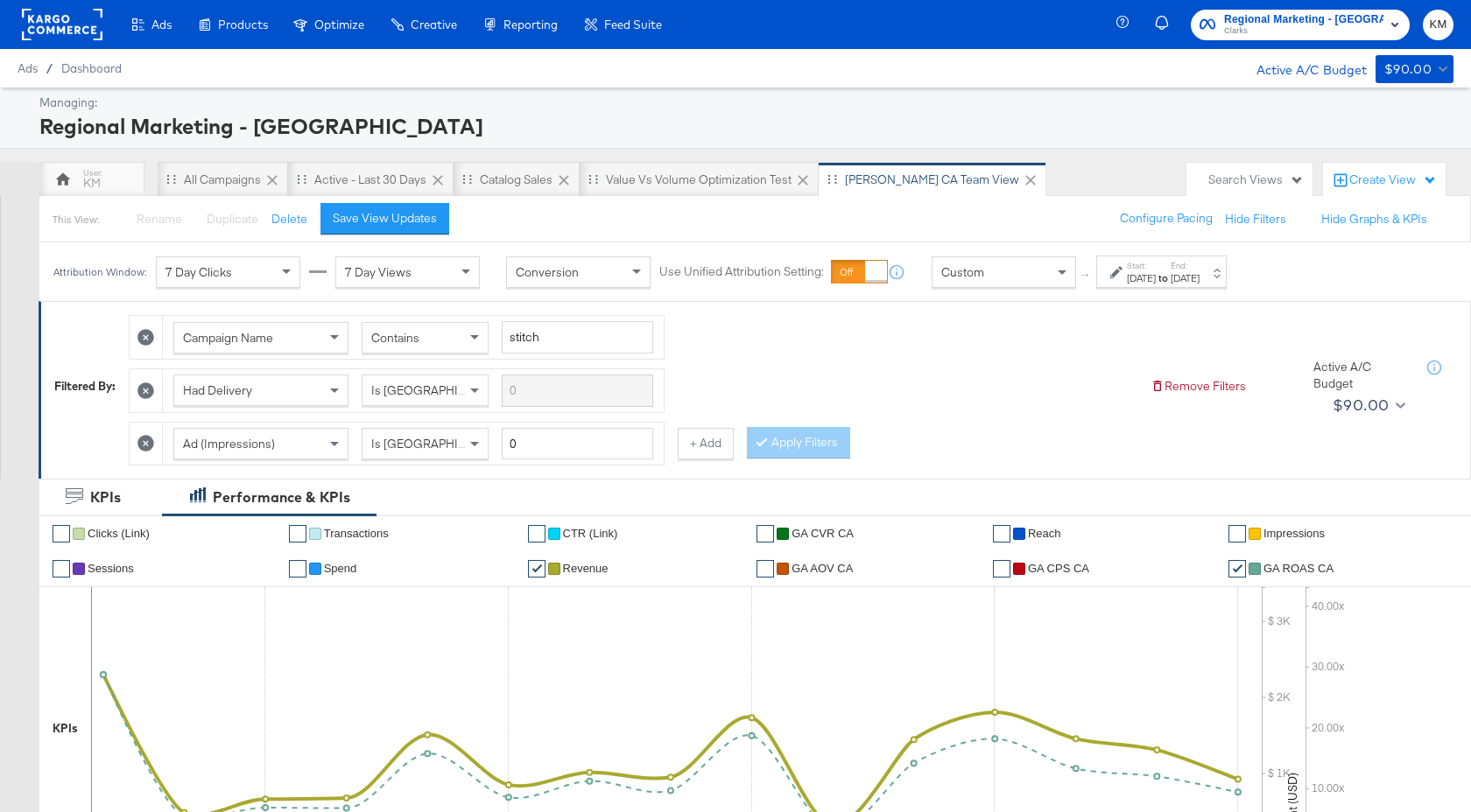
click at [1293, 35] on span "Clarks" at bounding box center [1303, 31] width 160 height 14
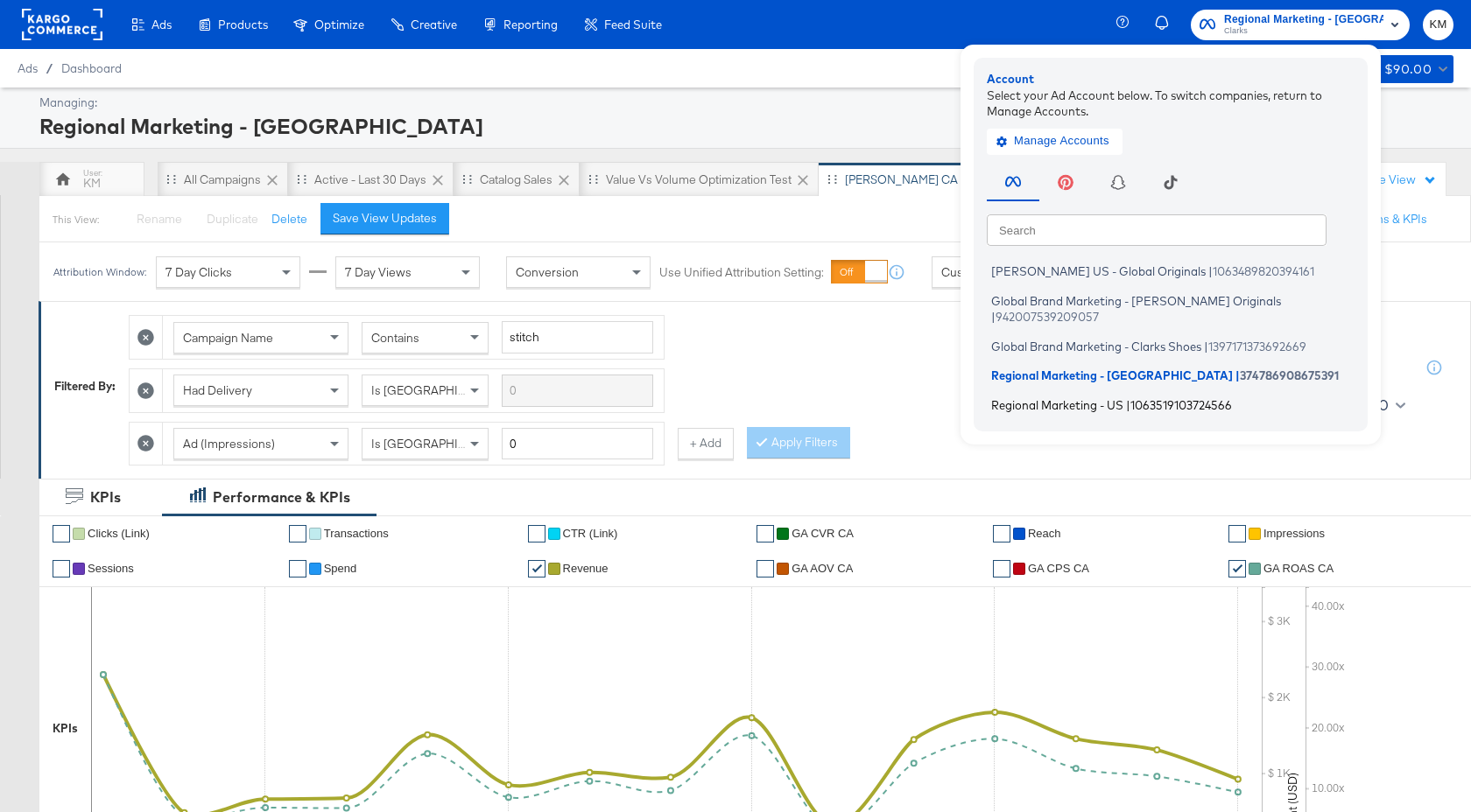
click at [1123, 397] on span "Regional Marketing - US" at bounding box center [1056, 404] width 132 height 14
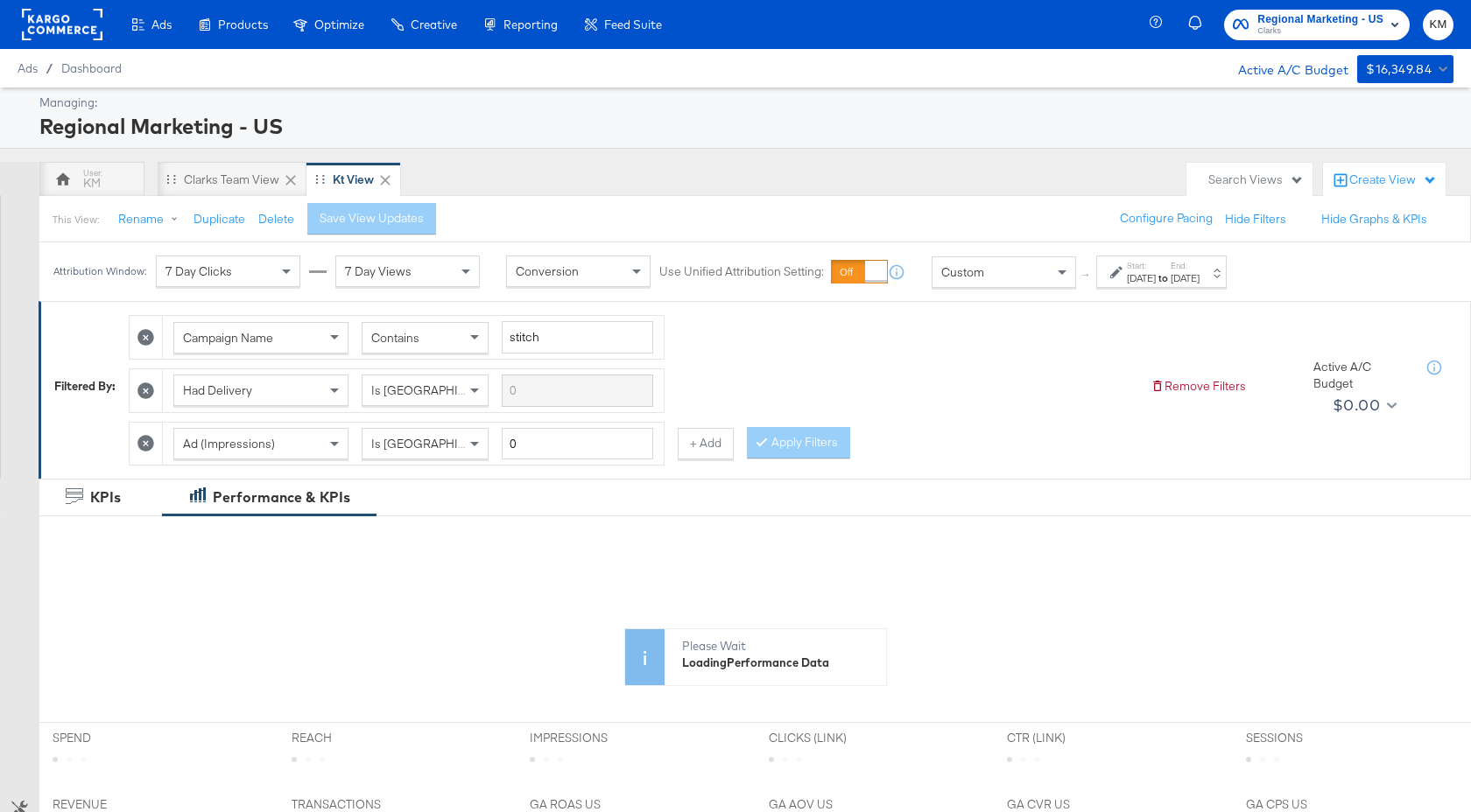
click at [1151, 276] on div "[DATE]" at bounding box center [1141, 279] width 29 height 14
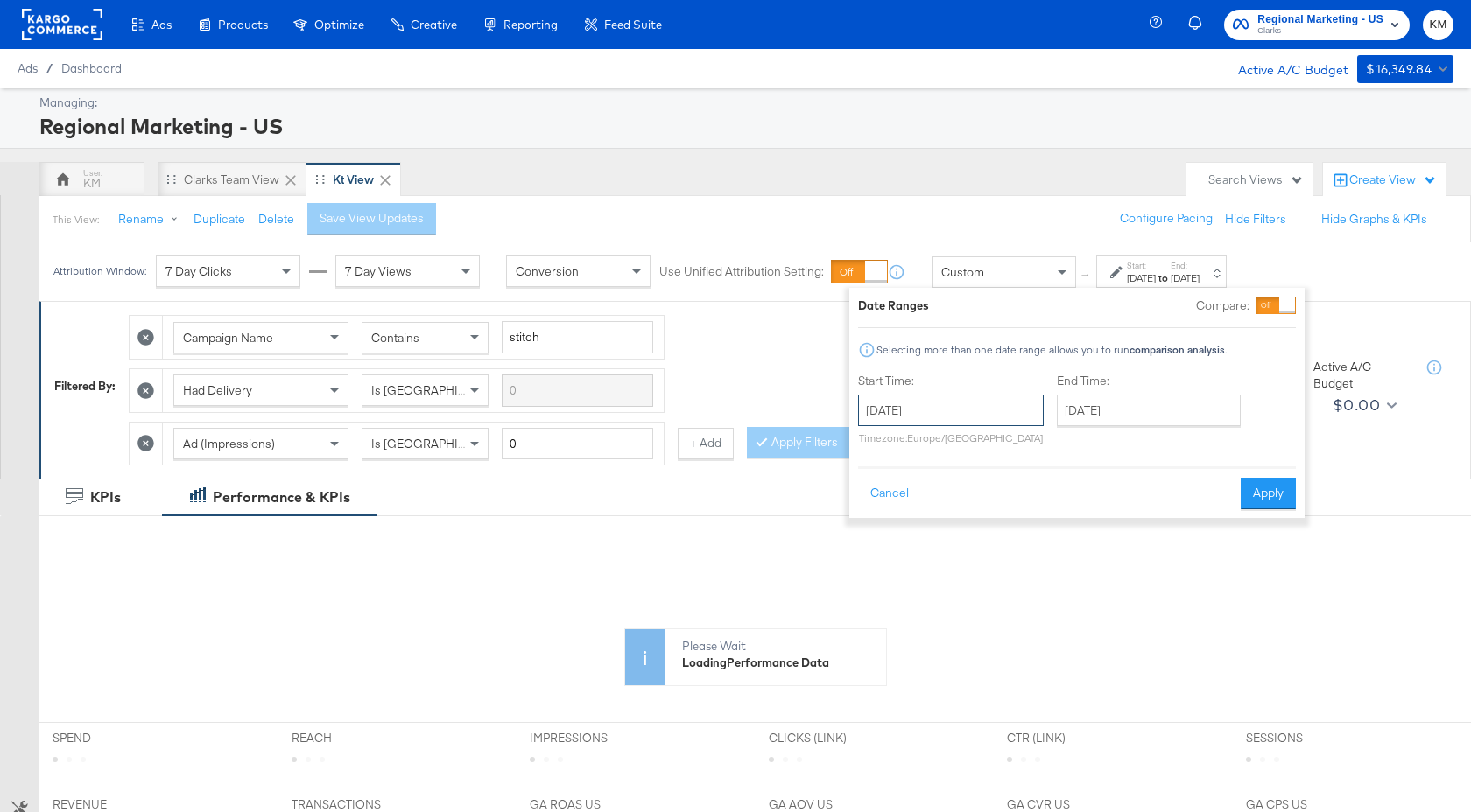
click at [975, 422] on input "[DATE]" at bounding box center [950, 410] width 186 height 31
click at [988, 444] on th "[DATE]" at bounding box center [967, 446] width 150 height 30
click at [986, 459] on th "2024" at bounding box center [966, 446] width 174 height 30
click at [995, 522] on td "2025" at bounding box center [993, 528] width 53 height 44
click at [941, 579] on td "Oct" at bounding box center [940, 572] width 53 height 44
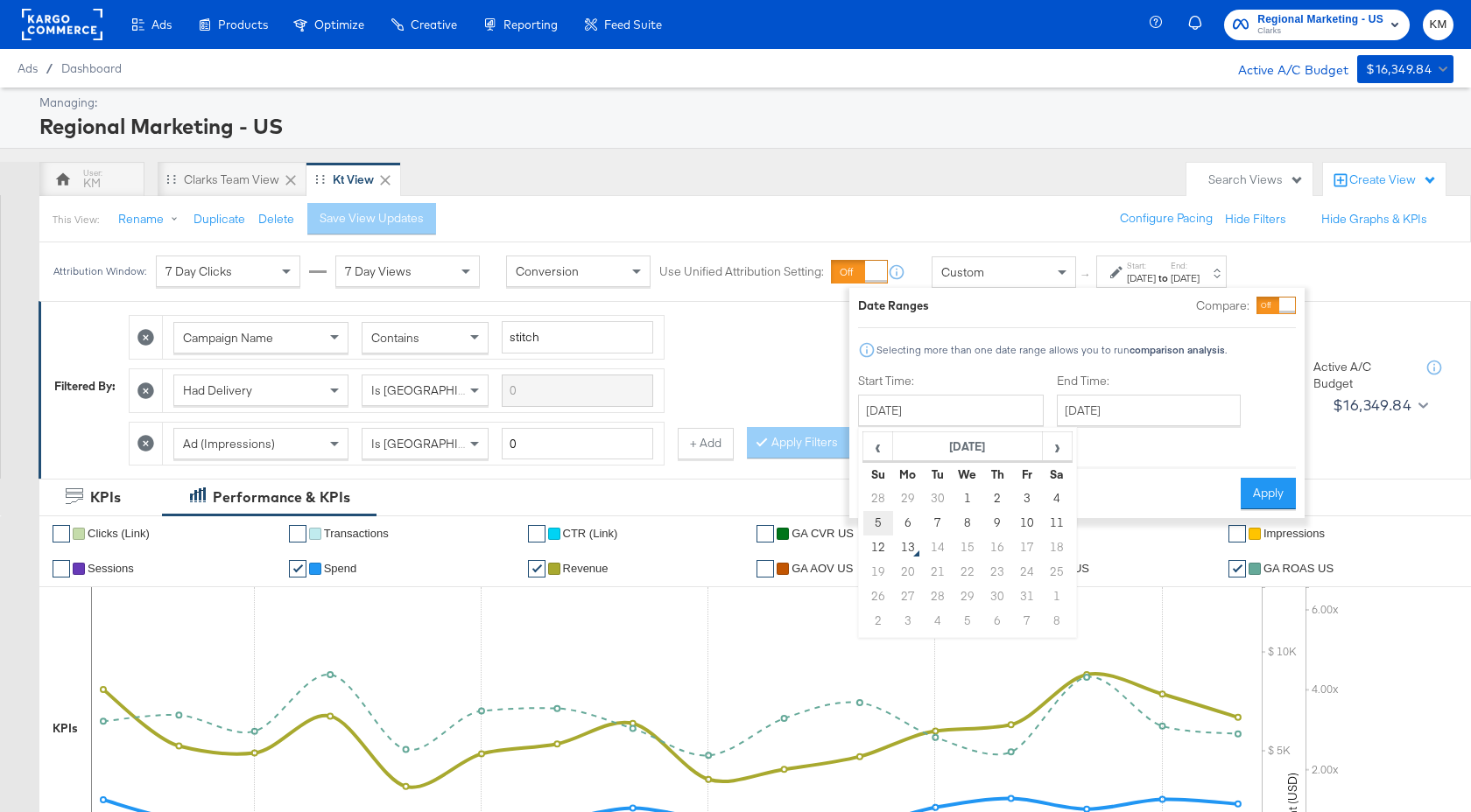
click at [873, 520] on td "5" at bounding box center [878, 523] width 30 height 24
type input "[DATE]"
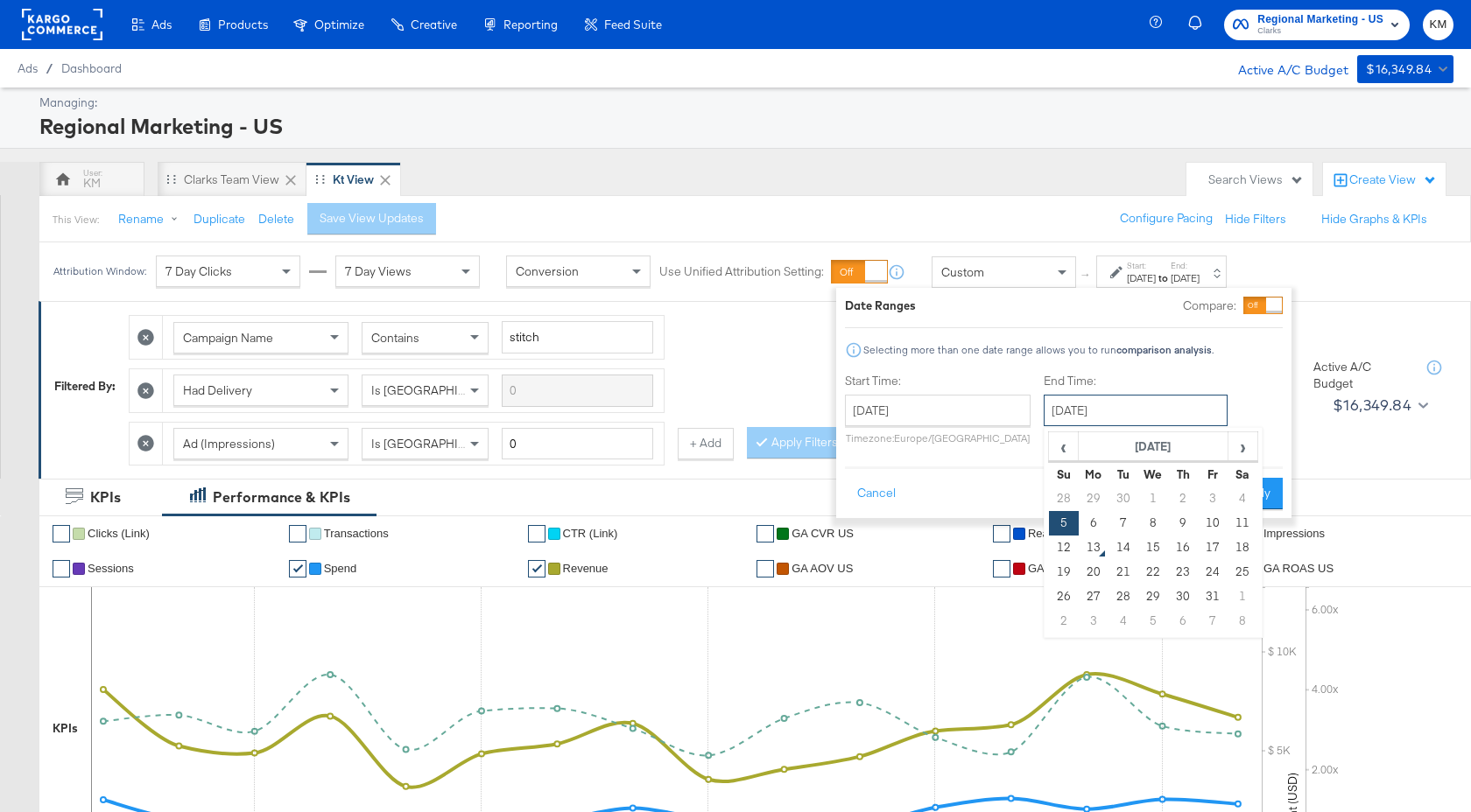
click at [1122, 419] on input "[DATE]" at bounding box center [1135, 410] width 184 height 31
click at [1231, 524] on td "11" at bounding box center [1242, 523] width 30 height 24
type input "[DATE]"
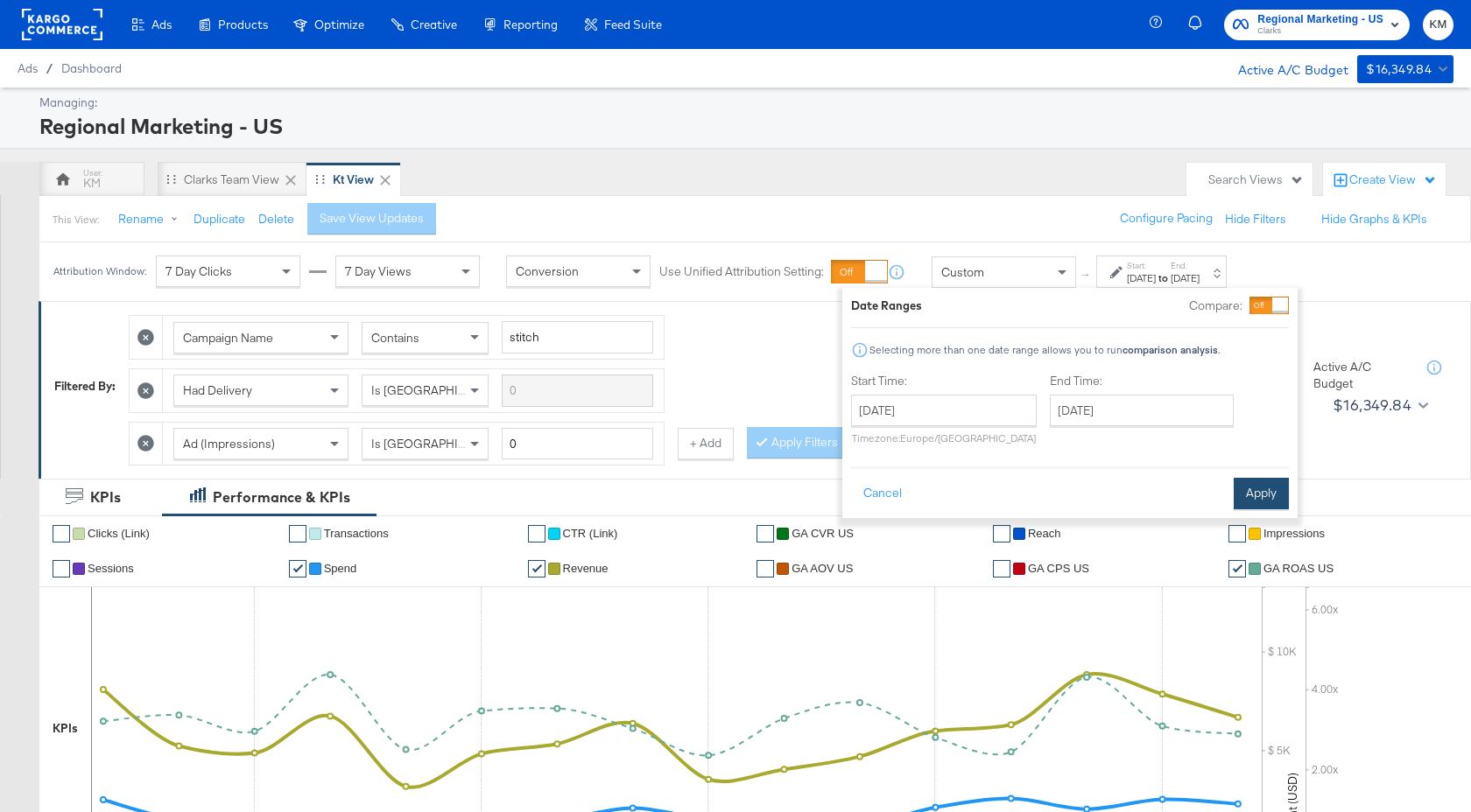
click at [1259, 491] on button "Apply" at bounding box center [1261, 493] width 56 height 31
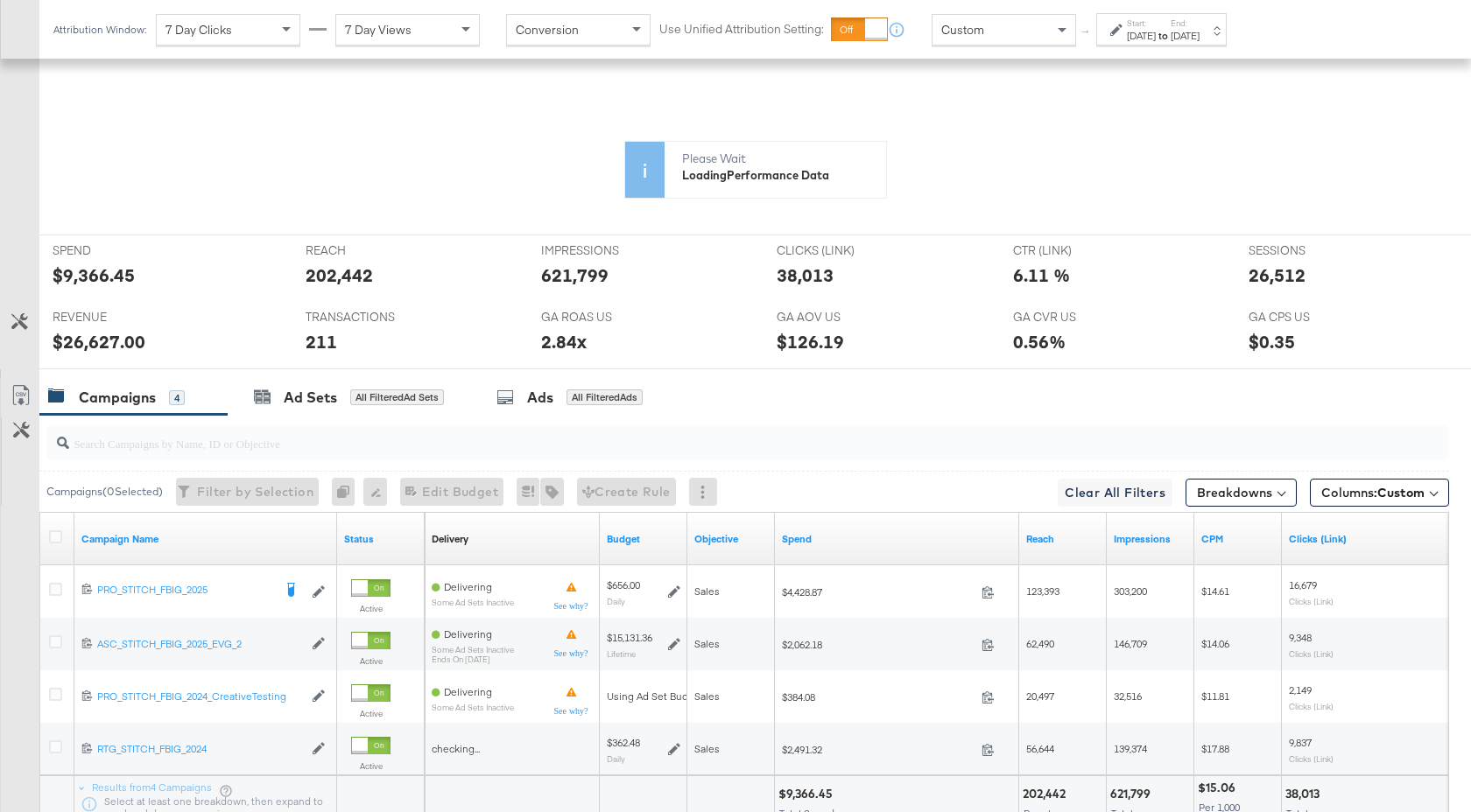
scroll to position [802, 0]
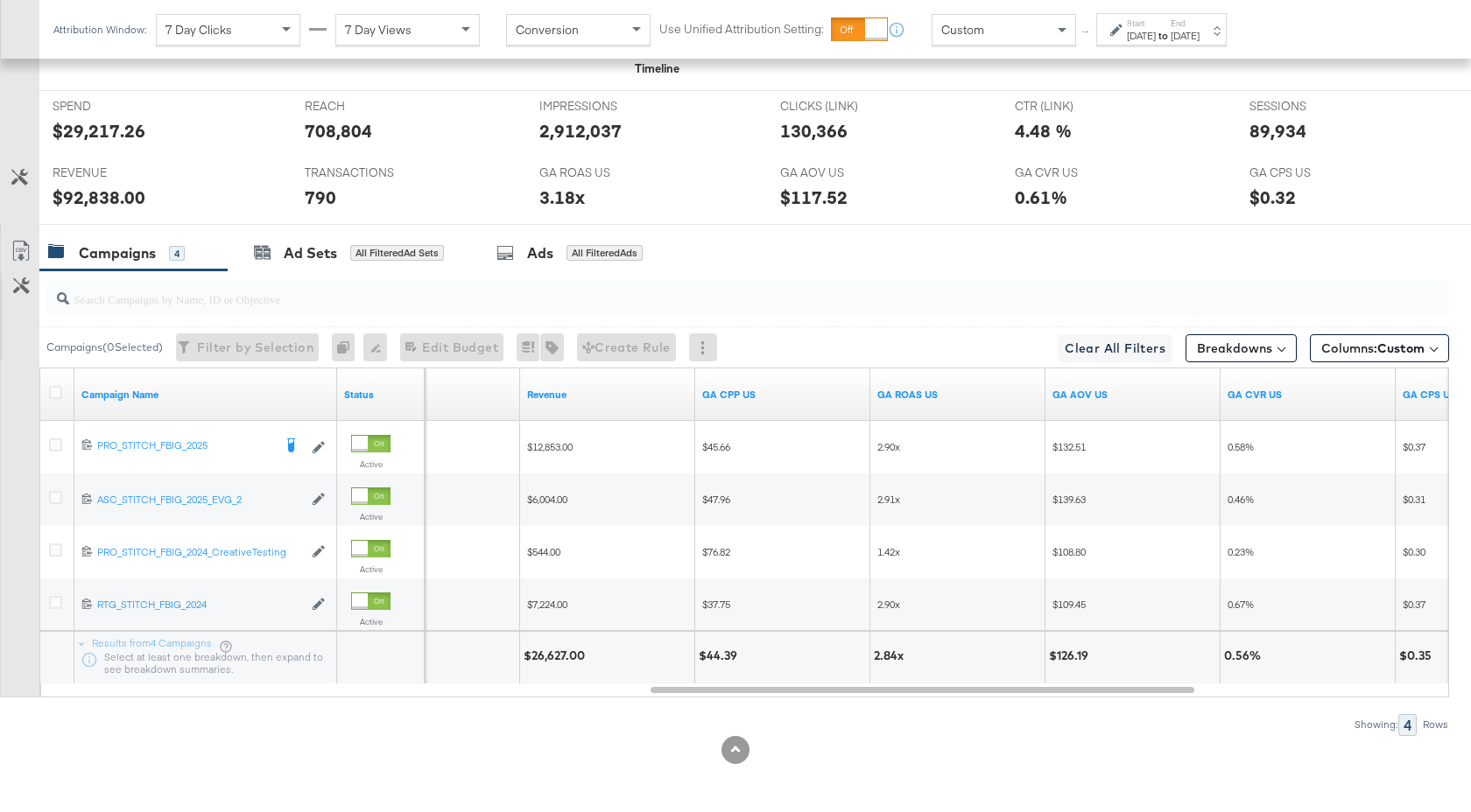
click at [1199, 22] on div "Start: [DATE] to End: [DATE]" at bounding box center [1163, 30] width 73 height 25
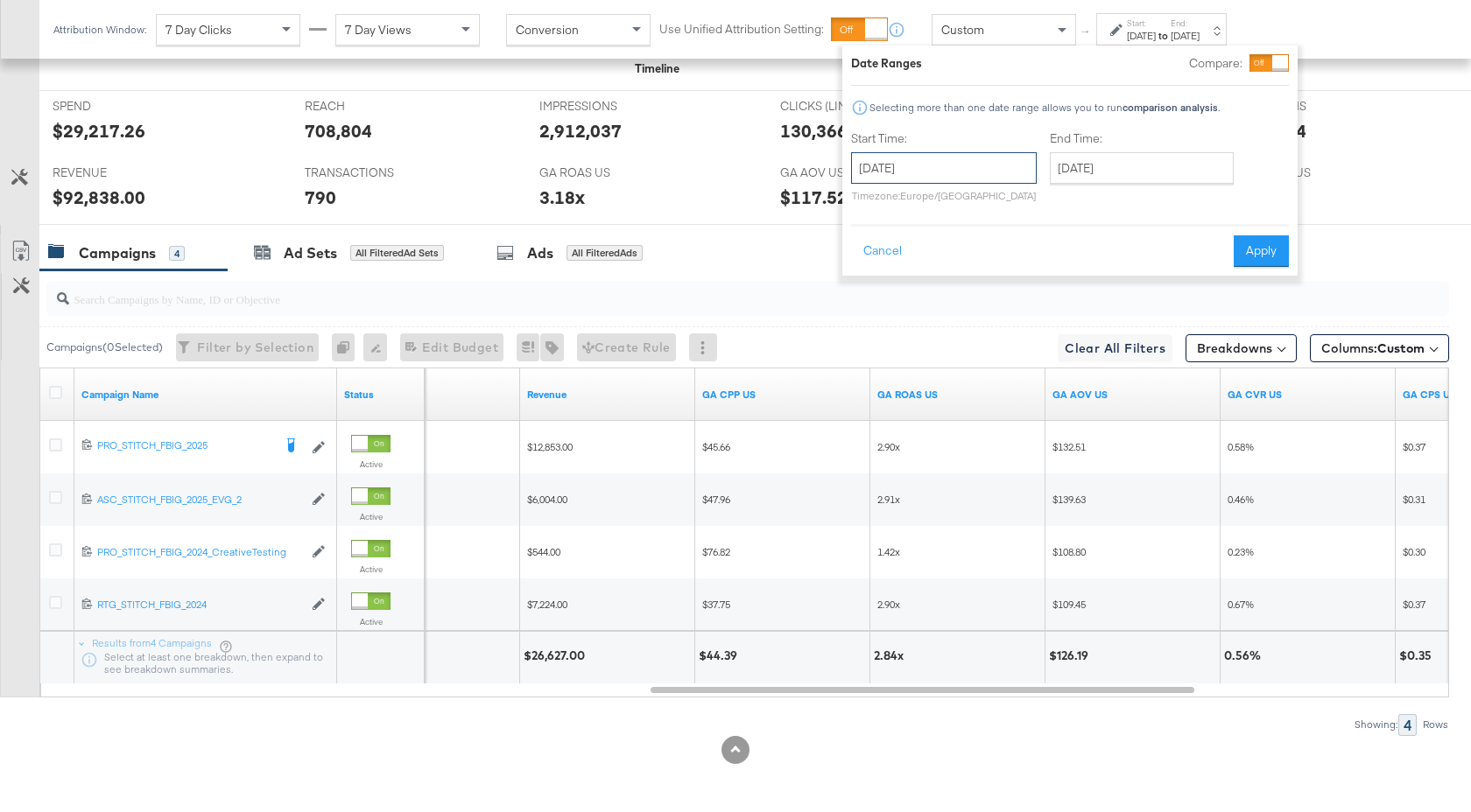
click at [992, 160] on input "[DATE]" at bounding box center [943, 168] width 186 height 31
click at [866, 253] on td "28" at bounding box center [870, 255] width 30 height 24
type input "[DATE]"
click at [1150, 168] on input "[DATE]" at bounding box center [1148, 168] width 184 height 31
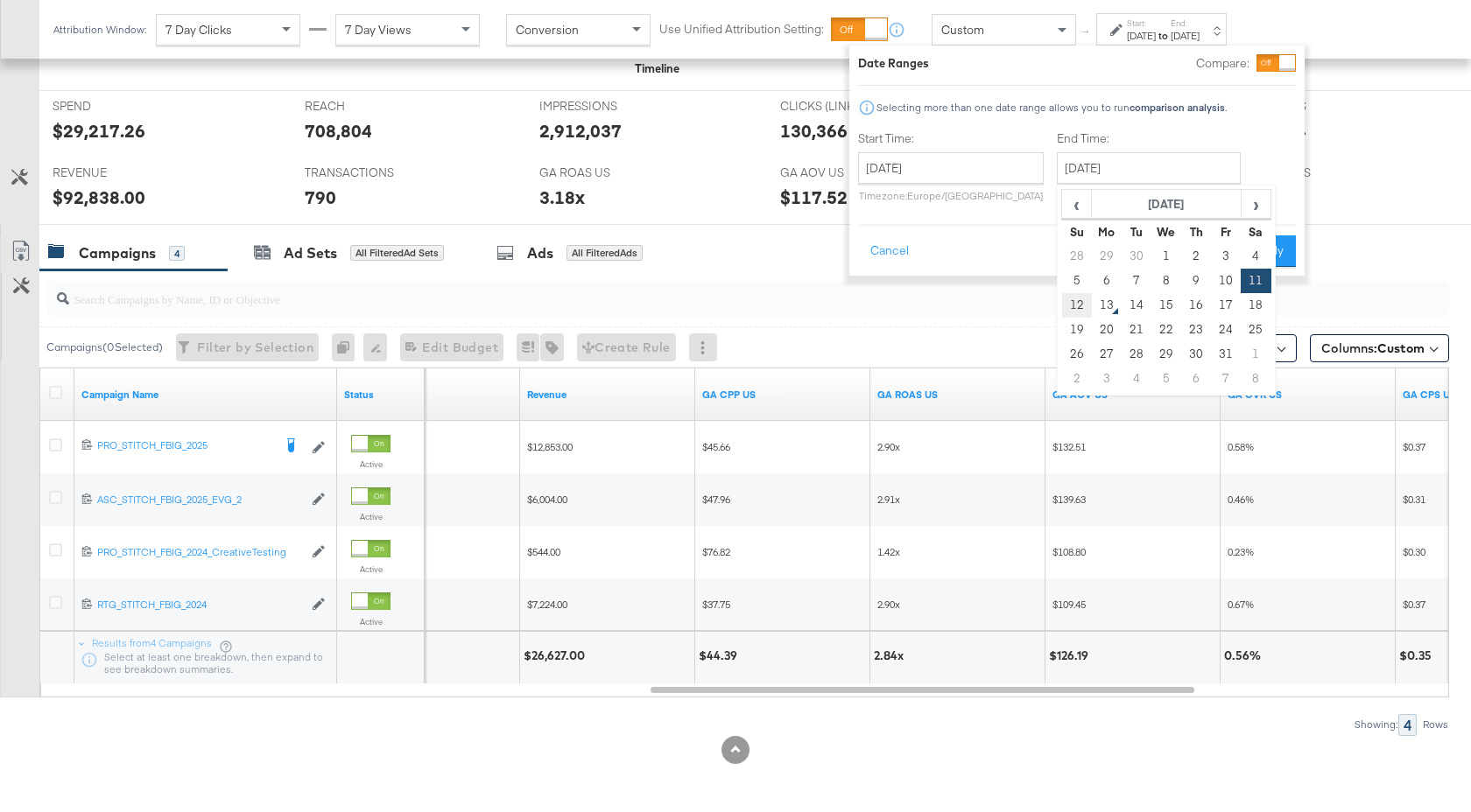
click at [1079, 306] on td "12" at bounding box center [1076, 305] width 30 height 24
type input "[DATE]"
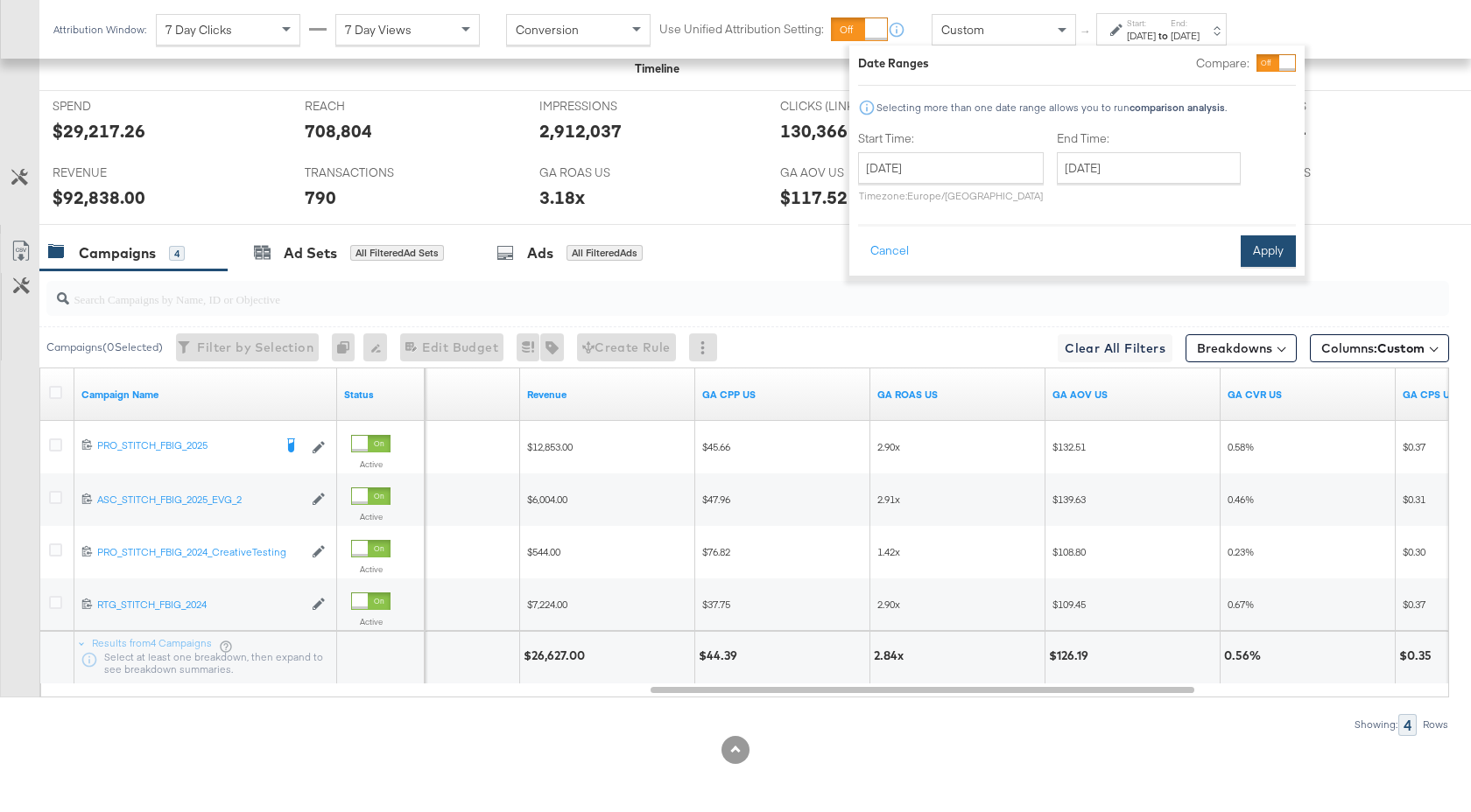
click at [1265, 263] on button "Apply" at bounding box center [1268, 251] width 56 height 31
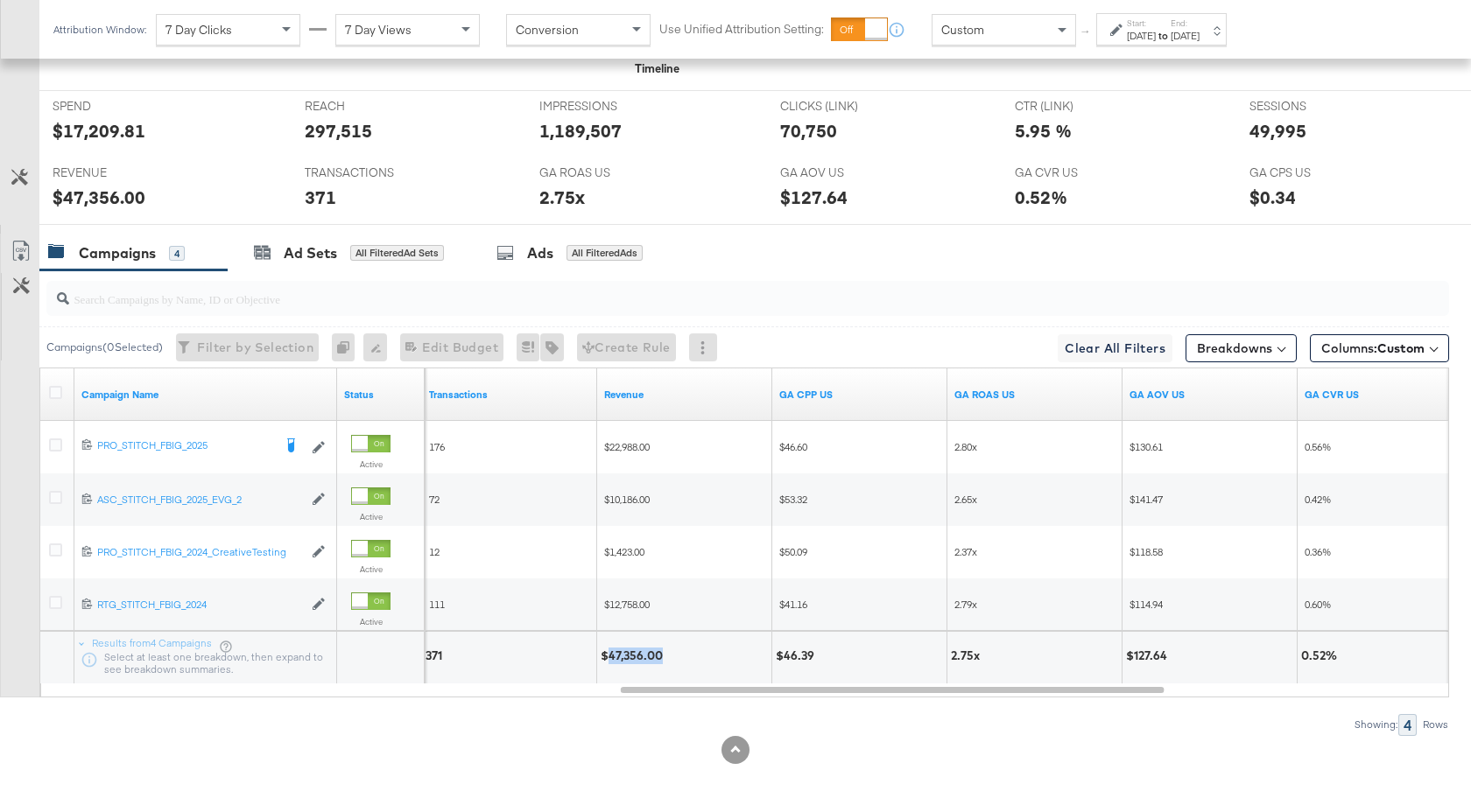
drag, startPoint x: 659, startPoint y: 657, endPoint x: 609, endPoint y: 659, distance: 50.0
click at [609, 659] on div "$47,356.00" at bounding box center [634, 656] width 67 height 17
copy div "47,356.00"
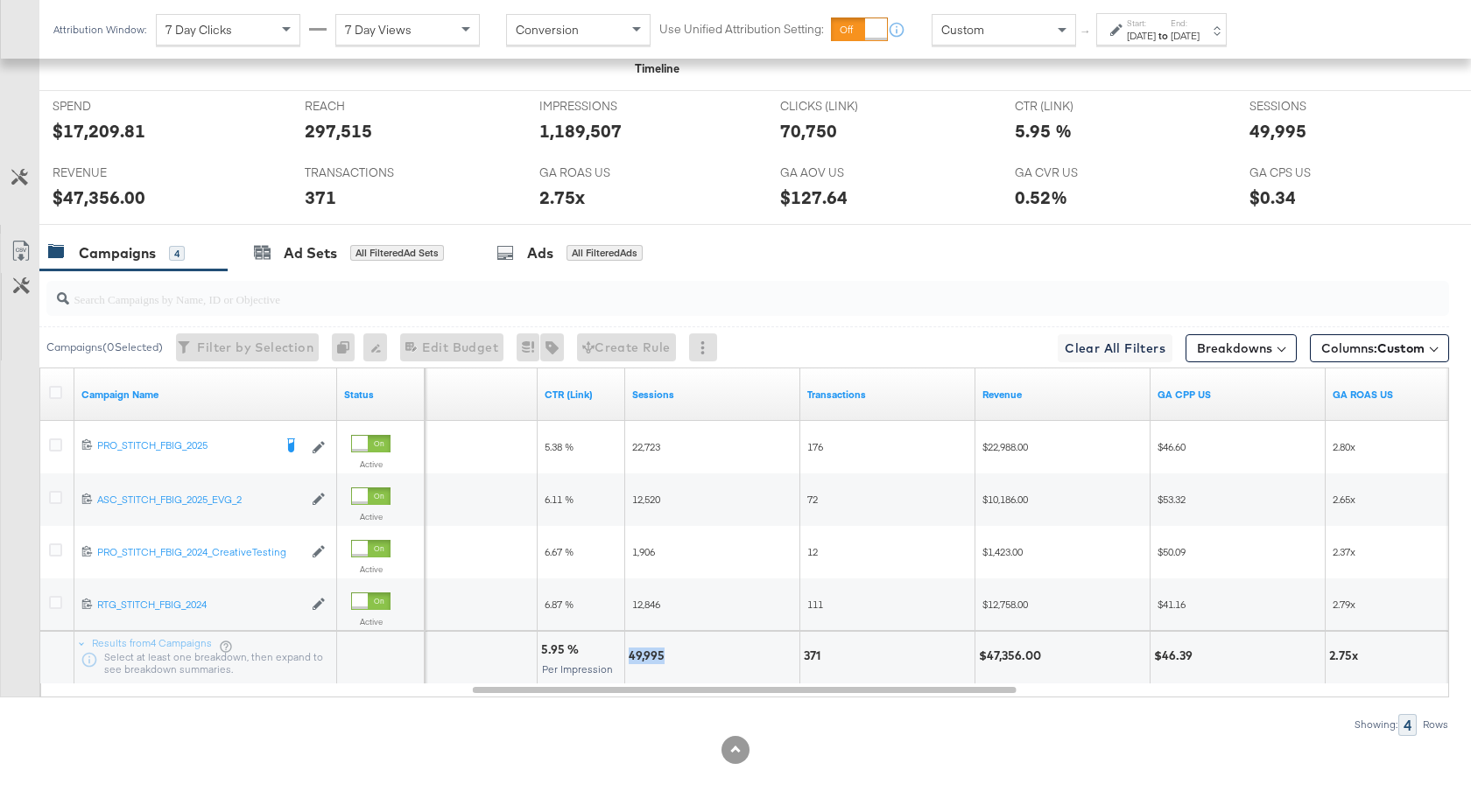
drag, startPoint x: 664, startPoint y: 655, endPoint x: 629, endPoint y: 655, distance: 35.0
click at [629, 655] on div "49,995" at bounding box center [649, 656] width 41 height 17
copy div "49,995"
